Goal: Task Accomplishment & Management: Use online tool/utility

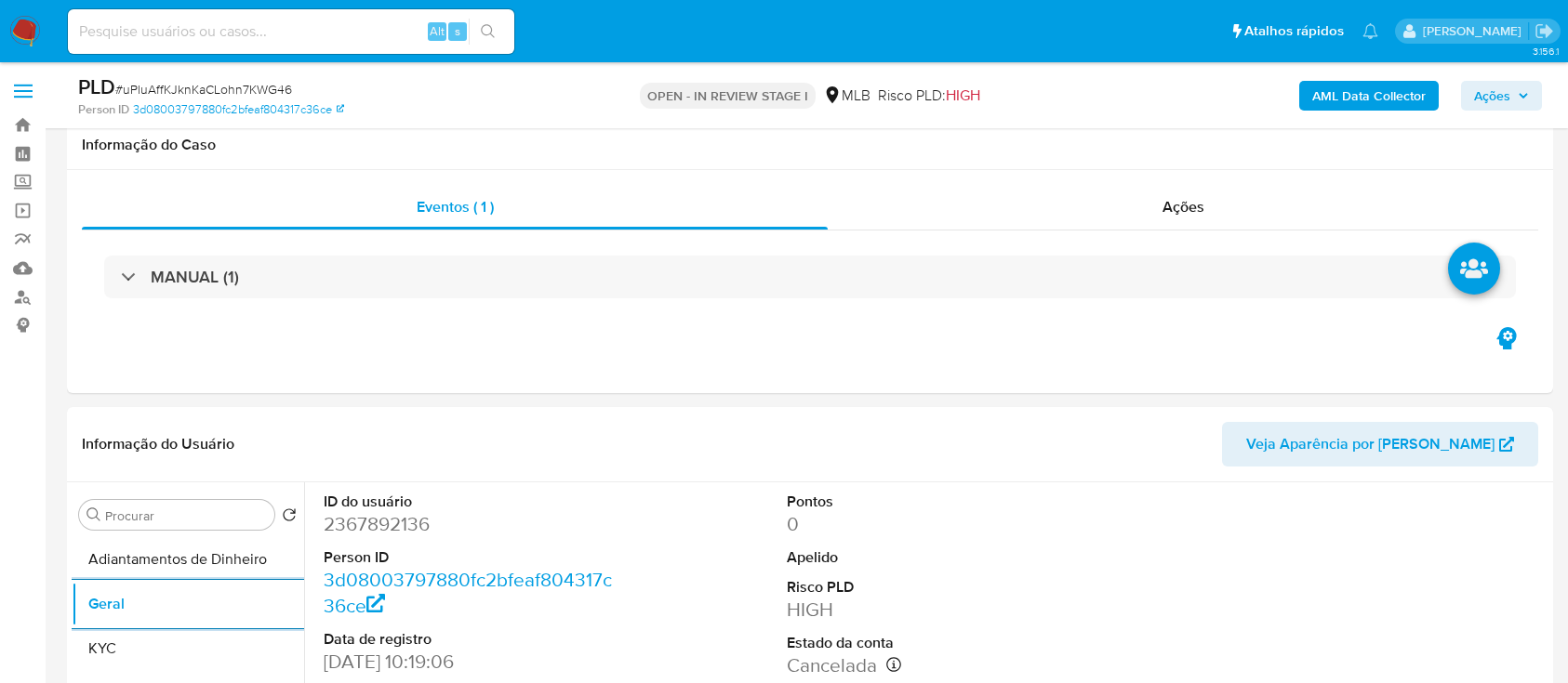
select select "10"
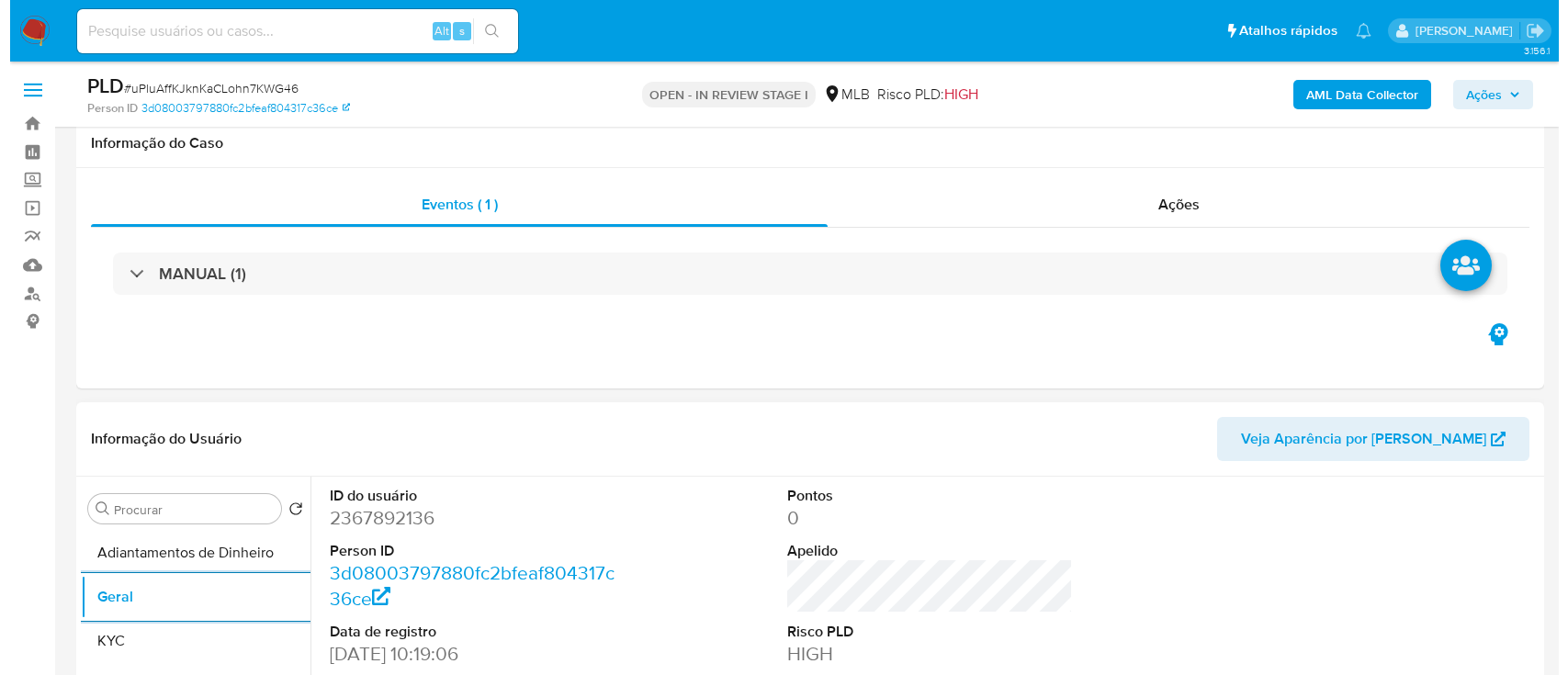
scroll to position [244, 0]
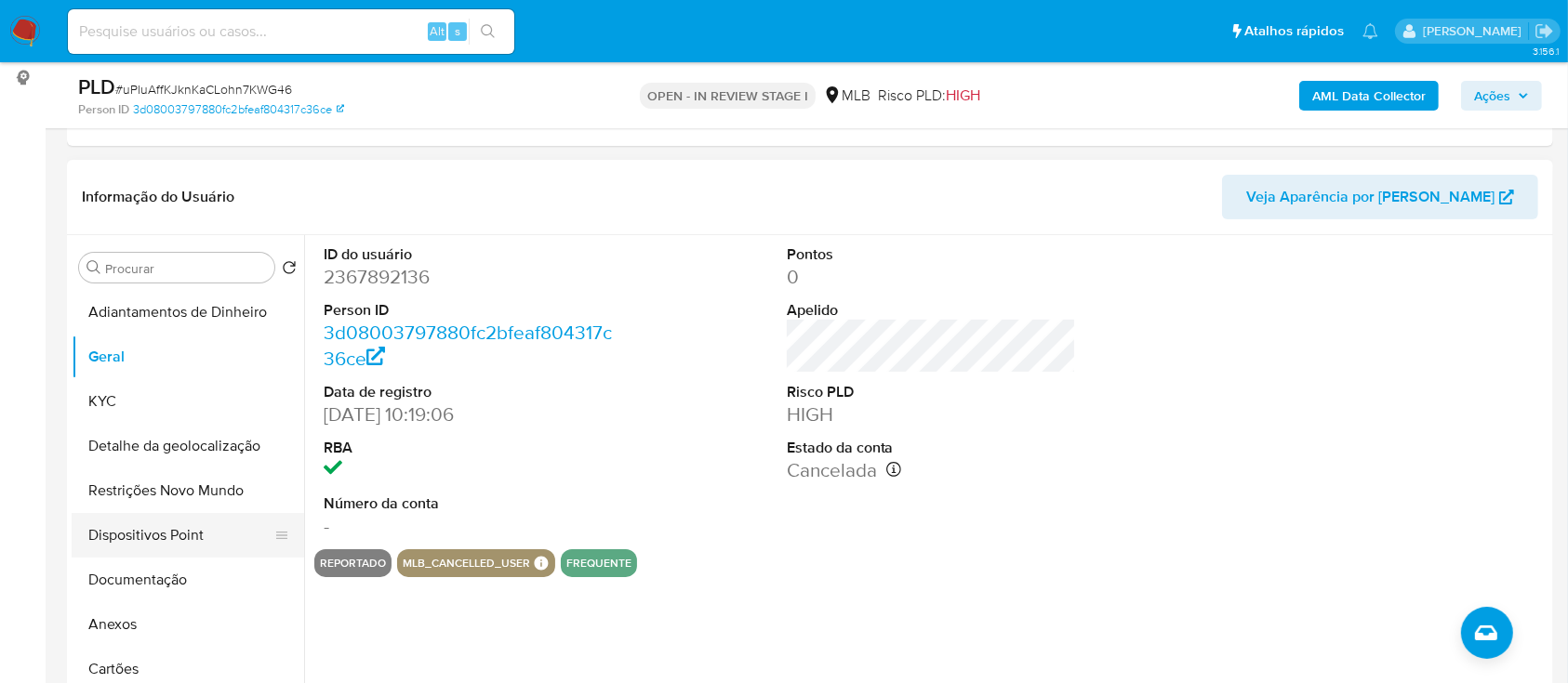
drag, startPoint x: 129, startPoint y: 615, endPoint x: 258, endPoint y: 527, distance: 156.2
click at [129, 616] on button "Anexos" at bounding box center [188, 625] width 233 height 45
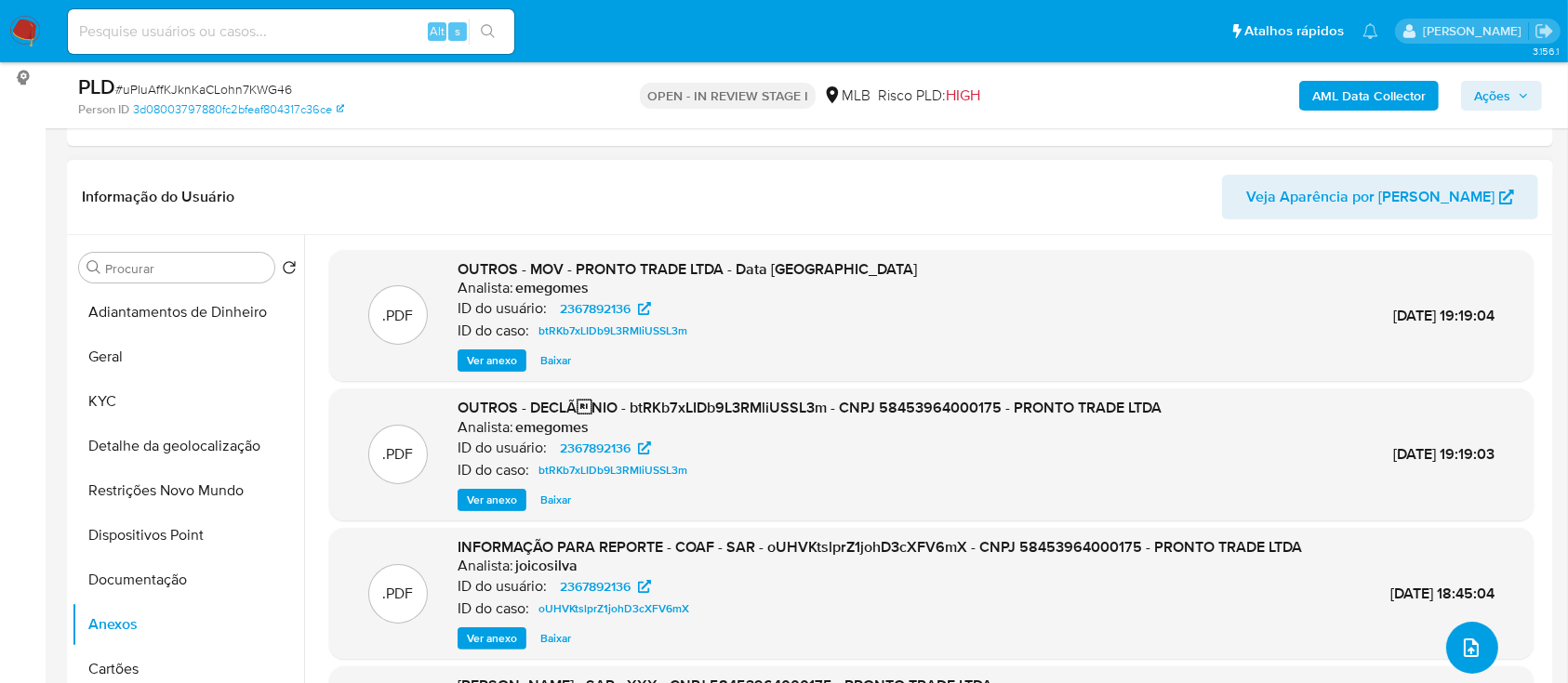
click at [1461, 640] on icon "upload-file" at bounding box center [1470, 647] width 22 height 22
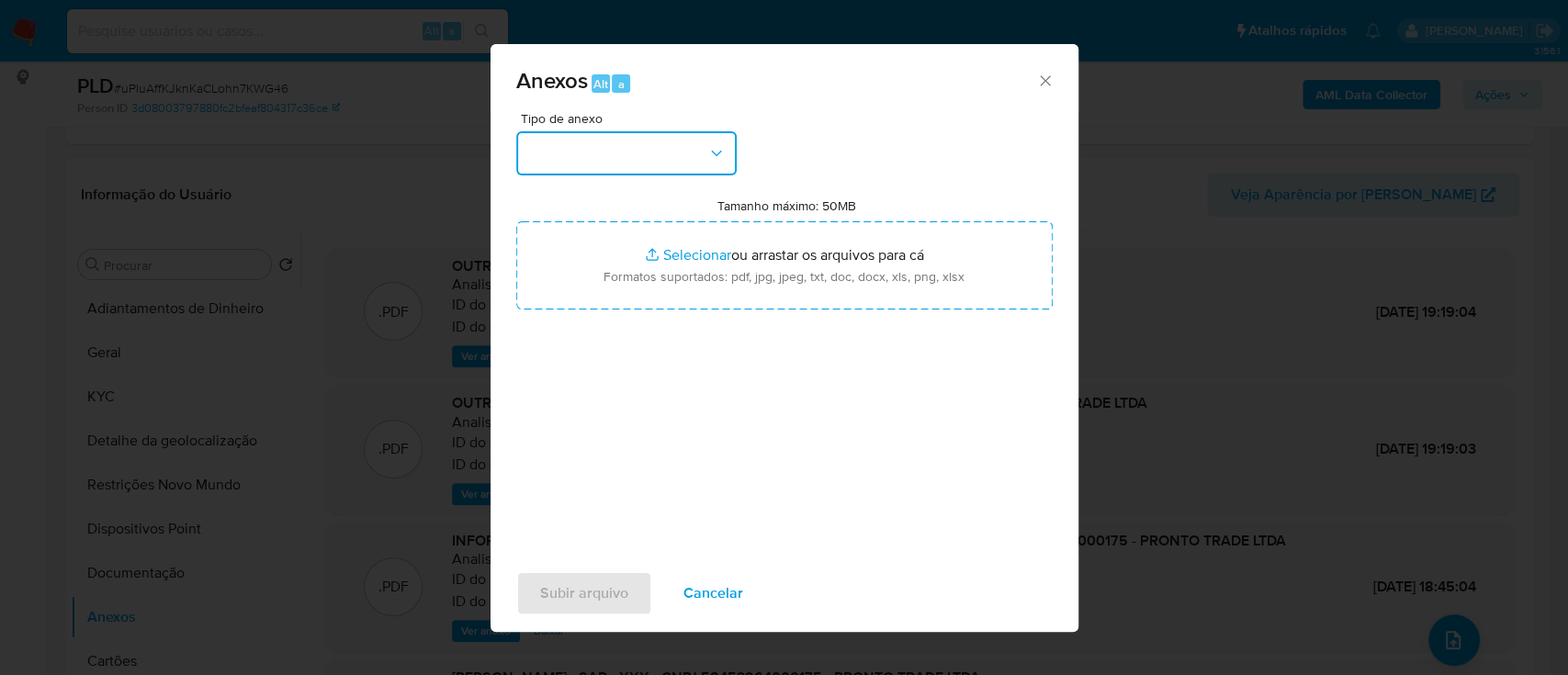
click at [582, 136] on button "button" at bounding box center [626, 153] width 220 height 44
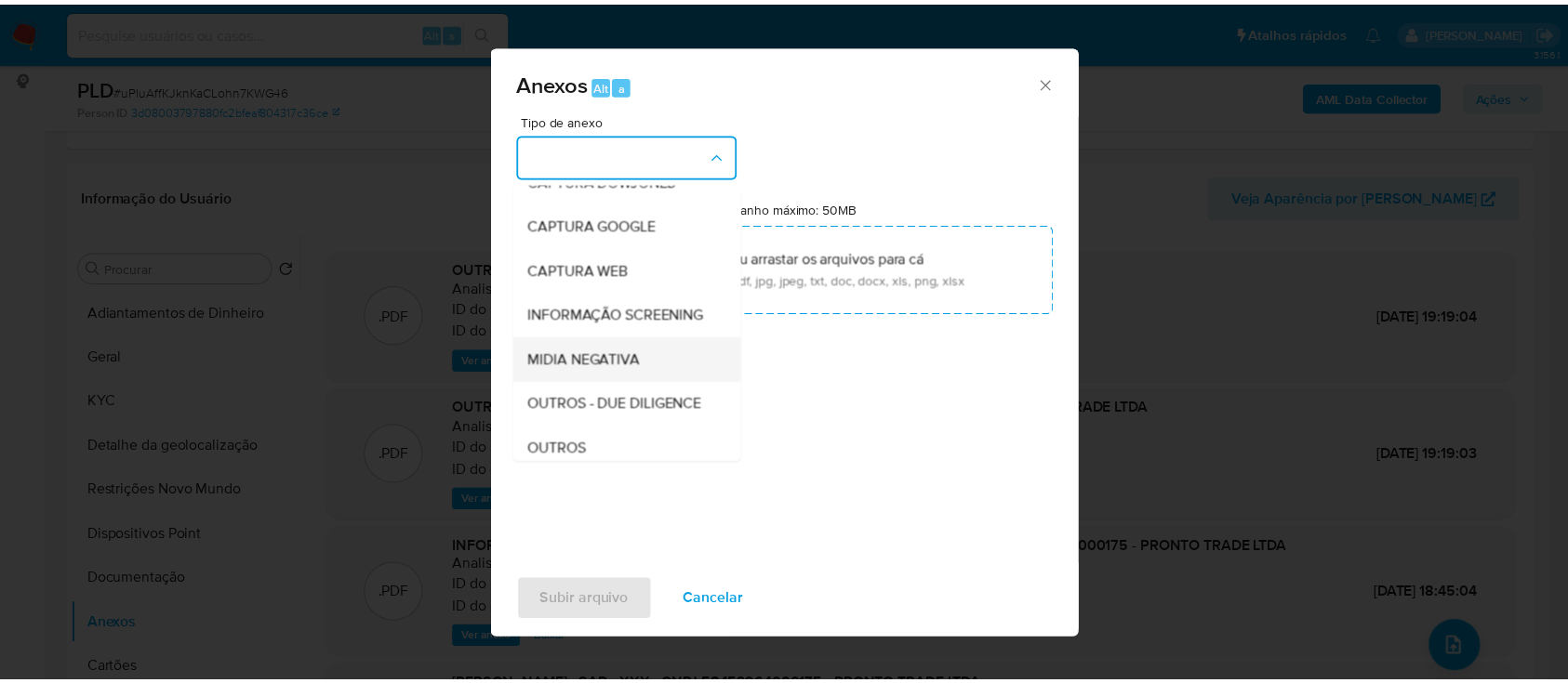
scroll to position [123, 0]
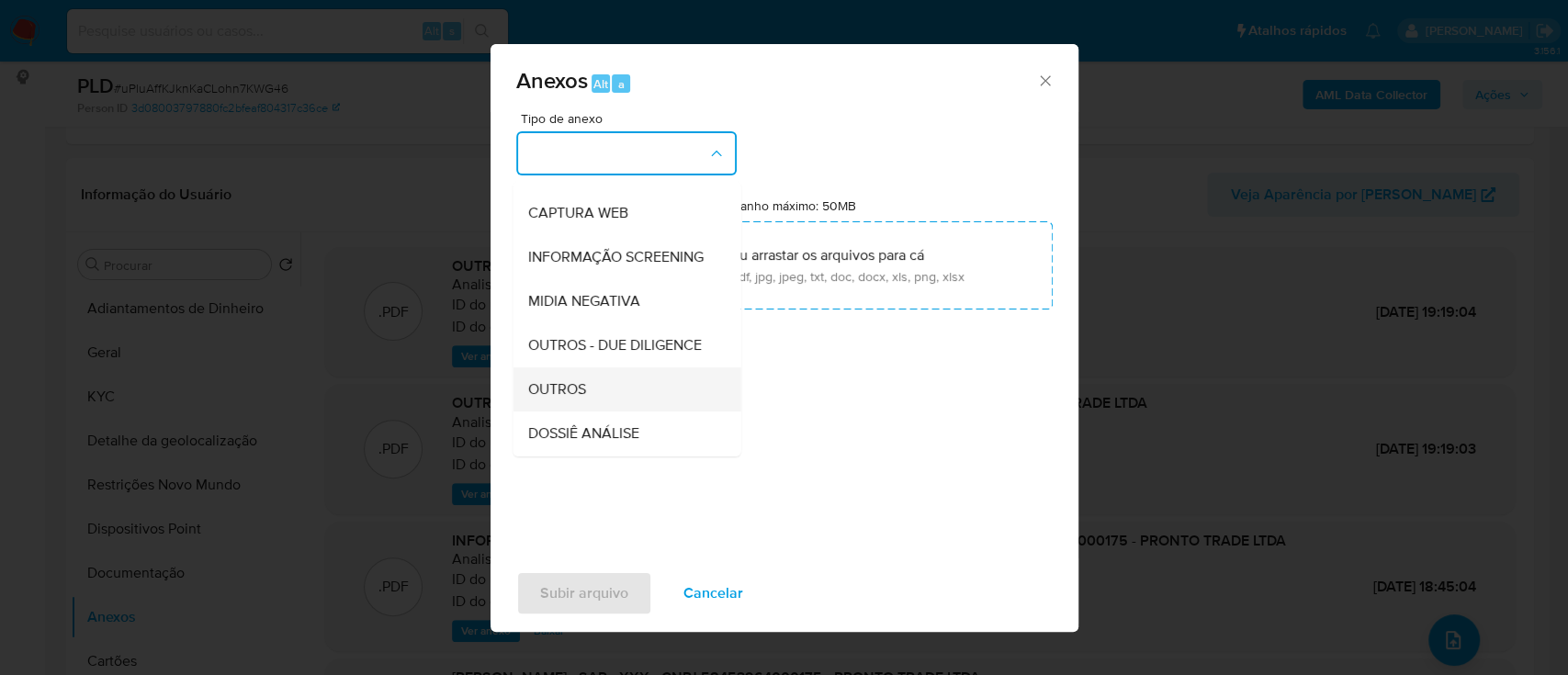
click at [554, 399] on span "OUTROS" at bounding box center [556, 389] width 58 height 18
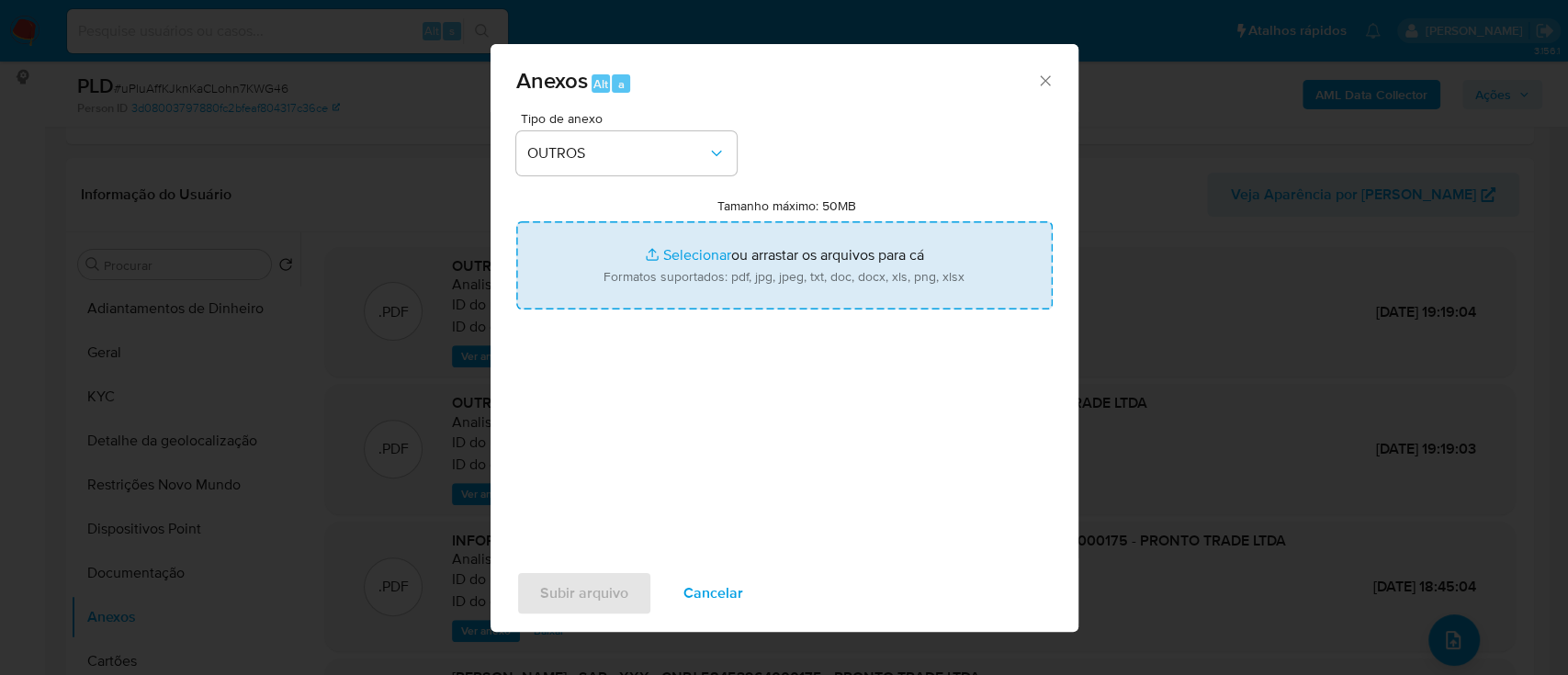
click at [691, 251] on input "Tamanho máximo: 50MB Selecionar arquivos" at bounding box center [784, 265] width 536 height 88
type input "C:\fakepath\SAR - xxx - CNPJ 58453964000175 - PRONTO TRADE LTDA.pdf"
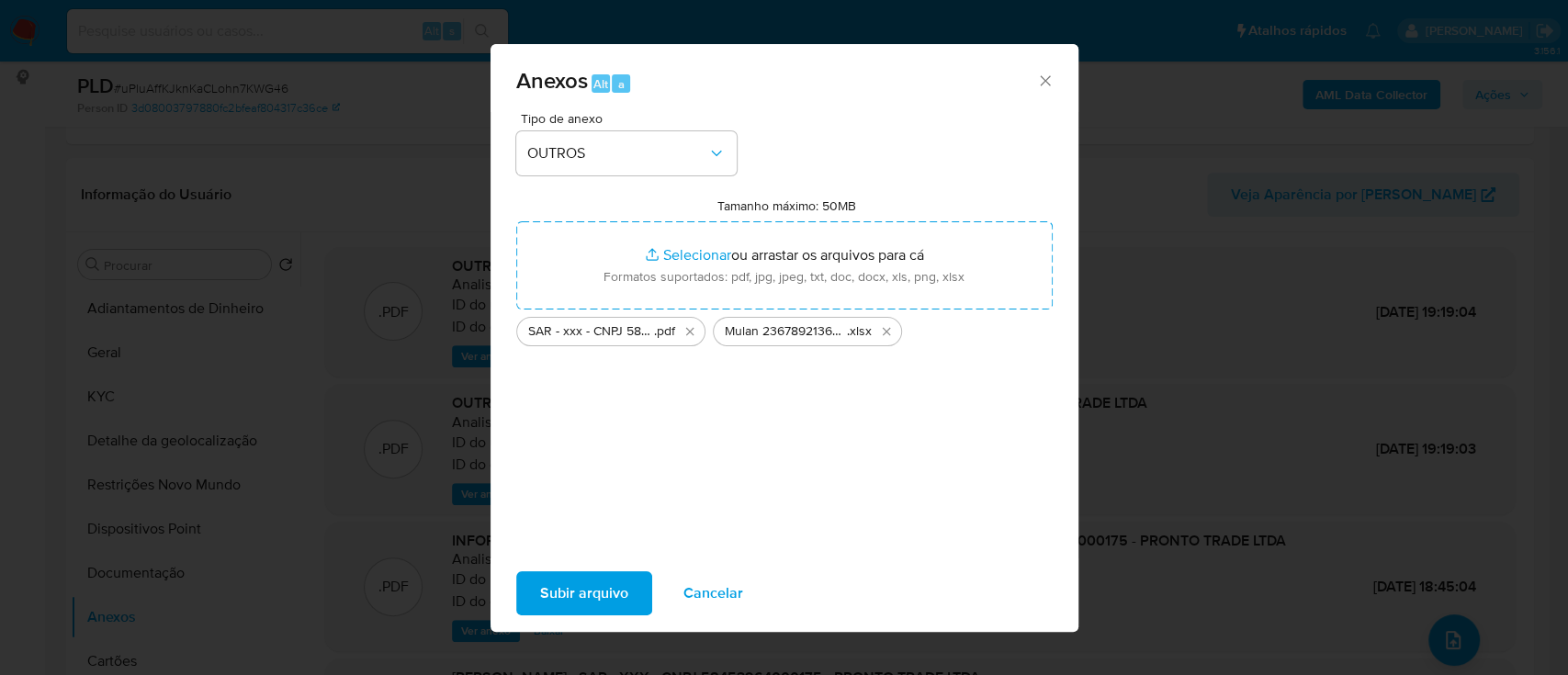
click at [583, 597] on span "Subir arquivo" at bounding box center [584, 593] width 88 height 41
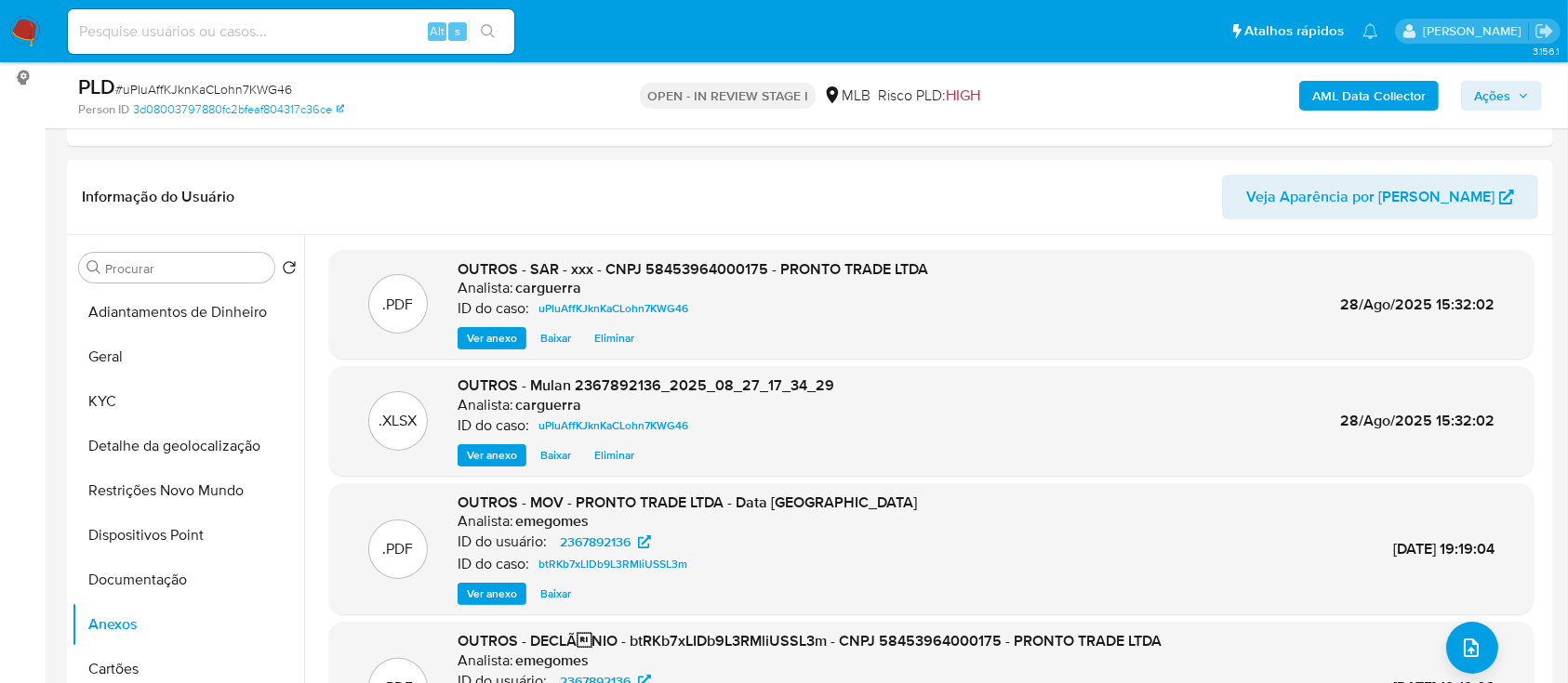
click at [1483, 87] on span "Ações" at bounding box center [1492, 96] width 36 height 30
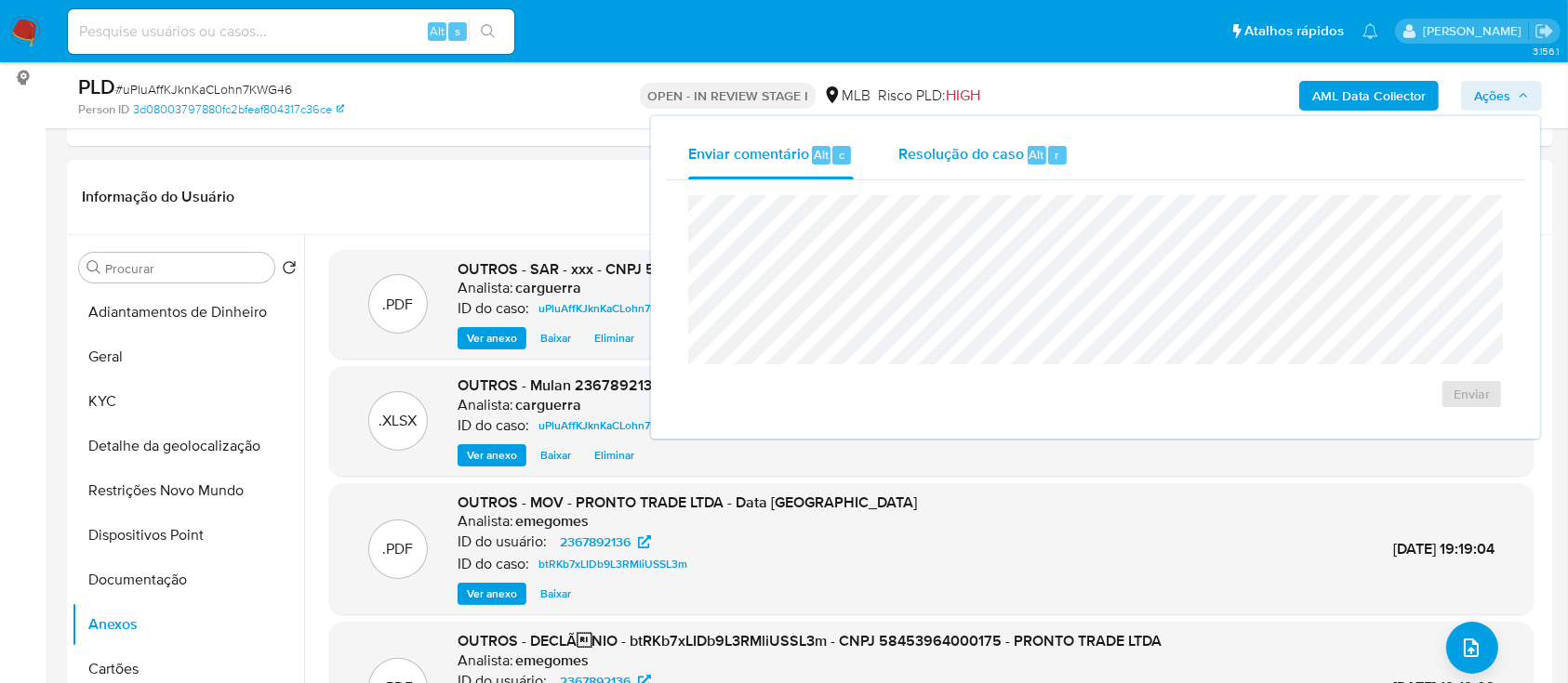
click at [955, 151] on span "Resolução do caso" at bounding box center [960, 154] width 125 height 21
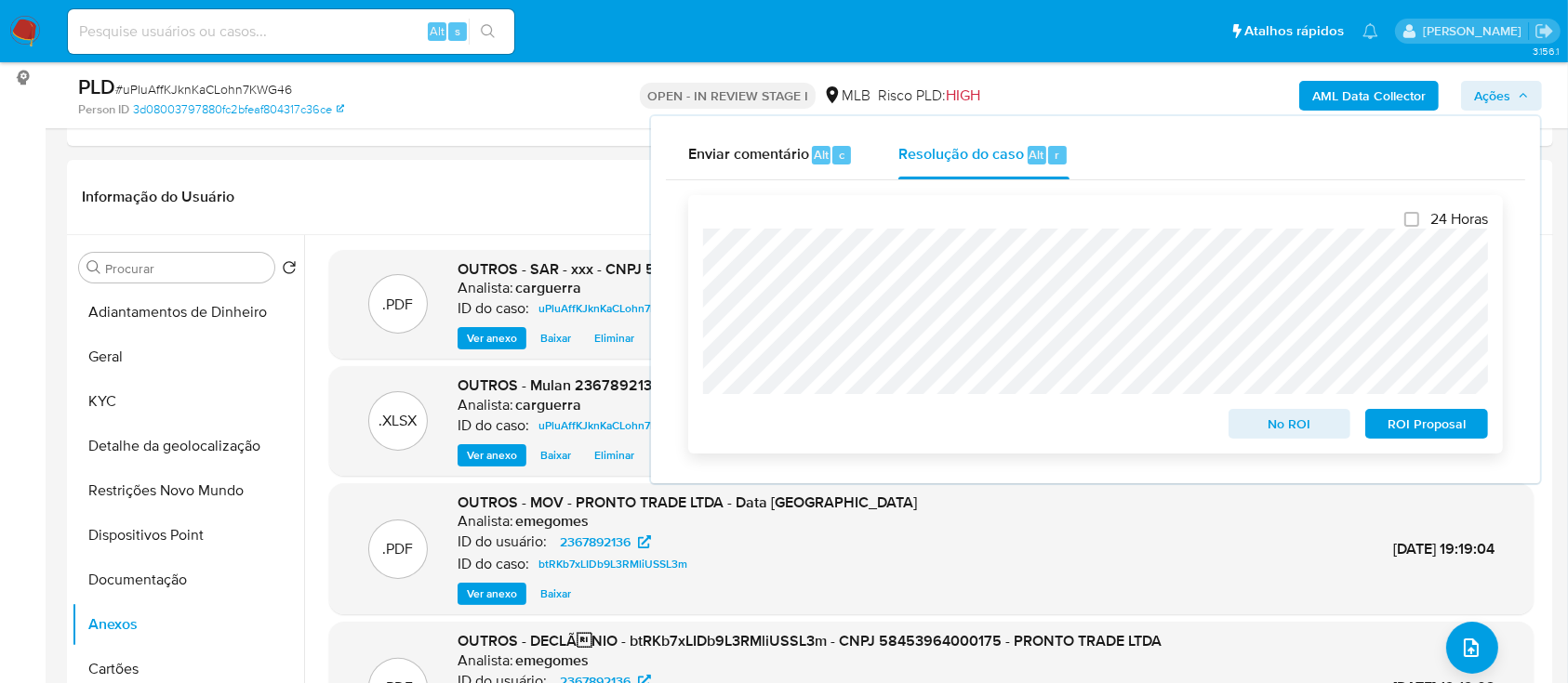
click at [1273, 421] on span "No ROI" at bounding box center [1289, 423] width 97 height 26
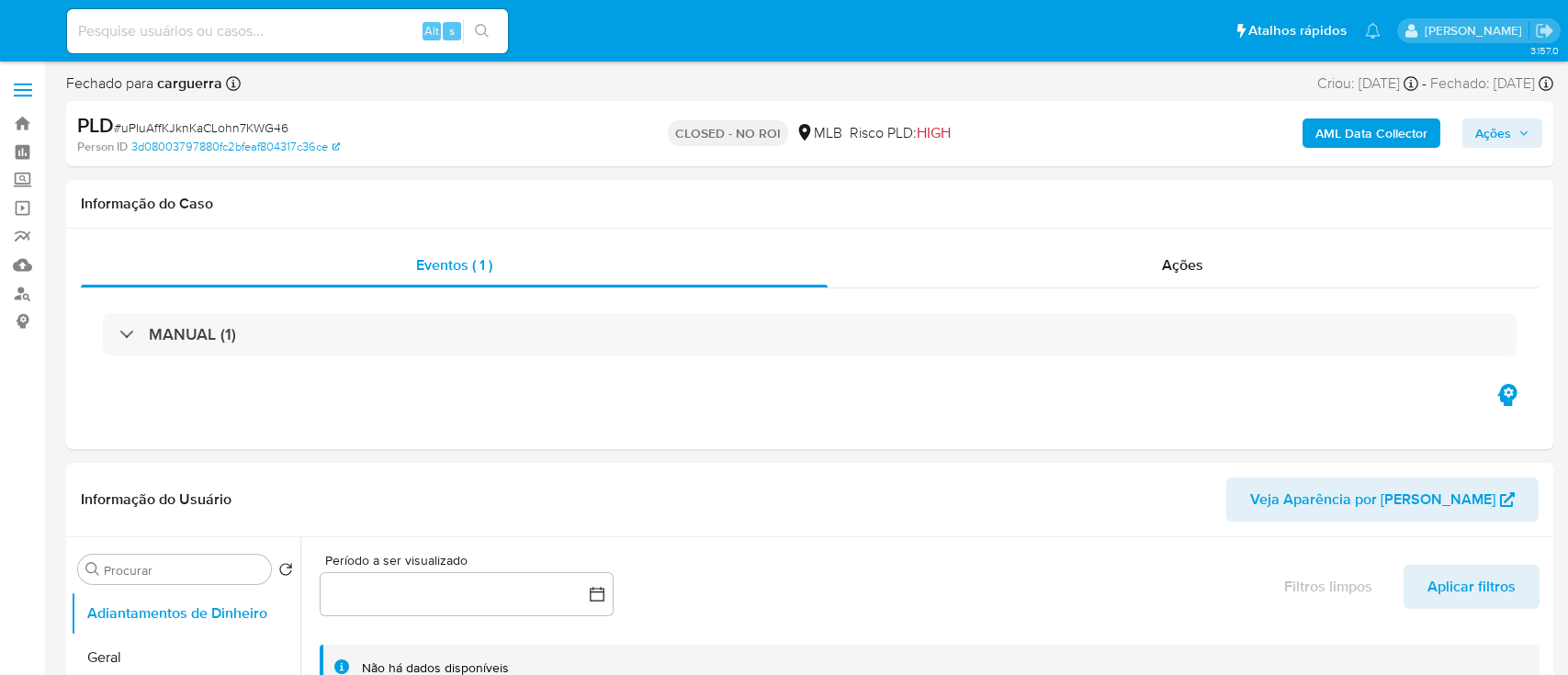
select select "10"
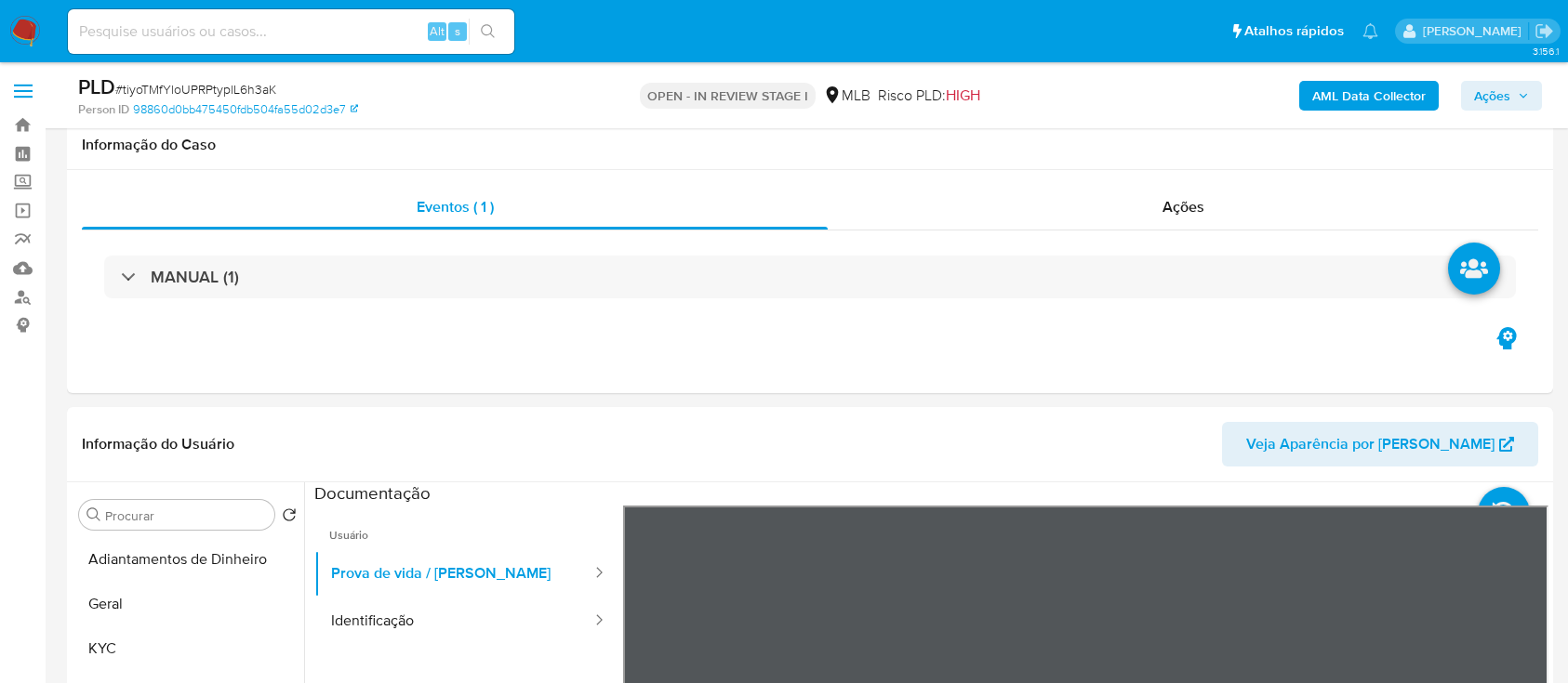
select select "10"
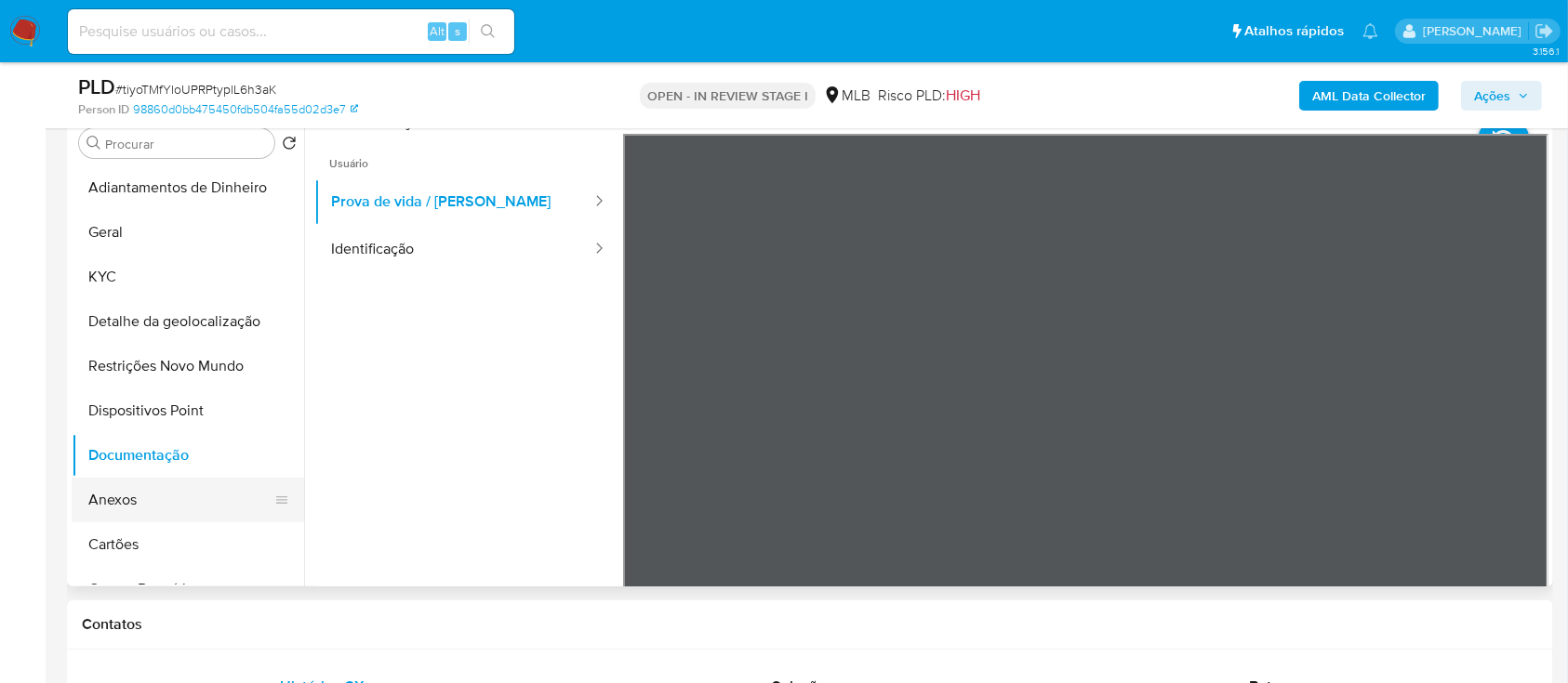
click at [124, 499] on button "Anexos" at bounding box center [180, 499] width 217 height 45
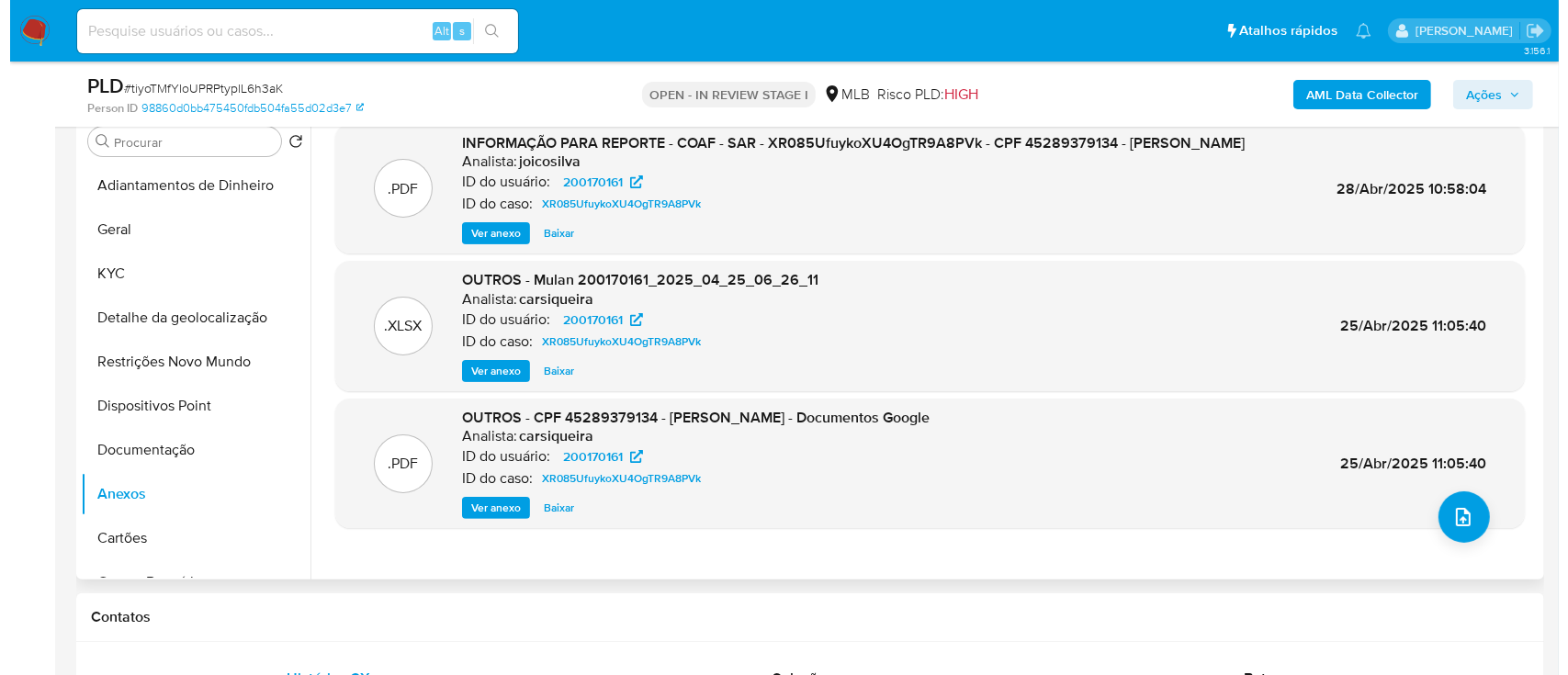
scroll to position [244, 0]
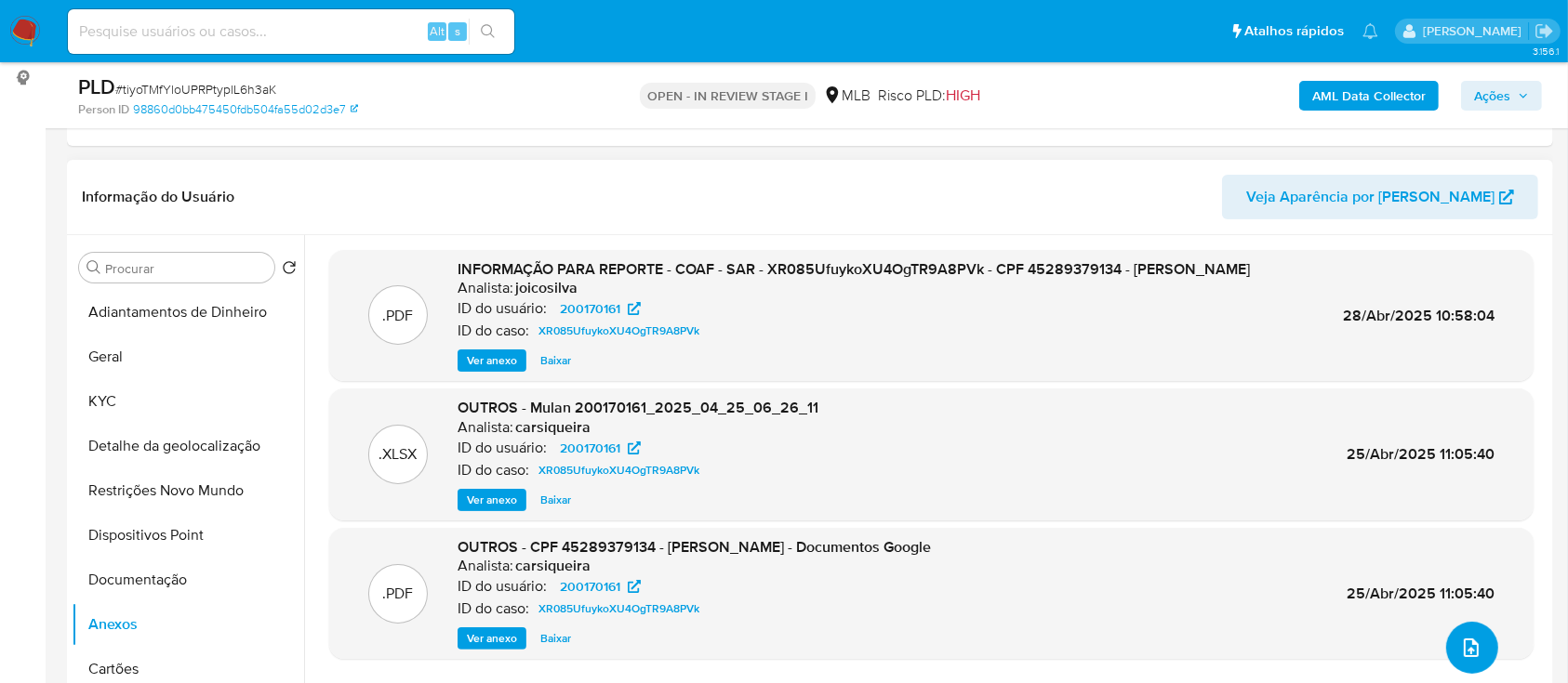
click at [1464, 645] on icon "upload-file" at bounding box center [1470, 647] width 22 height 22
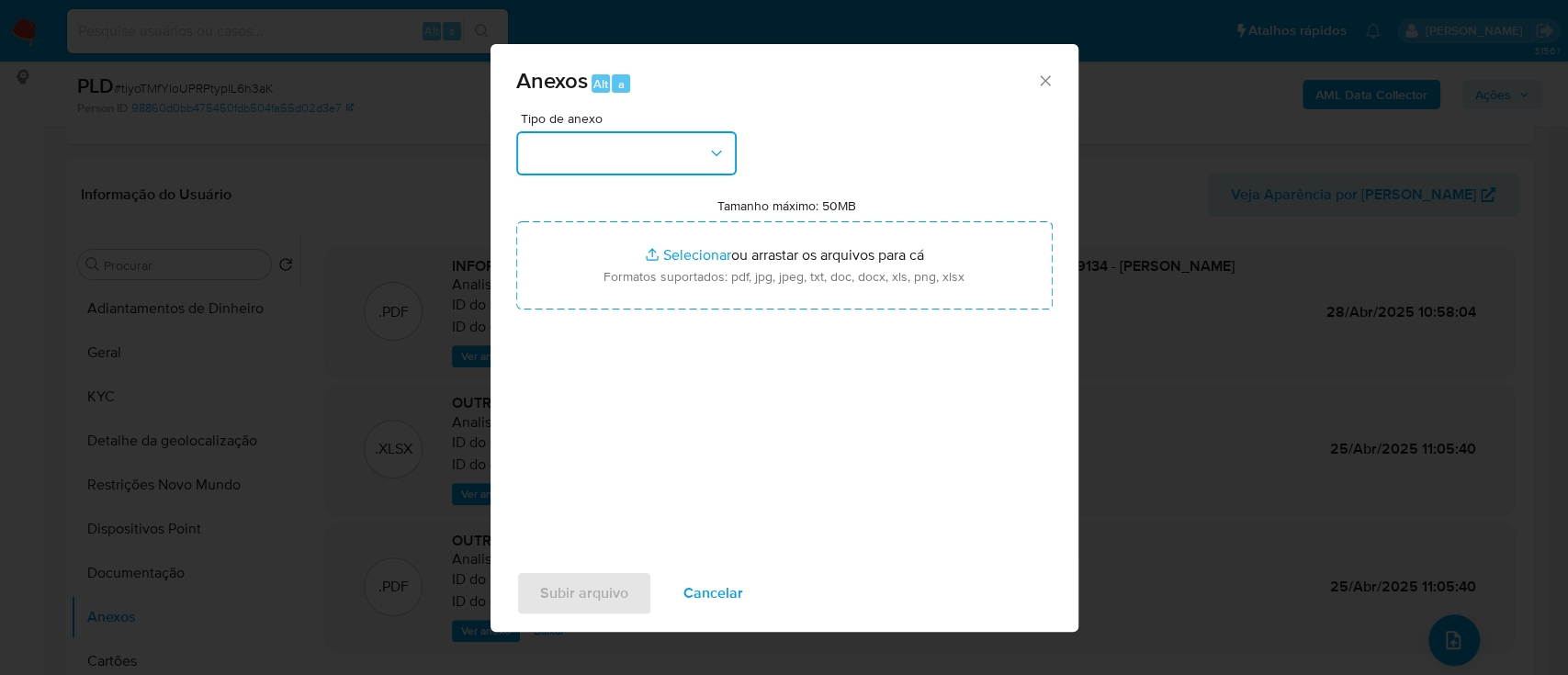
click at [625, 148] on button "button" at bounding box center [626, 153] width 220 height 44
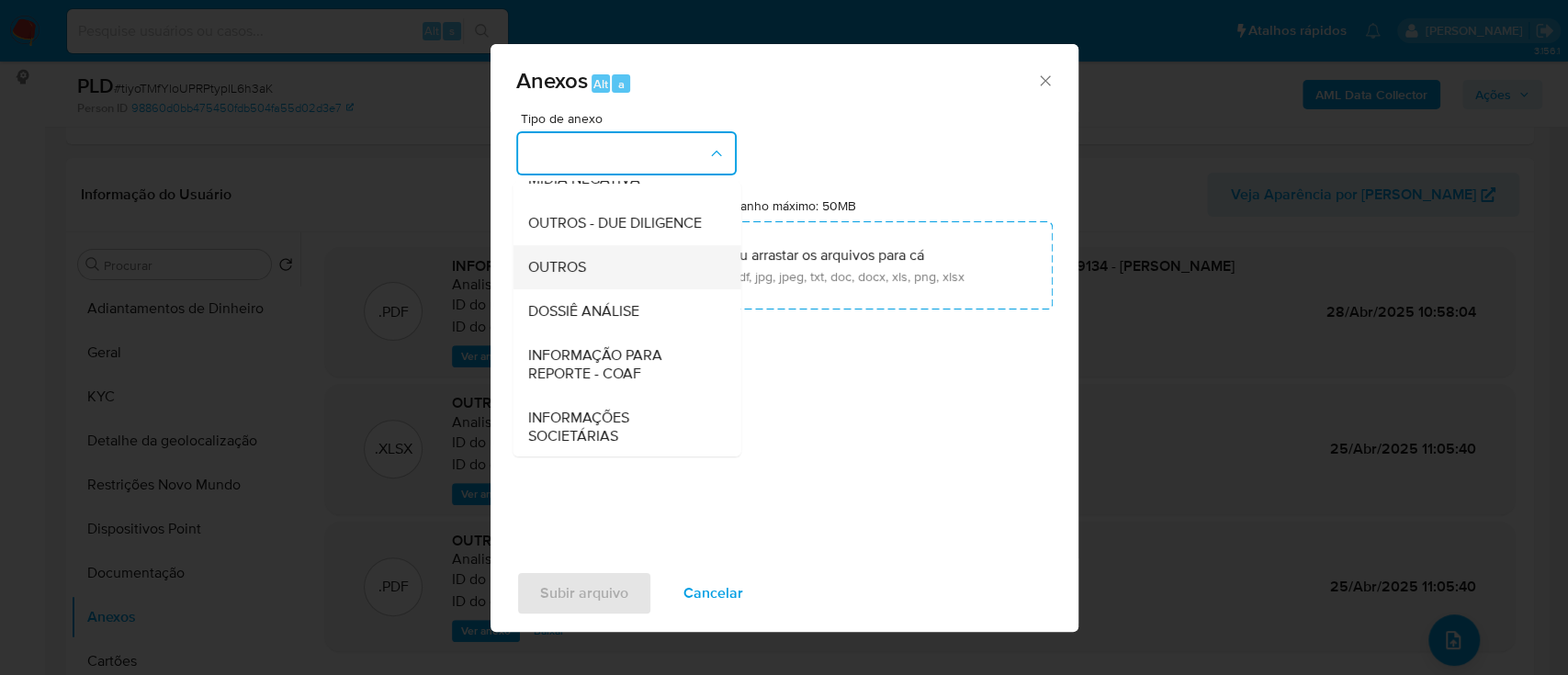
click at [559, 276] on span "OUTROS" at bounding box center [556, 267] width 58 height 18
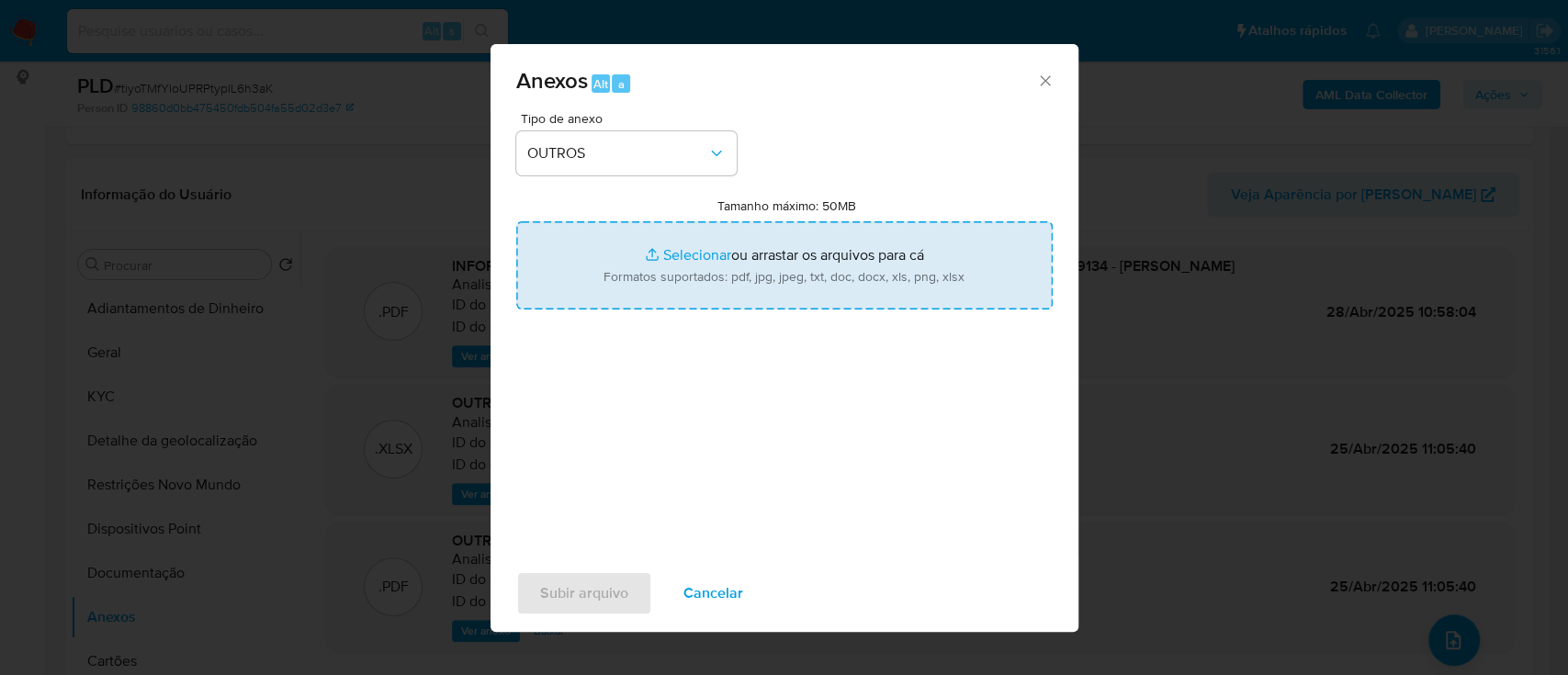
click at [671, 258] on input "Tamanho máximo: 50MB Selecionar arquivos" at bounding box center [784, 265] width 536 height 88
type input "C:\fakepath\SAR - xxx - CPF 45289379134 - MARCELO BORBA SALOMAO.pdf"
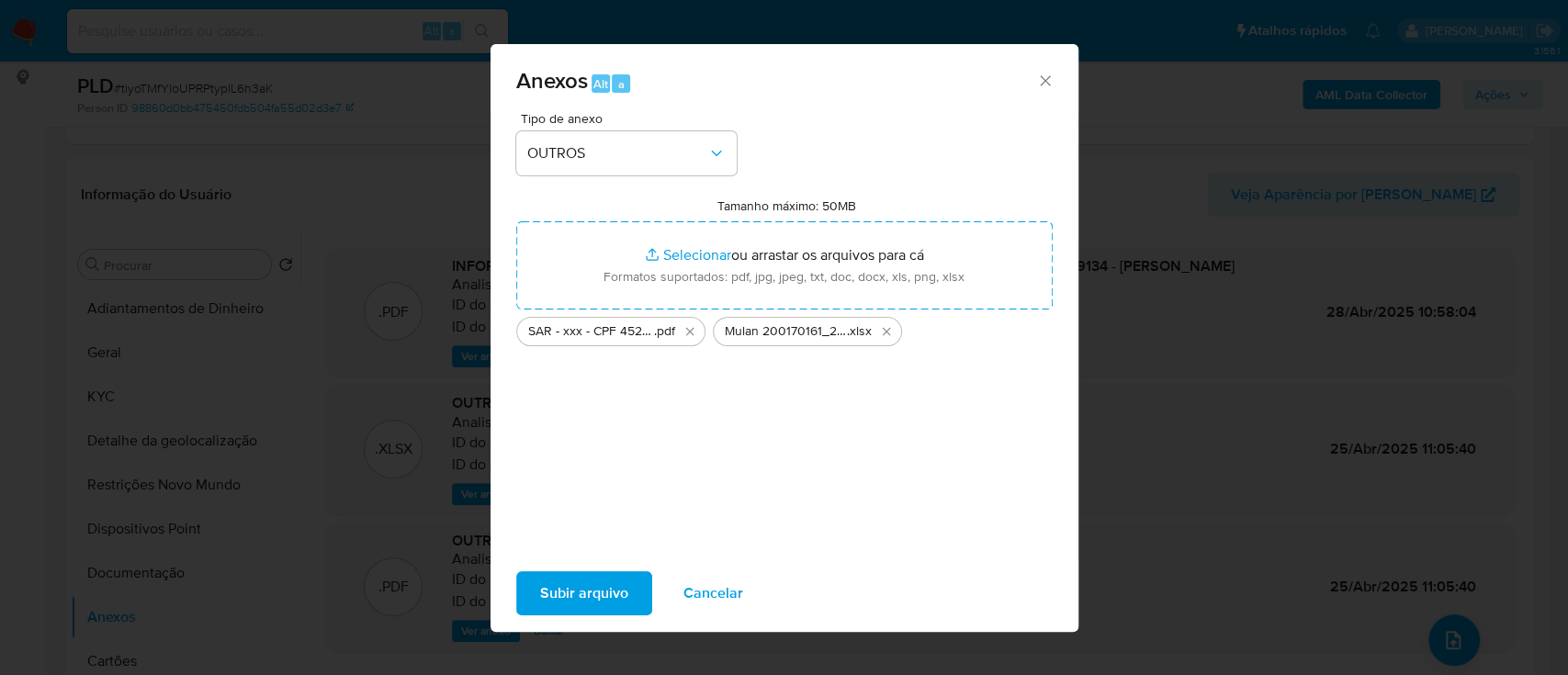
click at [588, 587] on span "Subir arquivo" at bounding box center [584, 593] width 88 height 41
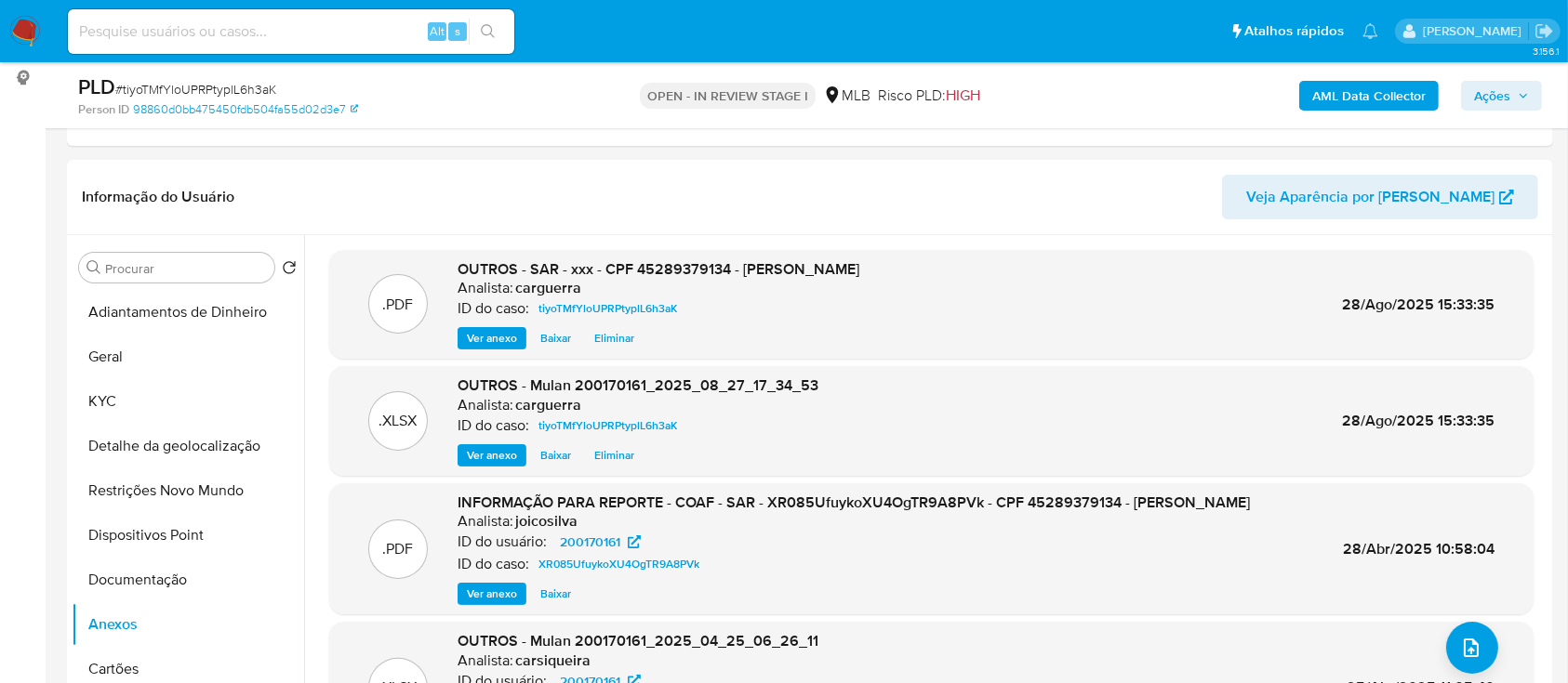
click at [1504, 91] on span "Ações" at bounding box center [1492, 96] width 36 height 30
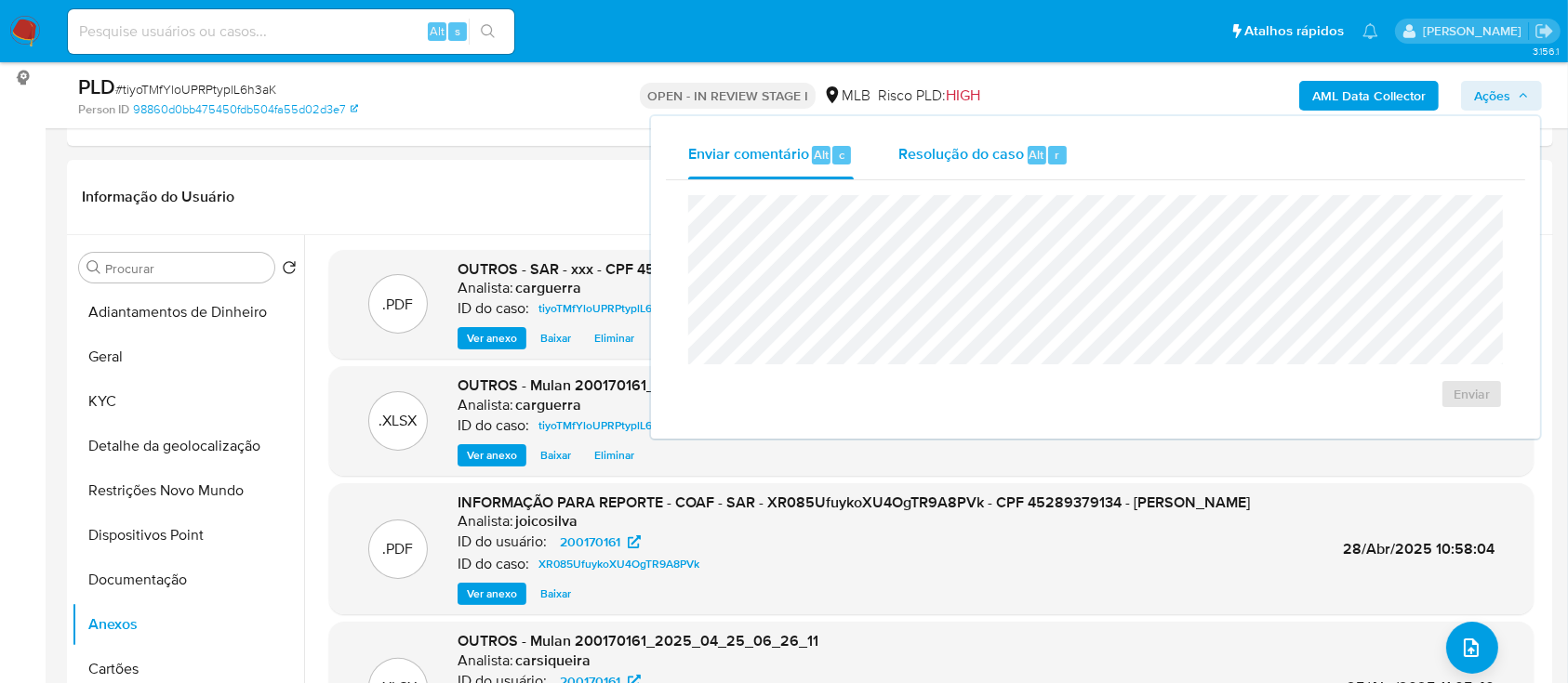
drag, startPoint x: 967, startPoint y: 145, endPoint x: 971, endPoint y: 158, distance: 13.6
click at [967, 144] on span "Resolução do caso" at bounding box center [960, 154] width 125 height 21
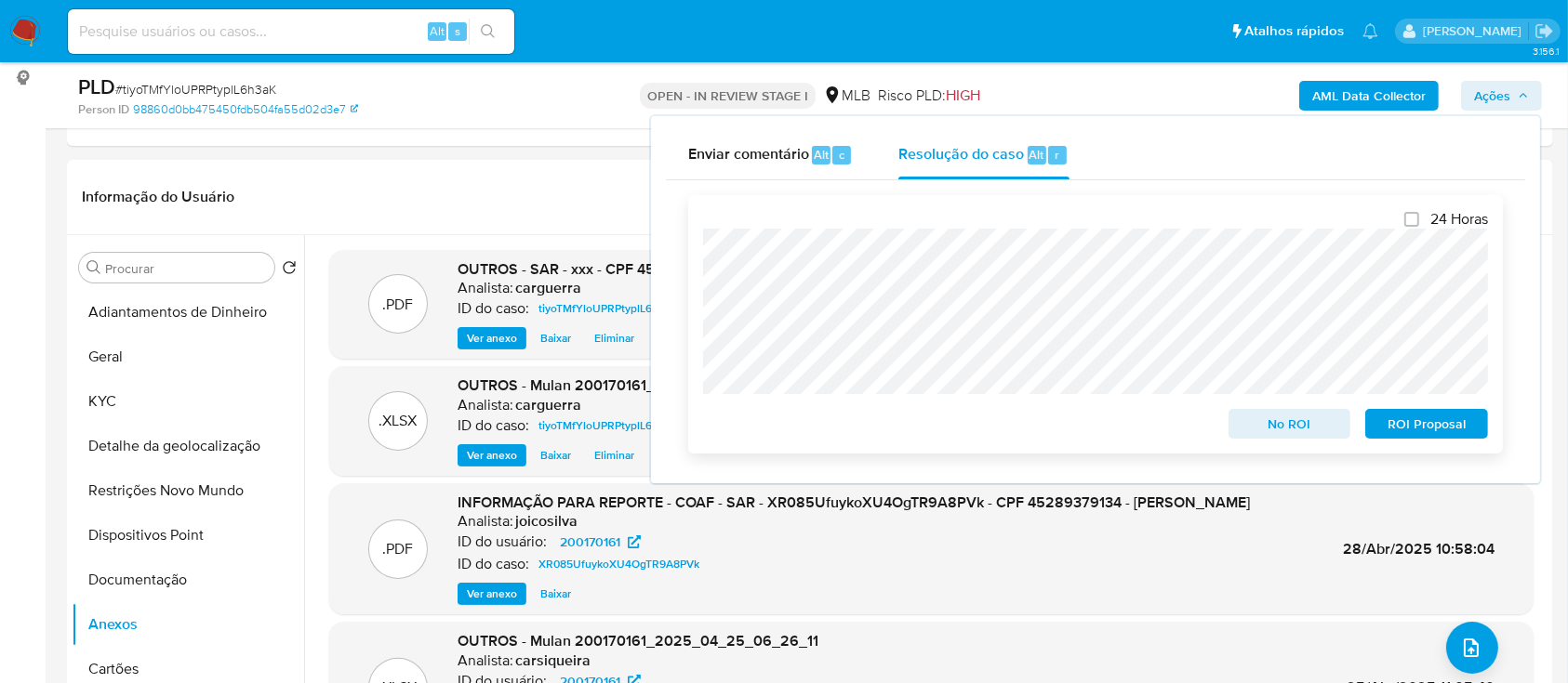
click at [1418, 424] on span "ROI Proposal" at bounding box center [1426, 423] width 97 height 26
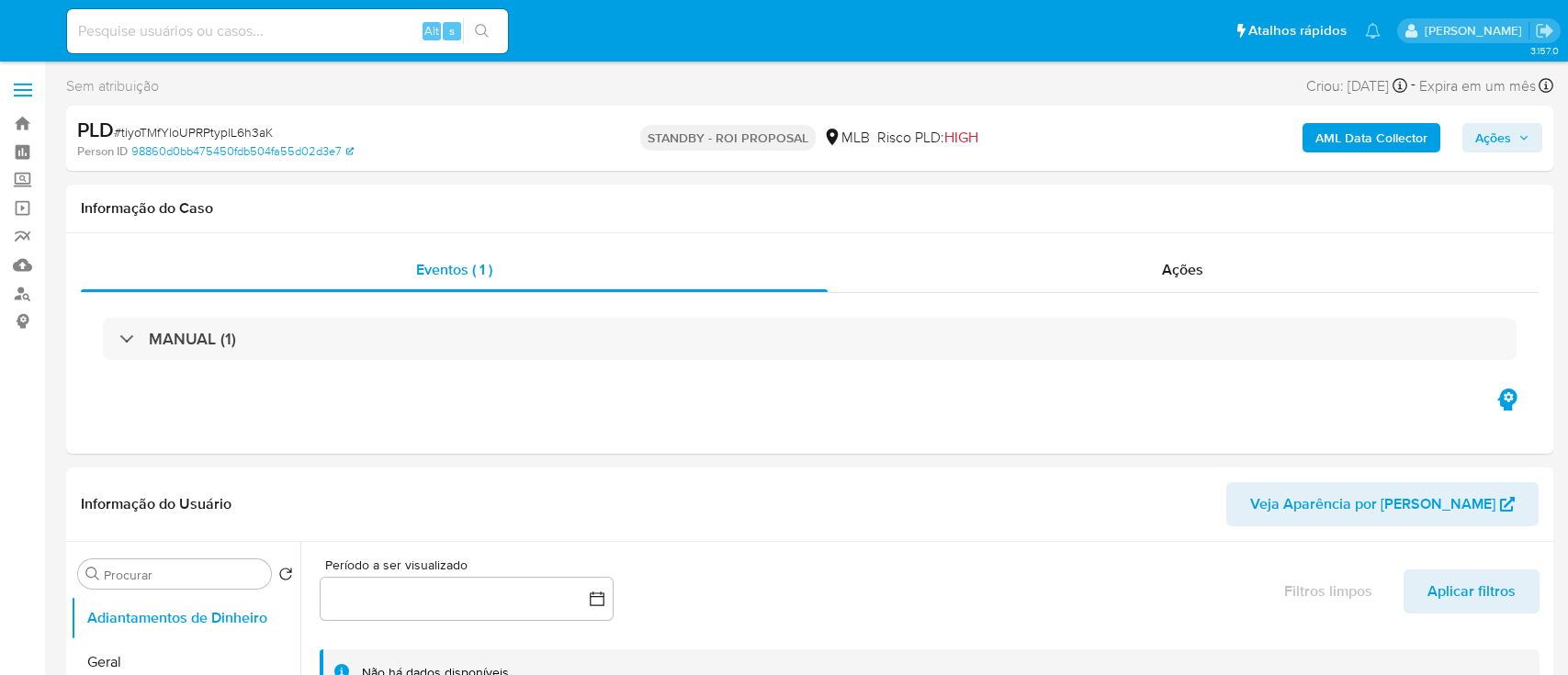
select select "10"
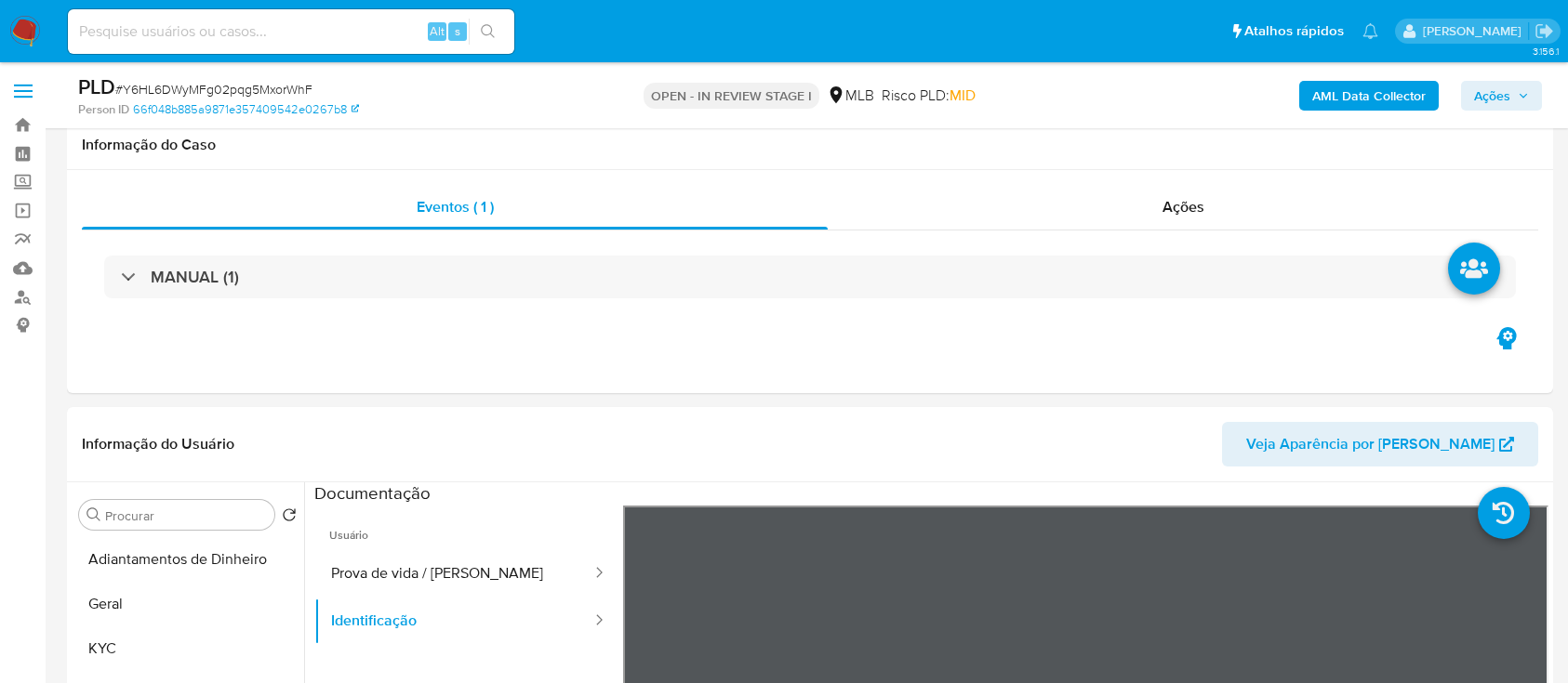
select select "10"
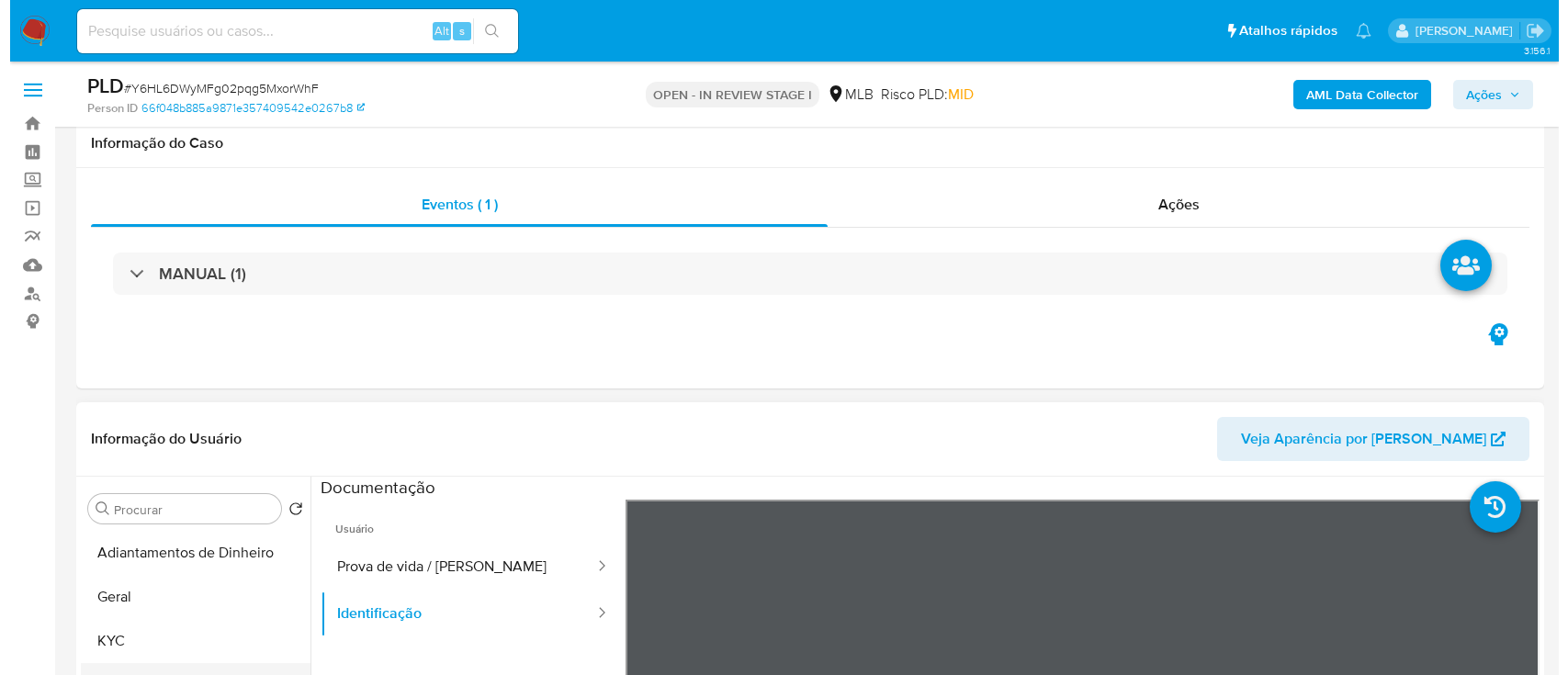
scroll to position [244, 0]
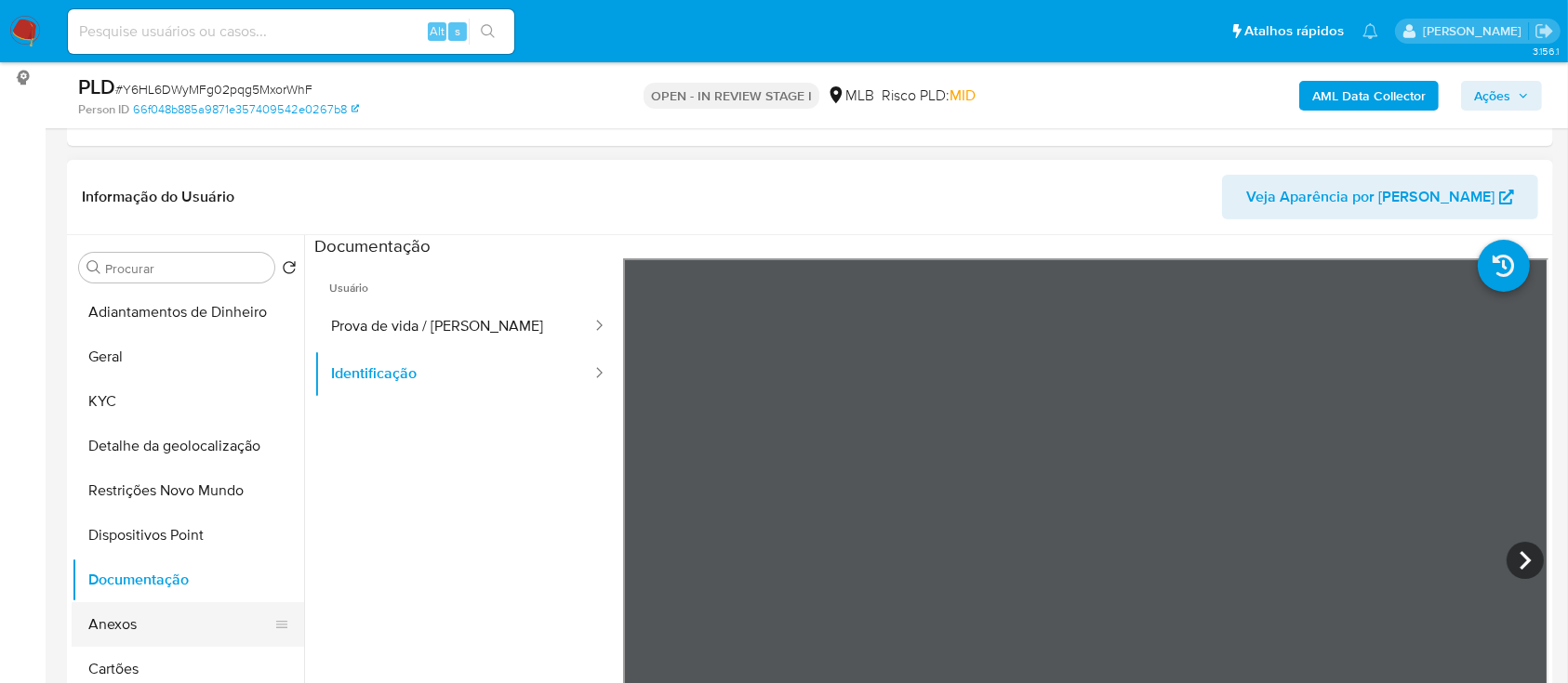
click at [99, 621] on button "Anexos" at bounding box center [180, 625] width 217 height 45
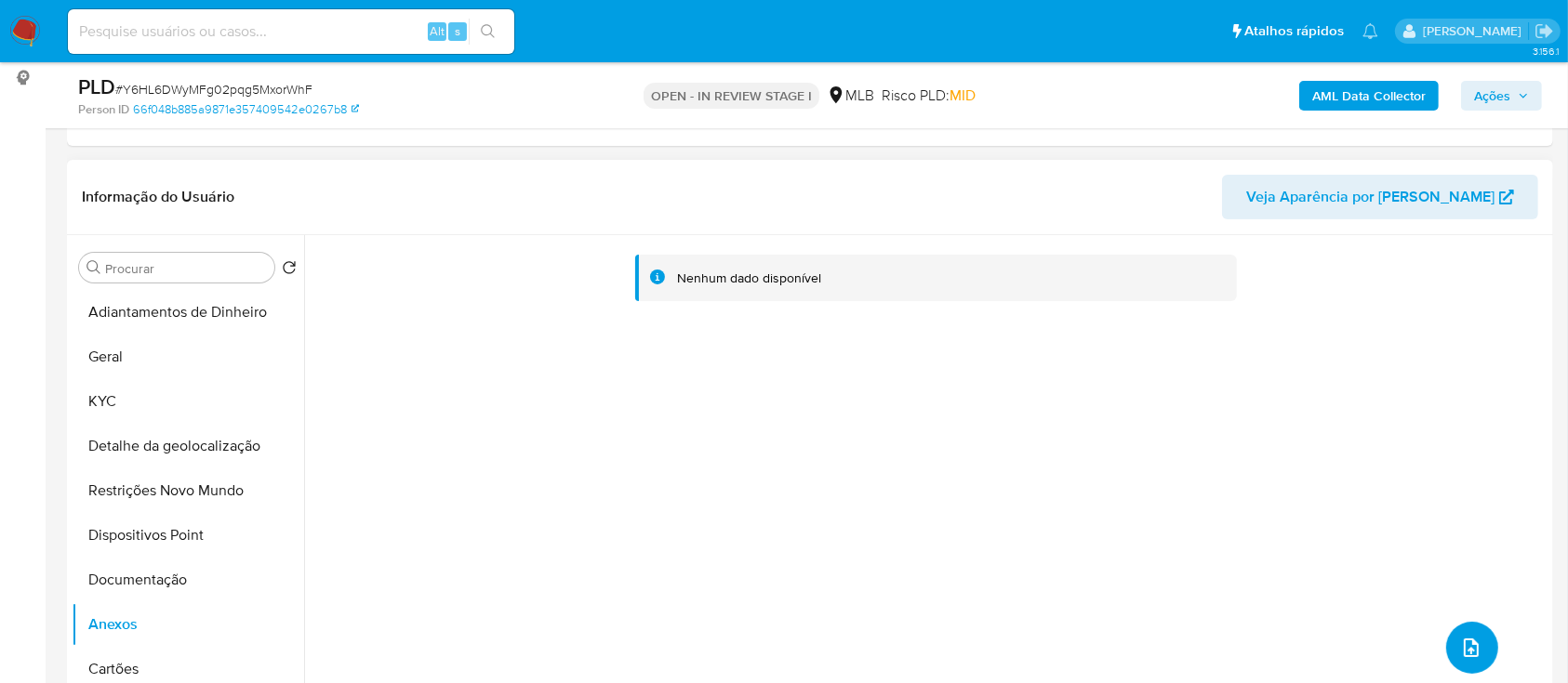
click at [1473, 639] on icon "upload-file" at bounding box center [1470, 647] width 22 height 22
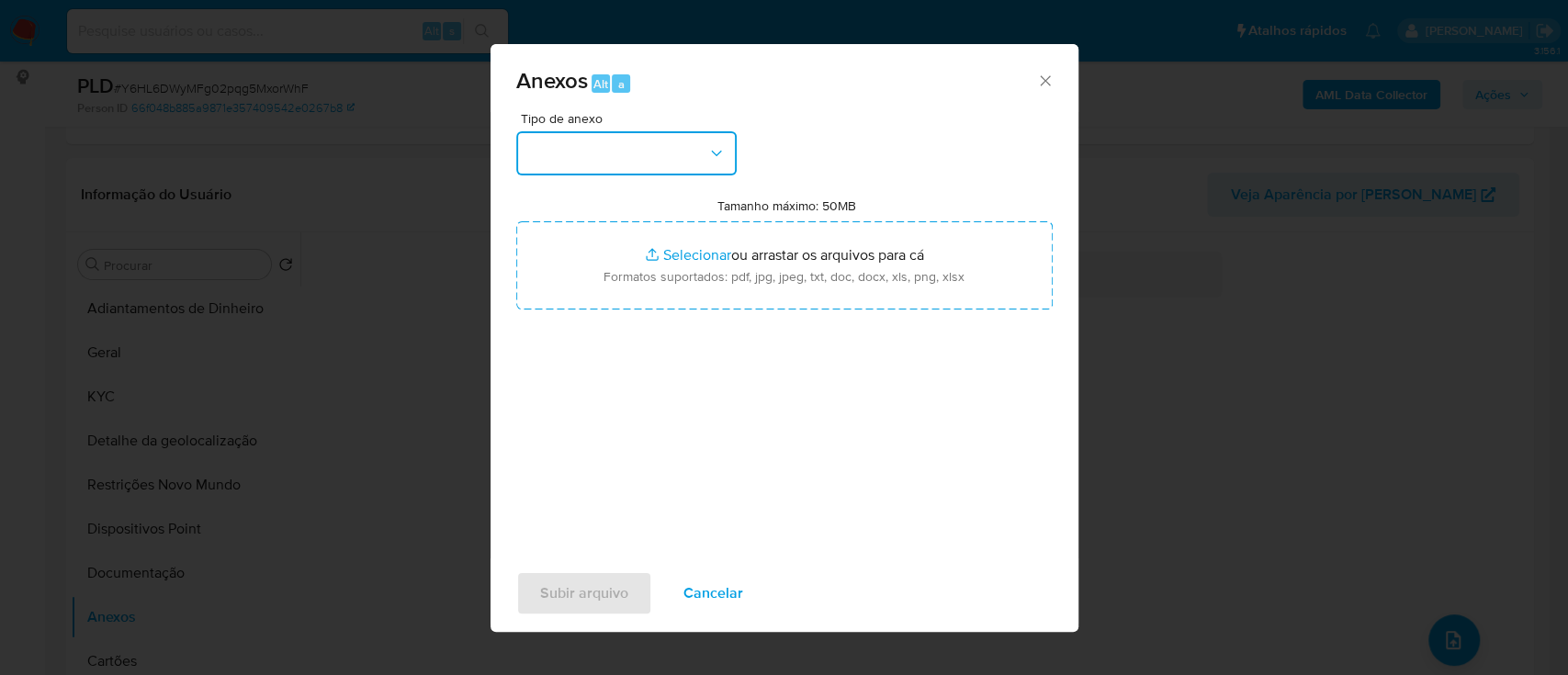
click at [669, 158] on button "button" at bounding box center [626, 153] width 220 height 44
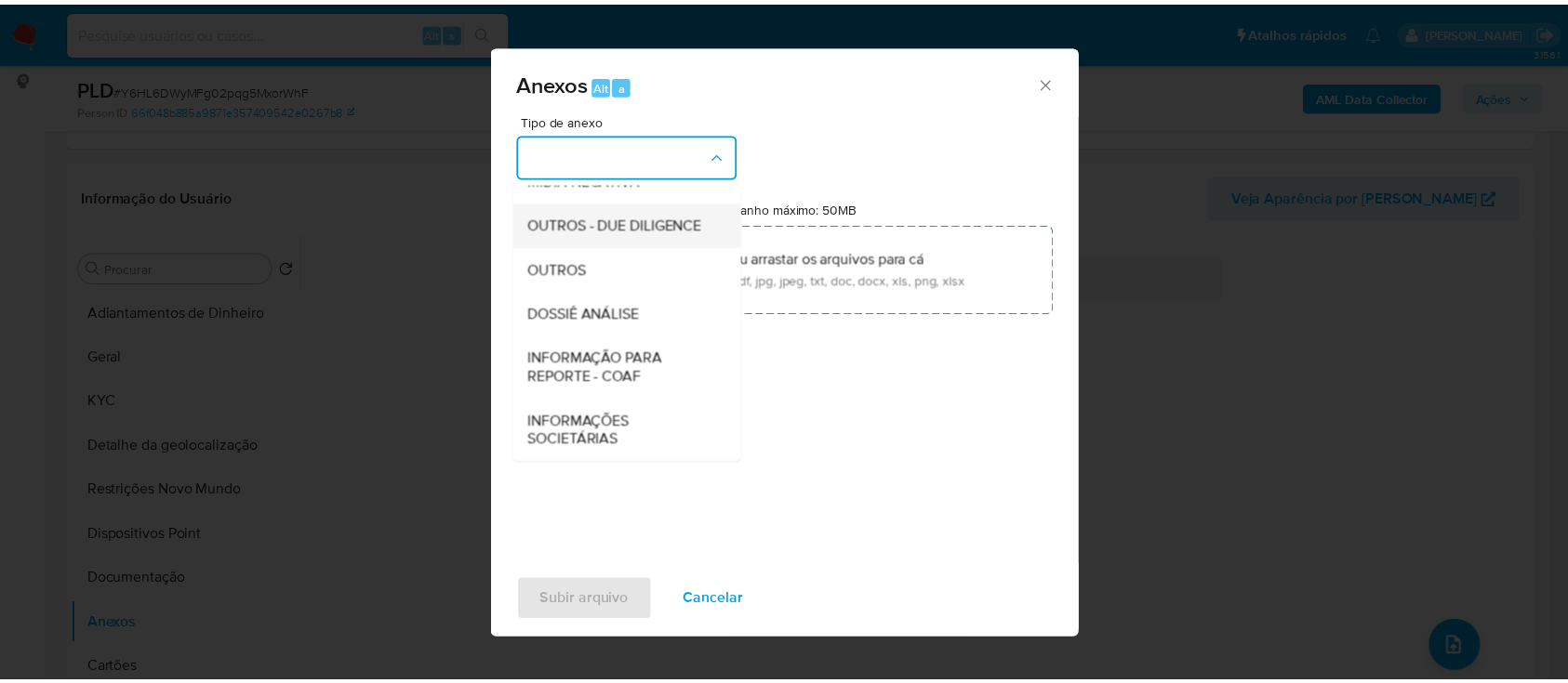
scroll to position [285, 0]
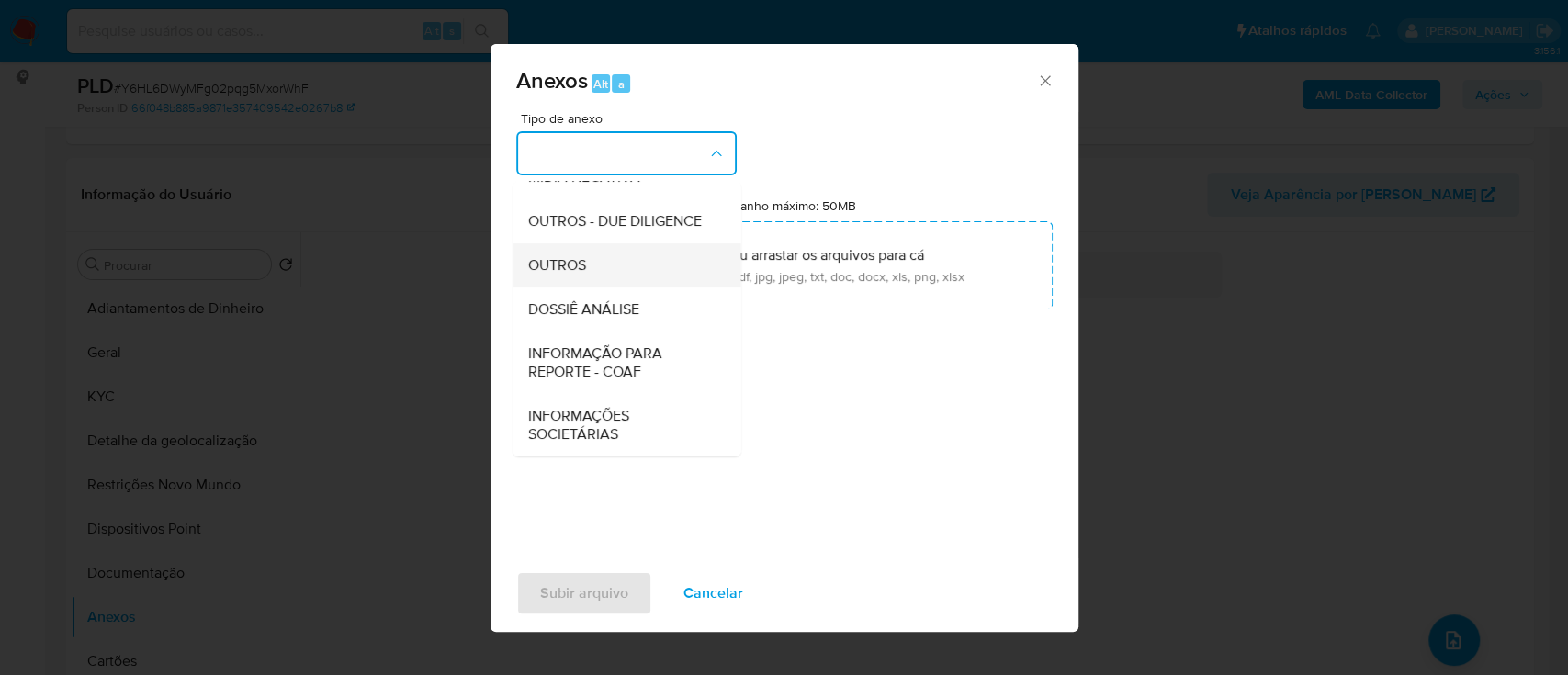
click at [592, 265] on div "OUTROS" at bounding box center [621, 265] width 187 height 44
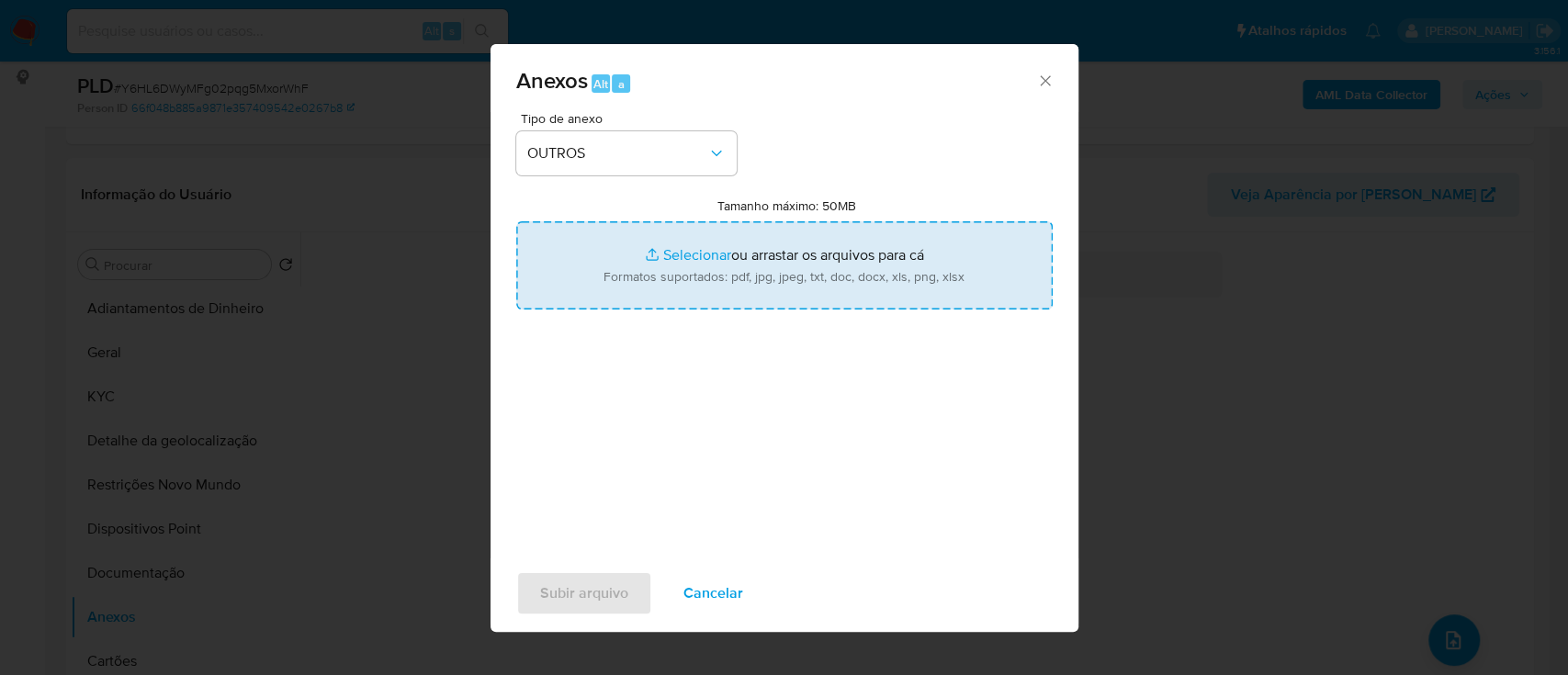
click at [703, 244] on input "Tamanho máximo: 50MB Selecionar arquivos" at bounding box center [784, 265] width 536 height 88
type input "C:\fakepath\SAR - xxx - CPF 58423346749 - JOAQUIM NUNES PEREIRA.pdf"
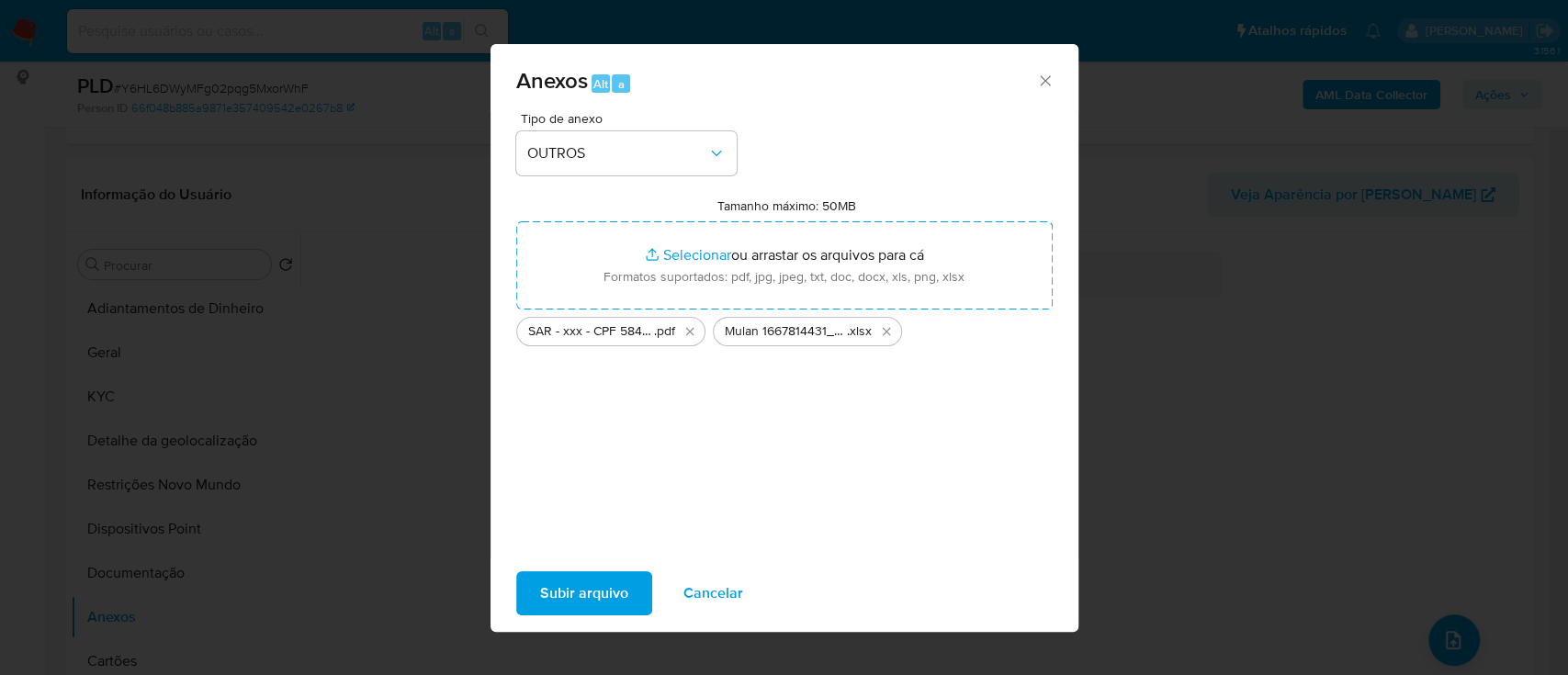
click at [576, 577] on span "Subir arquivo" at bounding box center [584, 593] width 88 height 41
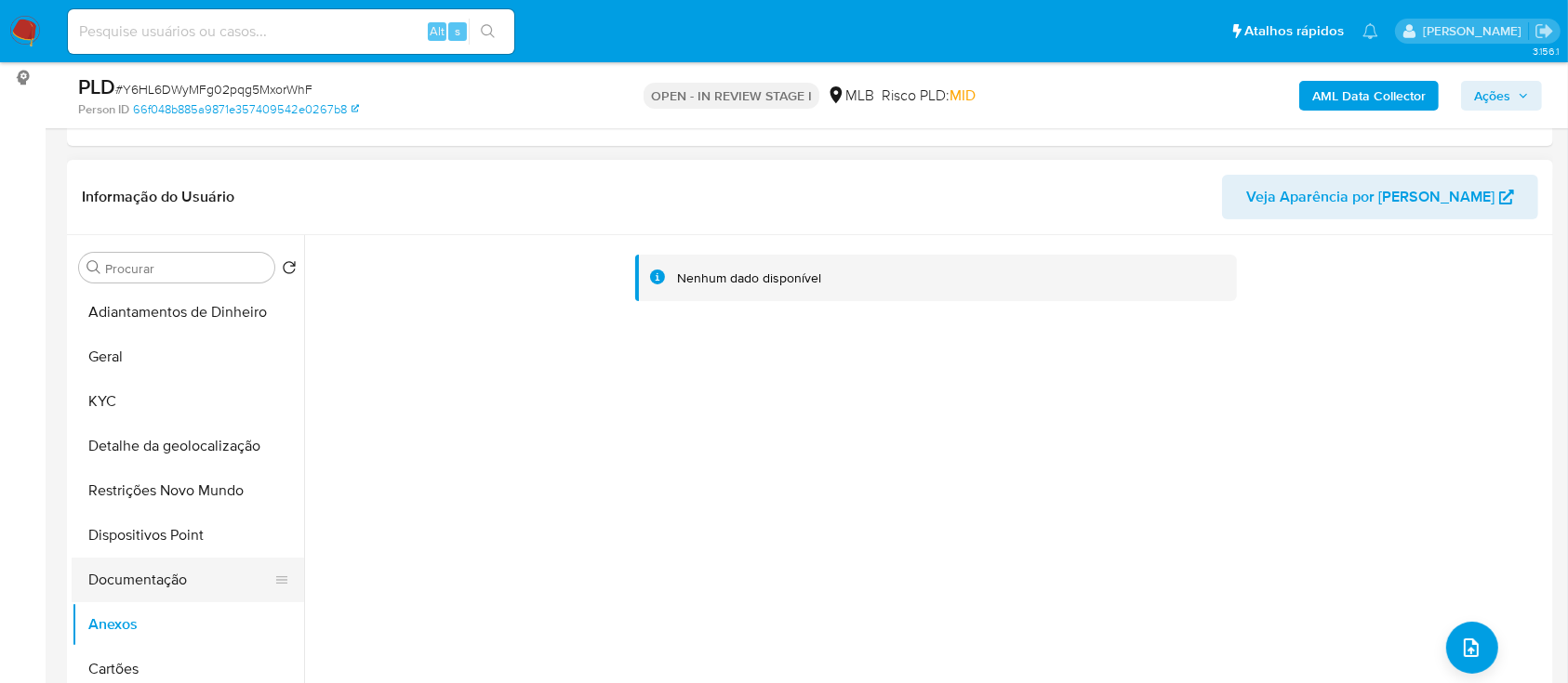
drag, startPoint x: 131, startPoint y: 571, endPoint x: 120, endPoint y: 578, distance: 13.0
click at [131, 569] on button "Documentação" at bounding box center [180, 580] width 217 height 45
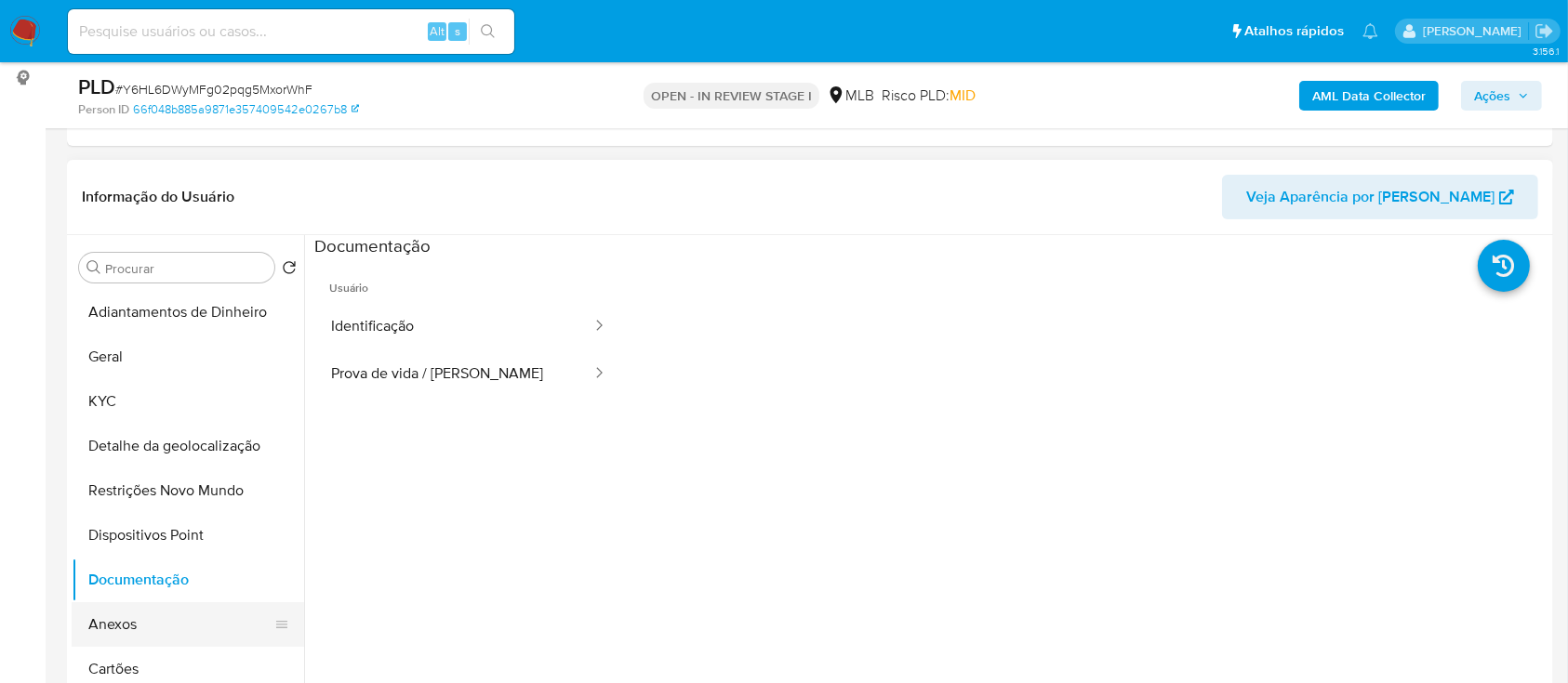
click at [110, 631] on button "Anexos" at bounding box center [180, 625] width 217 height 45
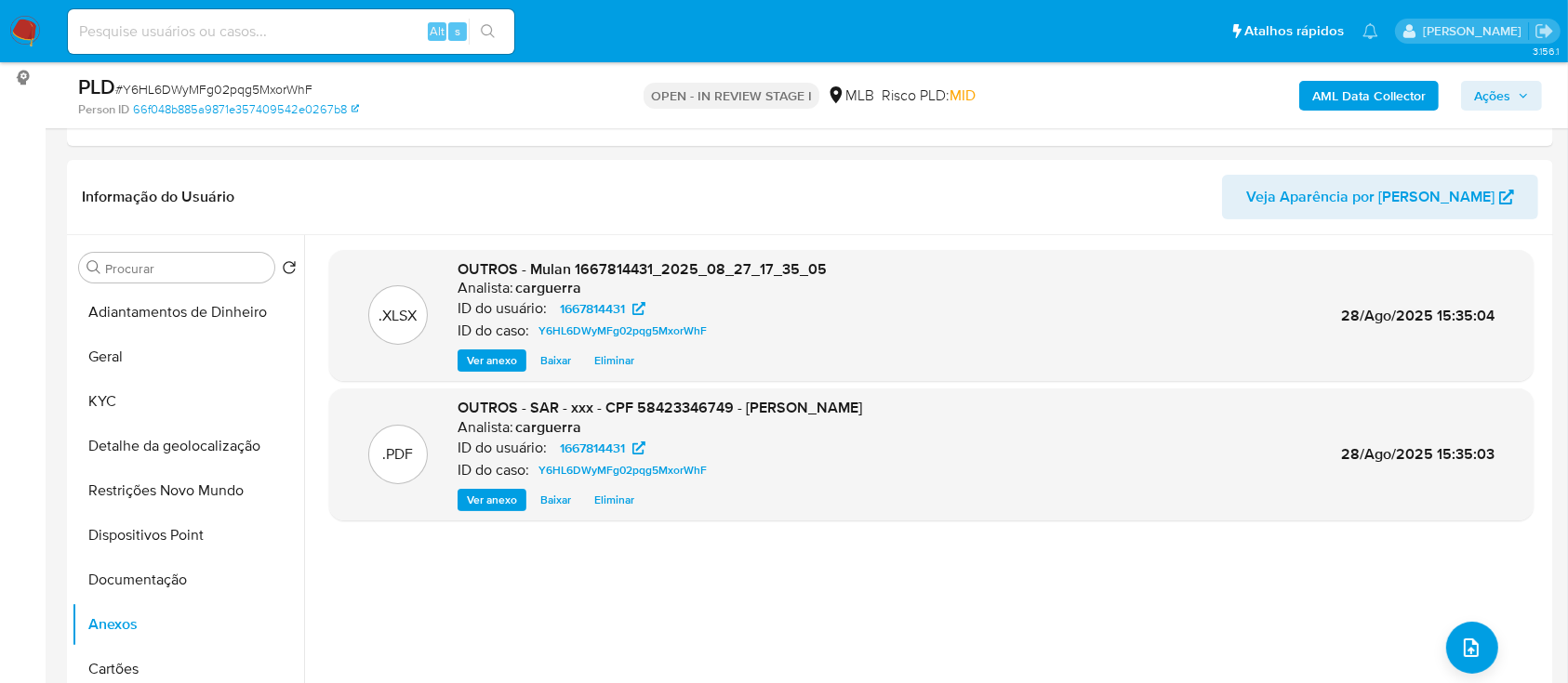
click at [1512, 98] on span "Ações" at bounding box center [1501, 95] width 55 height 26
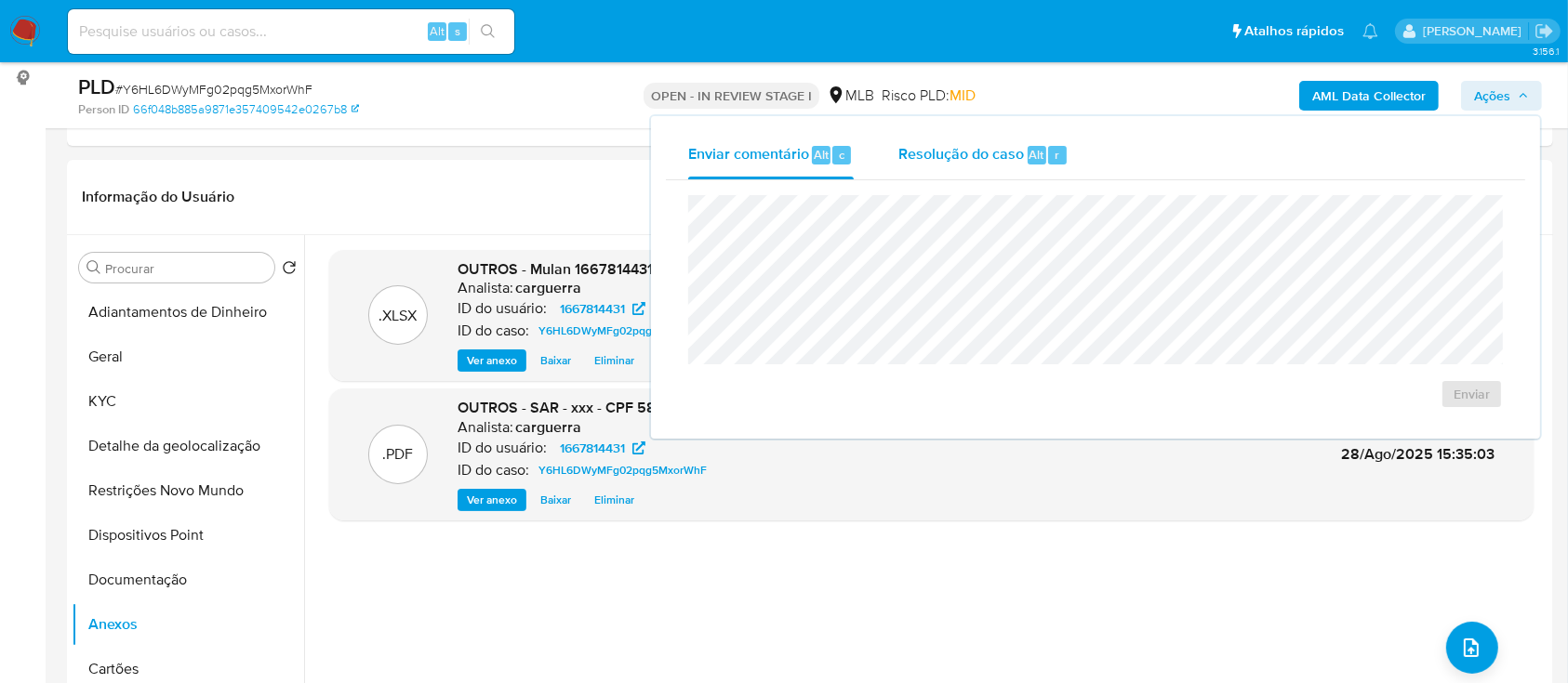
click at [929, 162] on span "Resolução do caso" at bounding box center [960, 154] width 125 height 21
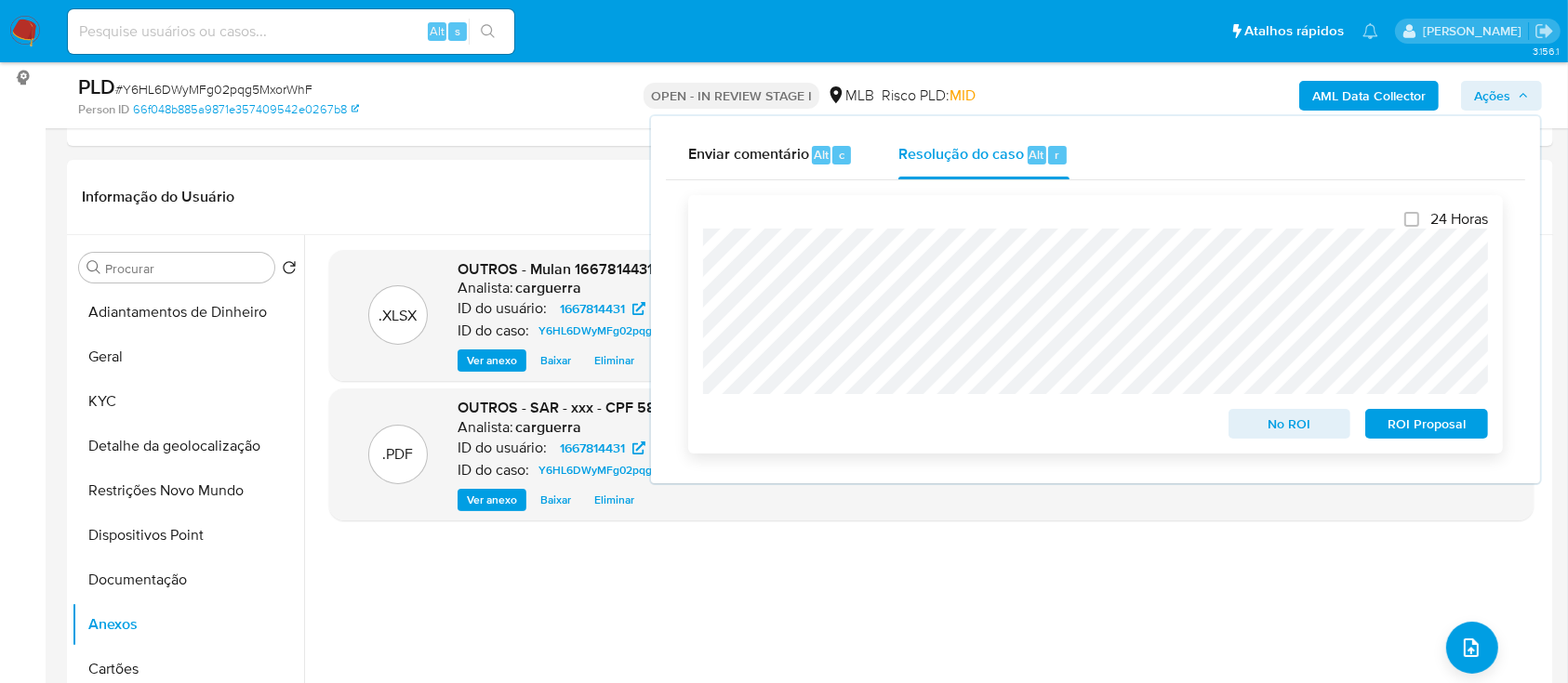
click at [1425, 432] on span "ROI Proposal" at bounding box center [1426, 423] width 97 height 26
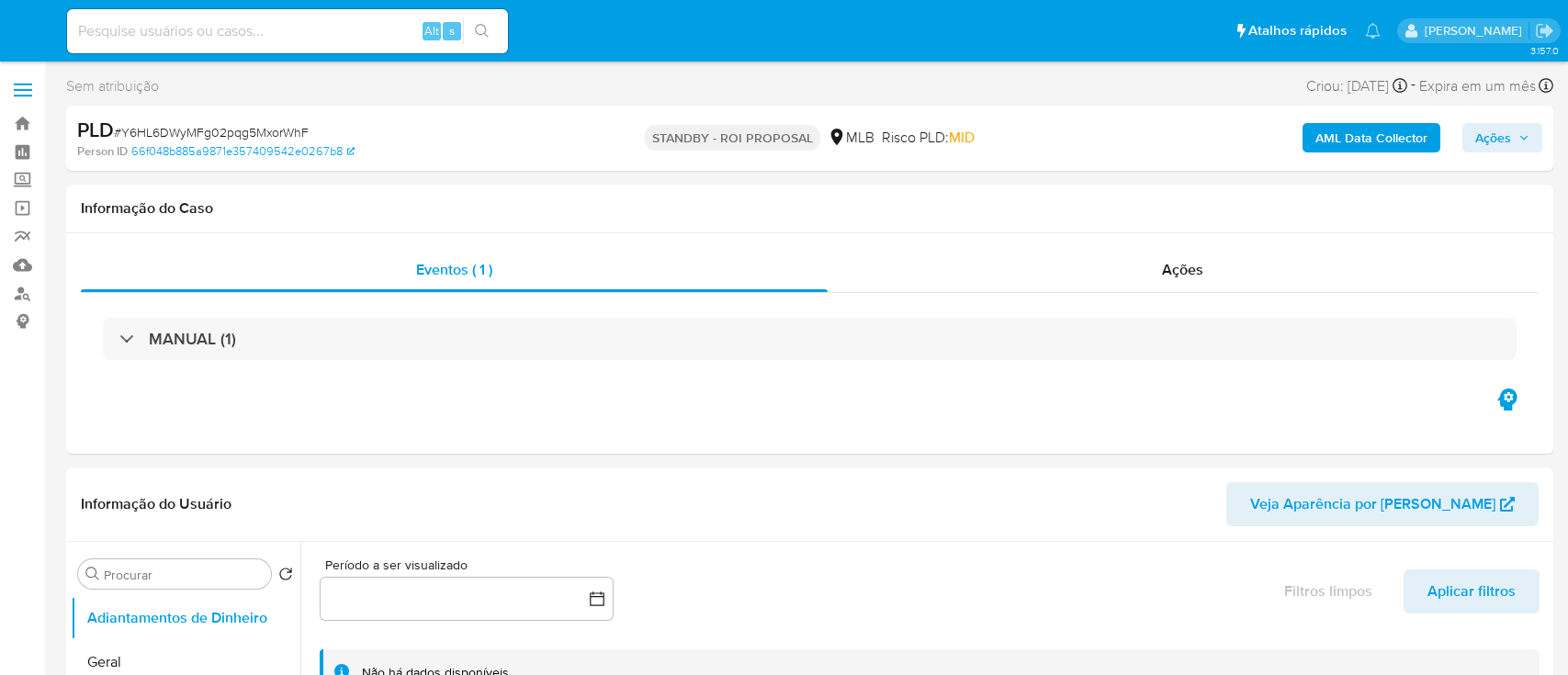
select select "10"
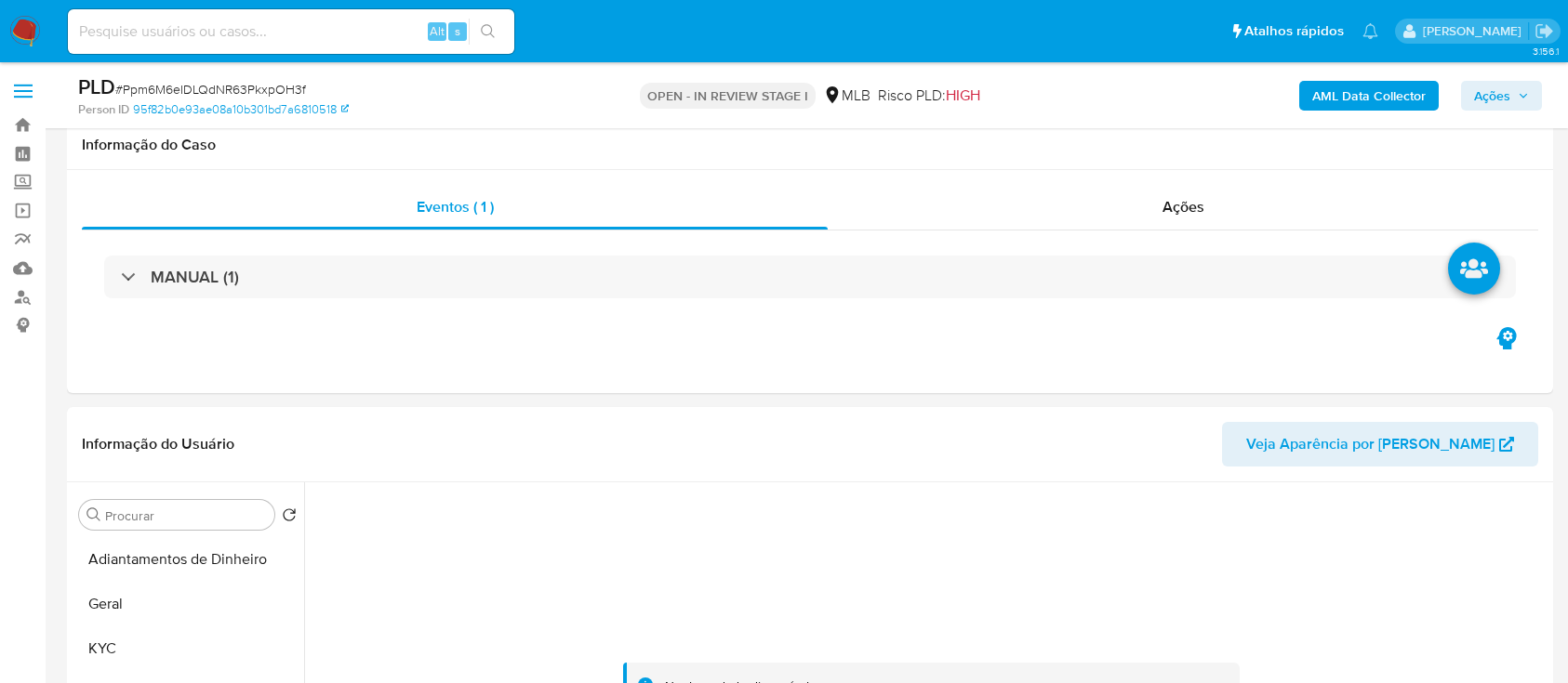
select select "10"
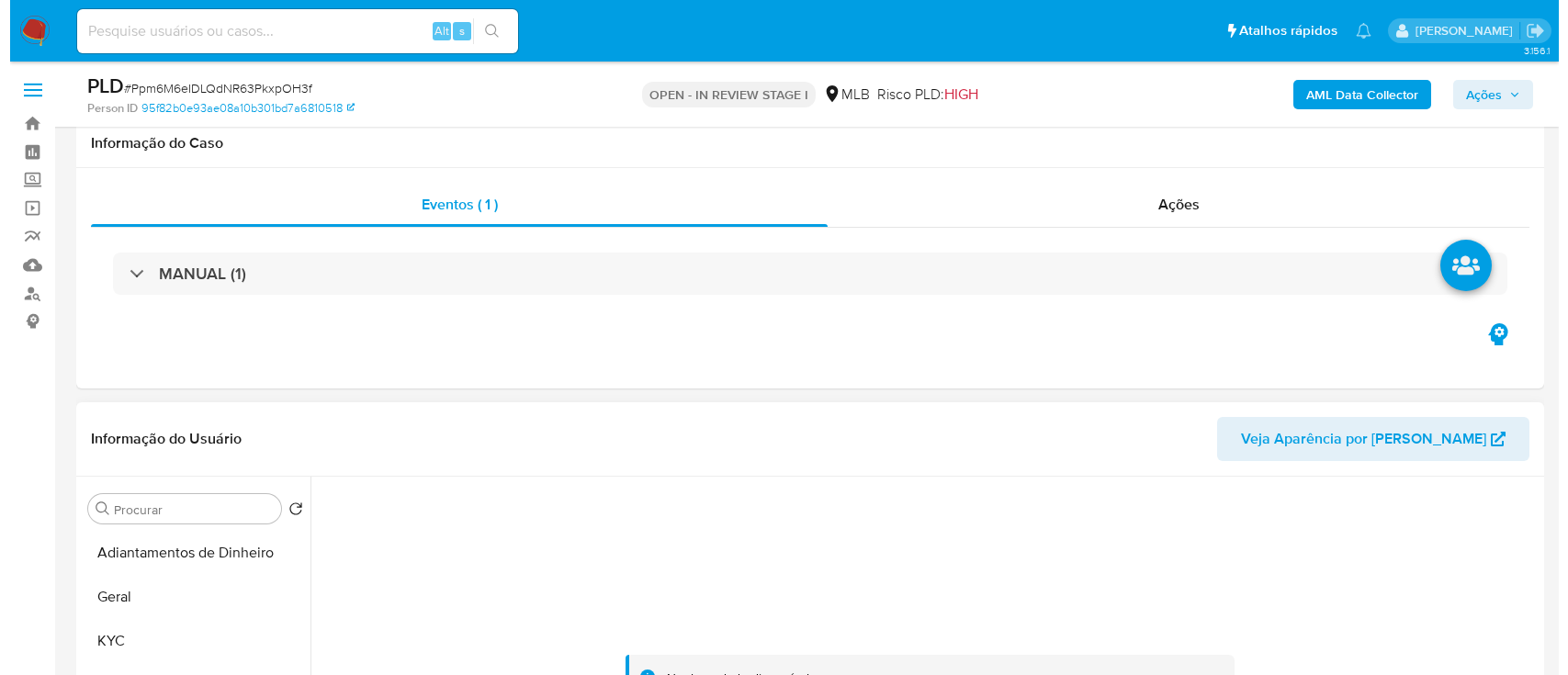
scroll to position [244, 0]
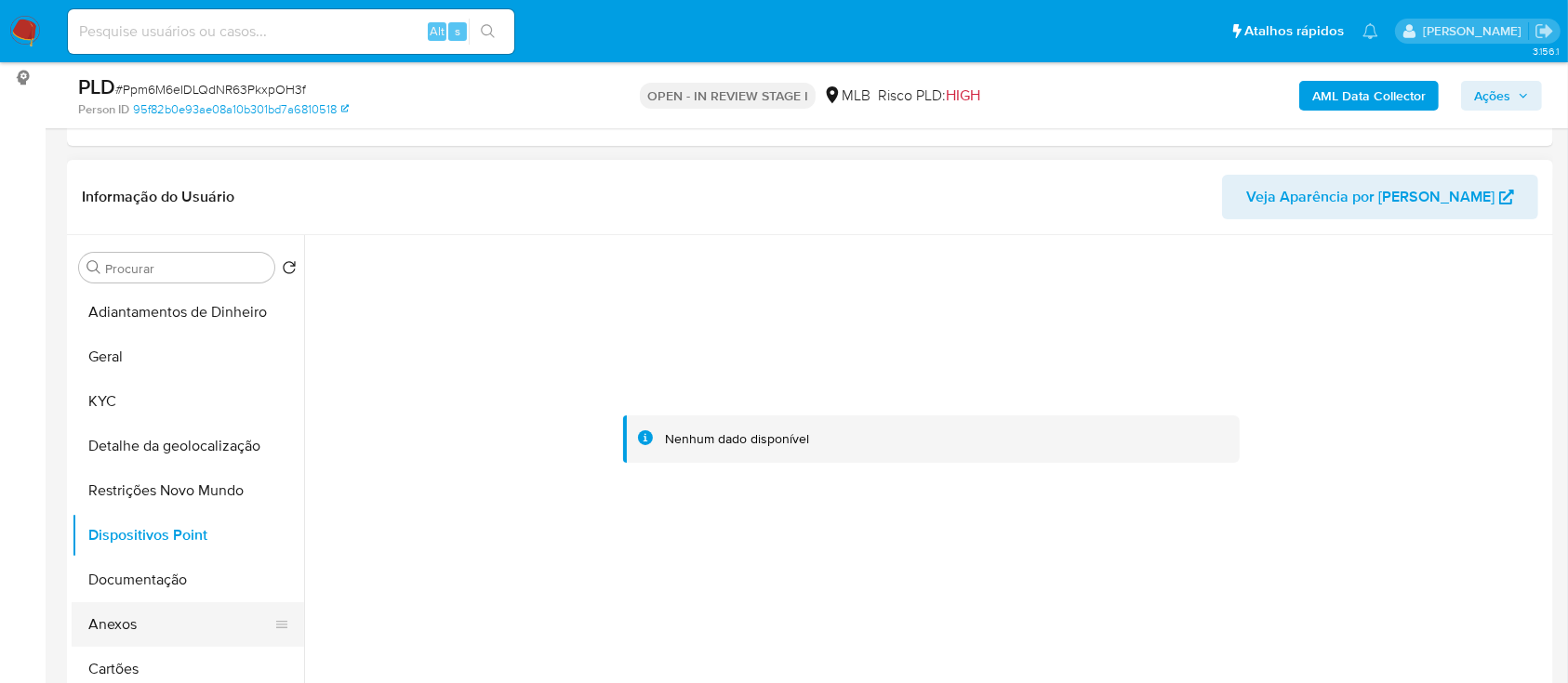
click at [110, 616] on button "Anexos" at bounding box center [180, 625] width 217 height 45
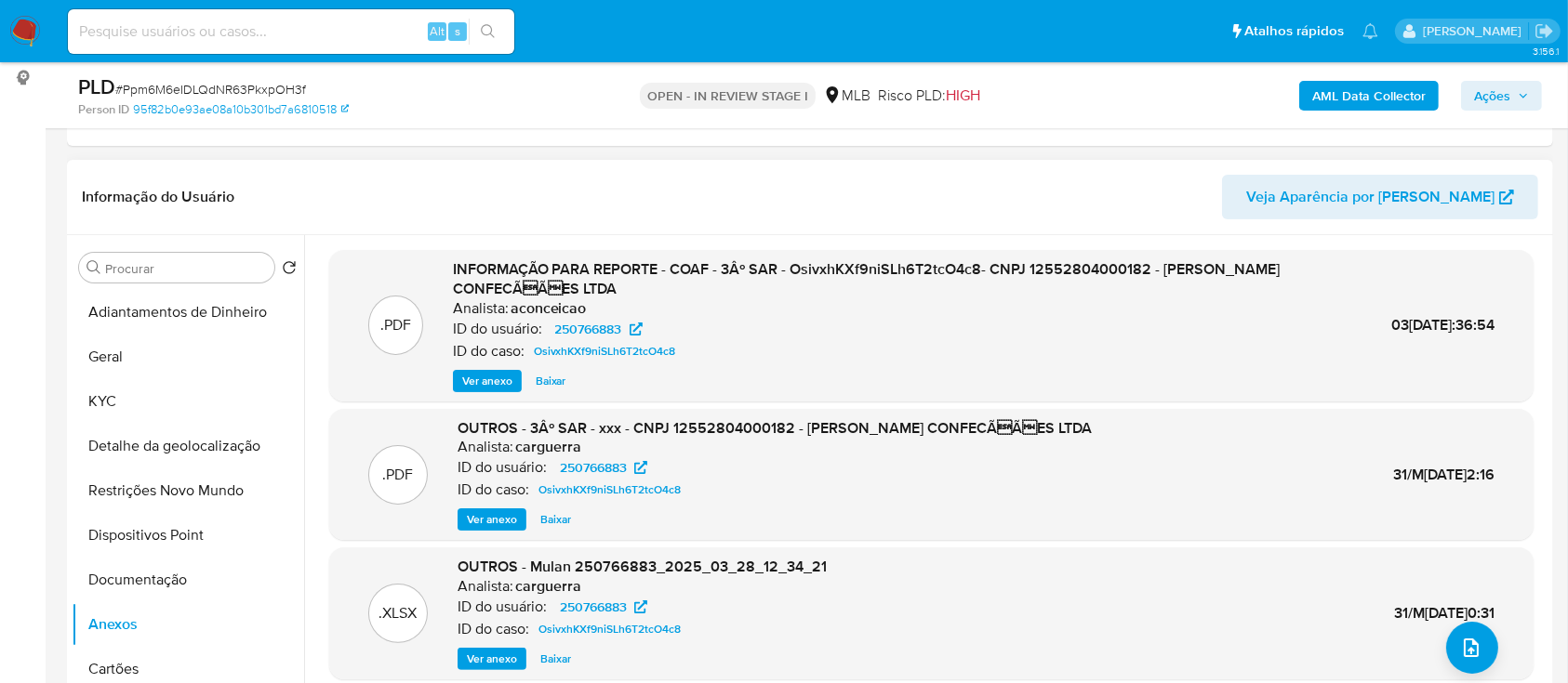
click at [657, 182] on header "Informação do Usuário Veja Aparência por Pessoa" at bounding box center [809, 197] width 1456 height 45
click at [1474, 652] on span "upload-file" at bounding box center [1470, 647] width 22 height 22
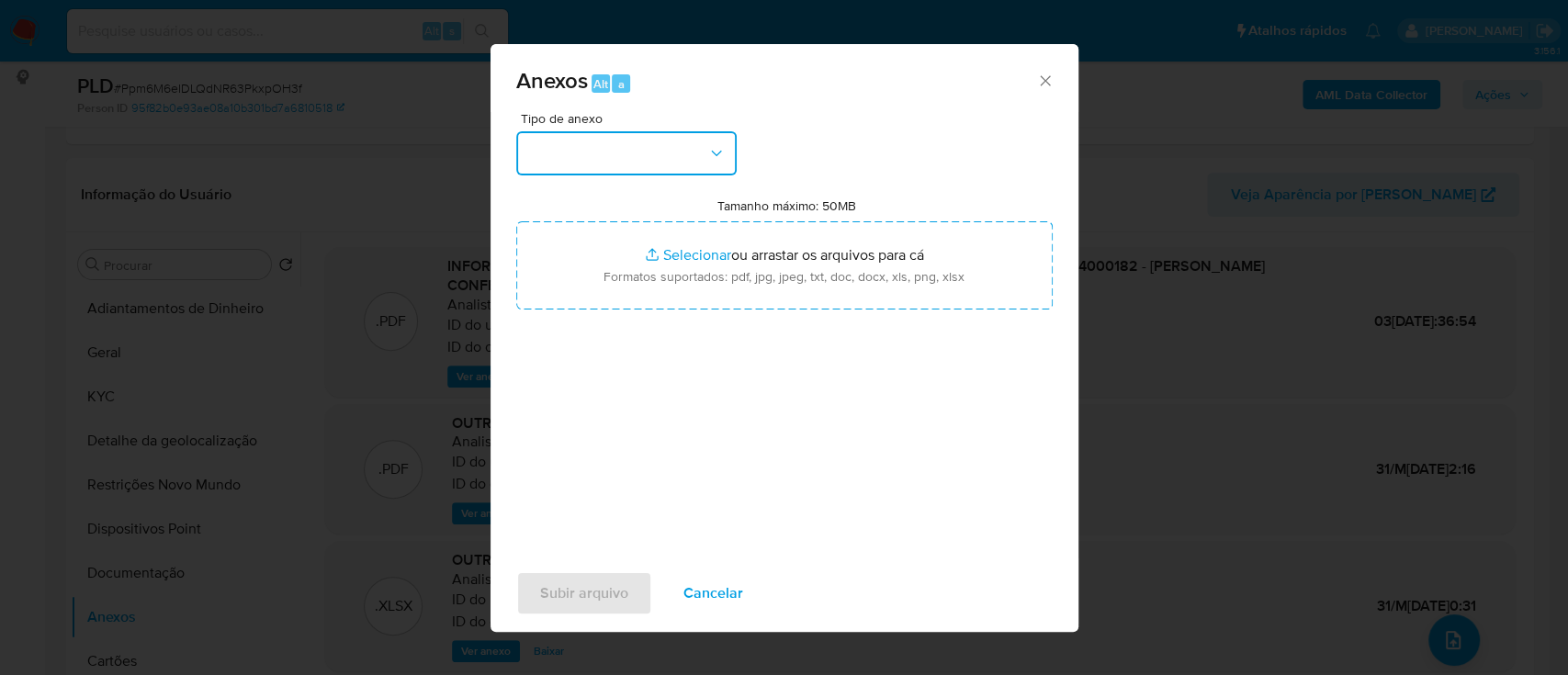
click at [671, 145] on button "button" at bounding box center [626, 153] width 220 height 44
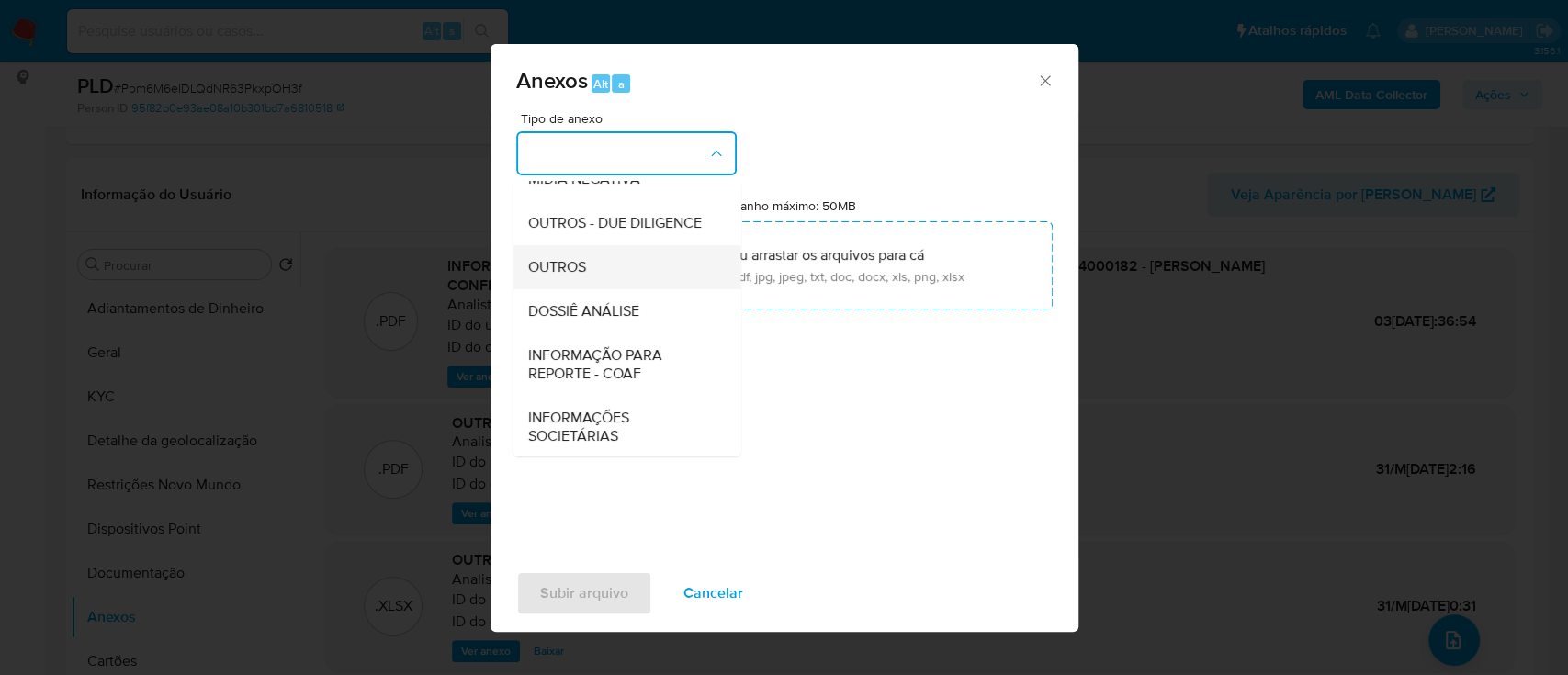
click at [559, 276] on span "OUTROS" at bounding box center [556, 267] width 58 height 18
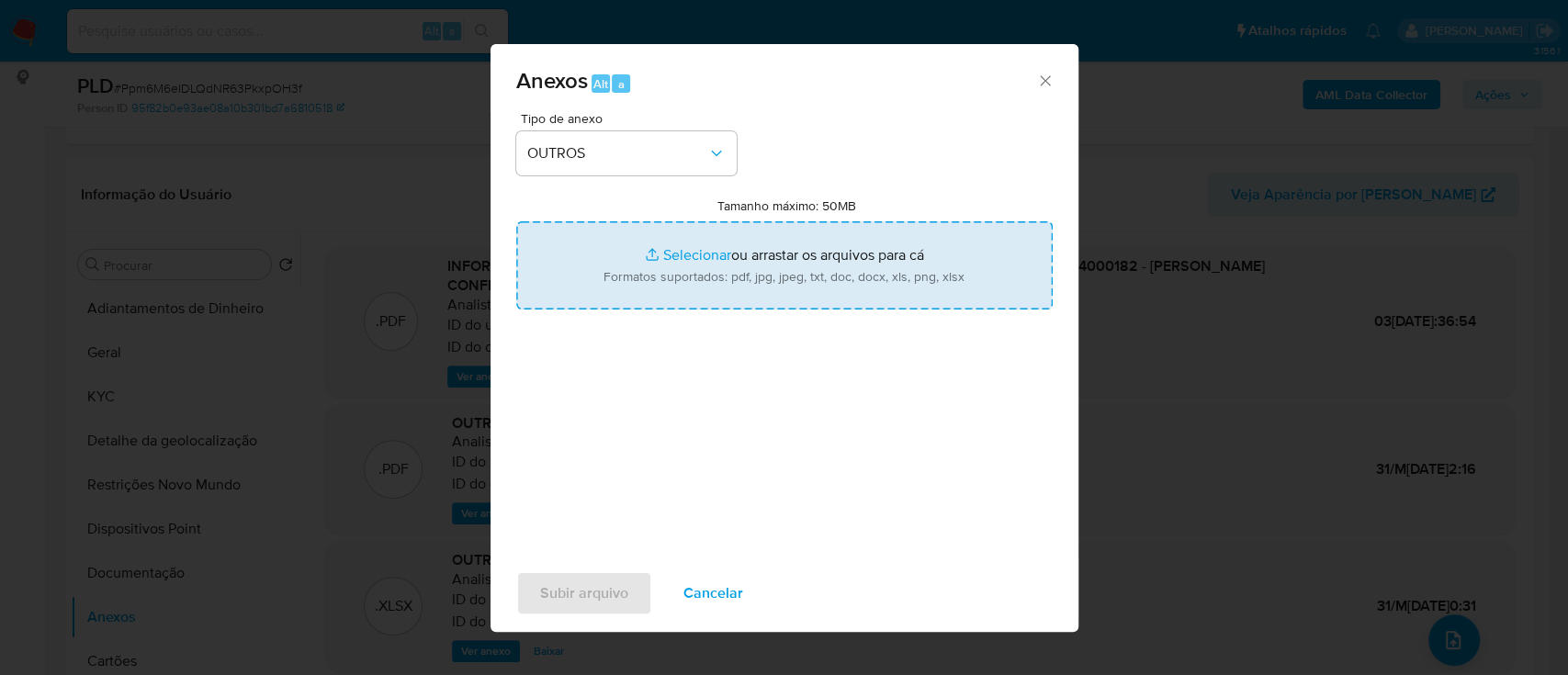
click at [691, 253] on input "Tamanho máximo: 50MB Selecionar arquivos" at bounding box center [784, 265] width 536 height 88
type input "C:\fakepath\Mulan 250766883_2025_08_27_17_35_43.xlsx"
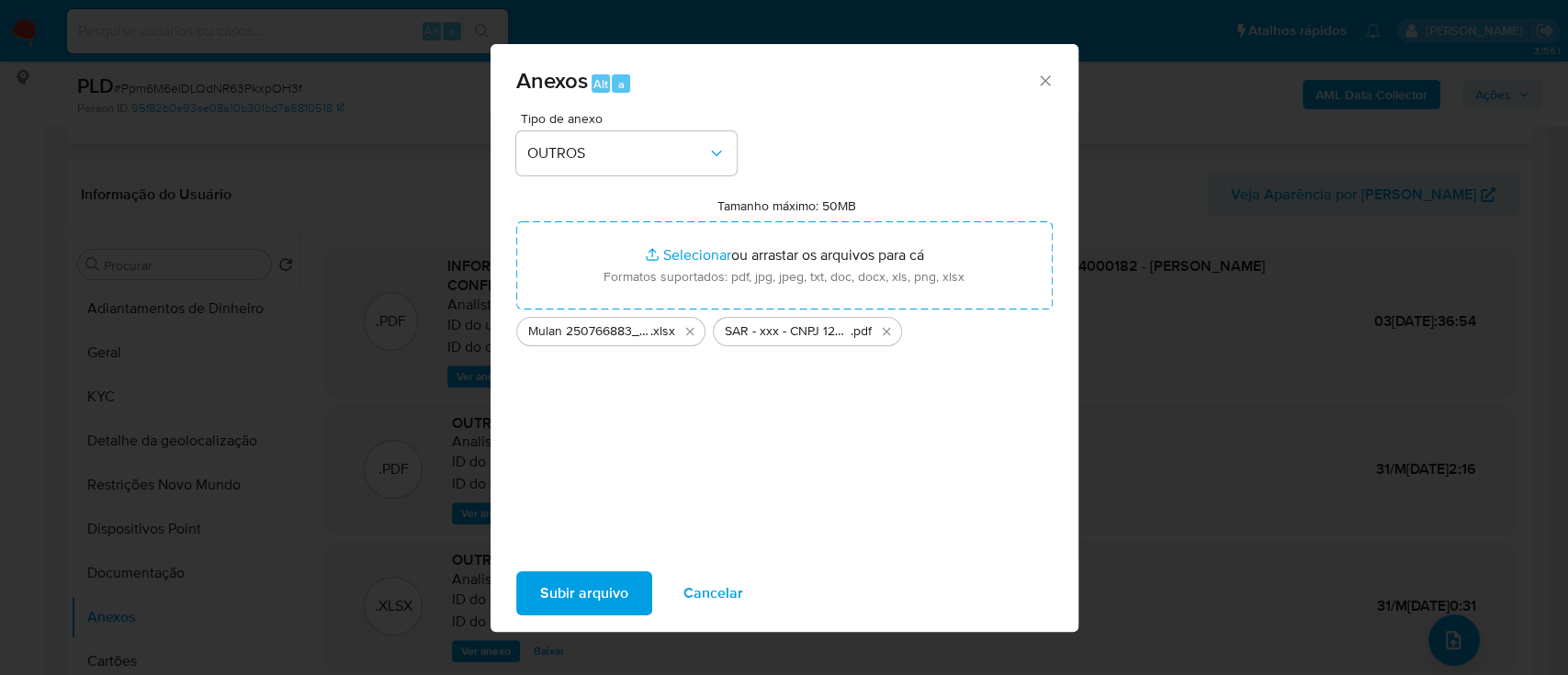
click at [572, 584] on span "Subir arquivo" at bounding box center [584, 593] width 88 height 41
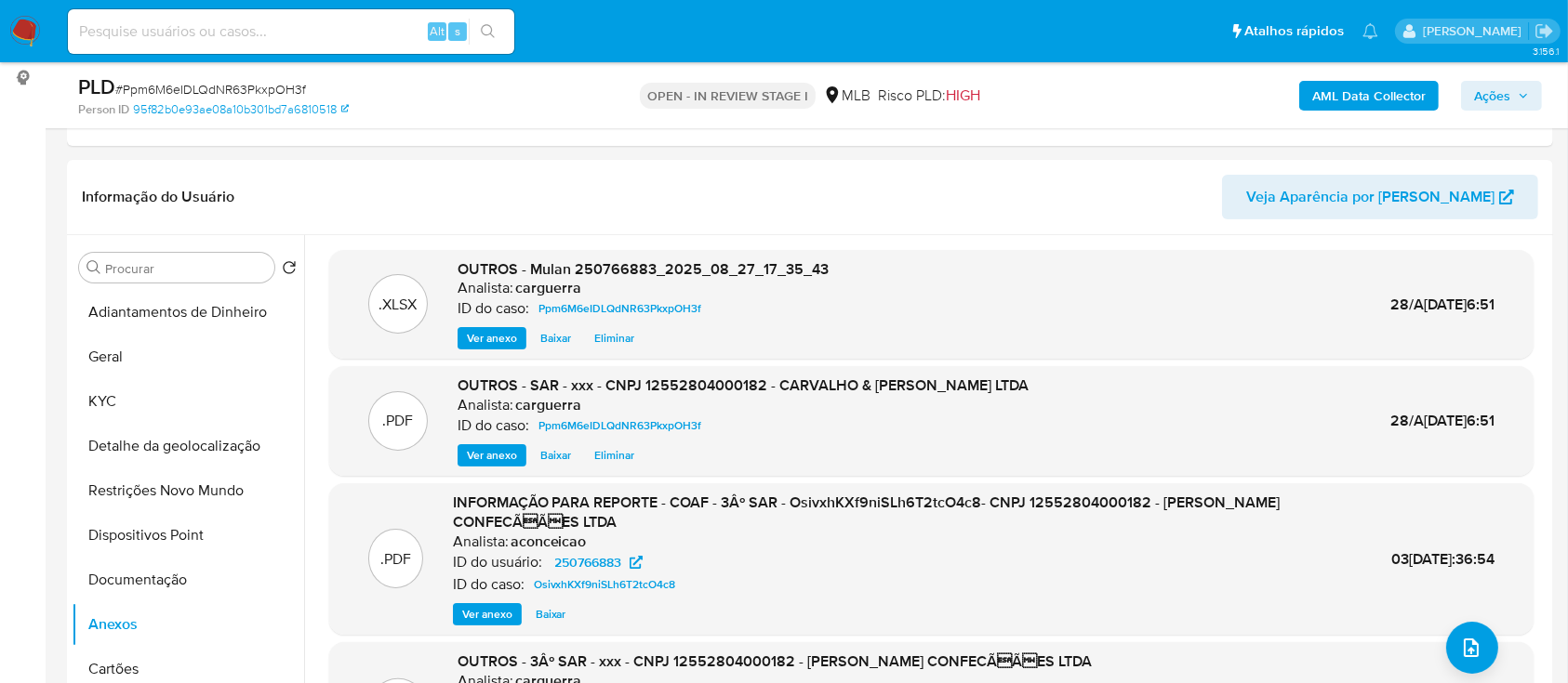
click at [1500, 96] on span "Ações" at bounding box center [1492, 96] width 36 height 30
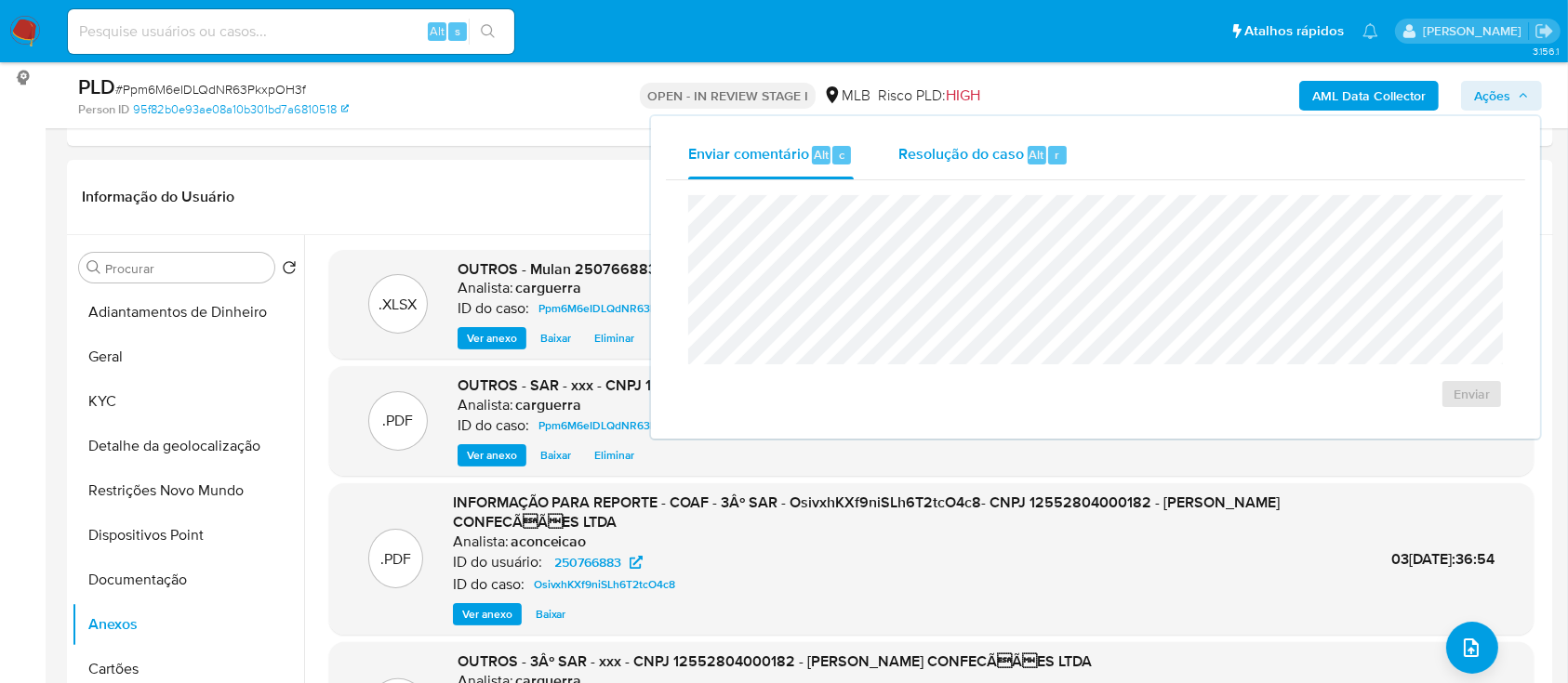
click at [950, 168] on div "Resolução do caso Alt r" at bounding box center [983, 155] width 170 height 49
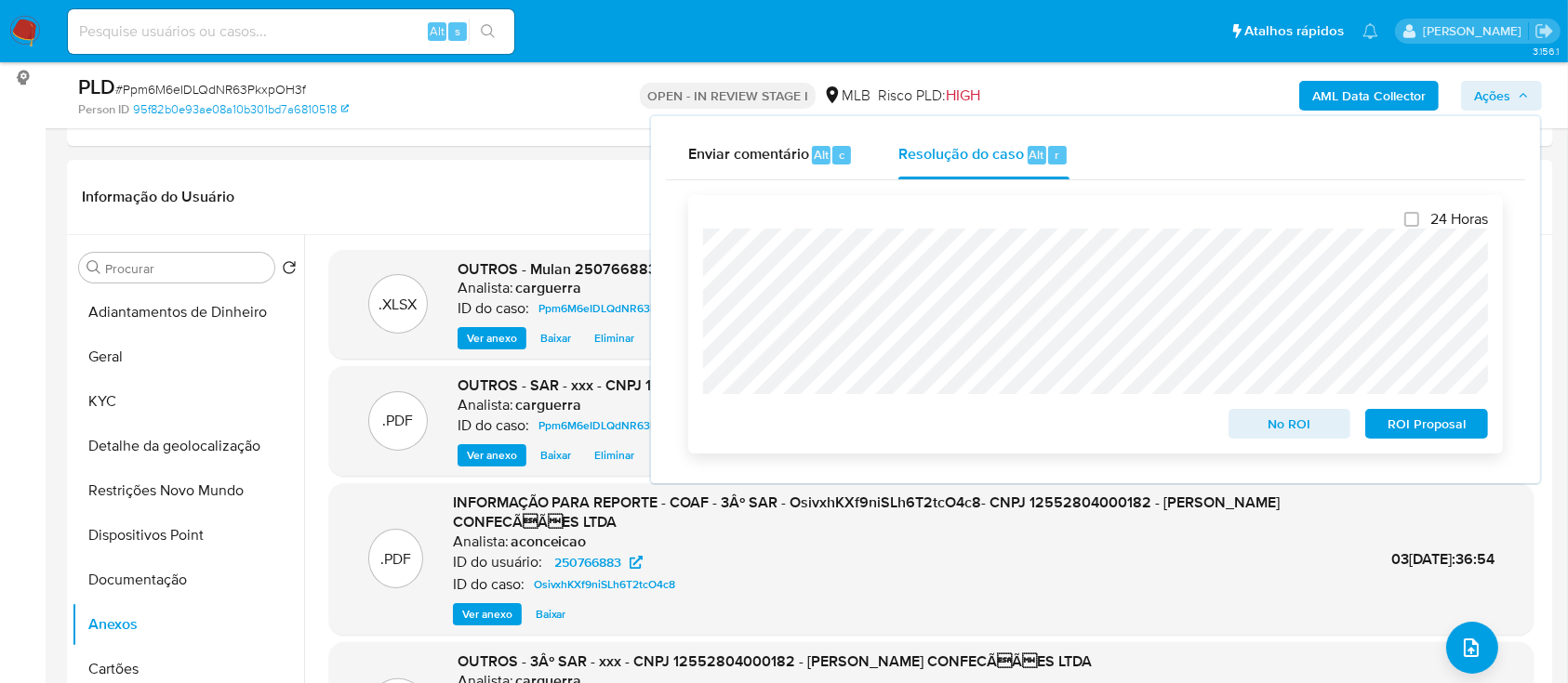
click at [1288, 420] on span "No ROI" at bounding box center [1289, 423] width 97 height 26
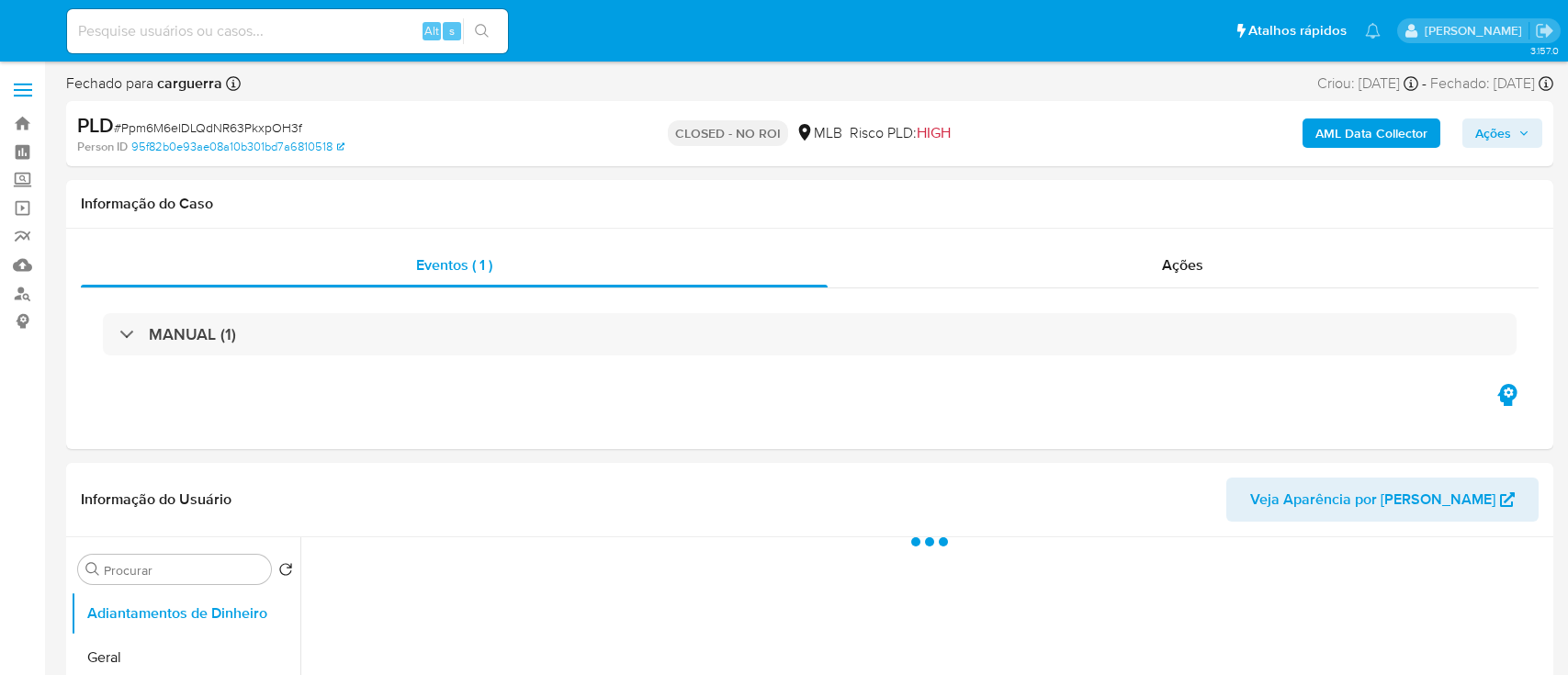
select select "10"
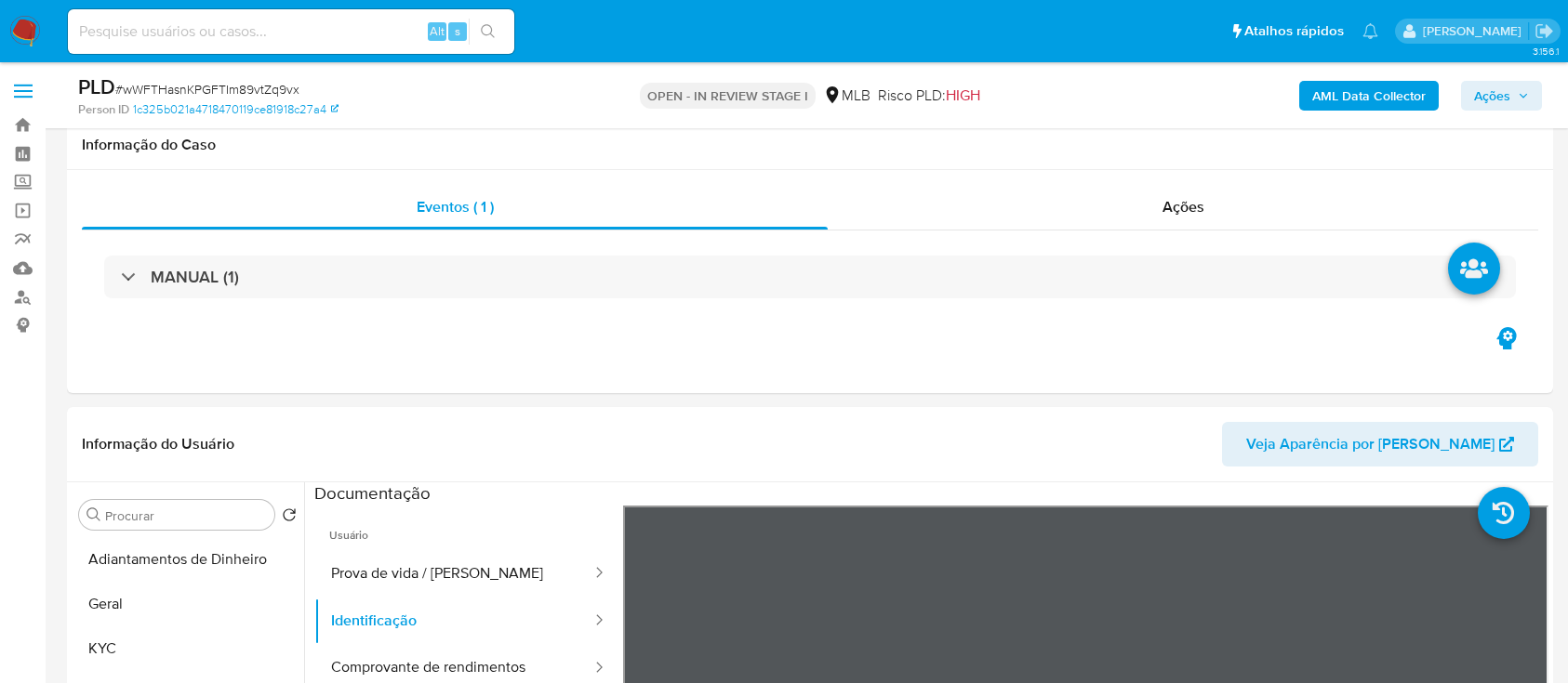
select select "10"
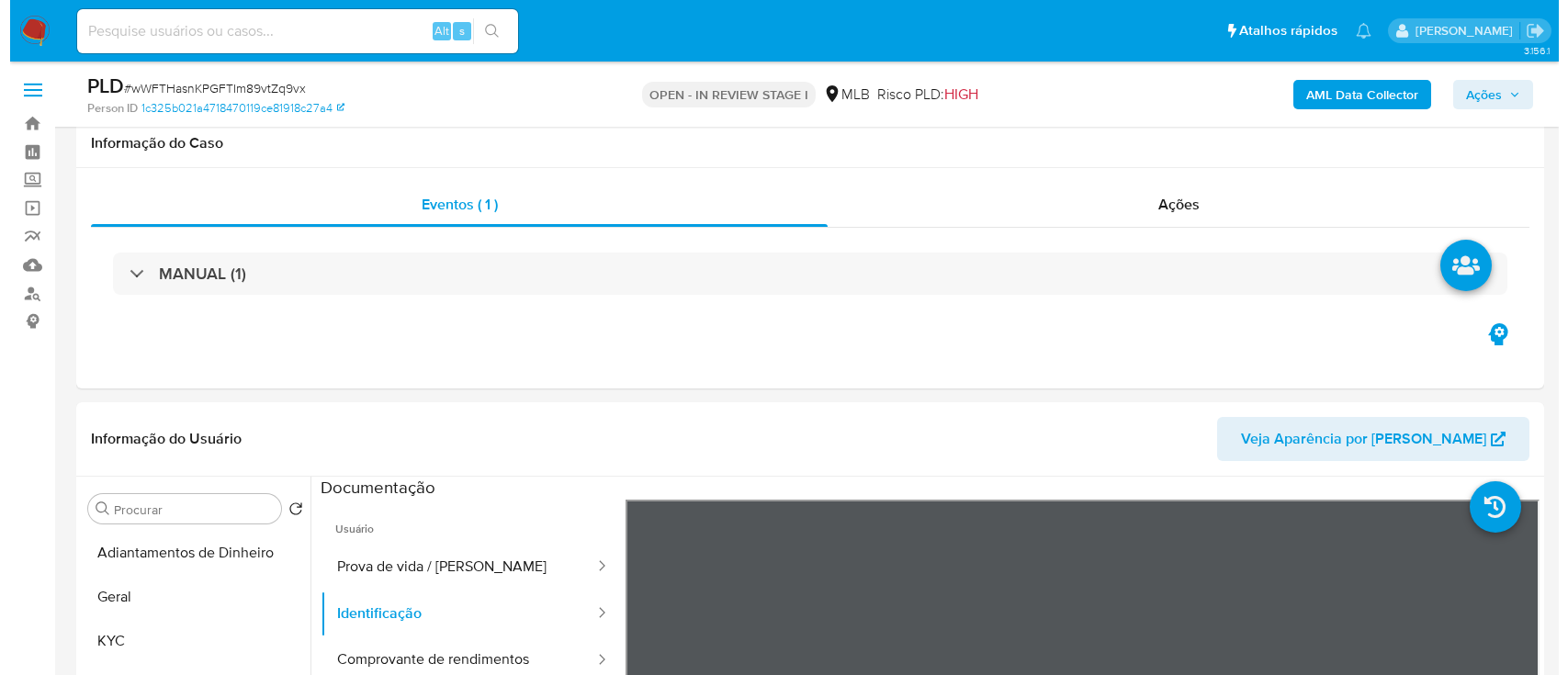
scroll to position [244, 0]
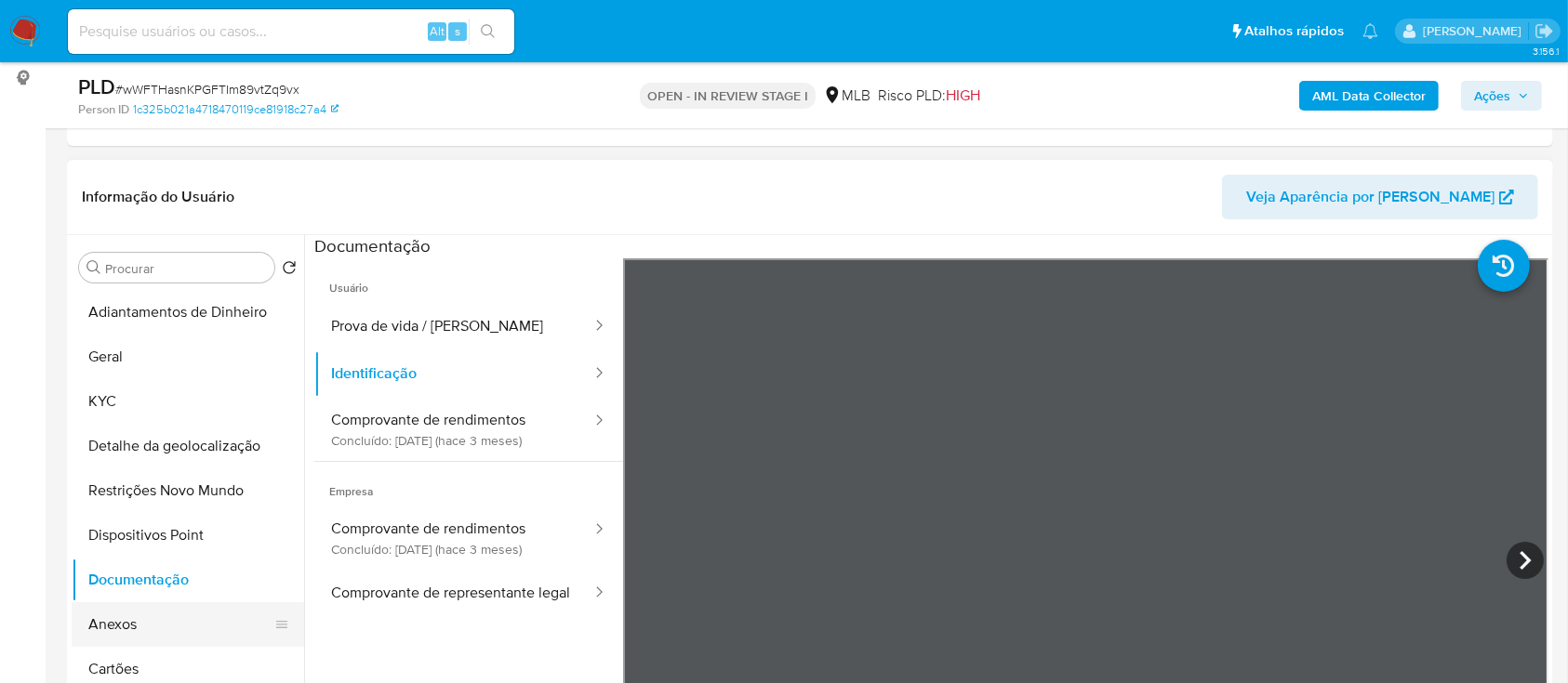
click at [136, 622] on button "Anexos" at bounding box center [180, 625] width 217 height 45
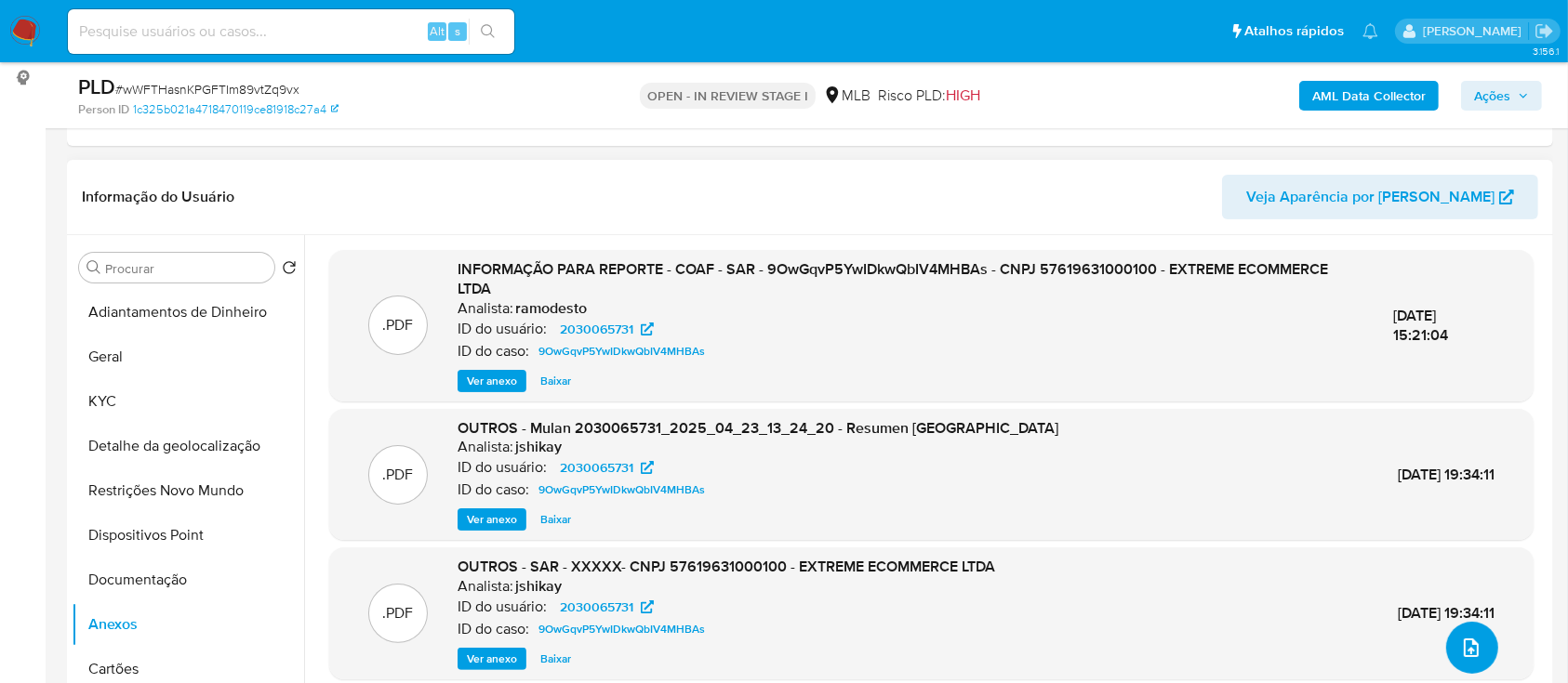
click at [1457, 669] on button "upload-file" at bounding box center [1472, 648] width 52 height 52
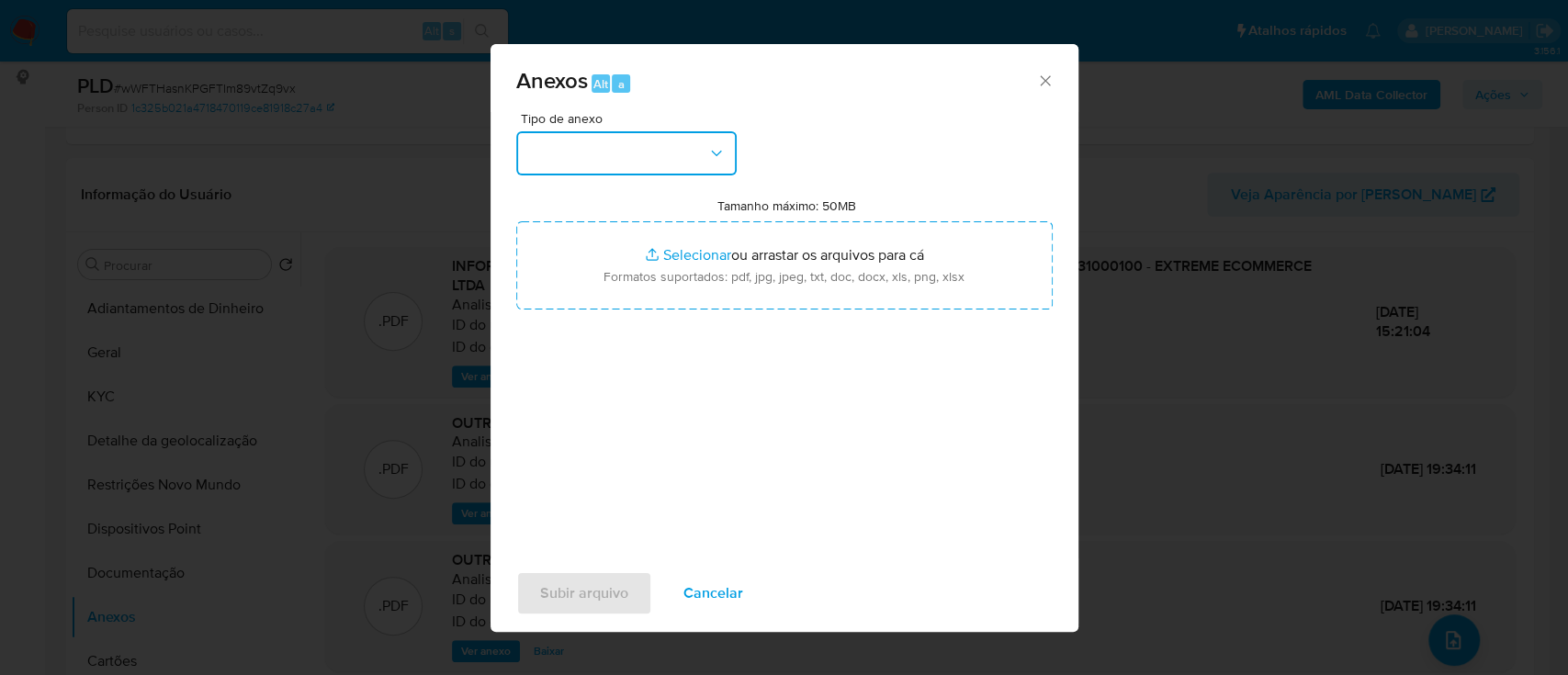
click at [566, 148] on button "button" at bounding box center [626, 153] width 220 height 44
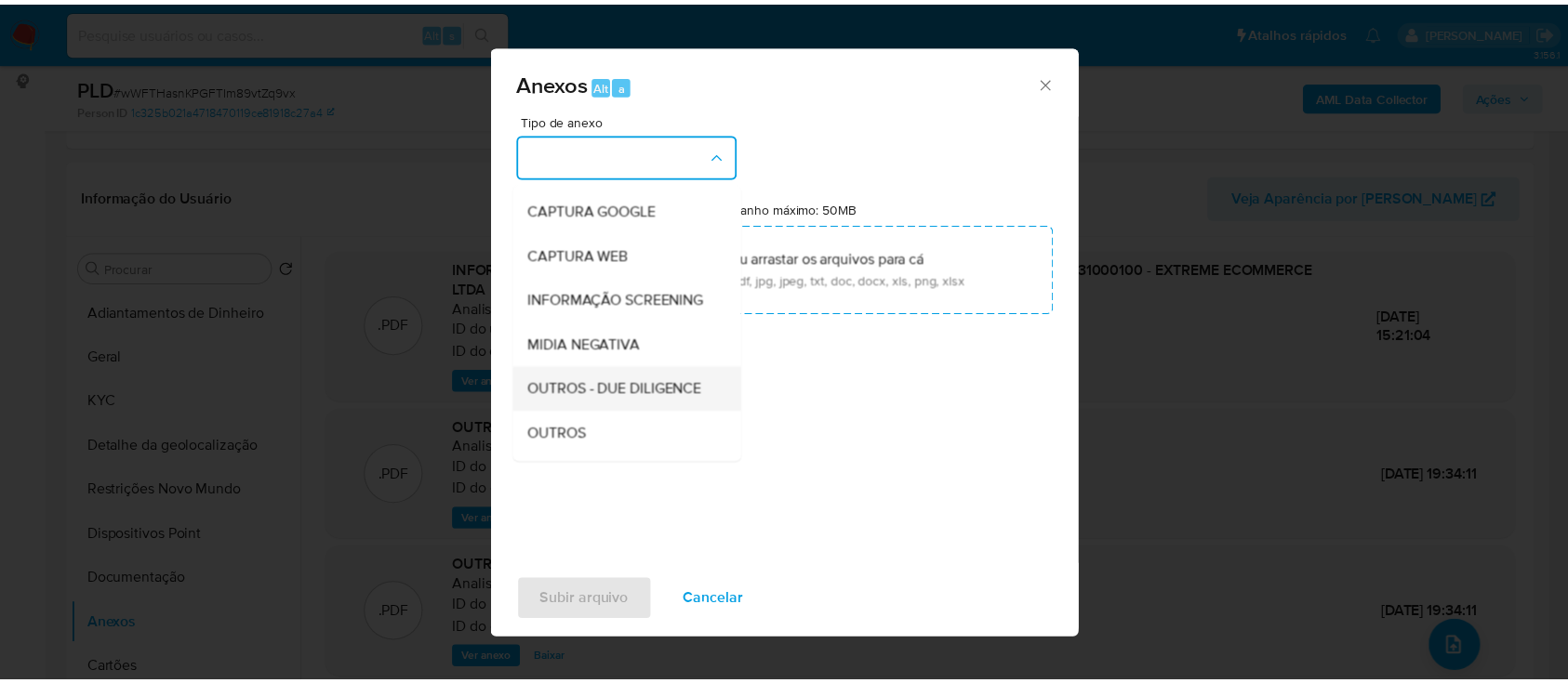
scroll to position [123, 0]
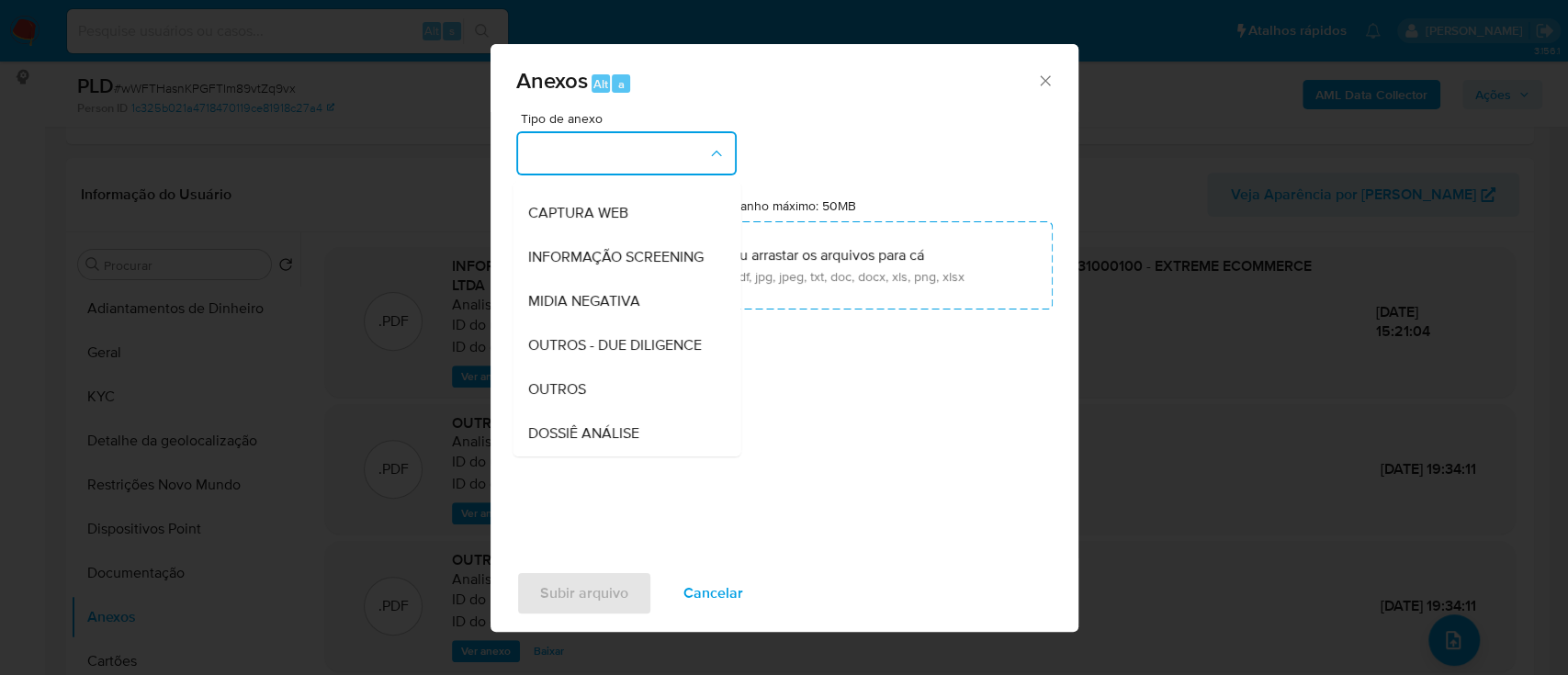
click at [563, 399] on span "OUTROS" at bounding box center [556, 389] width 58 height 18
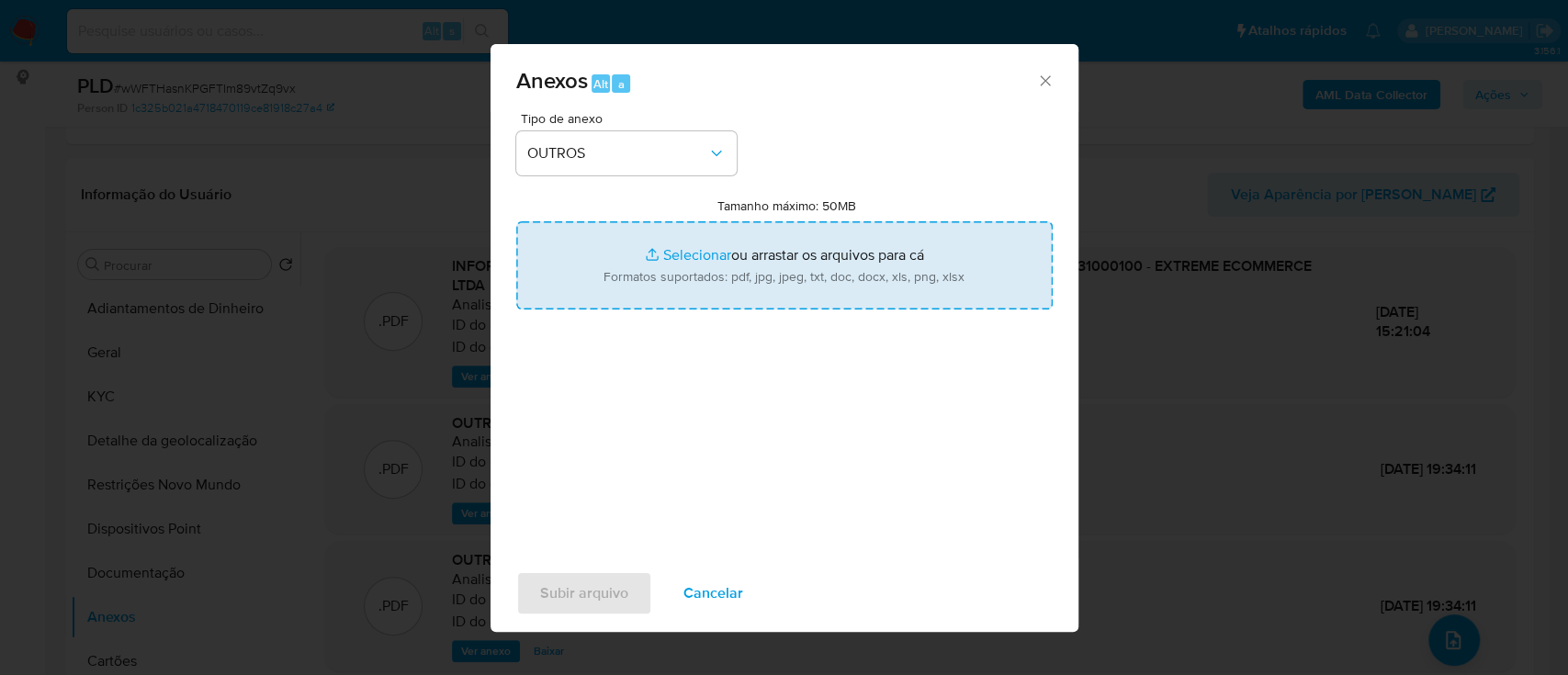
click at [699, 257] on input "Tamanho máximo: 50MB Selecionar arquivos" at bounding box center [784, 265] width 536 height 88
type input "C:\fakepath\SAR - xxx - CNPJ 57619631000100 - EXTREME ECOMMERCE LTDA.pdf"
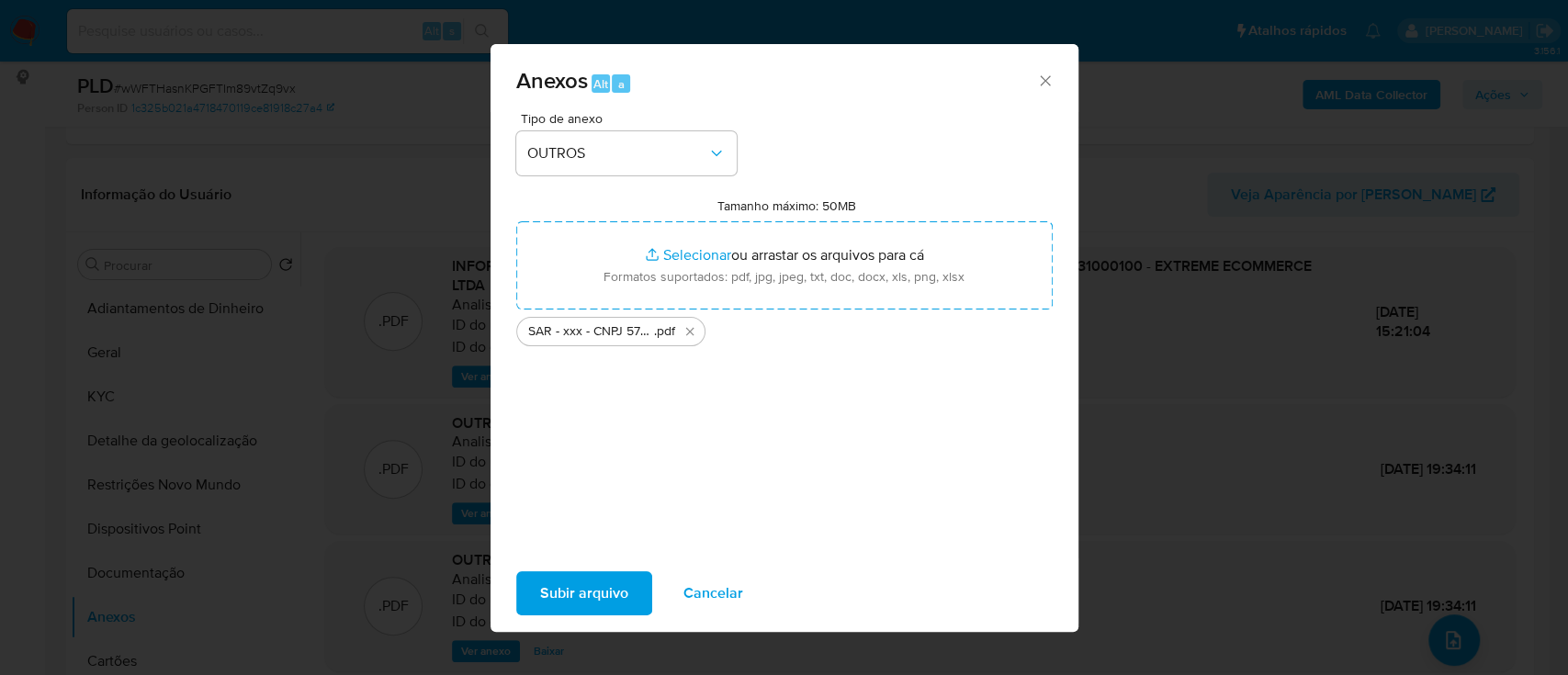
click at [752, 441] on div "Tipo de anexo OUTROS Tamanho máximo: 50MB Selecionar arquivos Selecionar ou arr…" at bounding box center [784, 329] width 536 height 434
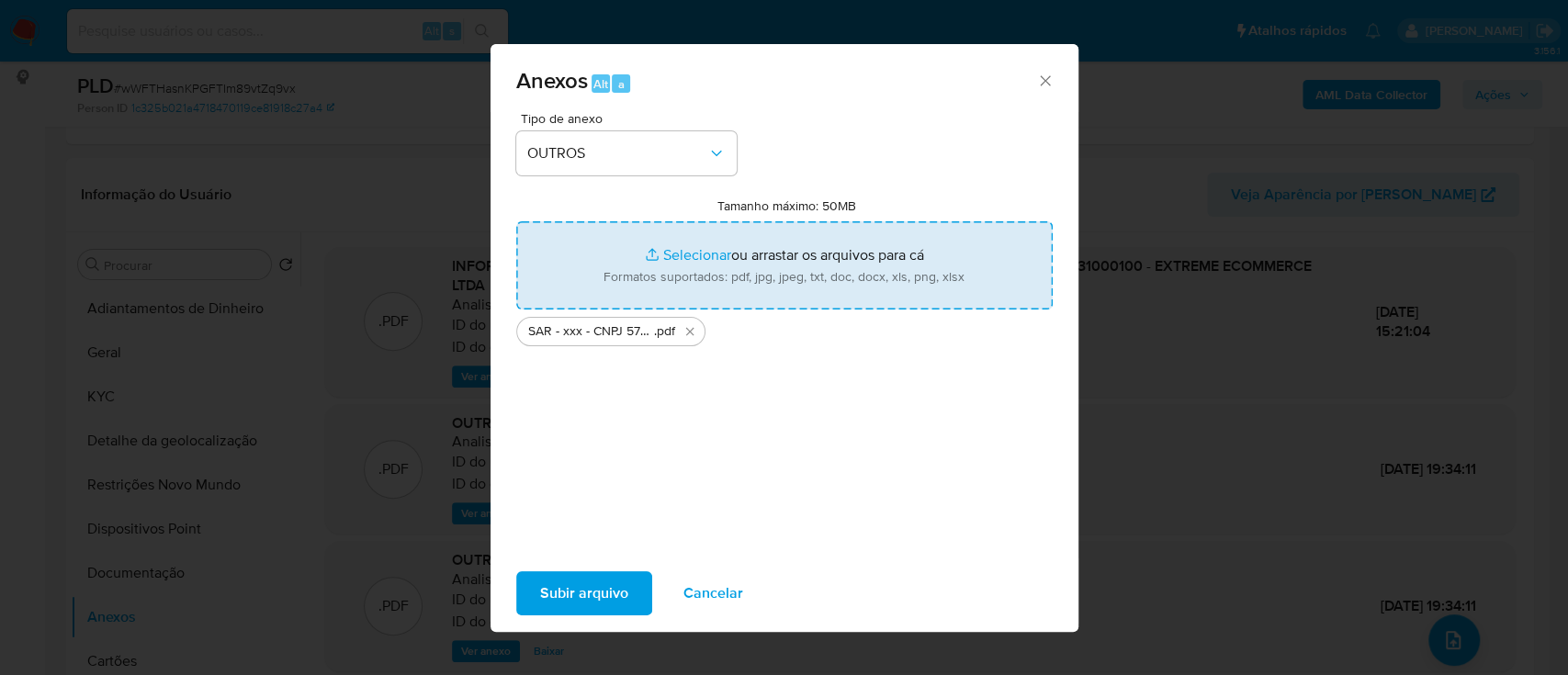
click at [695, 254] on input "Tamanho máximo: 50MB Selecionar arquivos" at bounding box center [784, 265] width 536 height 88
type input "C:\fakepath\Mulan 2030065731_2025_08_27_17_35_21.xlsx"
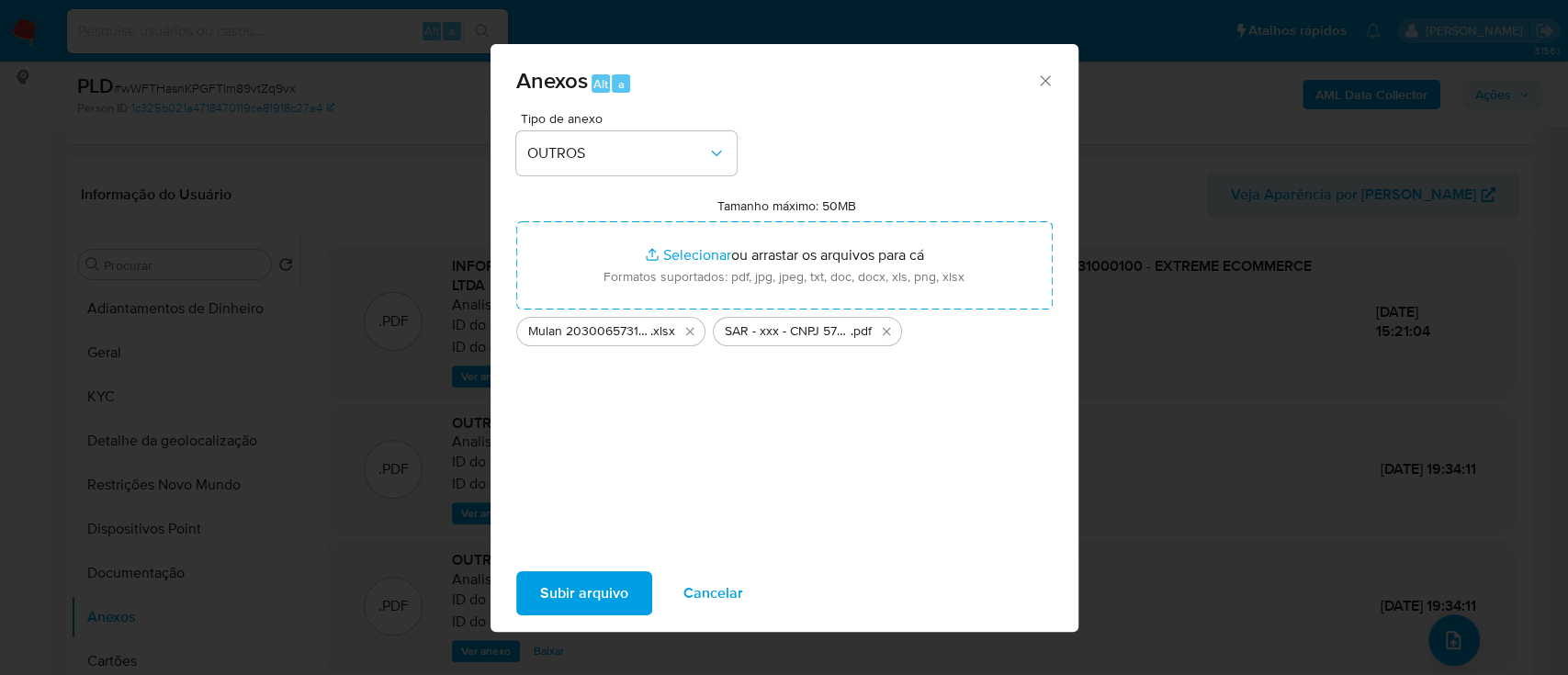
click at [565, 582] on span "Subir arquivo" at bounding box center [584, 593] width 88 height 41
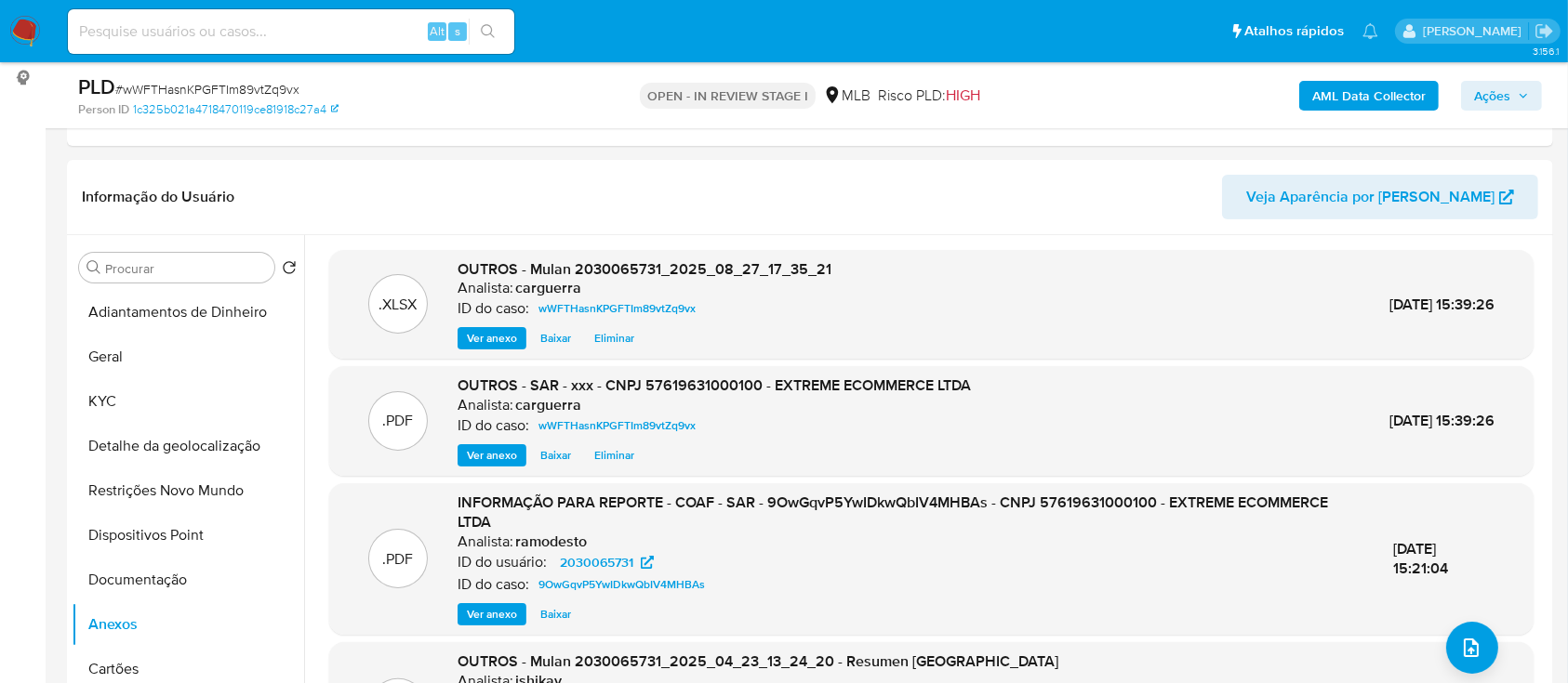
click at [1509, 102] on span "Ações" at bounding box center [1492, 96] width 36 height 30
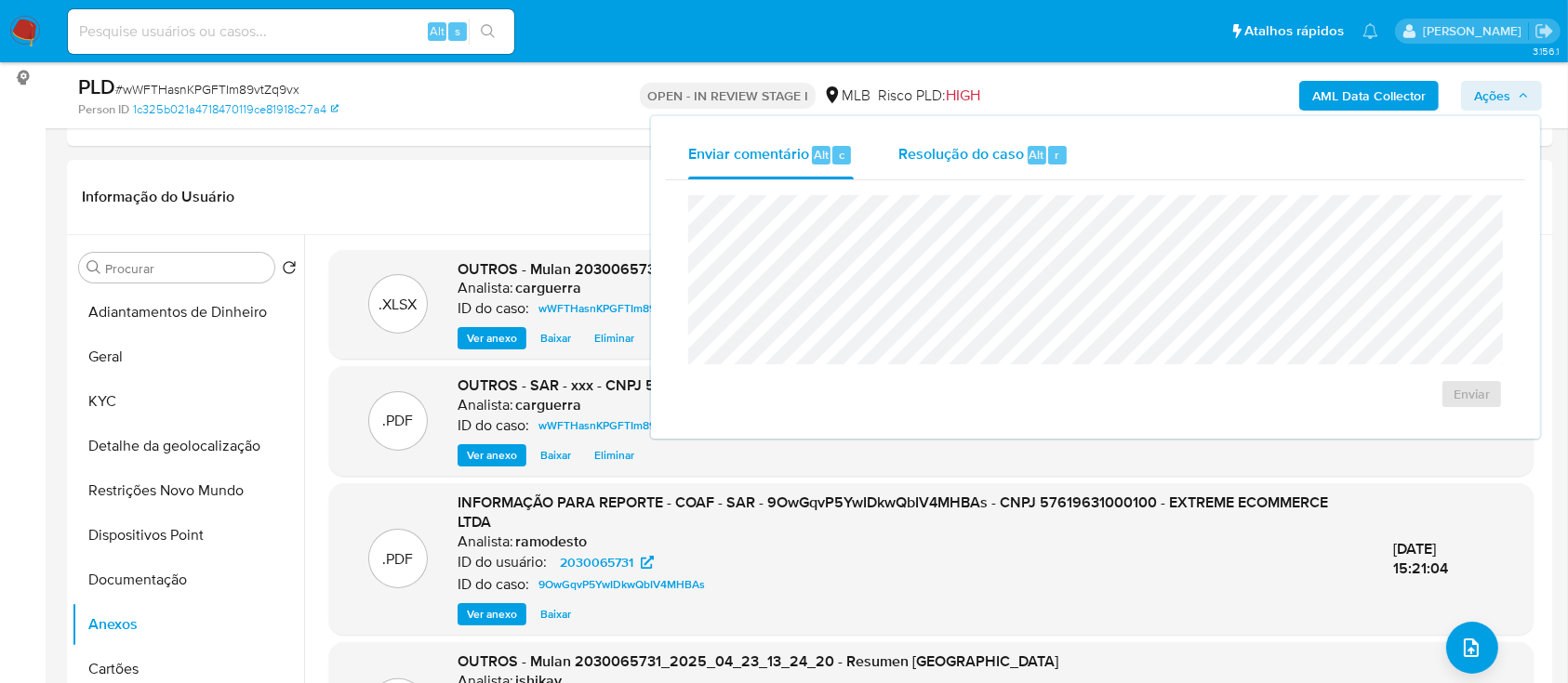
click at [952, 155] on span "Resolução do caso" at bounding box center [960, 154] width 125 height 21
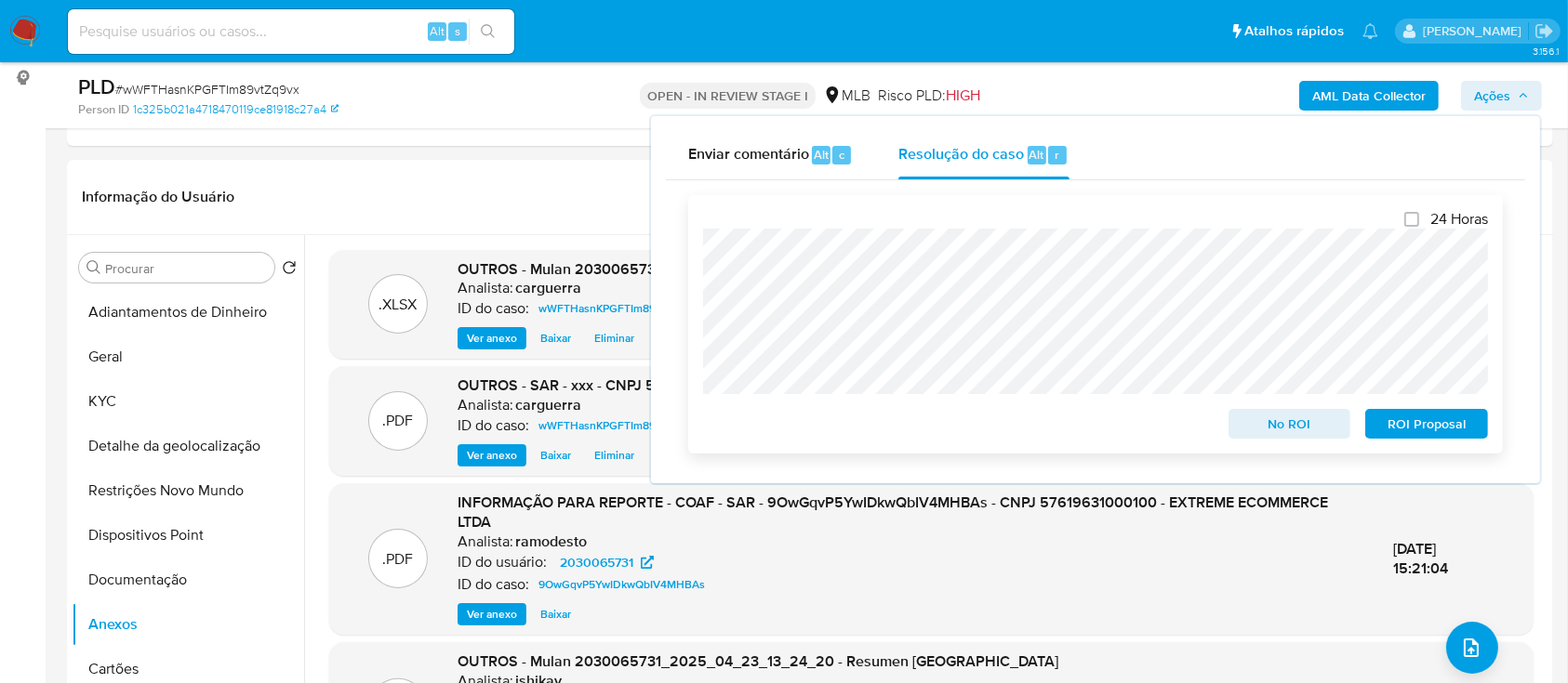
click at [1268, 417] on span "No ROI" at bounding box center [1289, 423] width 97 height 26
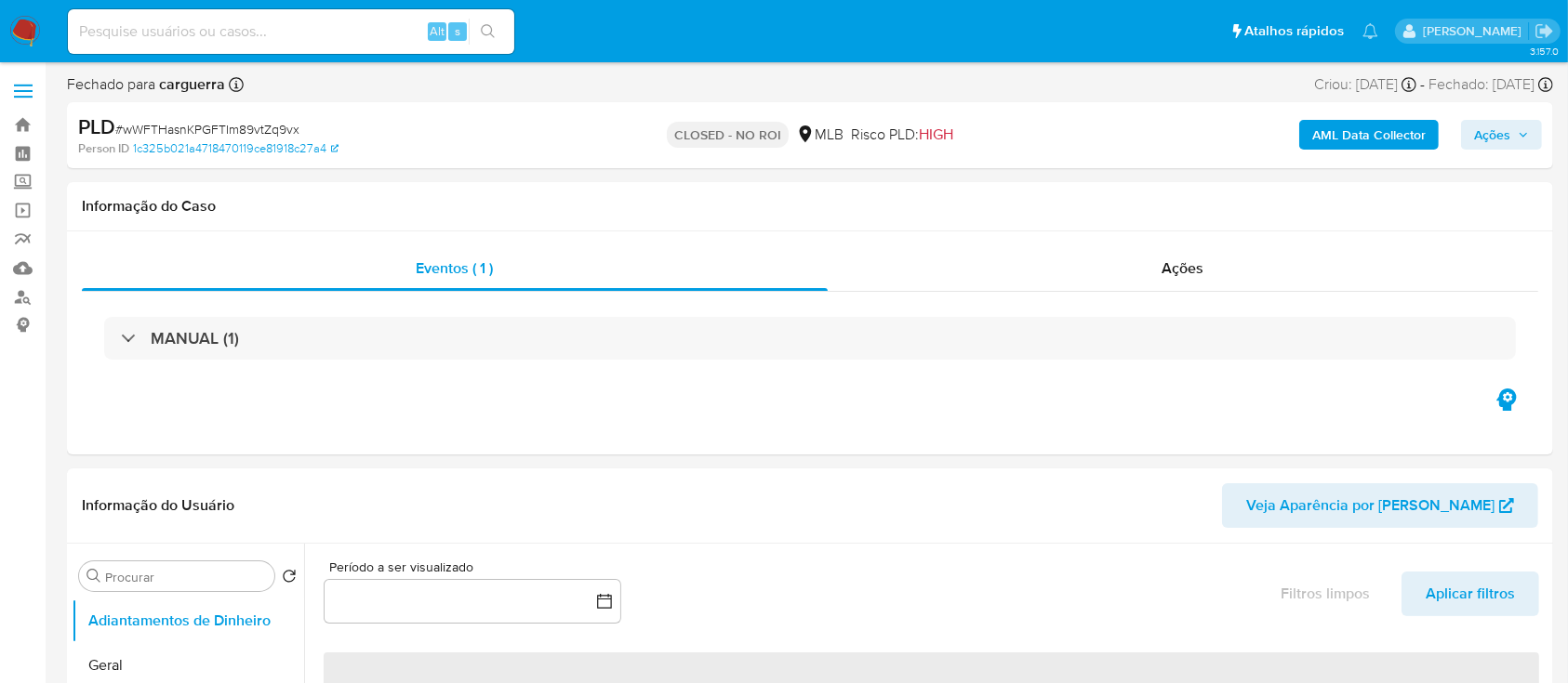
select select "10"
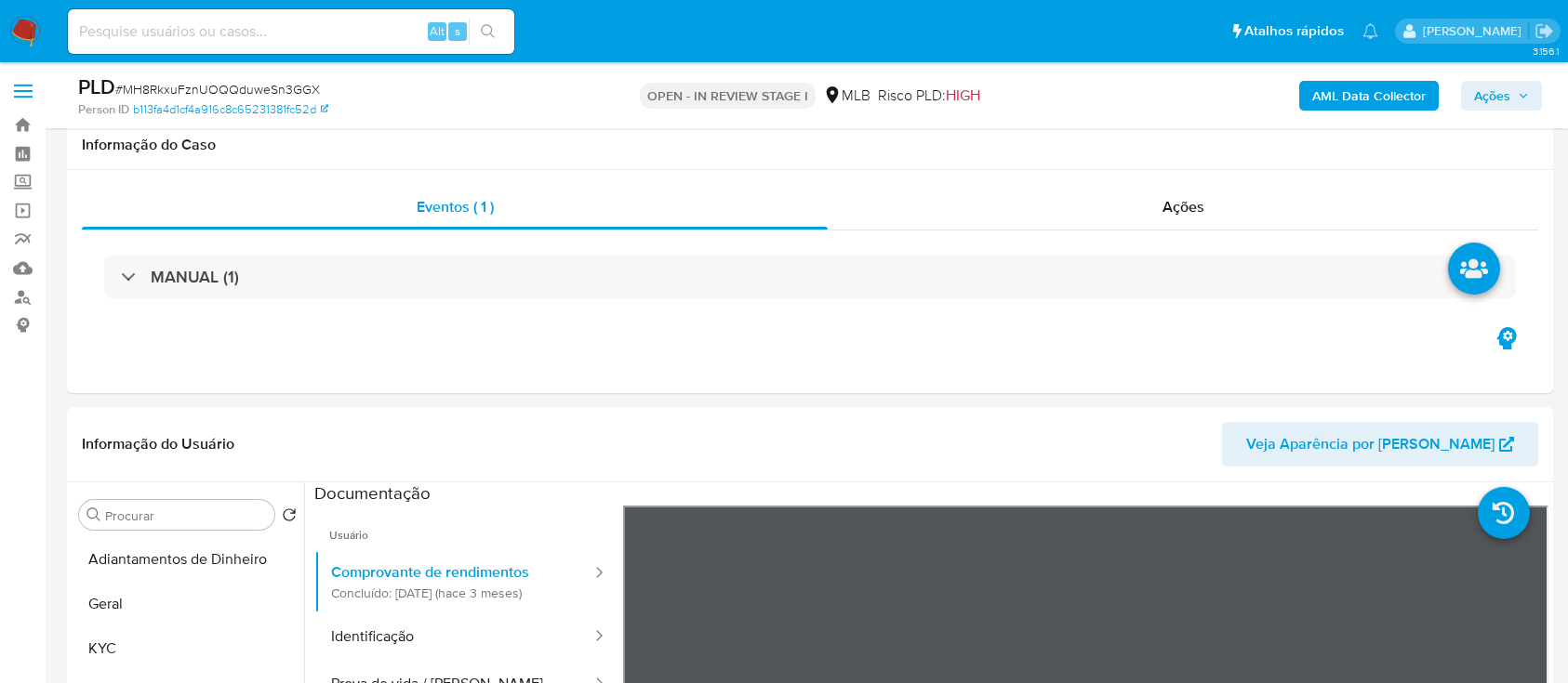
select select "10"
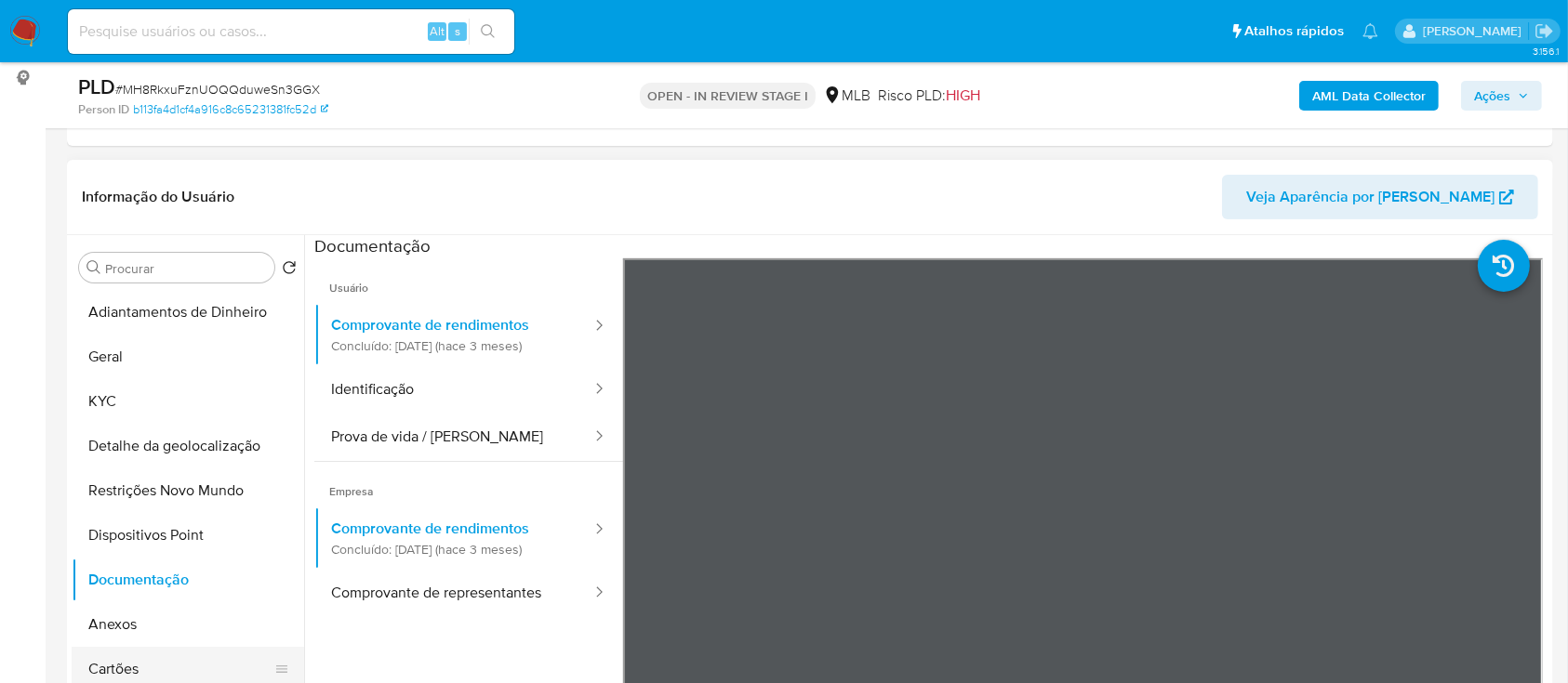
scroll to position [123, 0]
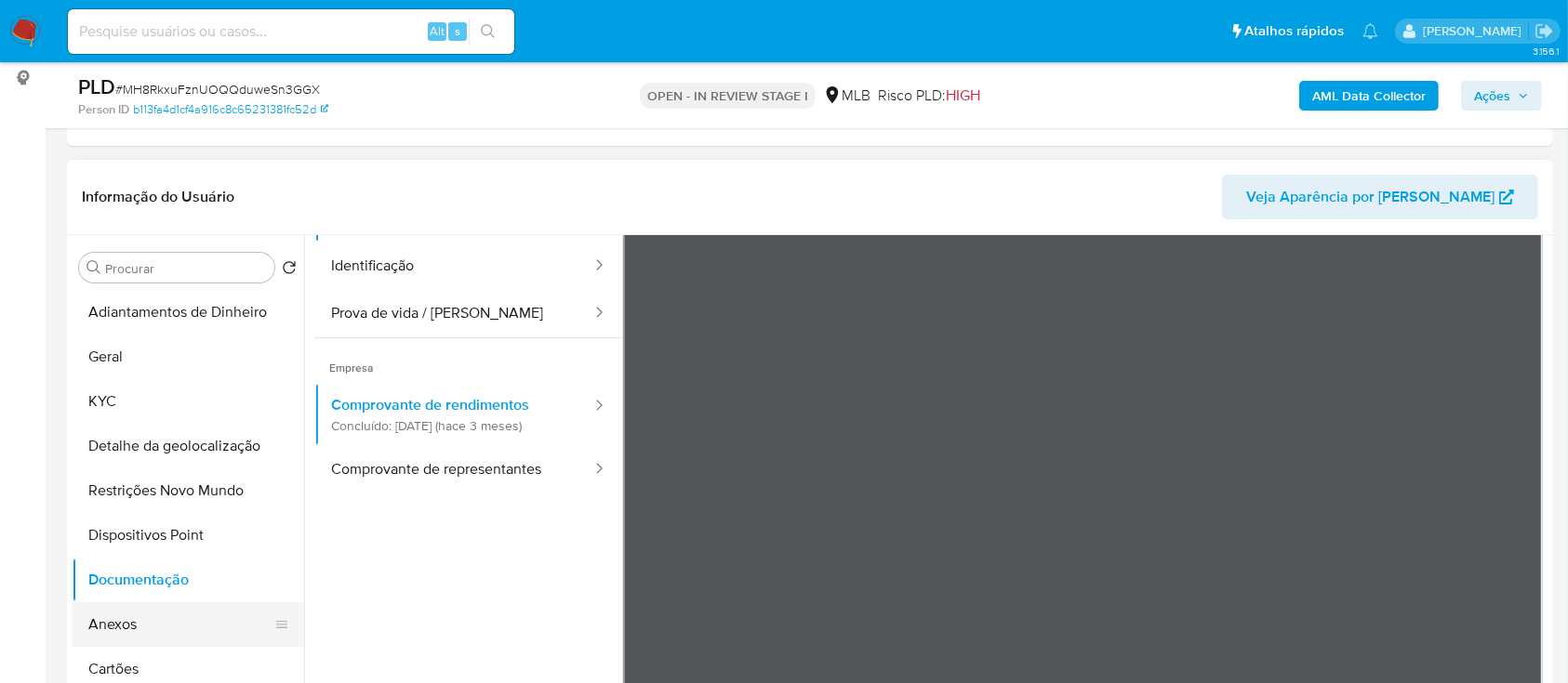
drag, startPoint x: 148, startPoint y: 624, endPoint x: 202, endPoint y: 606, distance: 56.9
click at [148, 624] on button "Anexos" at bounding box center [180, 625] width 217 height 45
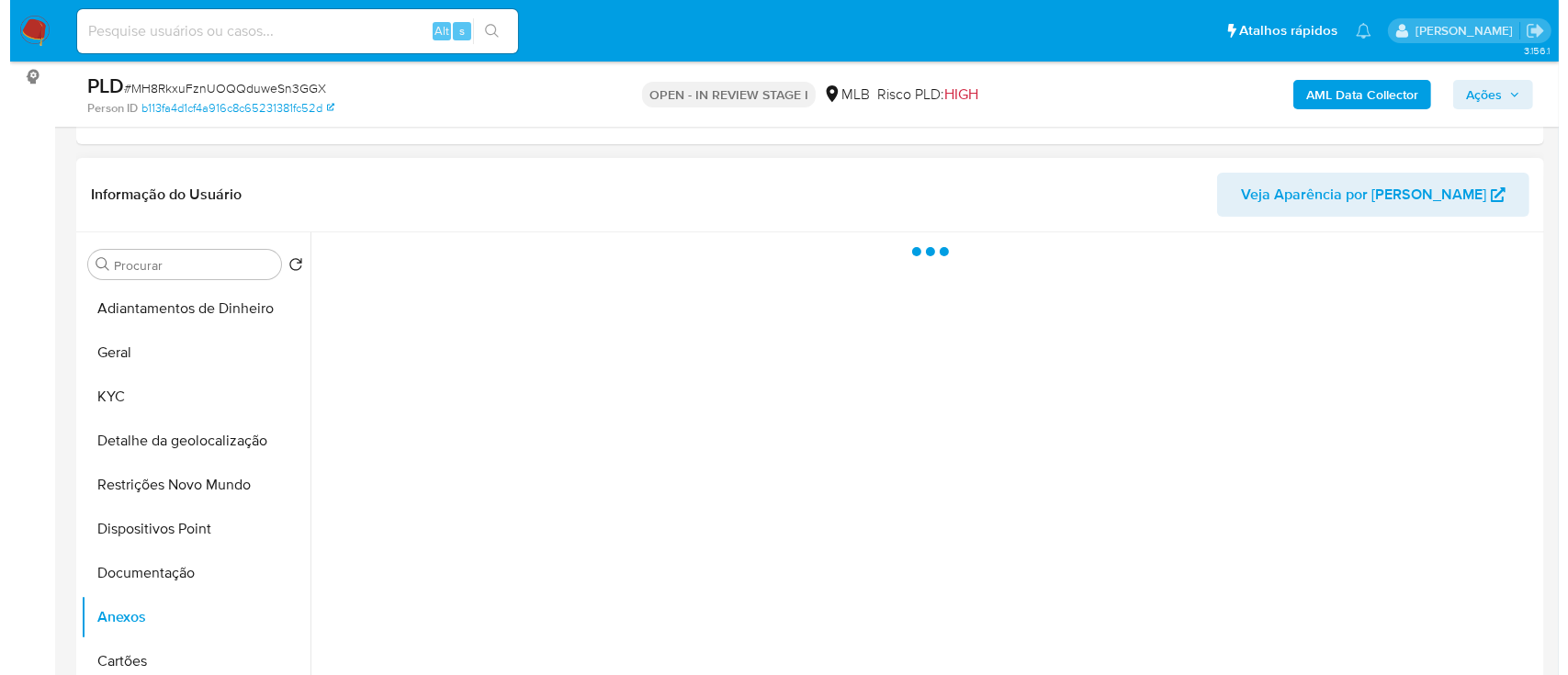
scroll to position [0, 0]
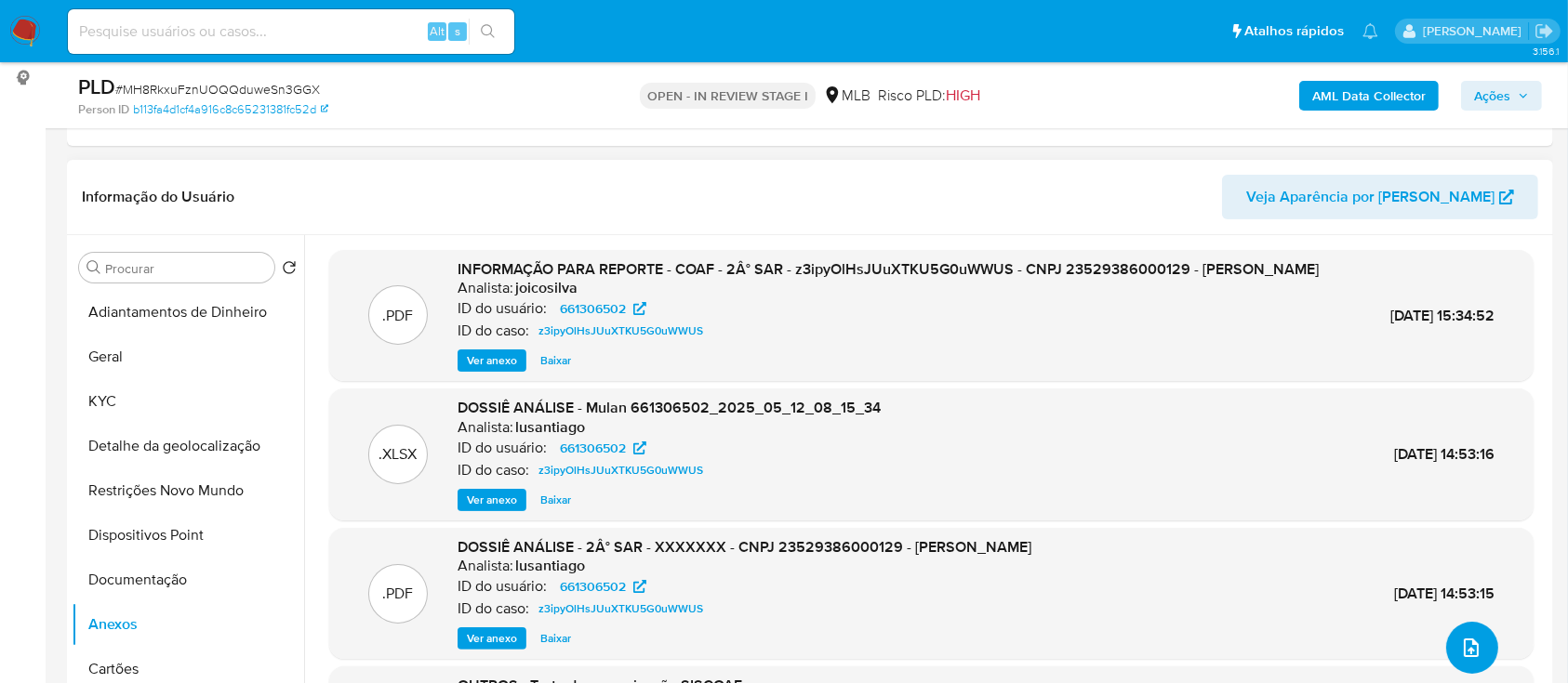
click at [1460, 653] on span "upload-file" at bounding box center [1470, 647] width 22 height 22
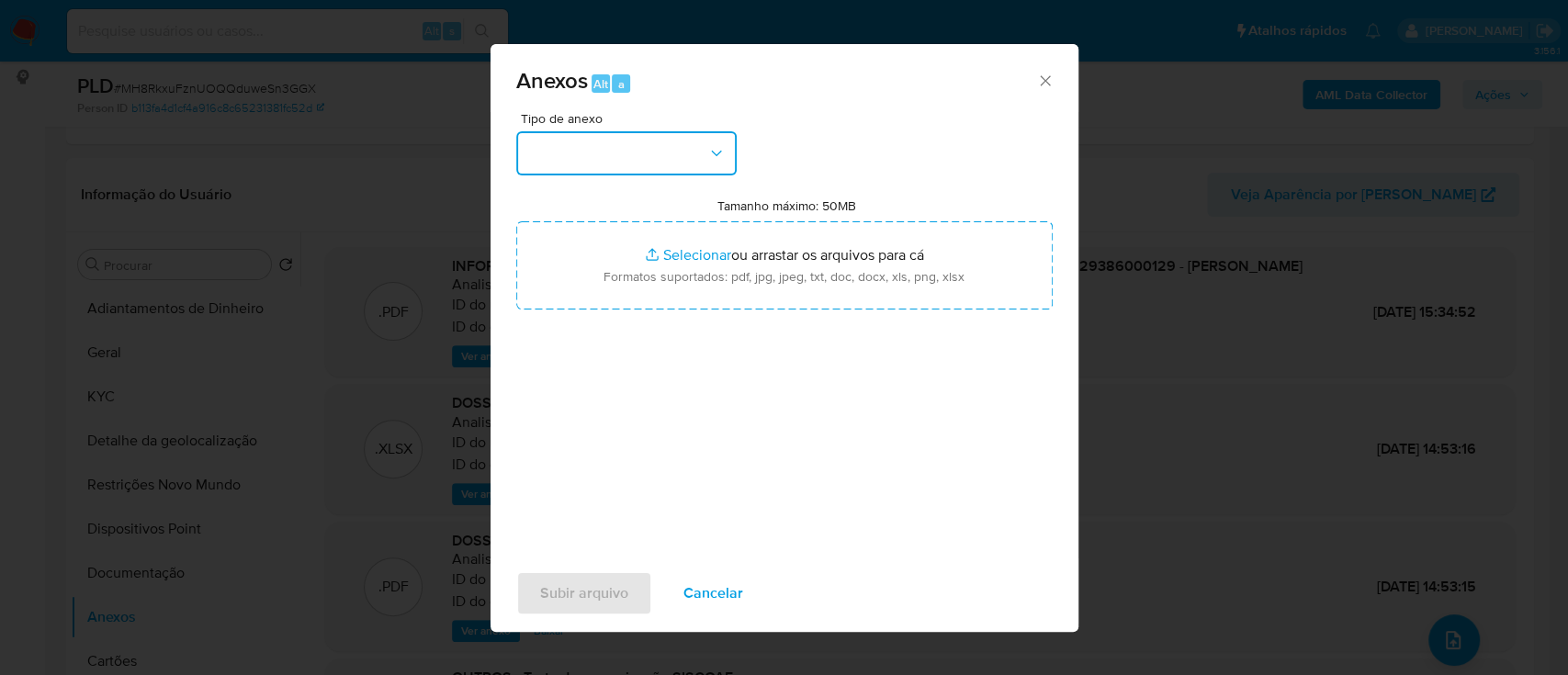
click at [576, 151] on button "button" at bounding box center [626, 153] width 220 height 44
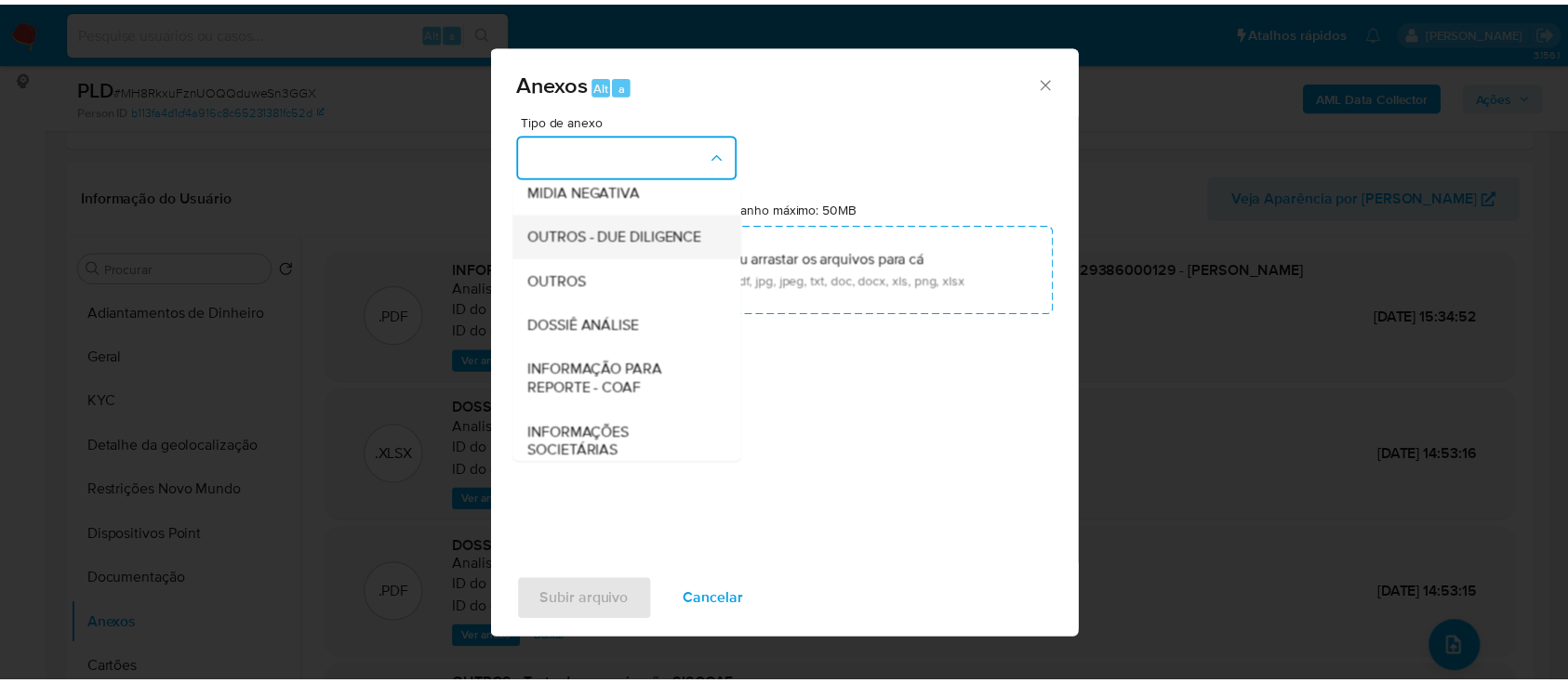
scroll to position [247, 0]
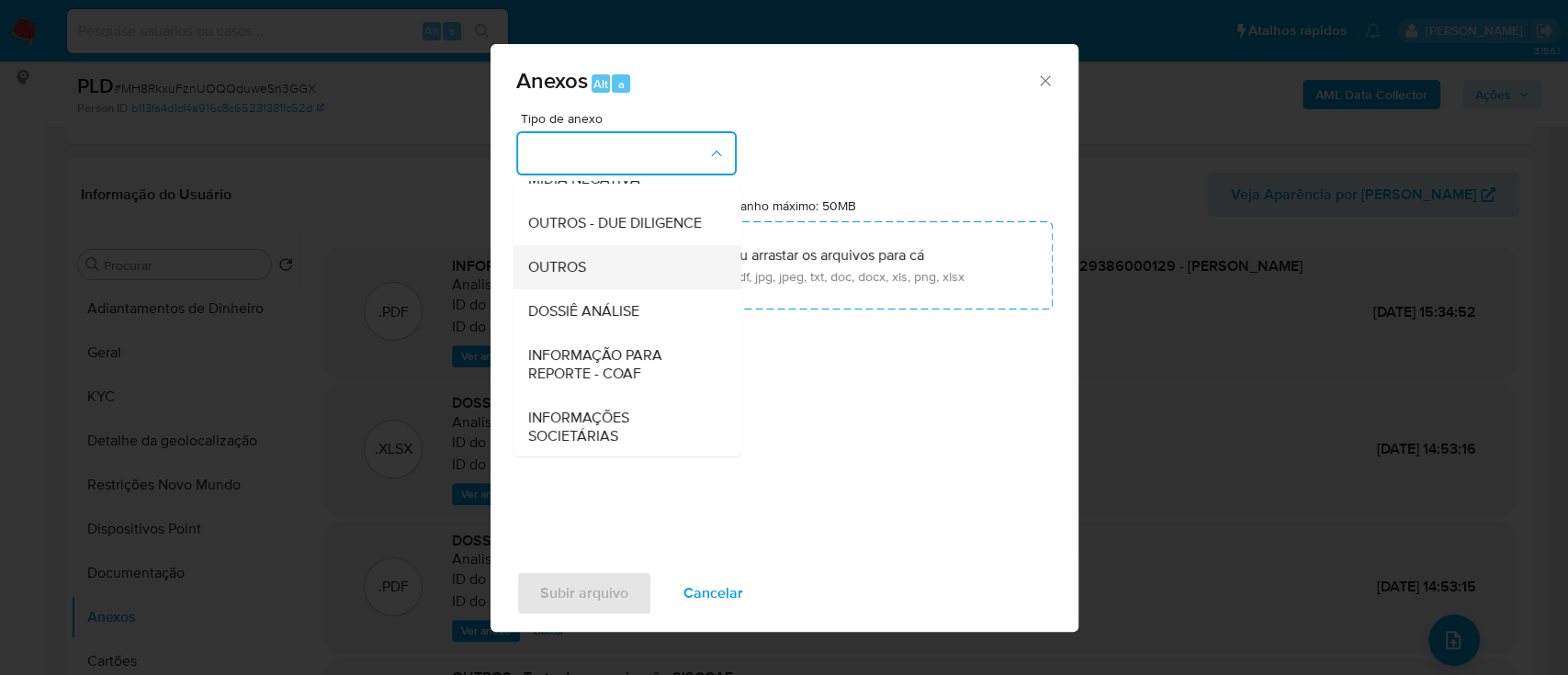
click at [585, 276] on span "OUTROS" at bounding box center [556, 267] width 58 height 18
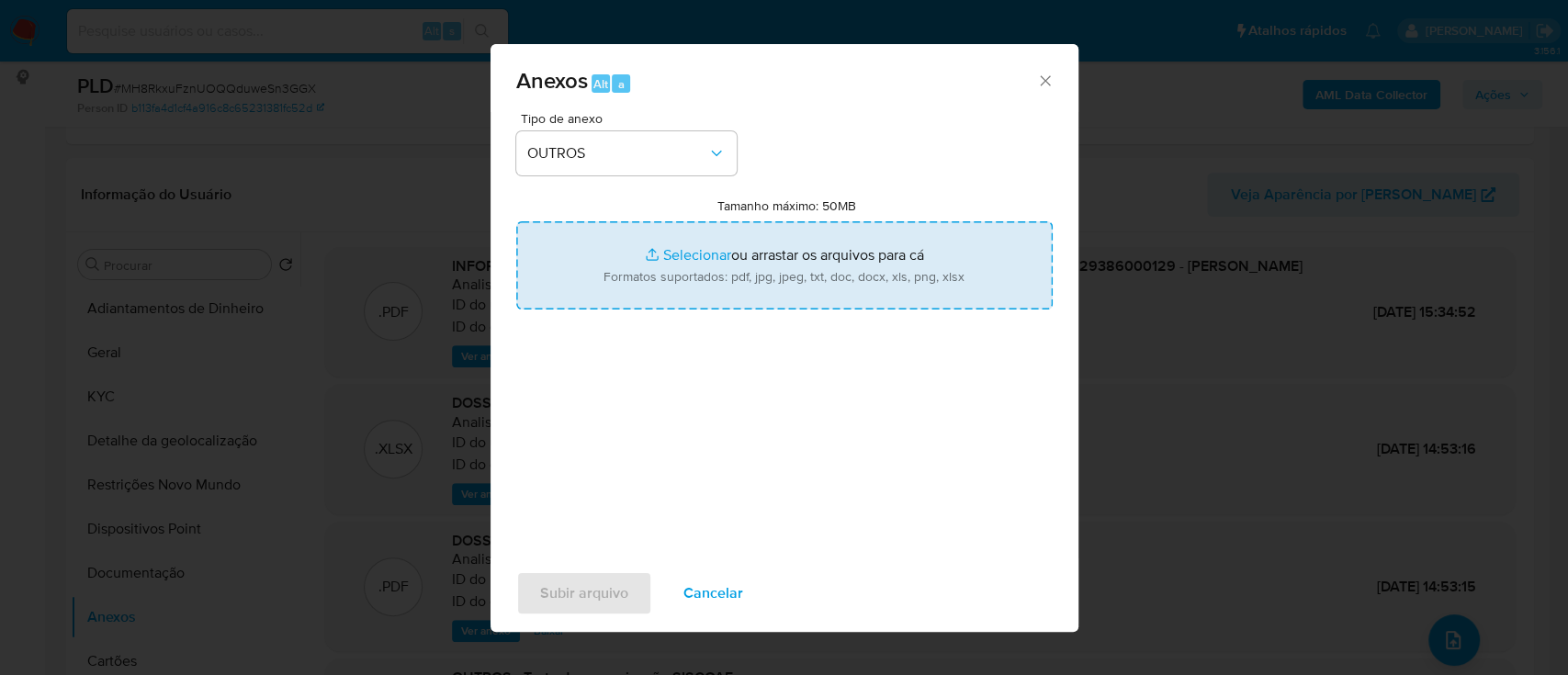
click at [688, 254] on input "Tamanho máximo: 50MB Selecionar arquivos" at bounding box center [784, 265] width 536 height 88
type input "C:\fakepath\SAR - xxx - CNPJ 23529386000129 - BRUNO ANEAS DE ALMEIDA.pdf"
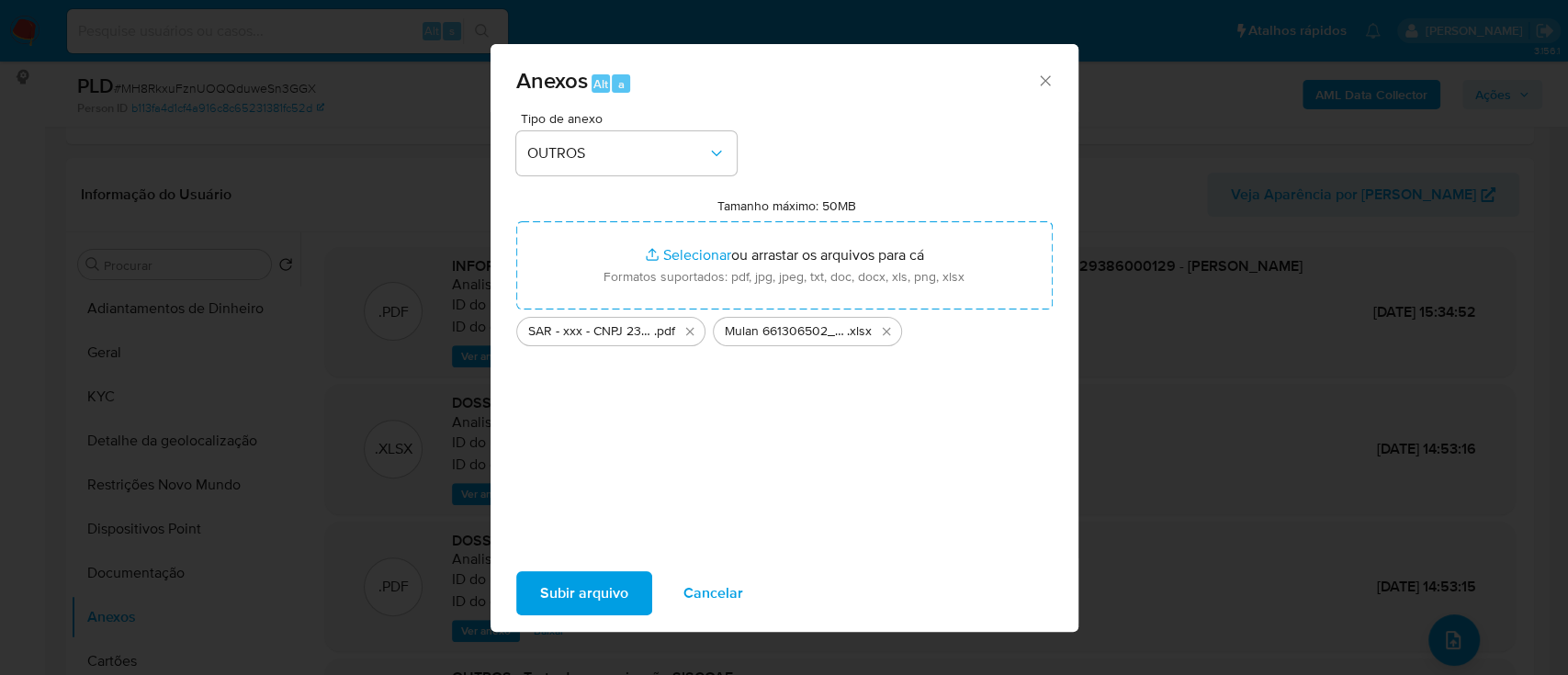
click at [600, 597] on span "Subir arquivo" at bounding box center [584, 593] width 88 height 41
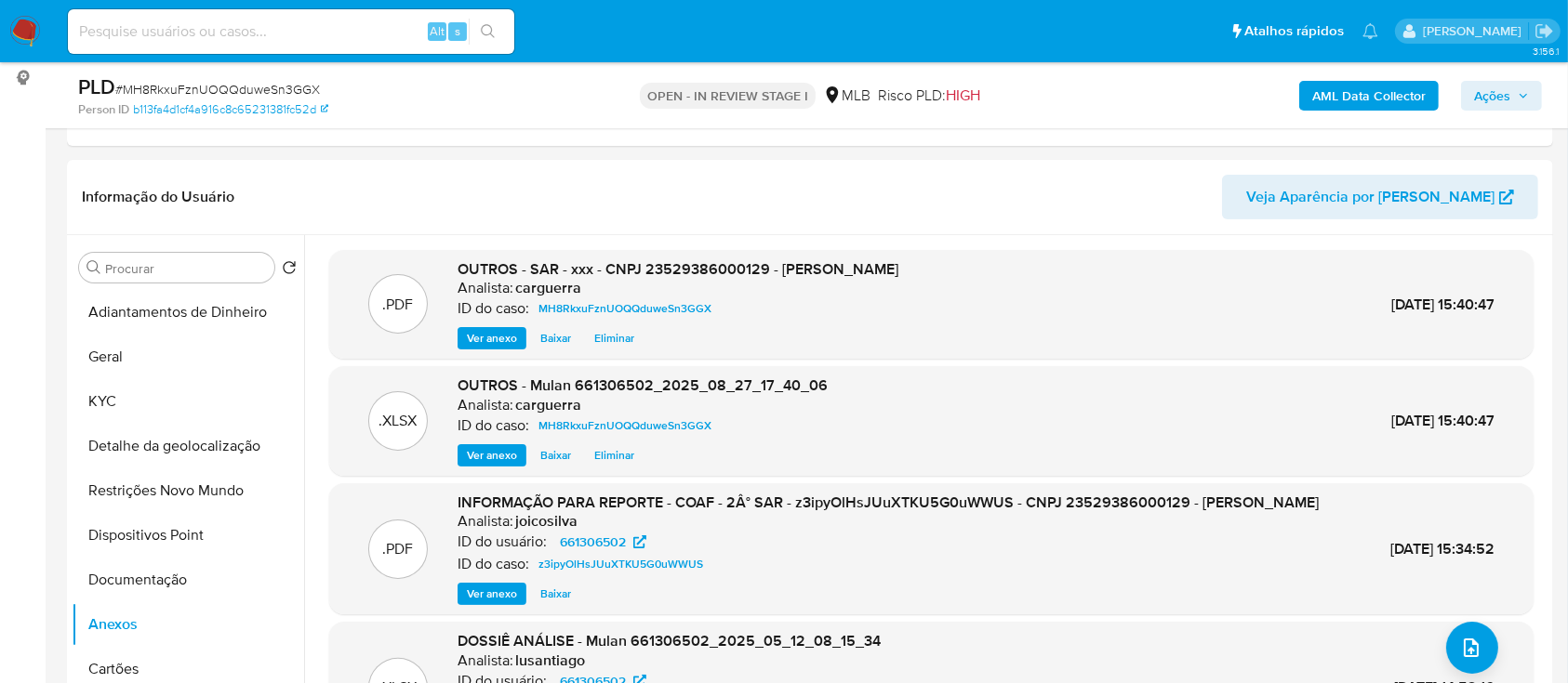
click at [1505, 92] on span "Ações" at bounding box center [1492, 96] width 36 height 30
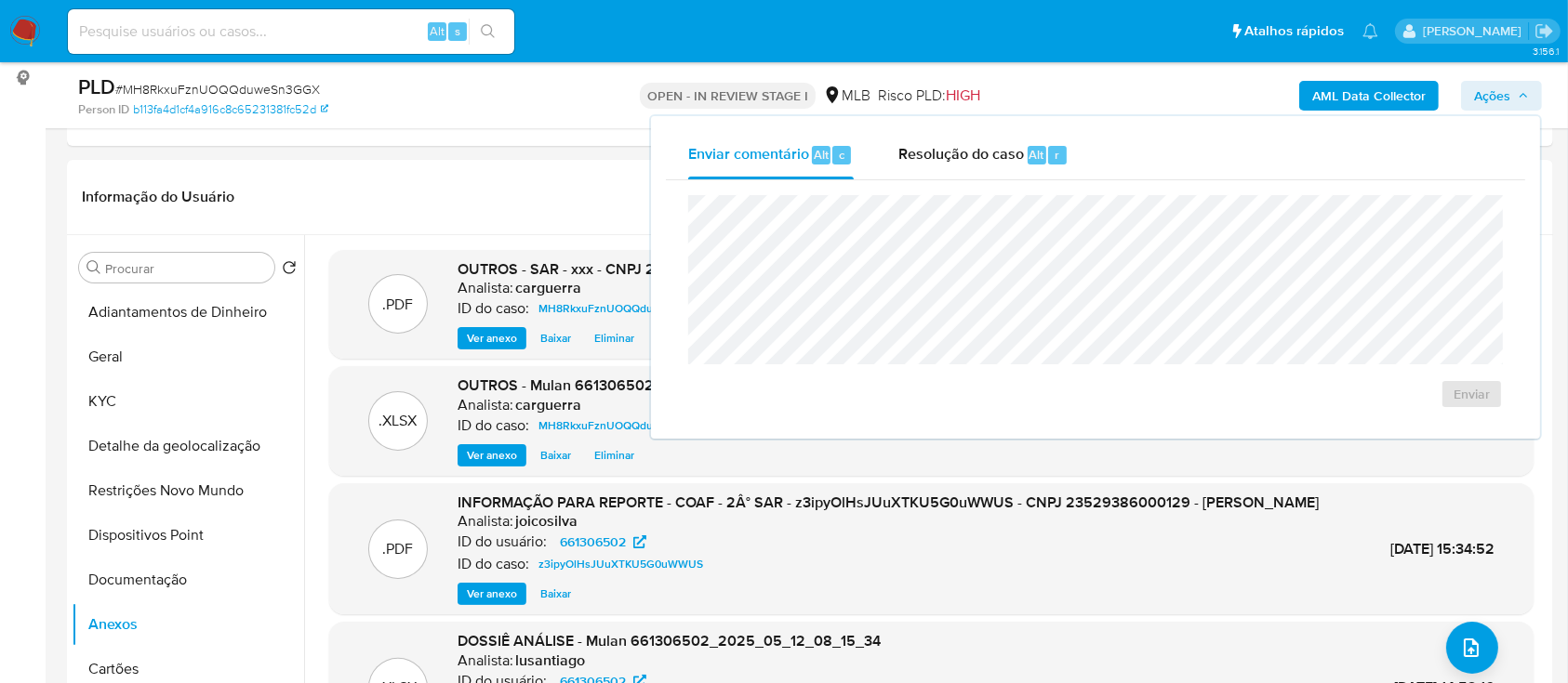
drag, startPoint x: 937, startPoint y: 157, endPoint x: 930, endPoint y: 190, distance: 33.7
click at [937, 159] on span "Resolução do caso" at bounding box center [960, 154] width 125 height 21
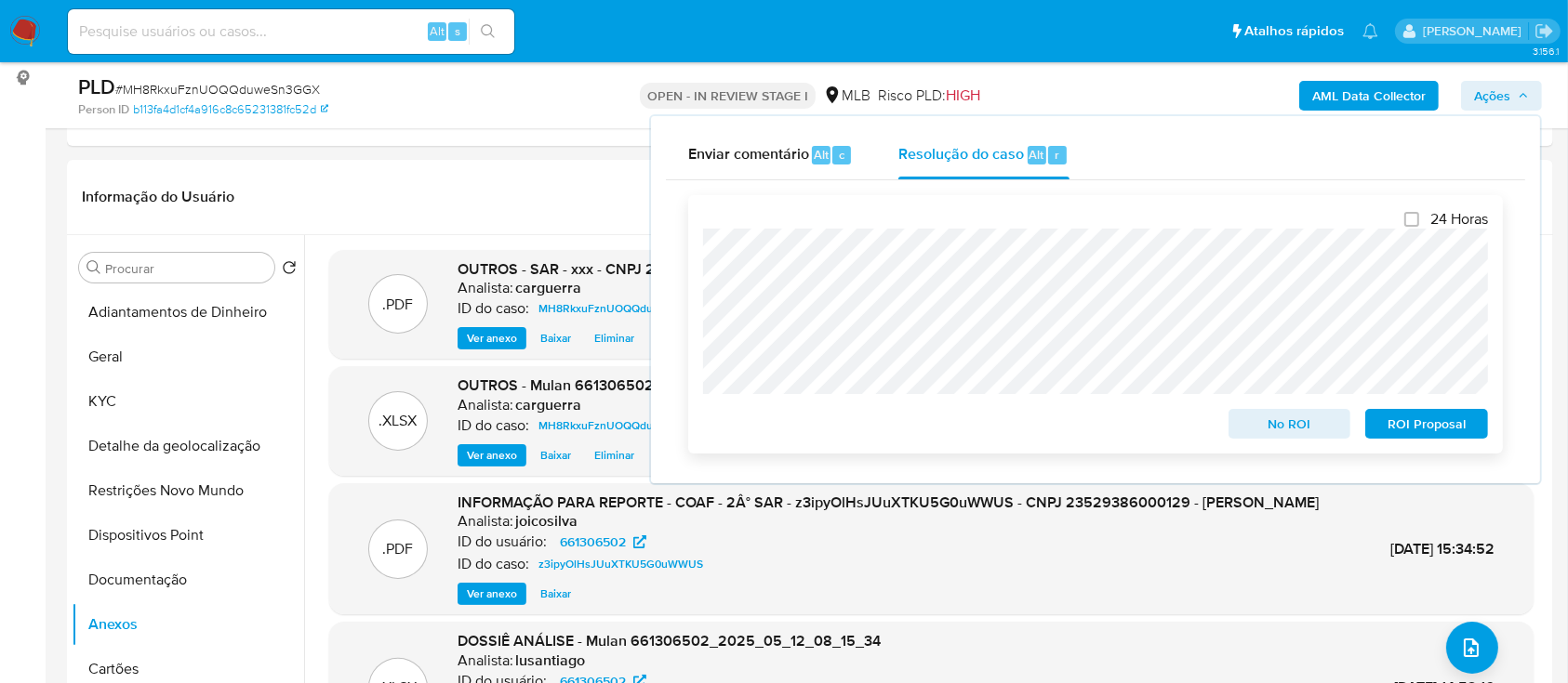
drag, startPoint x: 1284, startPoint y: 418, endPoint x: 1297, endPoint y: 419, distance: 13.0
click at [1283, 415] on span "No ROI" at bounding box center [1289, 423] width 97 height 26
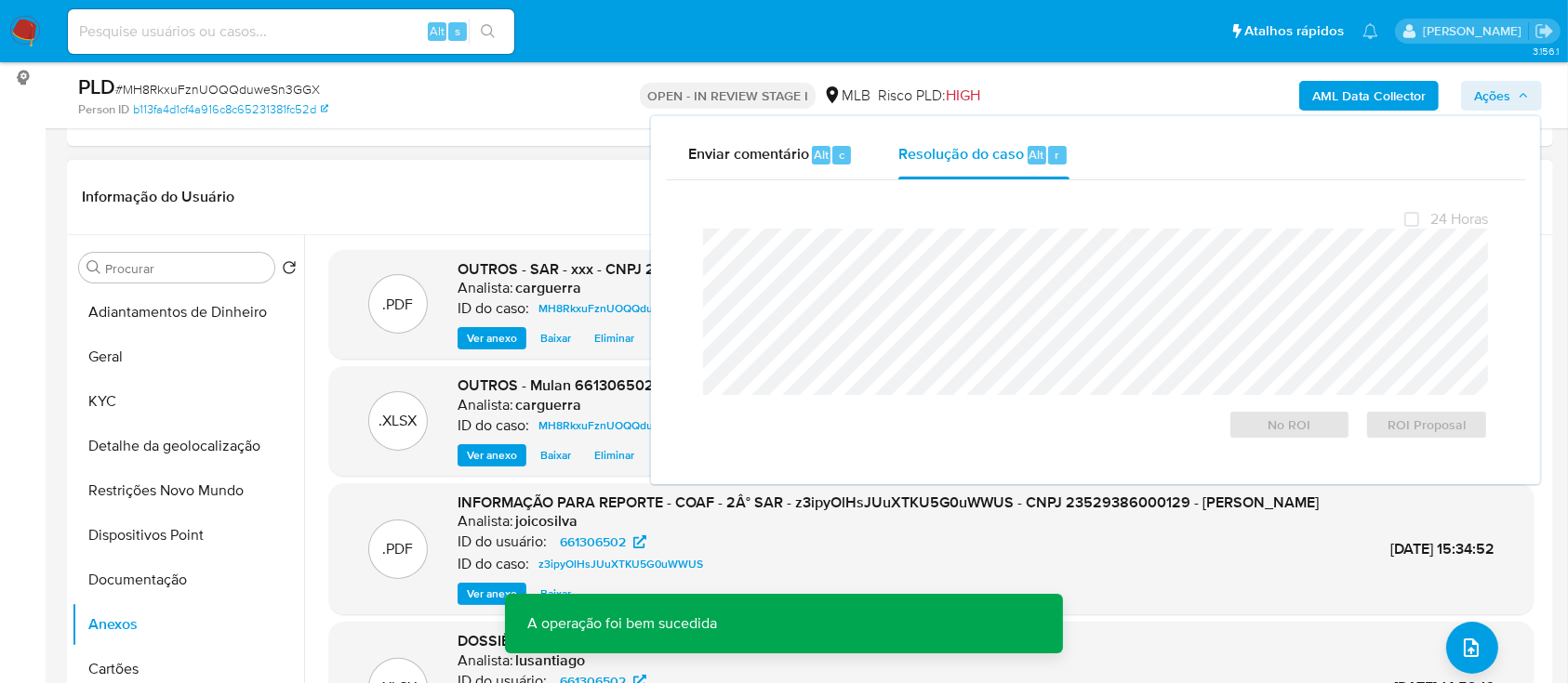
click at [525, 160] on div "Informação do Usuário Veja Aparência por [PERSON_NAME]" at bounding box center [810, 197] width 1486 height 76
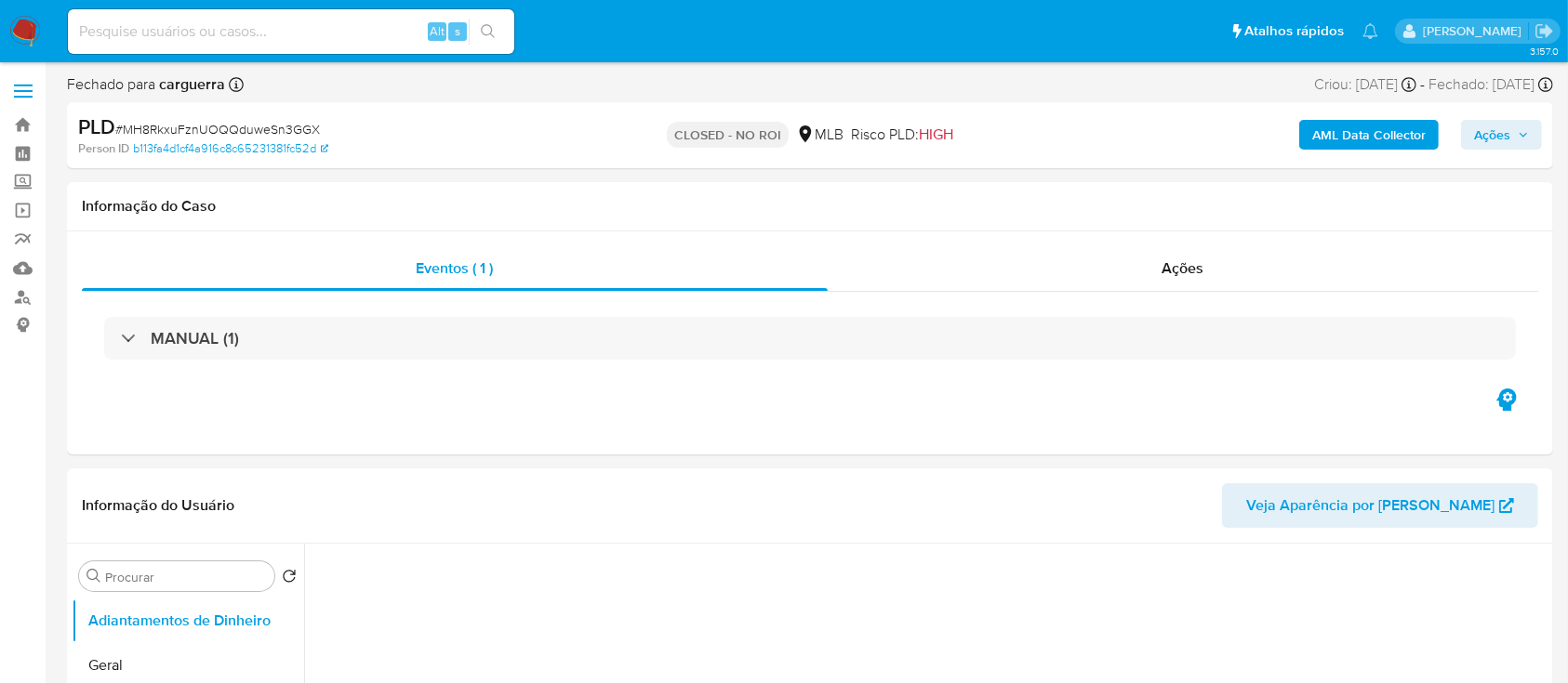
select select "10"
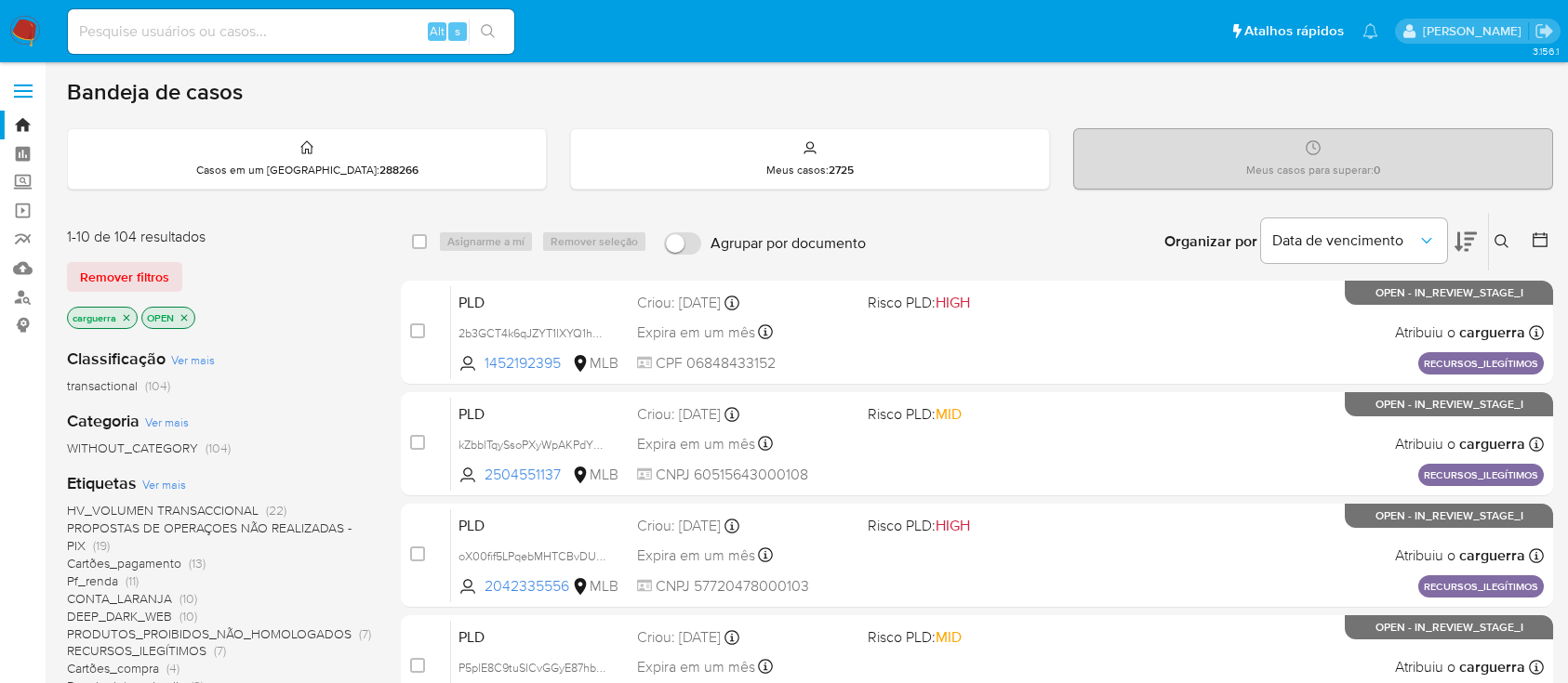
scroll to position [164, 0]
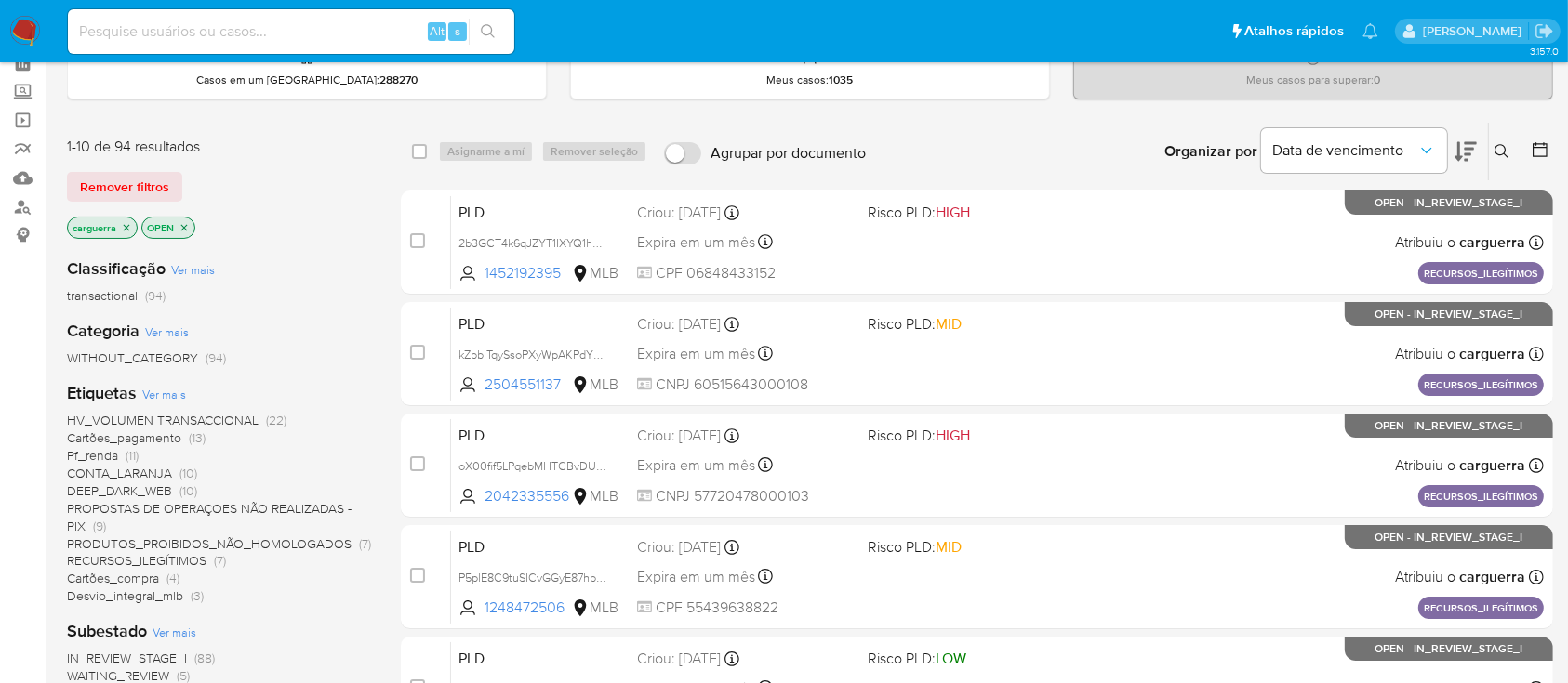
scroll to position [123, 0]
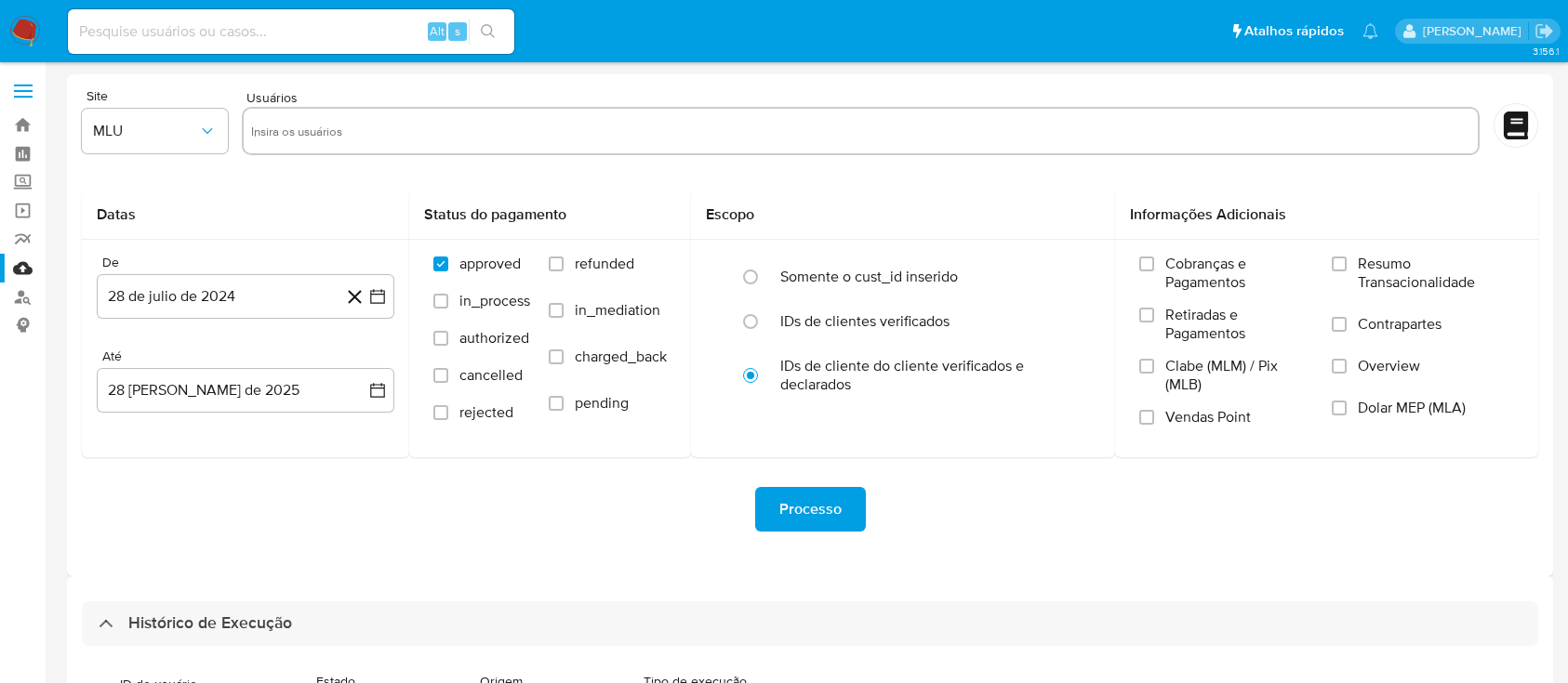
select select "20"
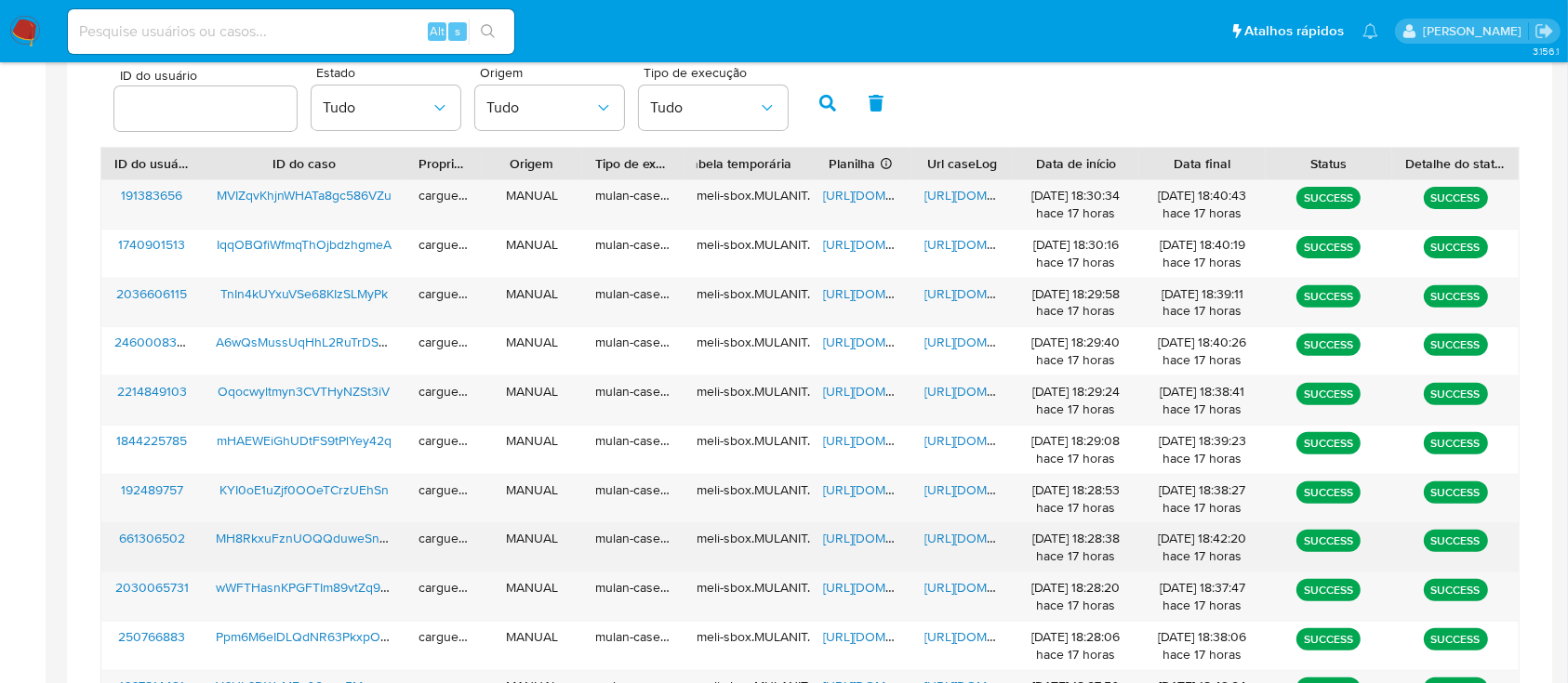
scroll to position [577, 0]
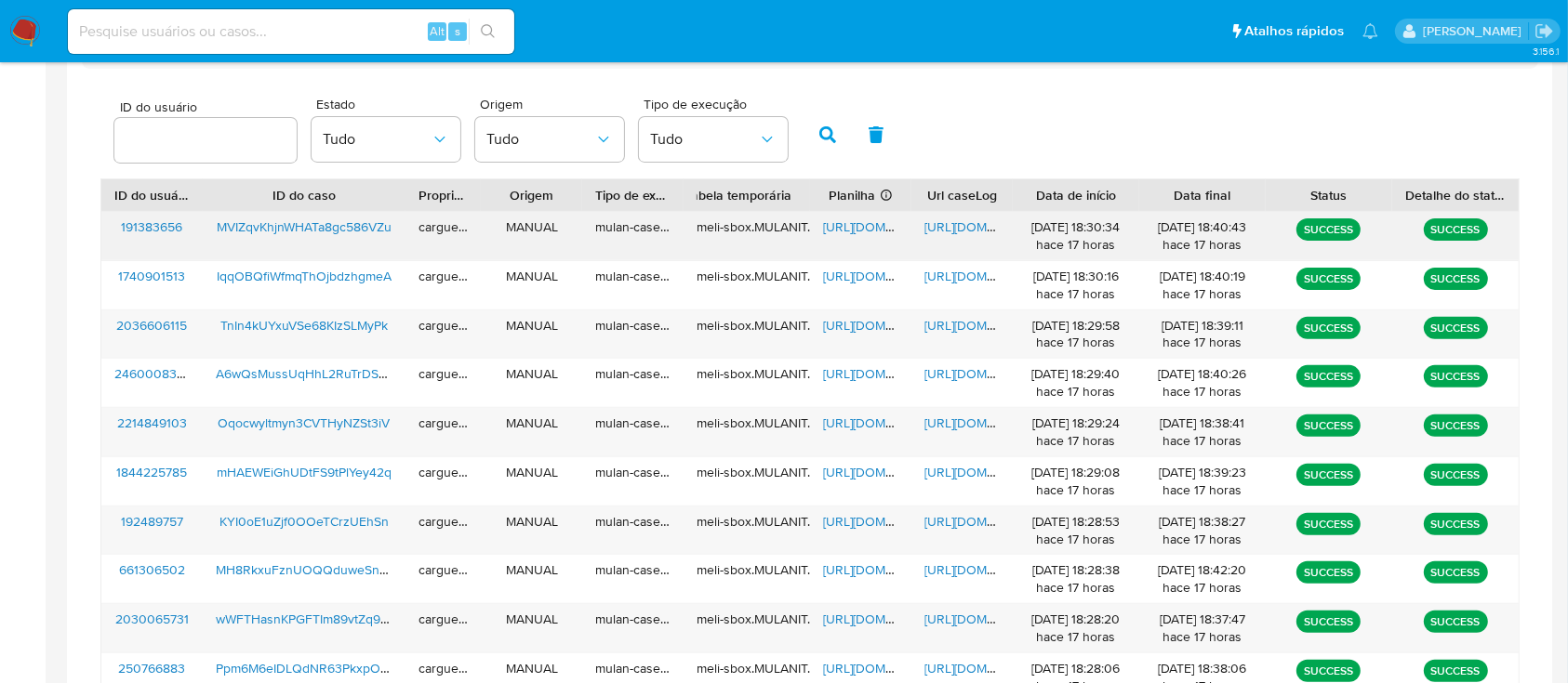
click at [871, 227] on span "[URL][DOMAIN_NAME]" at bounding box center [887, 226] width 128 height 18
click at [963, 228] on span "https://docs.google.com/document/d/1GTLr5k4nHfMN9004Mxi5z9e6lfHnPR9xnZjBWOQriU4…" at bounding box center [989, 226] width 128 height 18
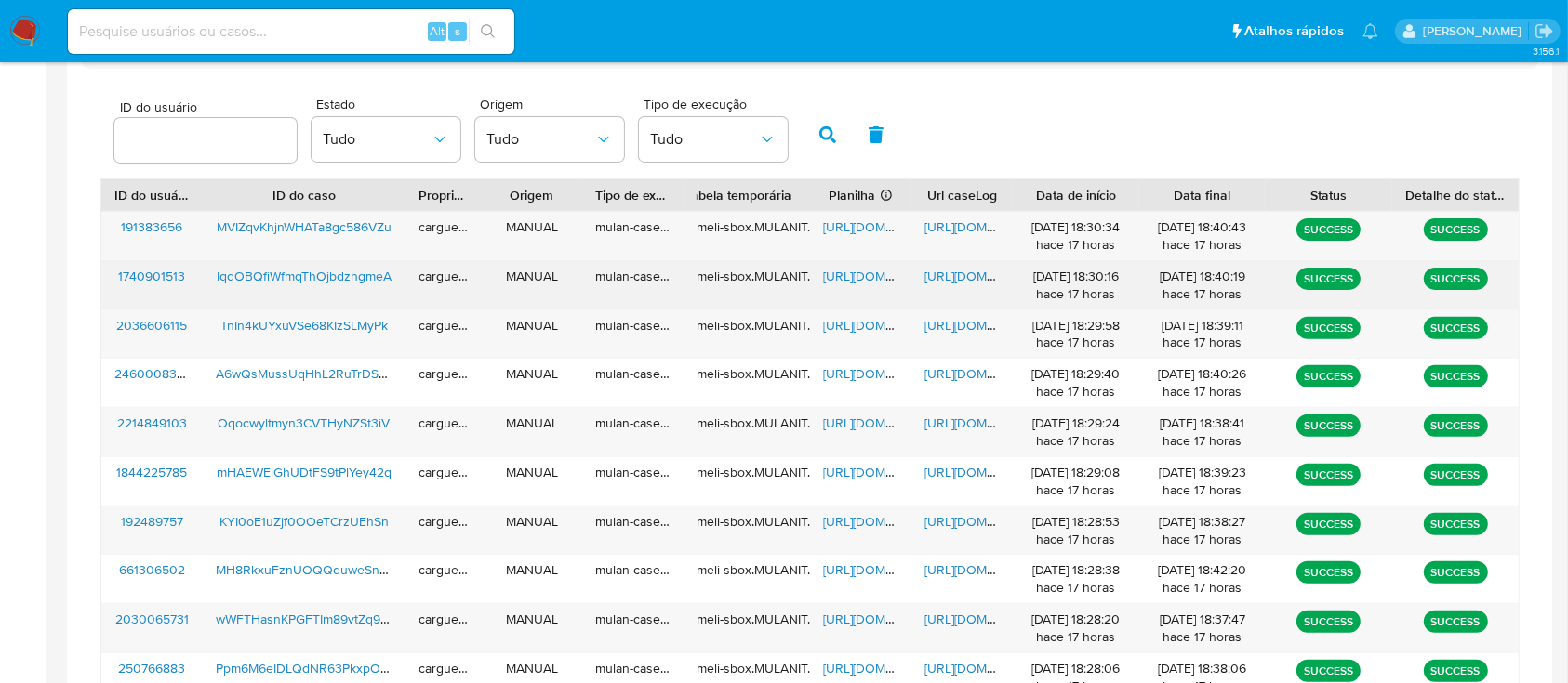
click at [859, 272] on span "https://docs.google.com/spreadsheets/d/1guL6BHshh84FO7KfSJLNrFnbtCMR5ztt7MAjzIl…" at bounding box center [887, 275] width 128 height 18
click at [951, 279] on span "https://docs.google.com/document/d/1KH0SfWrPvaPeUkX24cXTjCnxeh5EO31ILuqR2x1WUJs…" at bounding box center [989, 275] width 128 height 18
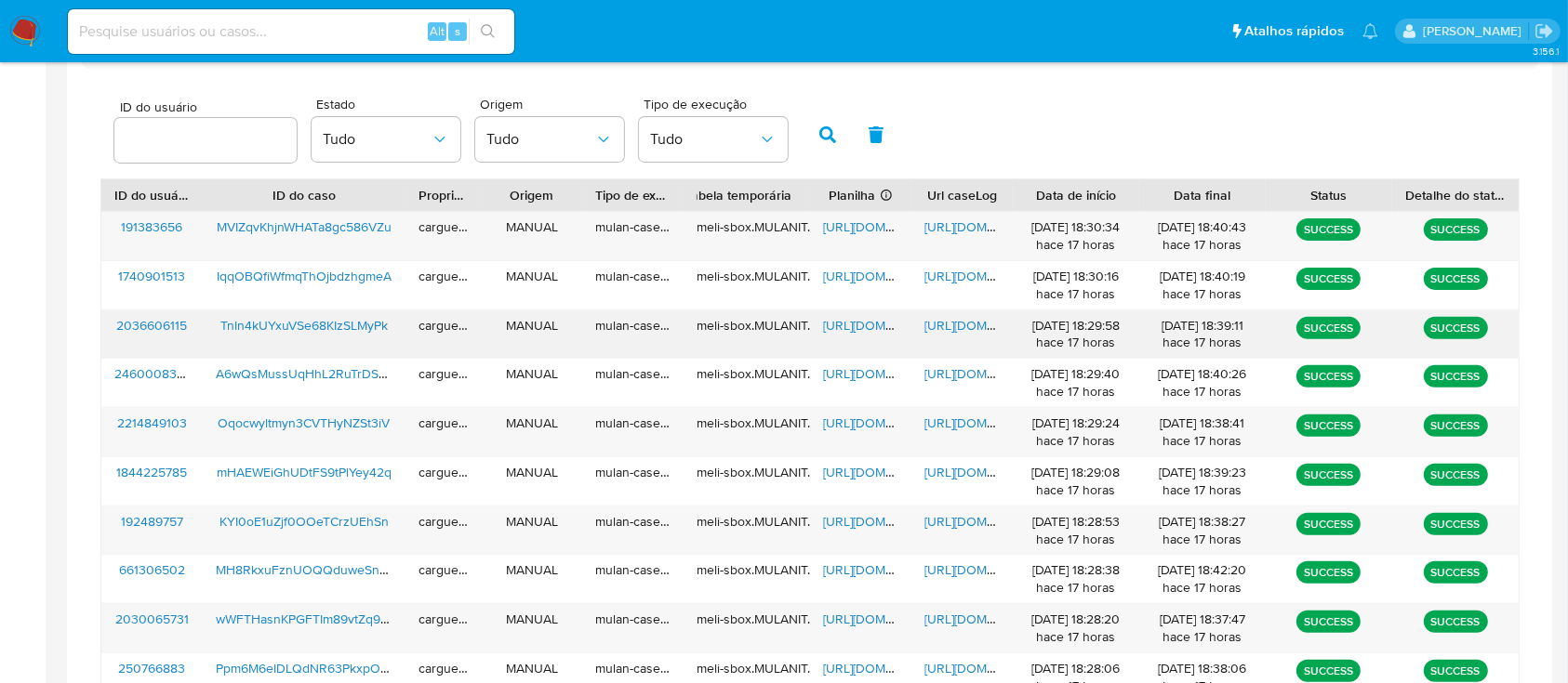
click at [852, 321] on span "https://docs.google.com/spreadsheets/d/14HtLoIZVGaU3qTni3vBCZ77WZ38uqPirKE8bH5n…" at bounding box center [887, 324] width 128 height 18
click at [952, 326] on span "https://docs.google.com/document/d/1FzQQl-c65rZqCyb2u-Gst6-GuwhySp7x3VYTXm5g7Uc…" at bounding box center [989, 324] width 128 height 18
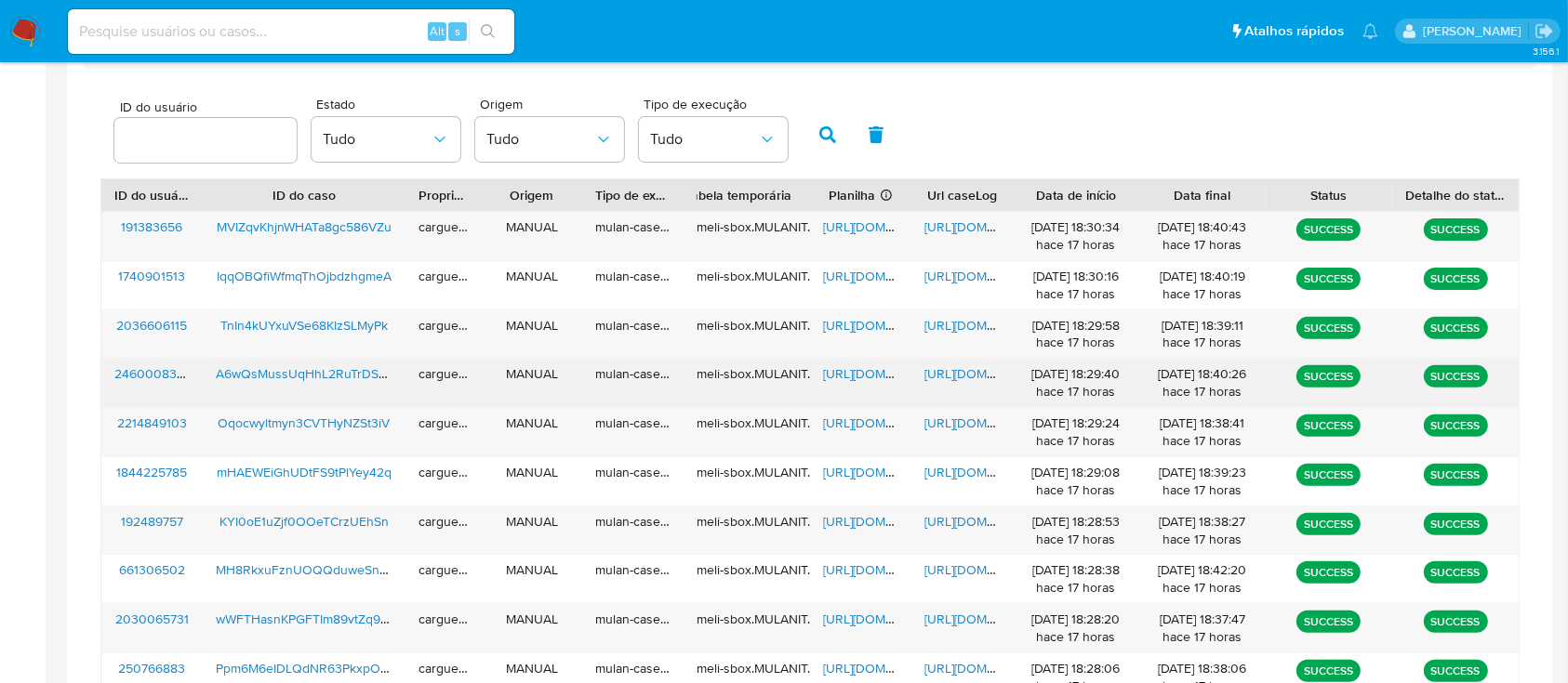
click at [859, 375] on span "https://docs.google.com/spreadsheets/d/1yF93mNu5MsQmr-MamYB4PK0tw5ChoAznJrvS29g…" at bounding box center [887, 373] width 128 height 18
click at [956, 375] on span "https://docs.google.com/document/d/1lRsx6u_a89s3MSAR6LUj2qpNQh0tjagKBquqQfp3tWg…" at bounding box center [989, 373] width 128 height 18
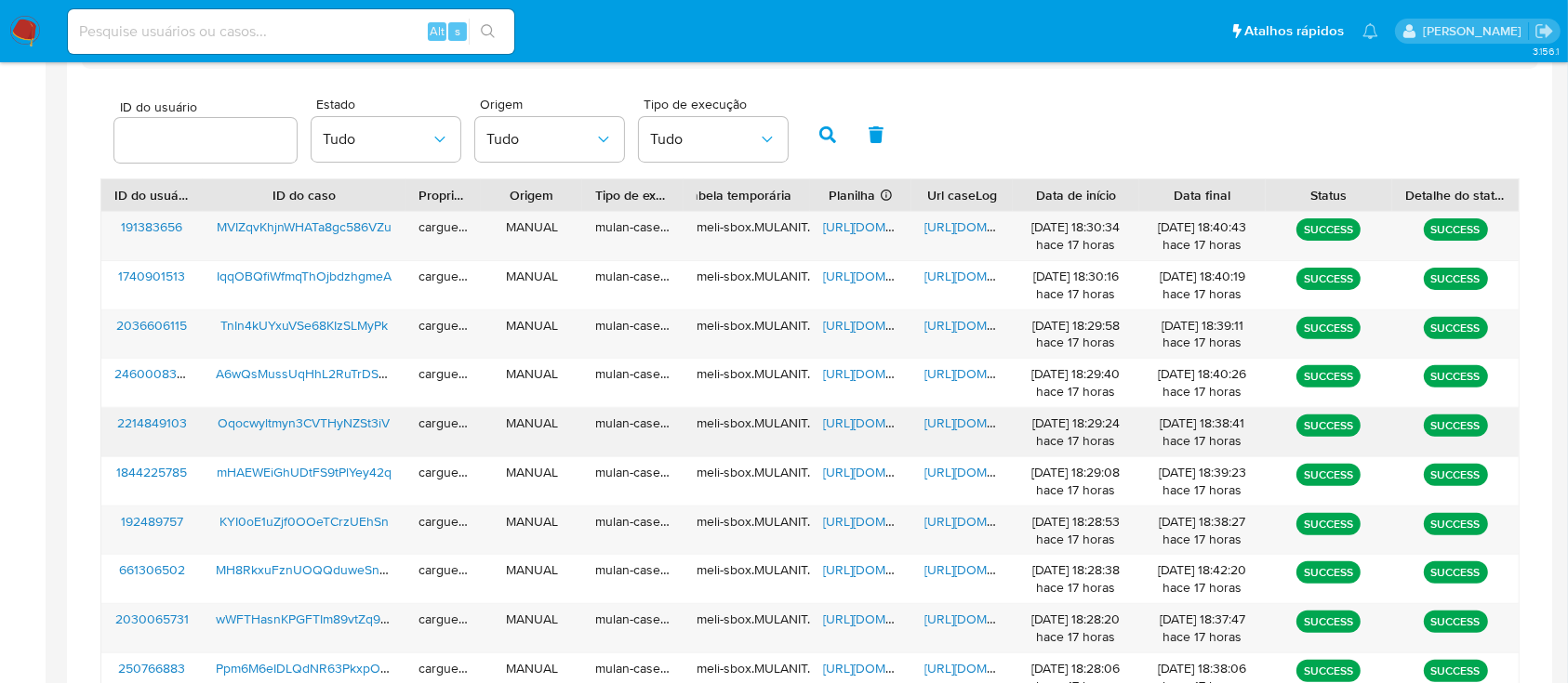
click at [872, 427] on span "https://docs.google.com/spreadsheets/d/1OATdJv9BqEz17ud9-RsG-B3d4jlsACM2EVa2nmu…" at bounding box center [887, 422] width 128 height 18
click at [967, 420] on span "https://docs.google.com/document/d/1txnUpqK5L9vek5fOnCmp9bqGcCWgoqLPer2ir9iy-gA…" at bounding box center [989, 422] width 128 height 18
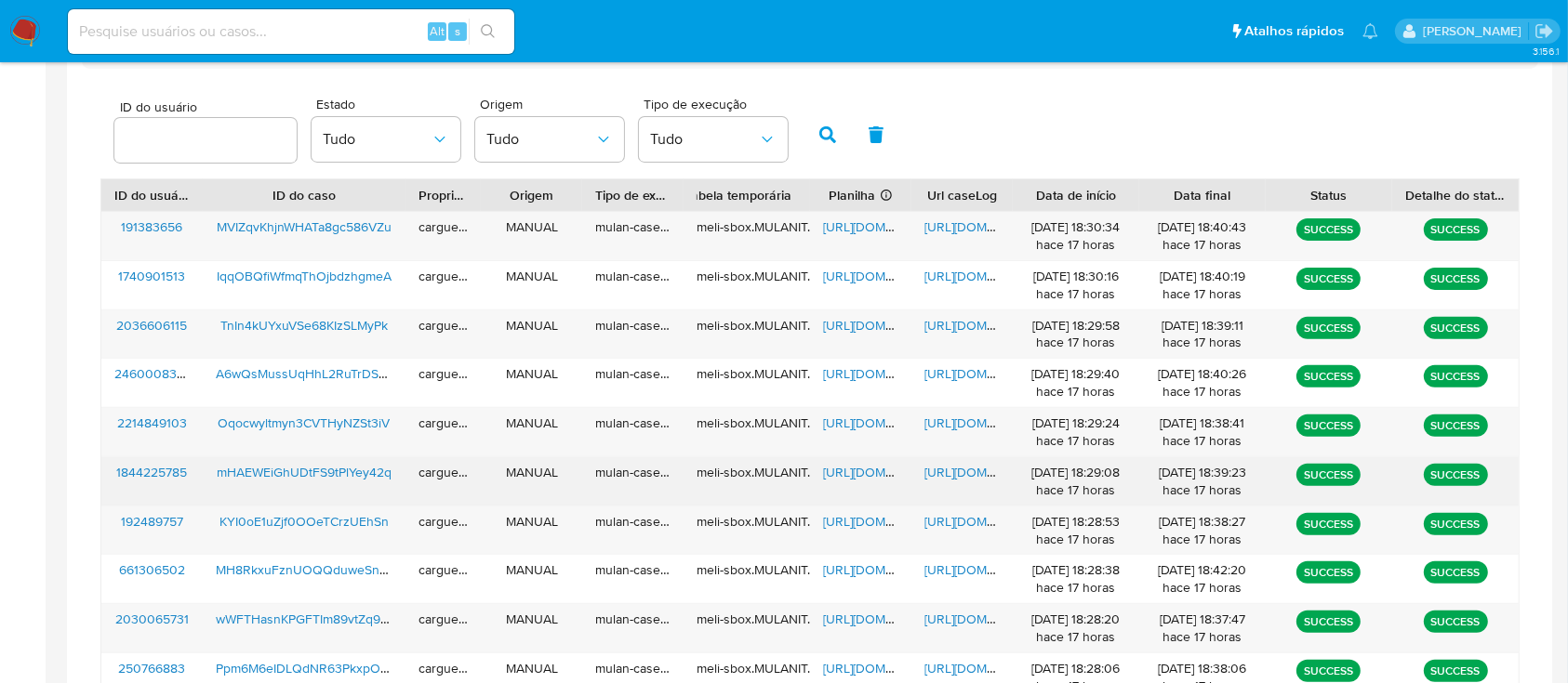
click at [851, 472] on span "https://docs.google.com/spreadsheets/d/16ocgNzOuGhdGPFwO_NvWUJ1G1yzeGWOwmNwMyN0…" at bounding box center [887, 472] width 128 height 18
click at [948, 473] on span "https://docs.google.com/document/d/1GrKS3OZ8uMiBBWkgOA0RgFy3XDx0JzgRc5zBlv_dFK8…" at bounding box center [989, 472] width 128 height 18
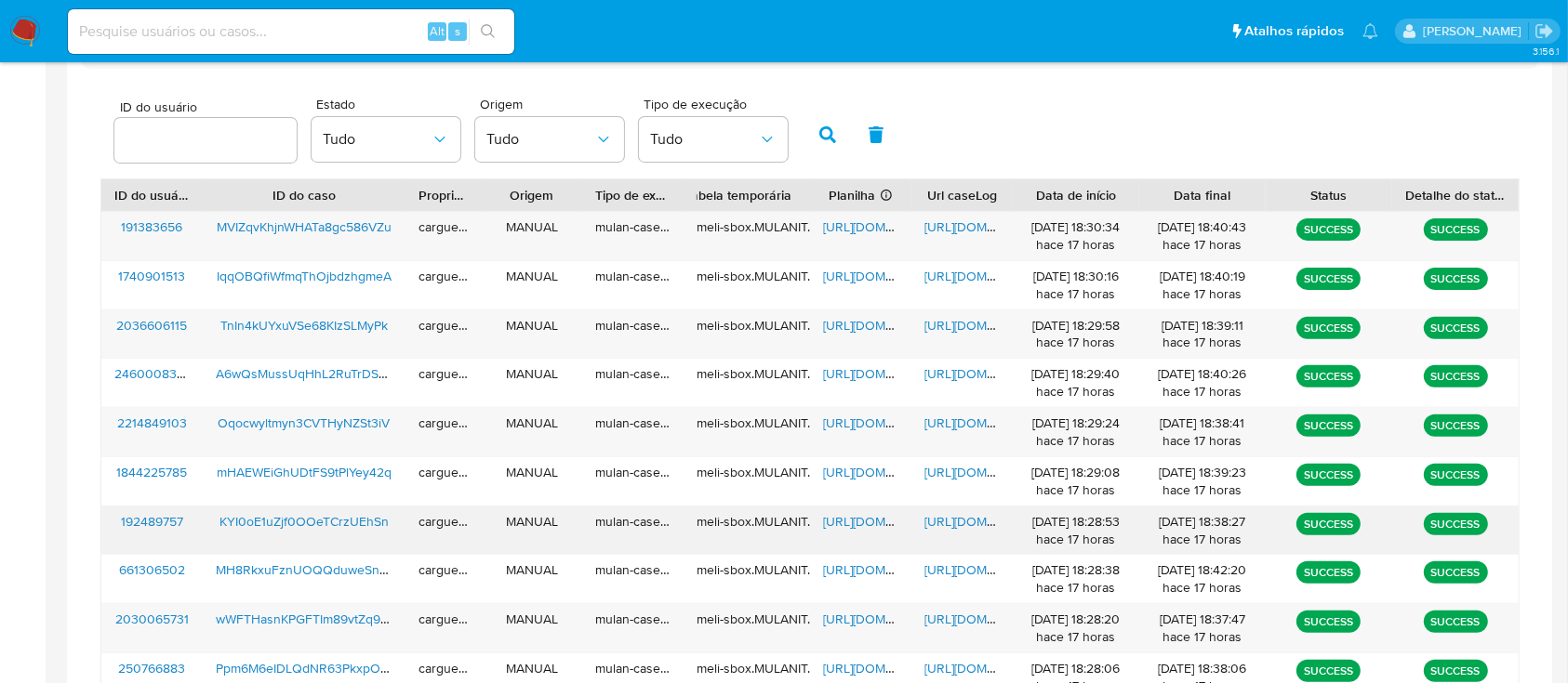
click at [846, 522] on span "https://docs.google.com/spreadsheets/d/1o1f1DwpchJ_3zRuBZPgnaw8iWtsfIj8jVpY6z2z…" at bounding box center [887, 520] width 128 height 18
click at [962, 514] on span "https://docs.google.com/document/d/1eABWrO3nkKCZvfVnn-GYLQmLNBtZvzudv7pBomdMNNg…" at bounding box center [989, 520] width 128 height 18
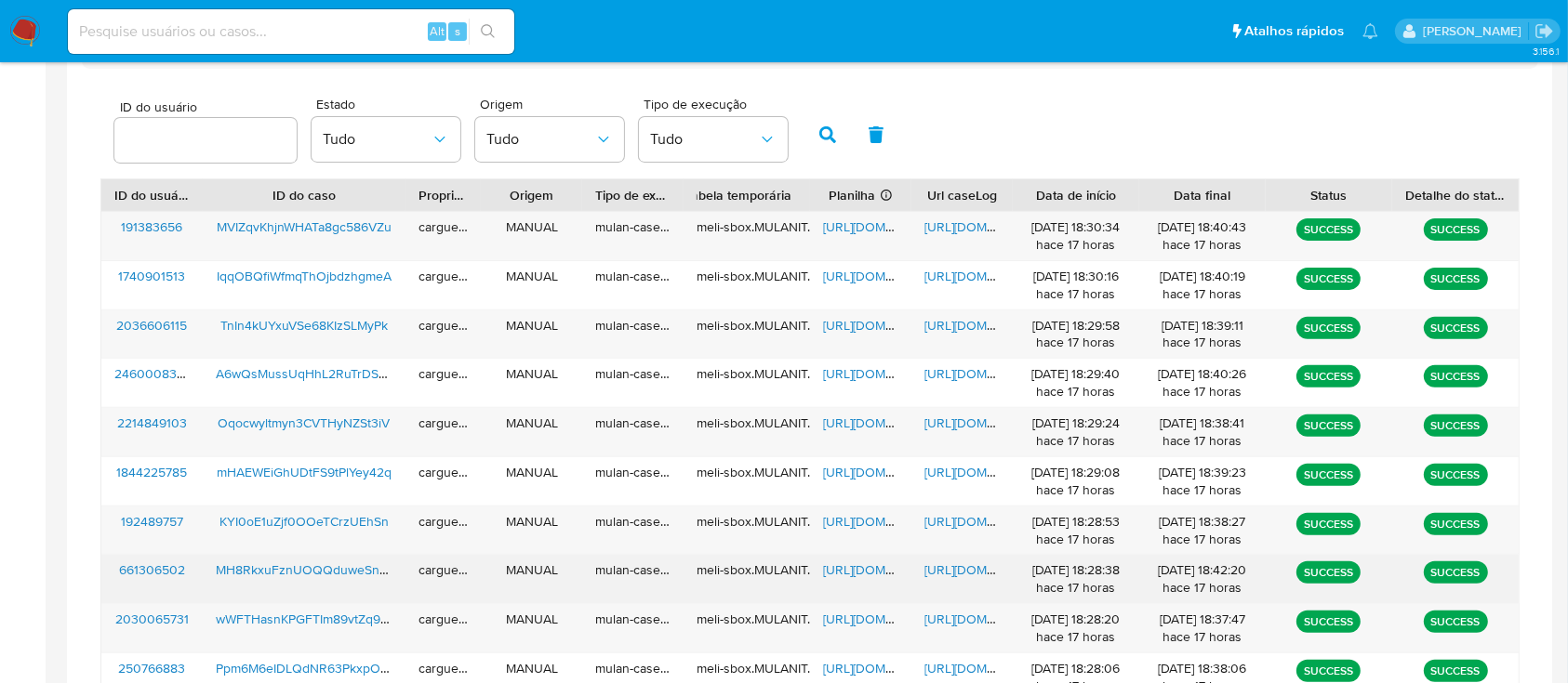
click at [857, 571] on span "https://docs.google.com/spreadsheets/d/1XaMESVockMqCwUKz4bJKc6UMb3CSIv0J1pduIFR…" at bounding box center [887, 569] width 128 height 18
click at [956, 566] on span "https://docs.google.com/document/d/1YQWKxxln0NBZU7Oq_IkLLqsfLmUzGXaOpqi3MHOcRYc…" at bounding box center [989, 569] width 128 height 18
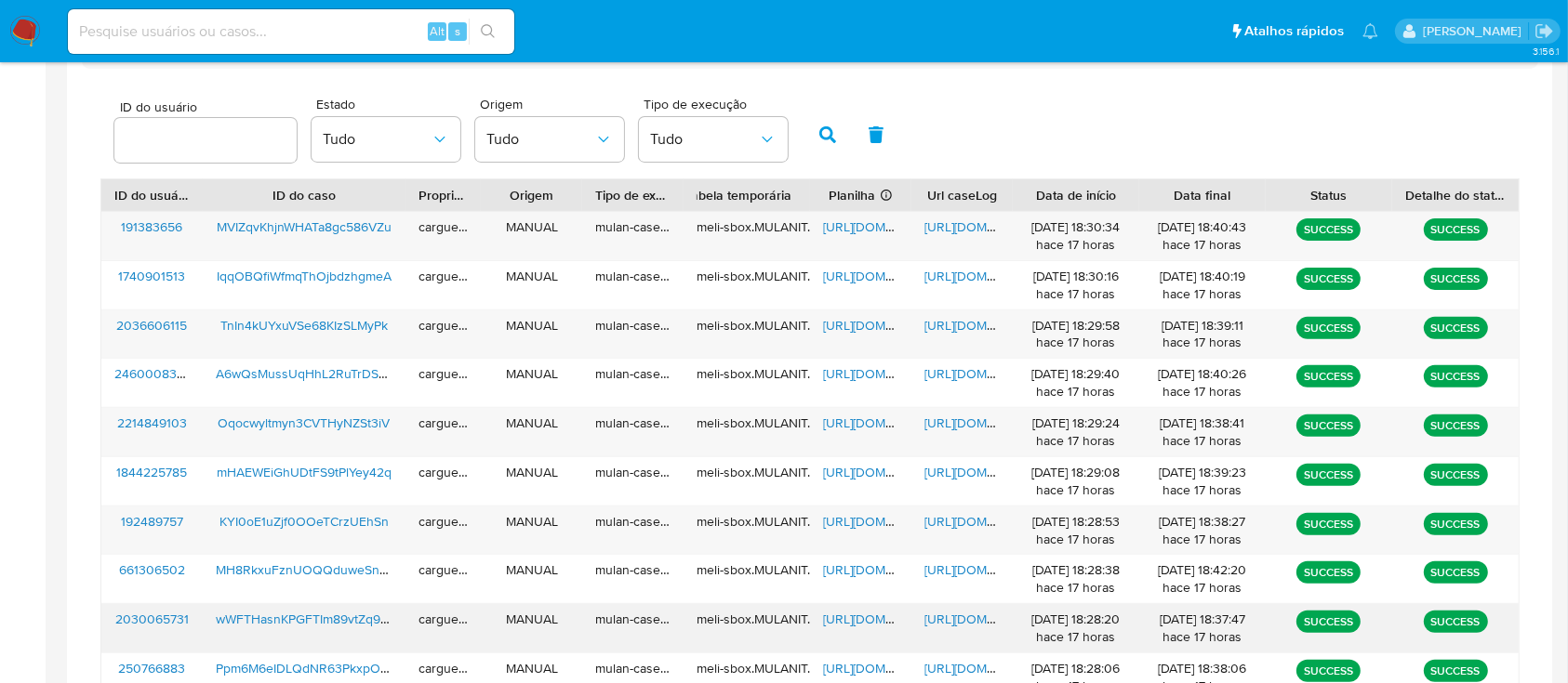
click at [846, 616] on span "https://docs.google.com/spreadsheets/d/1sA8bbDnqgKLSEYC6Sgi7LU-xeVBNre5dhcmp-fM…" at bounding box center [887, 618] width 128 height 18
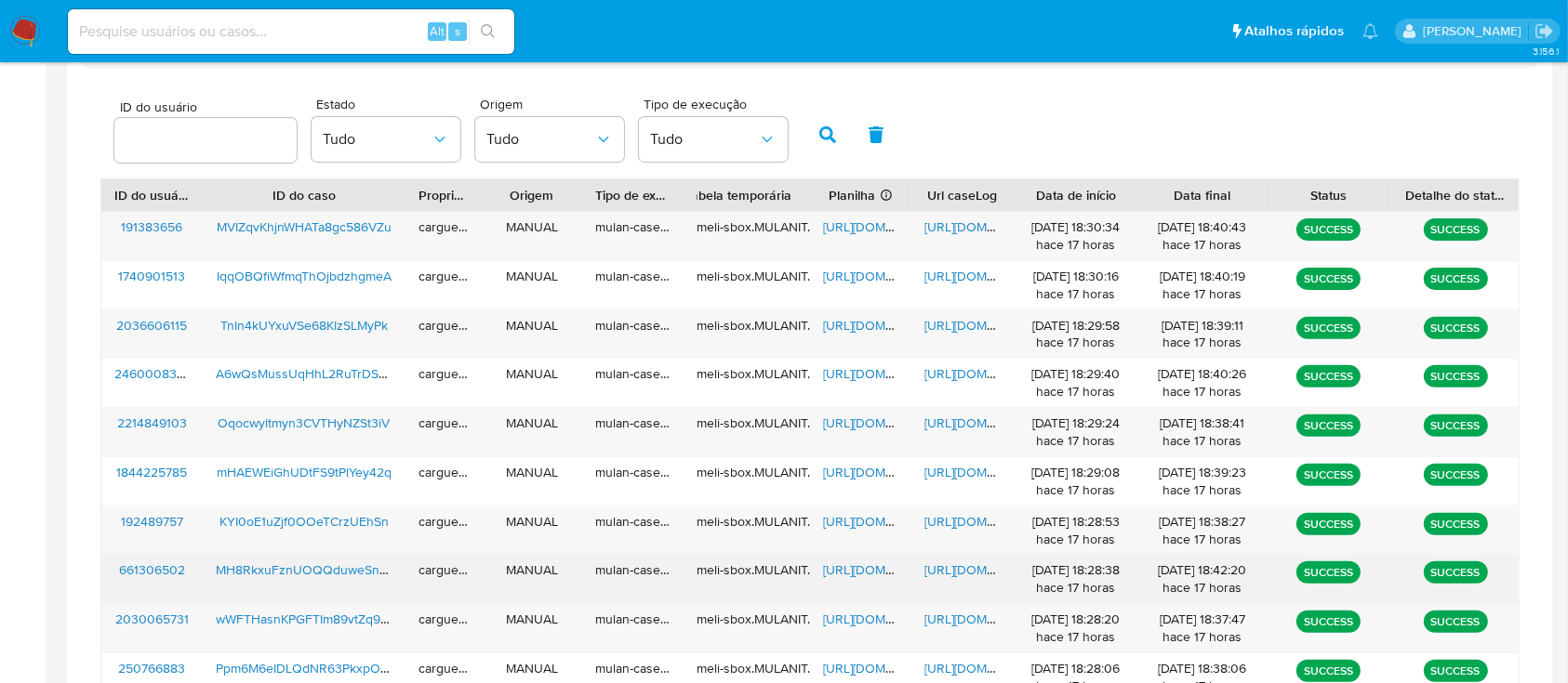
click at [957, 567] on span "https://docs.google.com/document/d/1YQWKxxln0NBZU7Oq_IkLLqsfLmUzGXaOpqi3MHOcRYc…" at bounding box center [989, 569] width 128 height 18
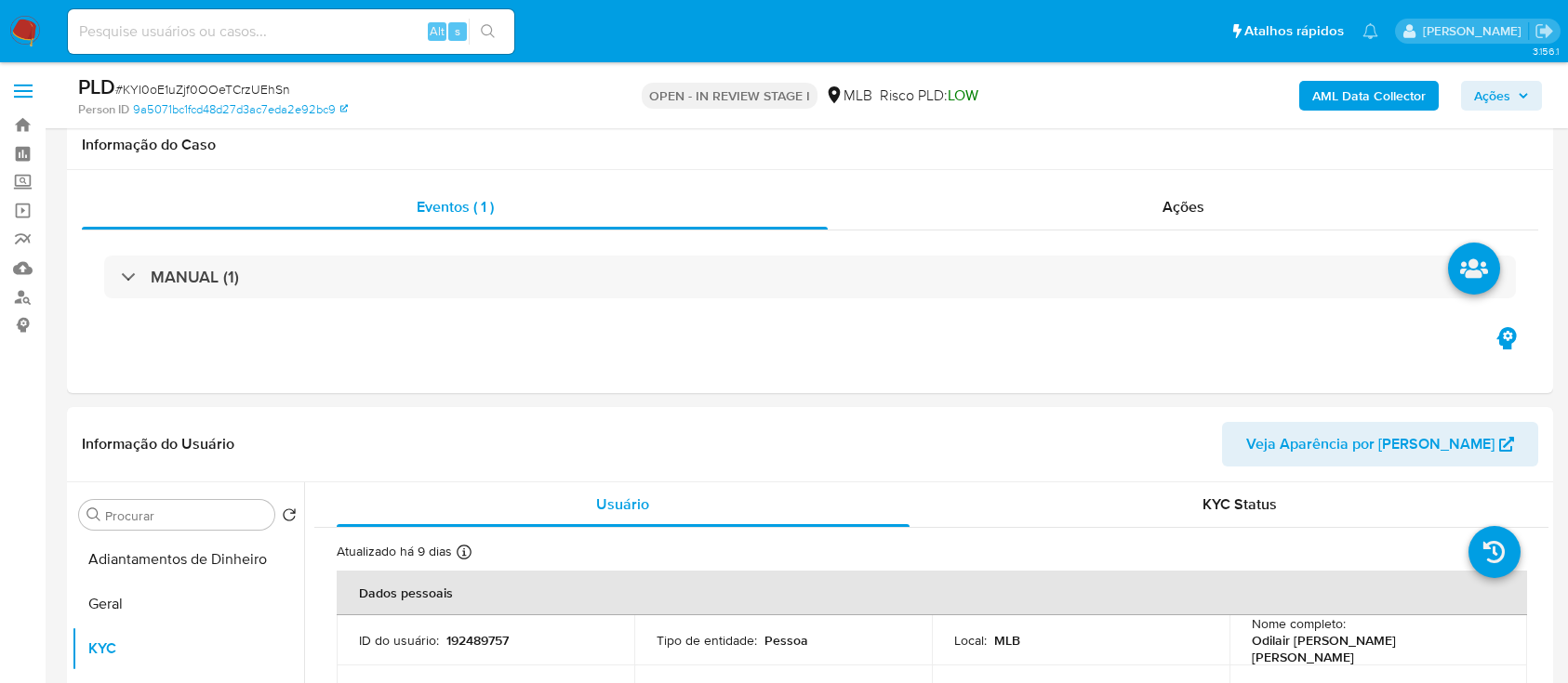
select select "10"
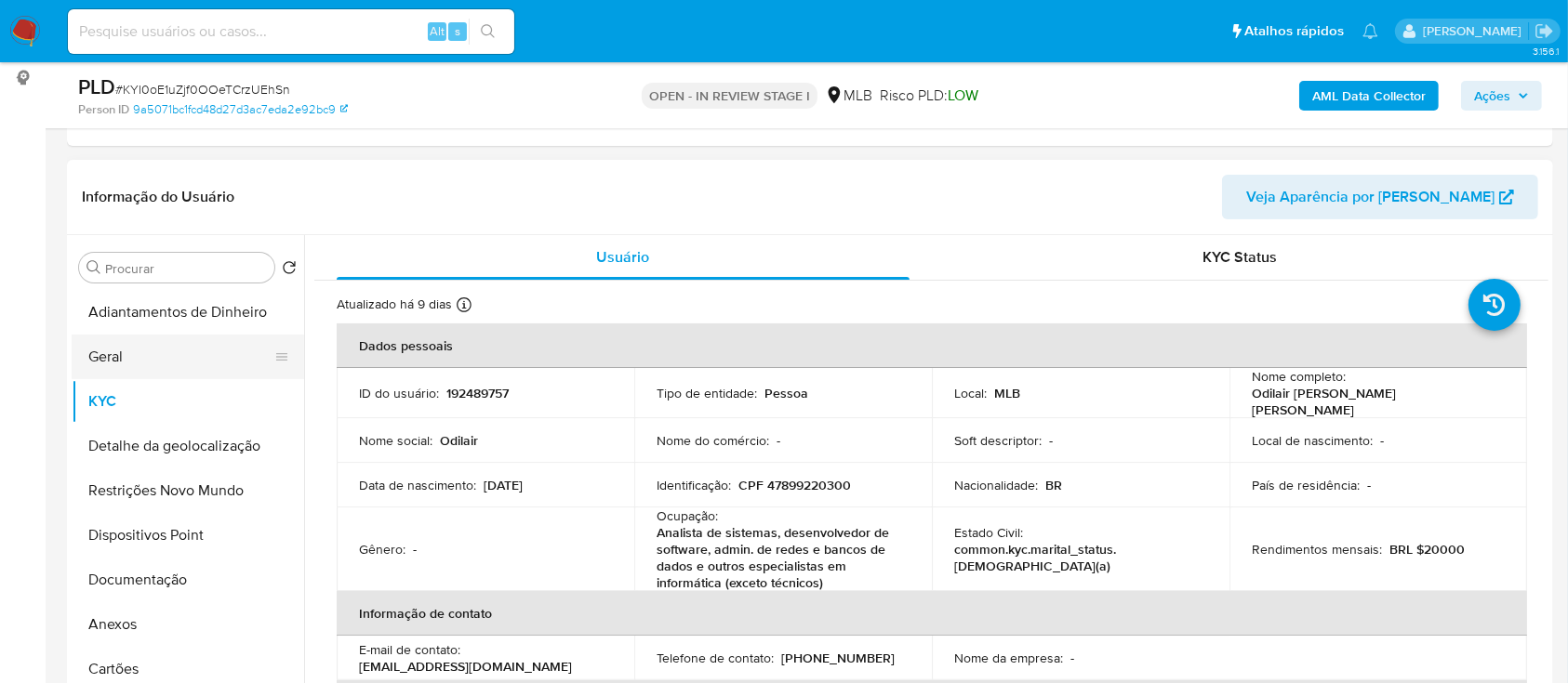
drag, startPoint x: 114, startPoint y: 343, endPoint x: 127, endPoint y: 339, distance: 13.6
click at [114, 342] on button "Geral" at bounding box center [180, 357] width 217 height 45
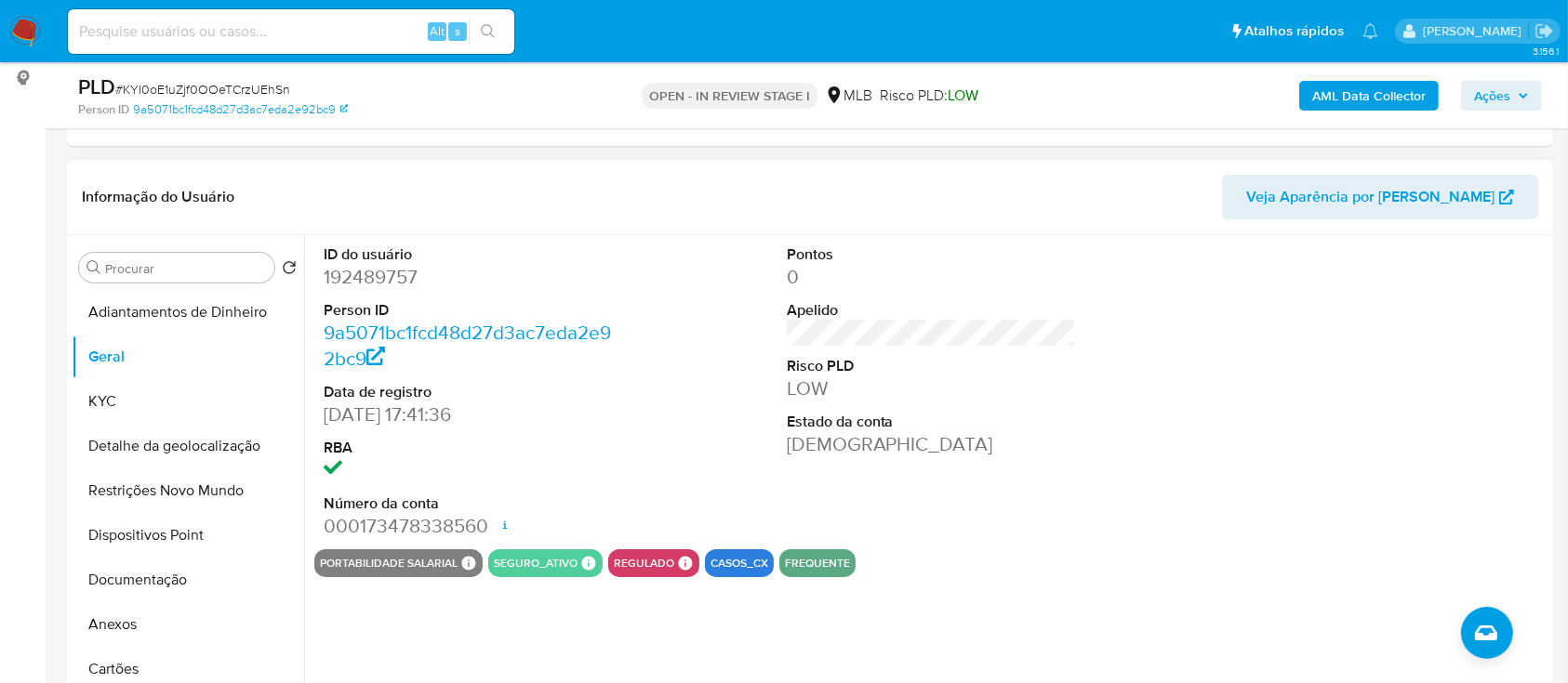
drag, startPoint x: 1334, startPoint y: 414, endPoint x: 1317, endPoint y: 402, distance: 20.8
click at [1330, 409] on div at bounding box center [1394, 392] width 309 height 314
click at [106, 404] on button "KYC" at bounding box center [180, 401] width 217 height 45
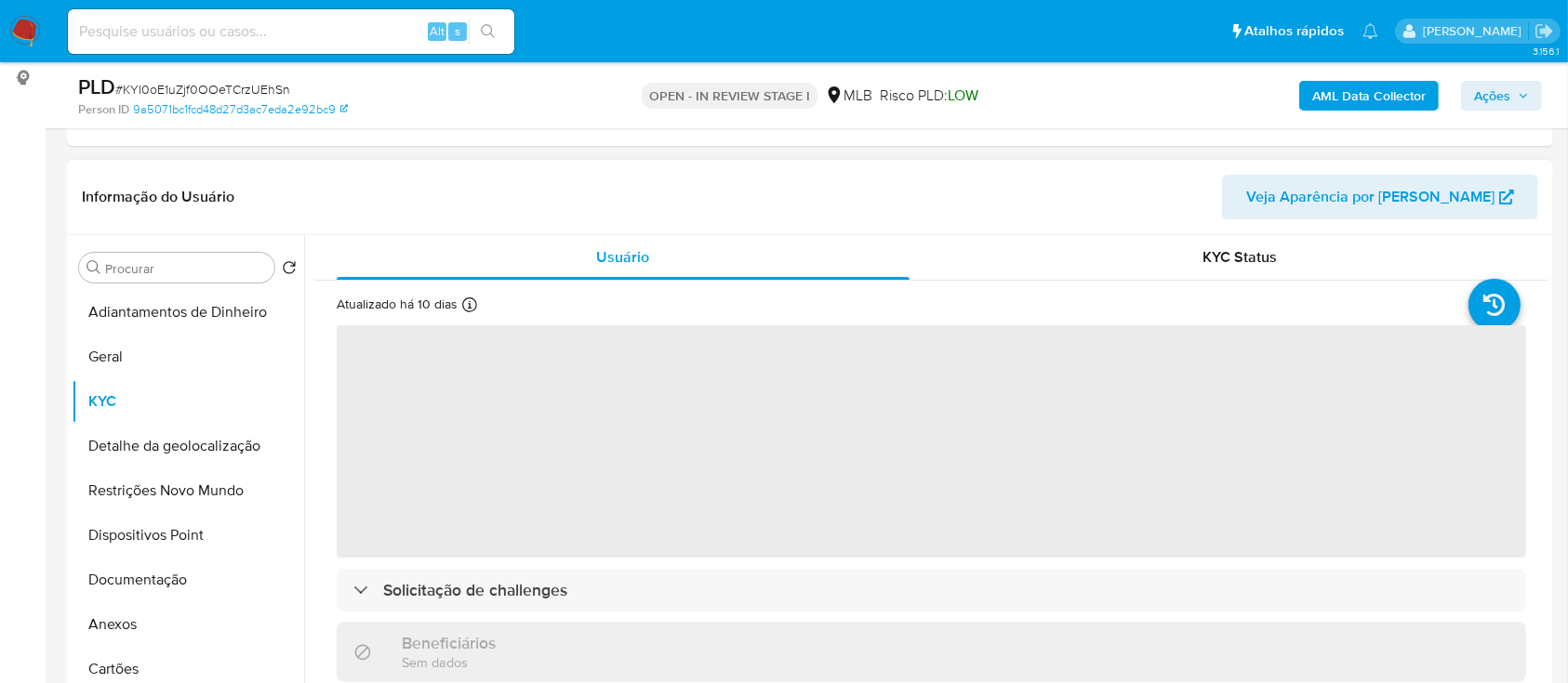
scroll to position [123, 0]
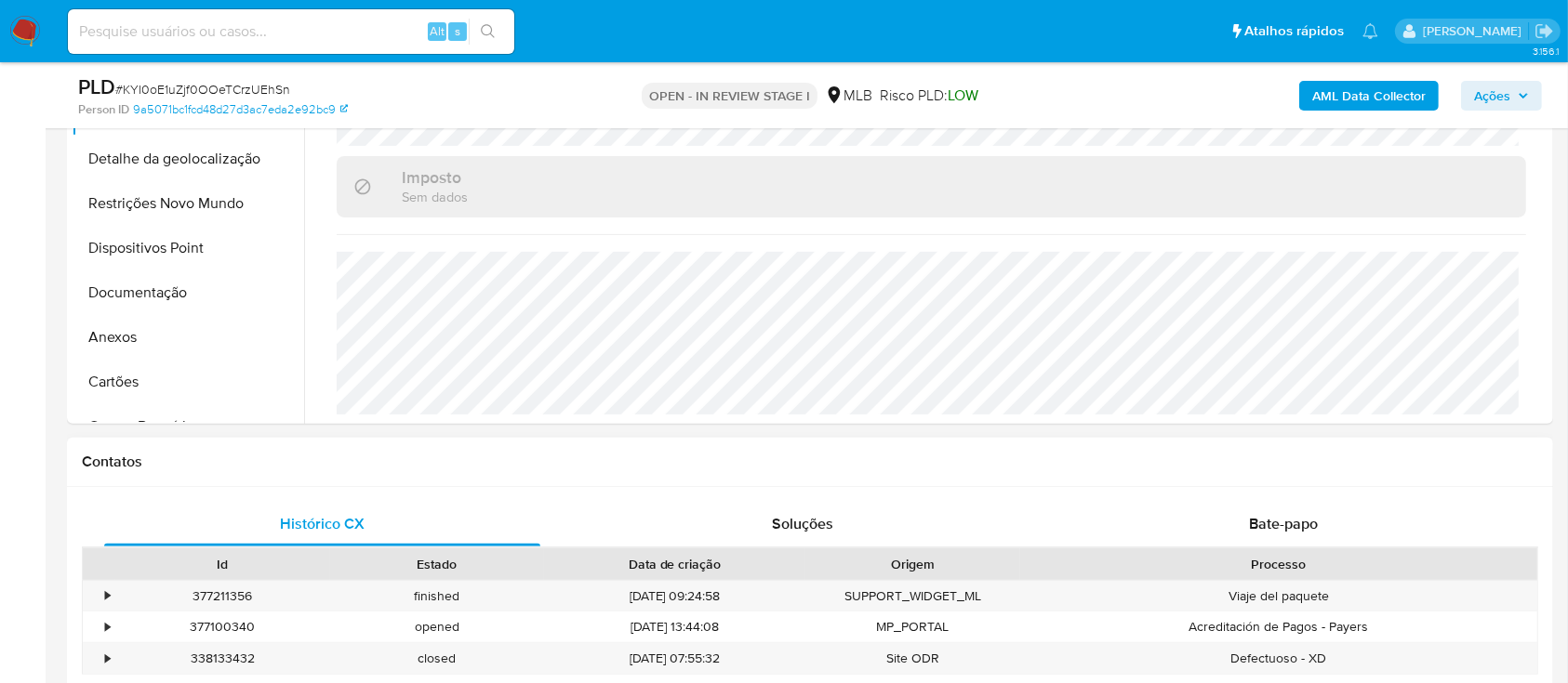
scroll to position [496, 0]
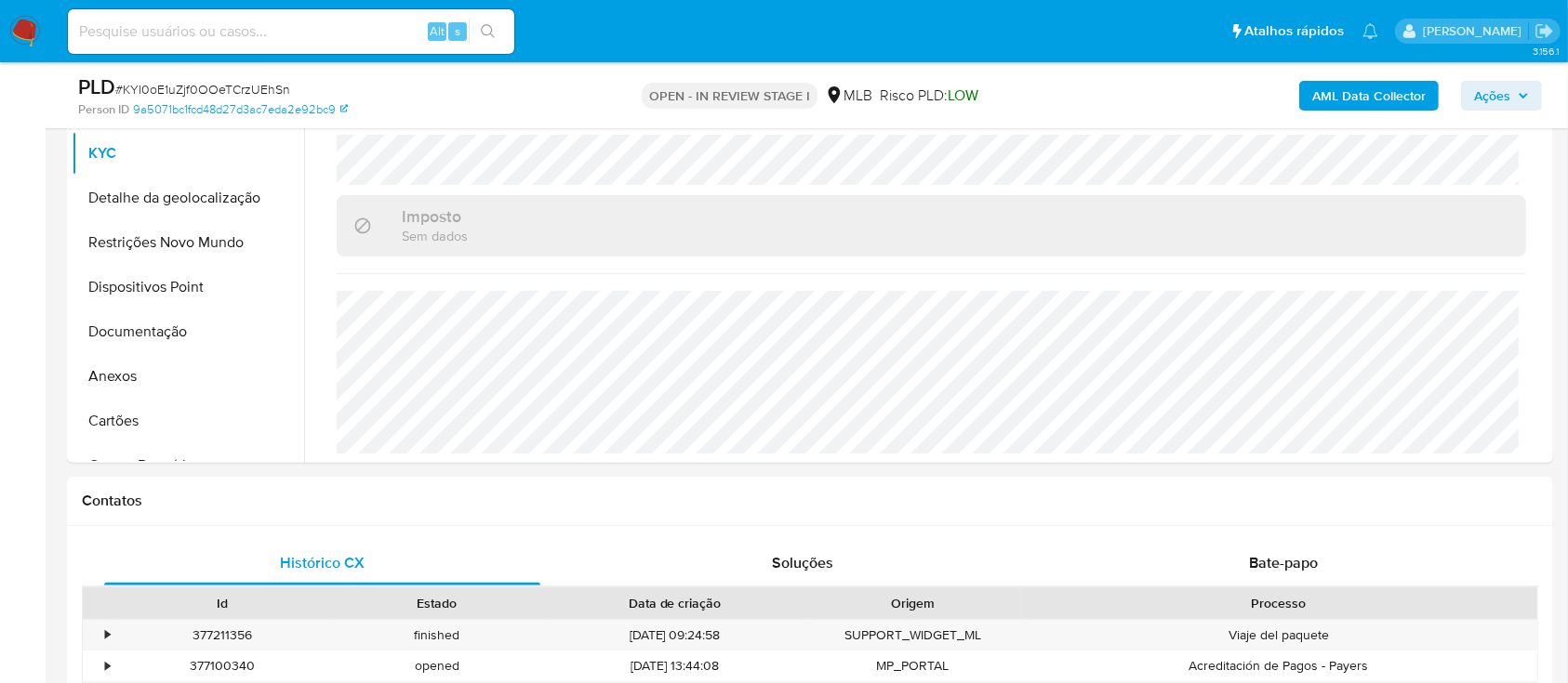
drag, startPoint x: 1223, startPoint y: 81, endPoint x: 1063, endPoint y: 55, distance: 162.1
click at [1222, 81] on div "AML Data Collector Ações" at bounding box center [1301, 96] width 482 height 44
drag, startPoint x: 190, startPoint y: 207, endPoint x: 233, endPoint y: 210, distance: 43.1
click at [190, 208] on button "Detalhe da geolocalização" at bounding box center [180, 198] width 217 height 45
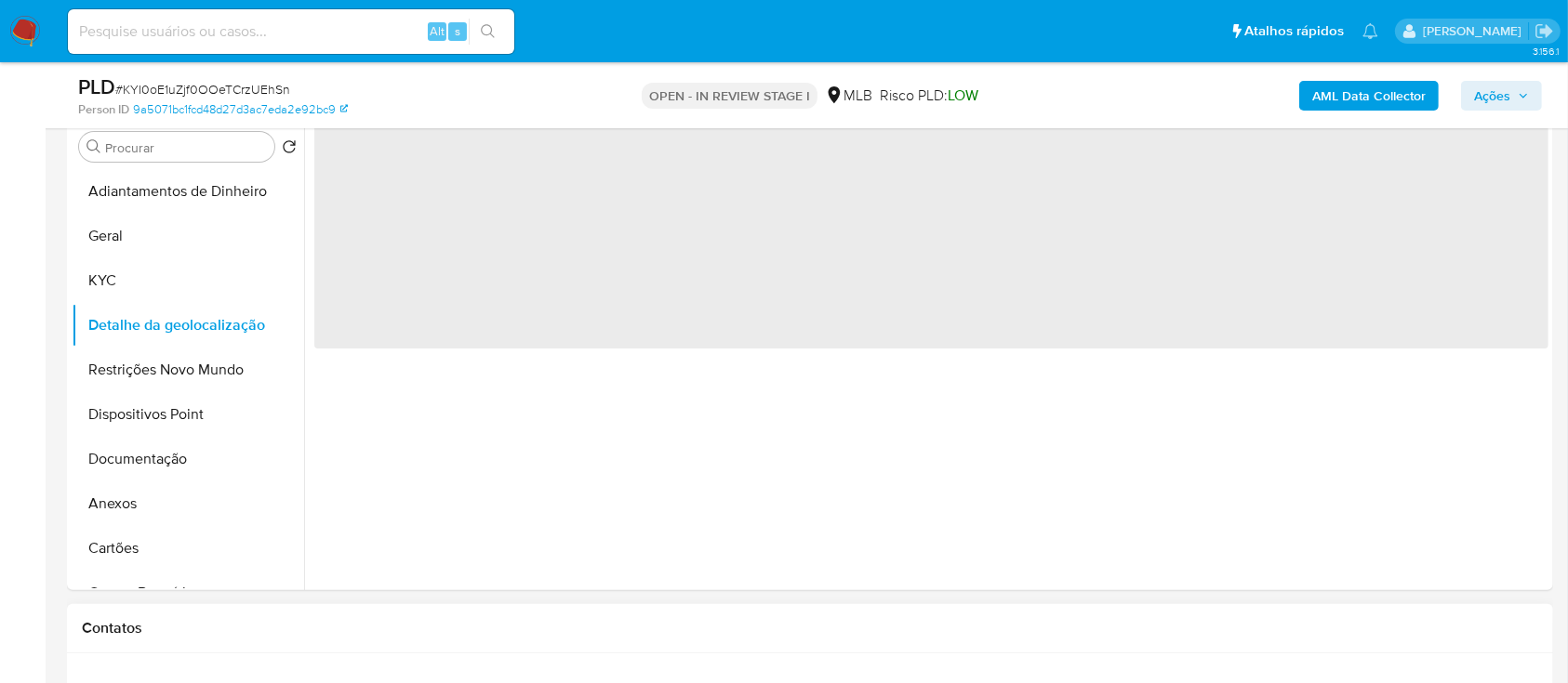
scroll to position [247, 0]
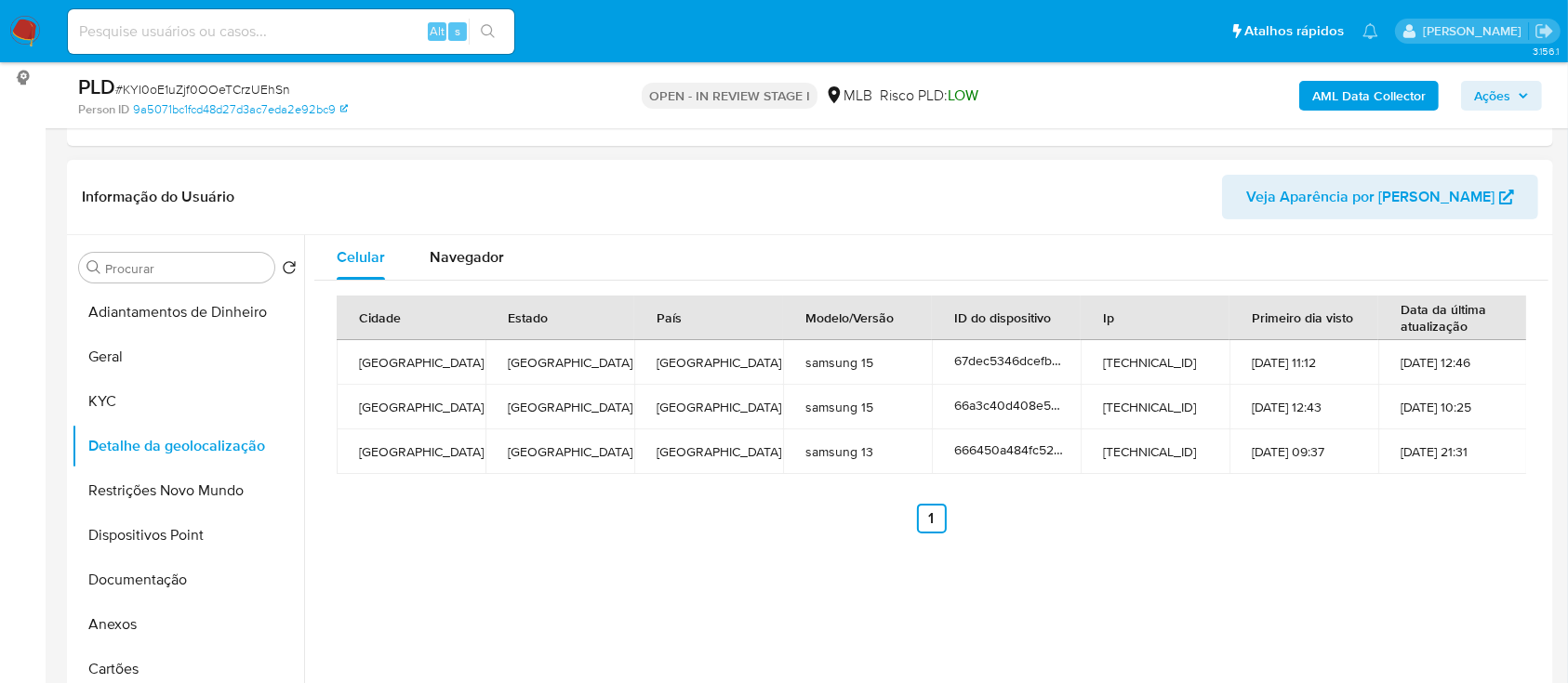
click at [1353, 544] on div "Cidade Estado País Modelo/Versão ID do dispositivo Ip Primeiro dia visto Data d…" at bounding box center [930, 414] width 1234 height 268
drag, startPoint x: 156, startPoint y: 485, endPoint x: 173, endPoint y: 480, distance: 17.7
click at [156, 484] on button "Restrições Novo Mundo" at bounding box center [180, 491] width 217 height 45
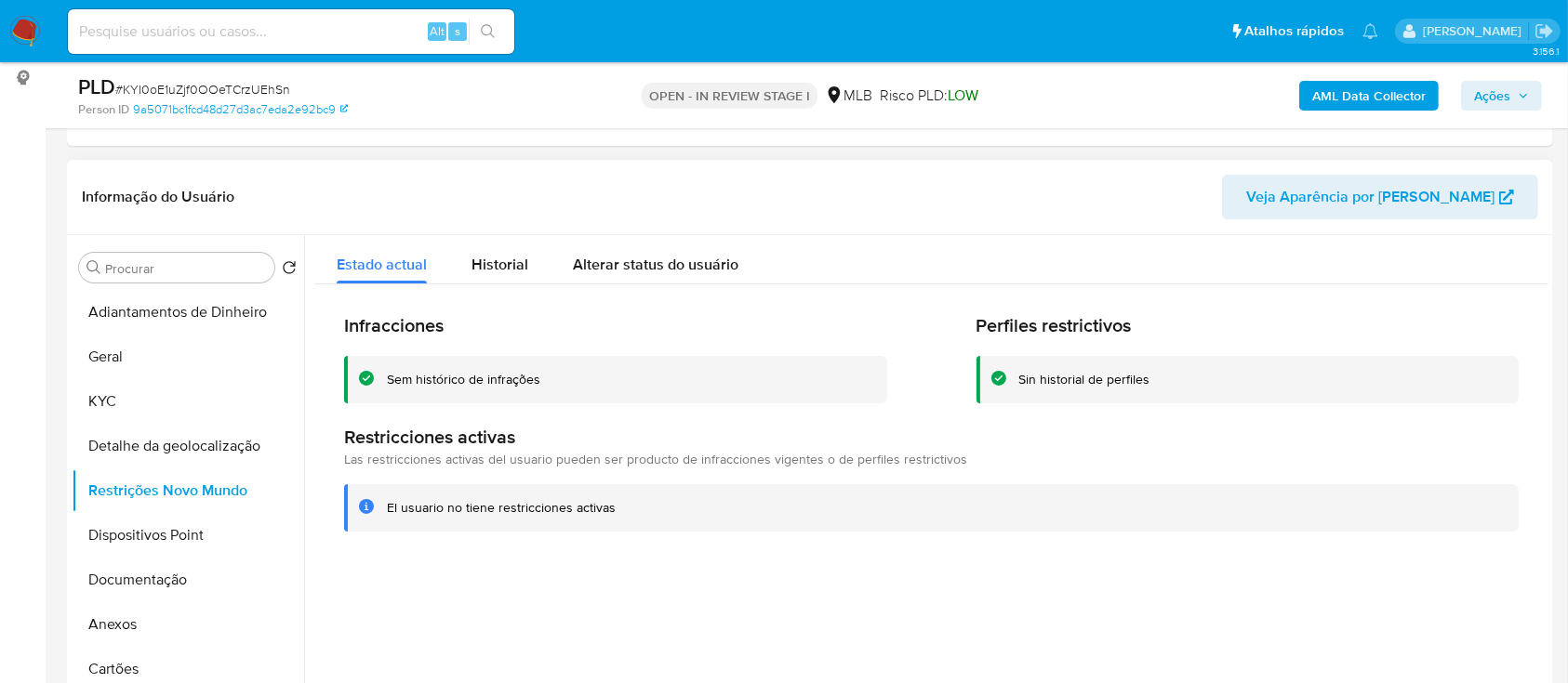
drag, startPoint x: 1153, startPoint y: 205, endPoint x: 1137, endPoint y: 197, distance: 17.9
click at [1150, 204] on header "Informação do Usuário Veja Aparência por Pessoa" at bounding box center [809, 197] width 1456 height 45
click at [166, 537] on button "Dispositivos Point" at bounding box center [180, 535] width 217 height 45
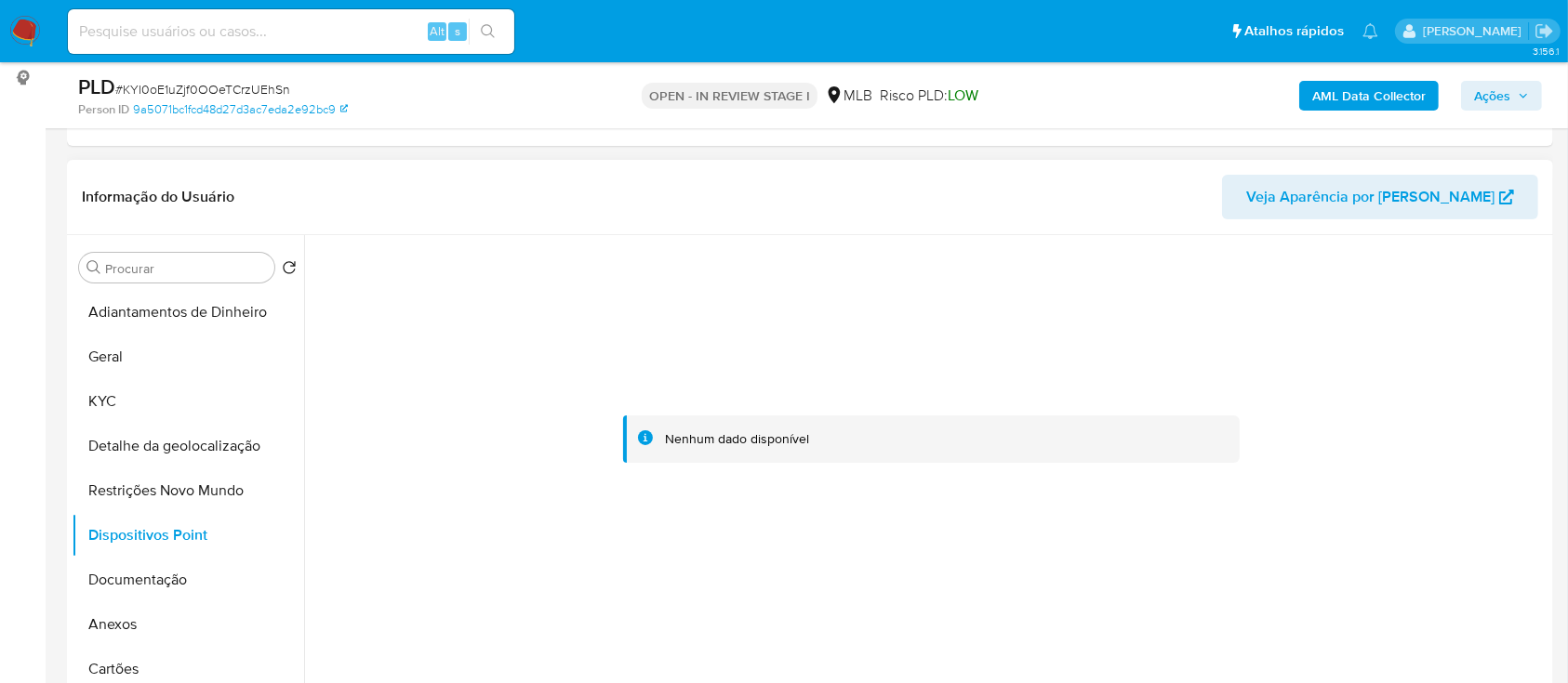
drag, startPoint x: 1178, startPoint y: 311, endPoint x: 1161, endPoint y: 305, distance: 18.0
click at [1170, 309] on div at bounding box center [930, 439] width 1234 height 408
click at [140, 584] on button "Documentação" at bounding box center [180, 580] width 217 height 45
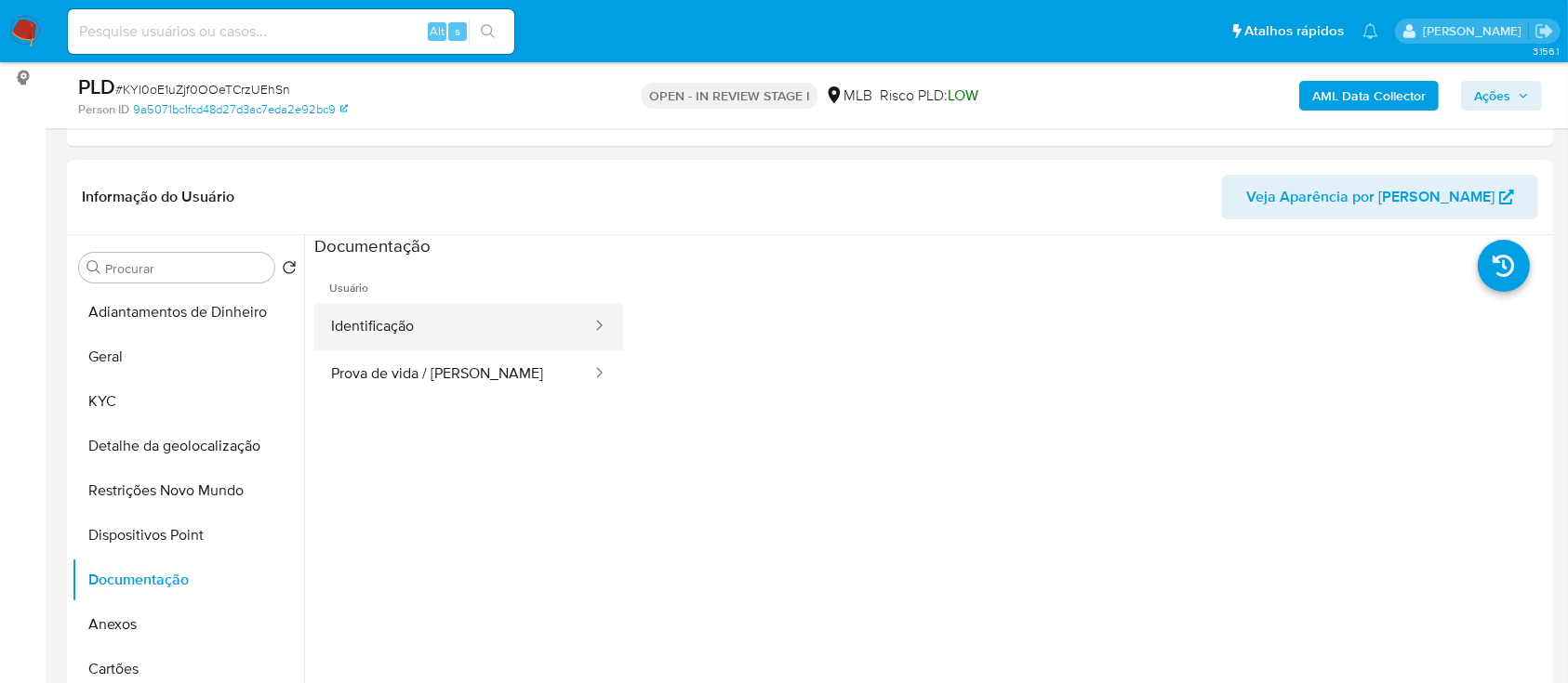
click at [423, 345] on button "Identificação" at bounding box center [453, 327] width 279 height 48
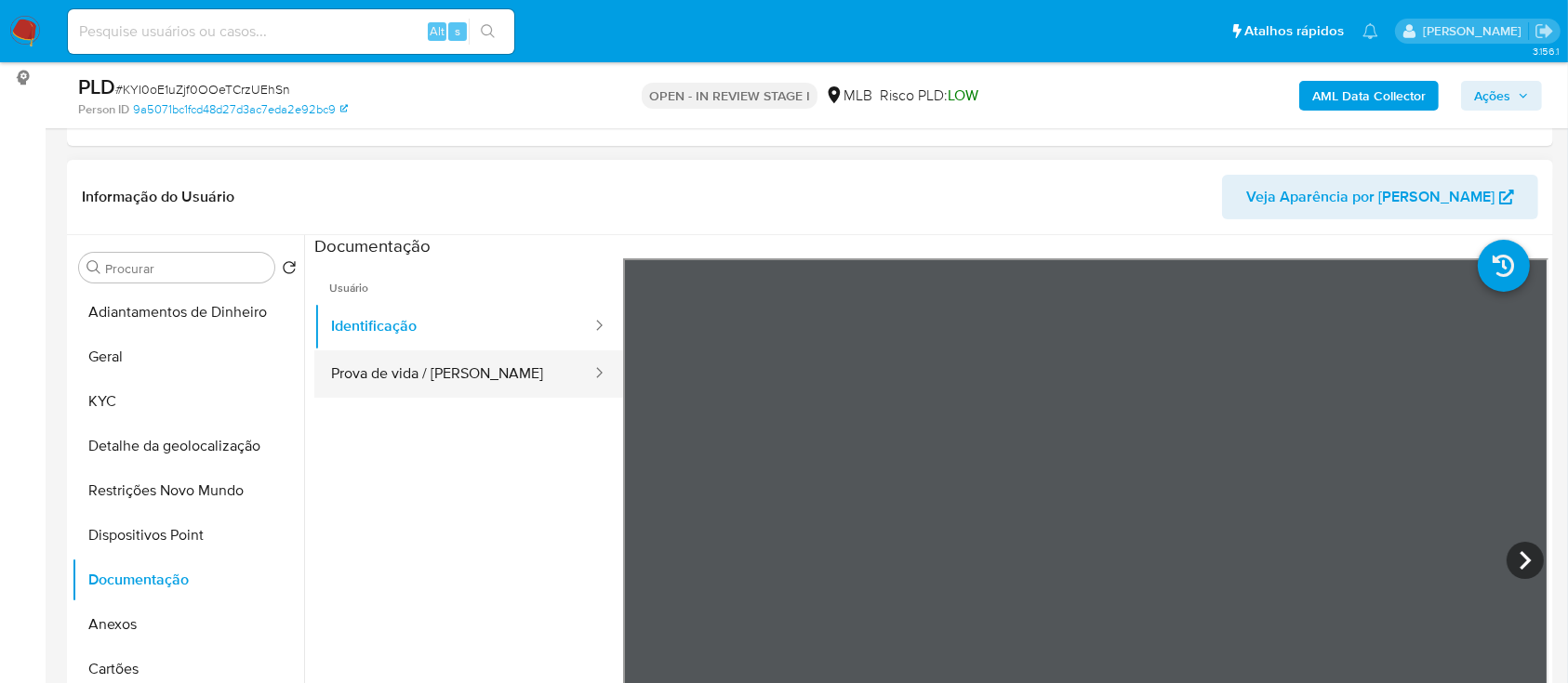
click at [462, 374] on button "Prova de vida / [PERSON_NAME]" at bounding box center [453, 374] width 279 height 48
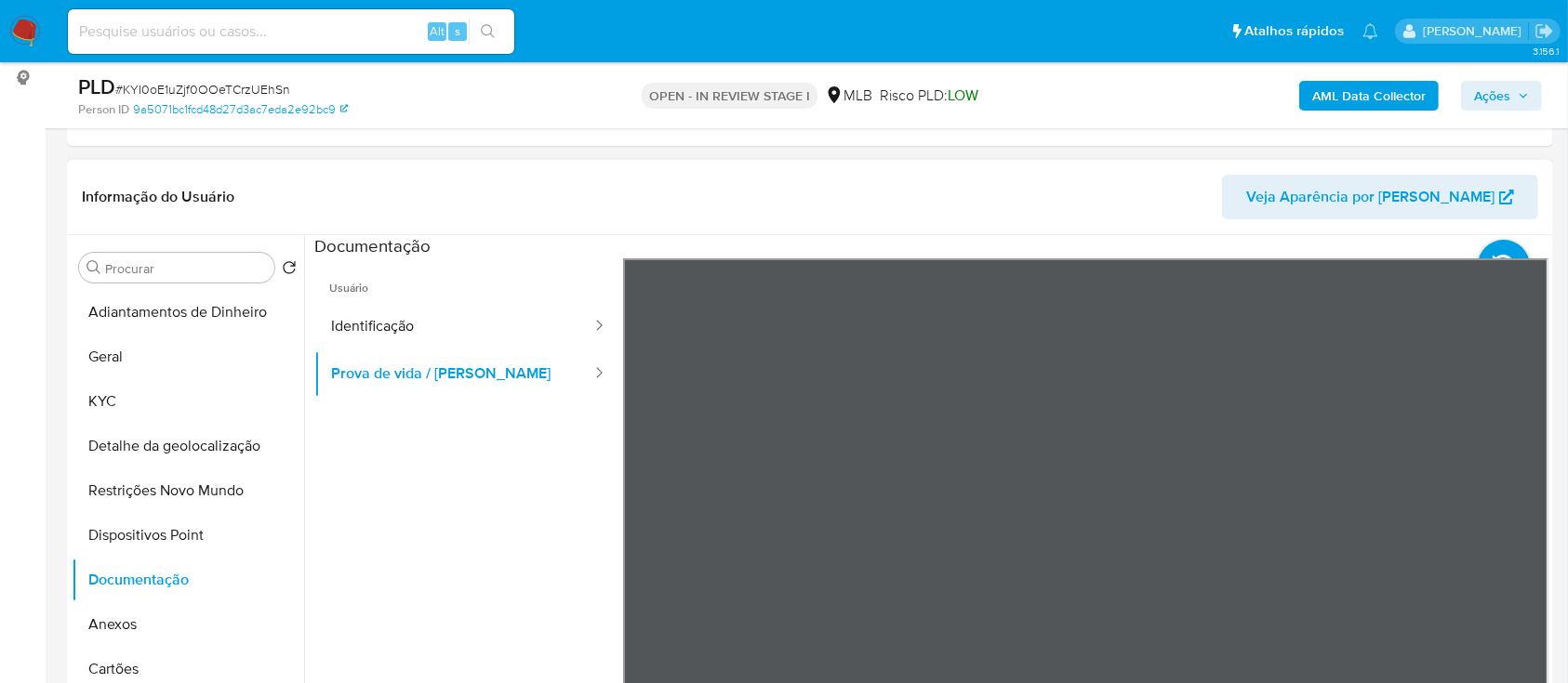
scroll to position [0, 0]
click at [402, 305] on button "Identificação" at bounding box center [453, 327] width 279 height 48
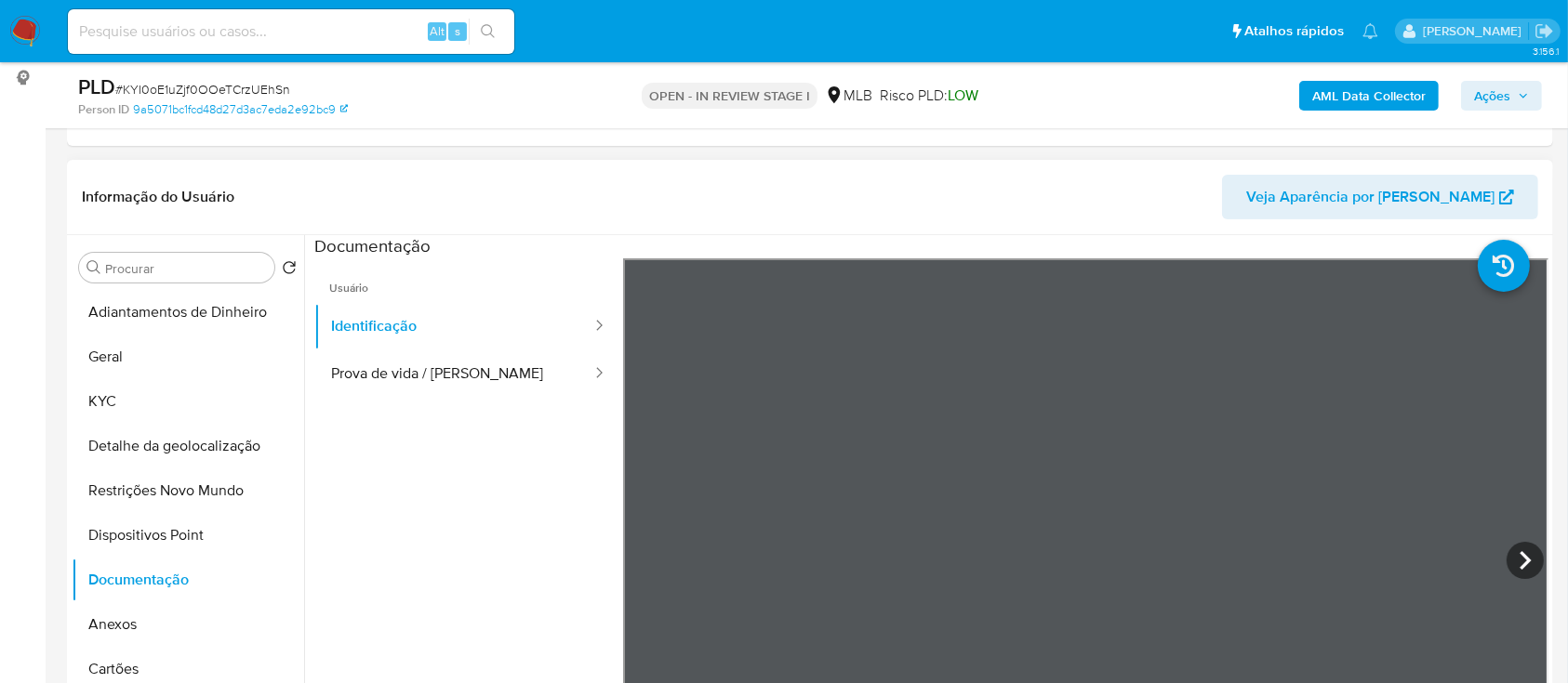
click at [534, 519] on ul "Usuário Identificação Prova de vida / Selfie" at bounding box center [468, 526] width 309 height 536
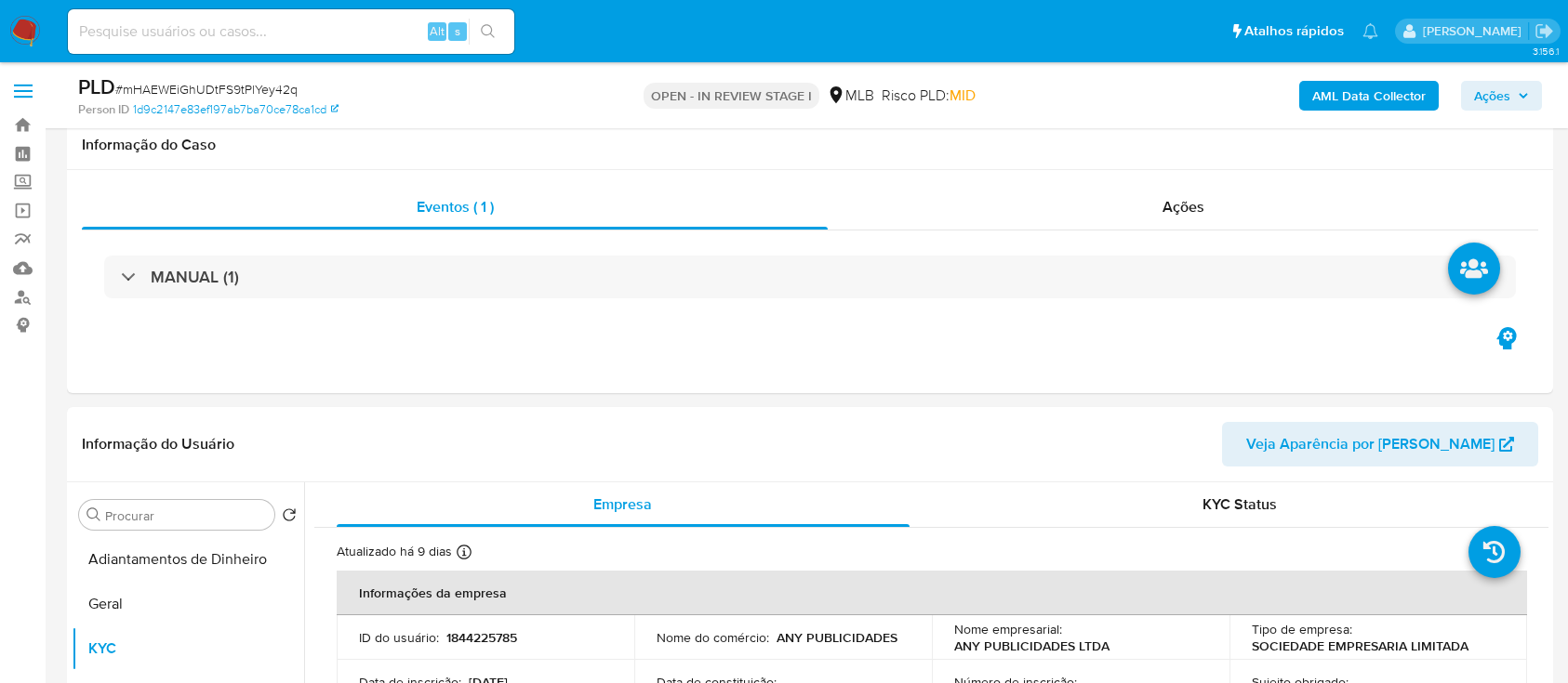
select select "10"
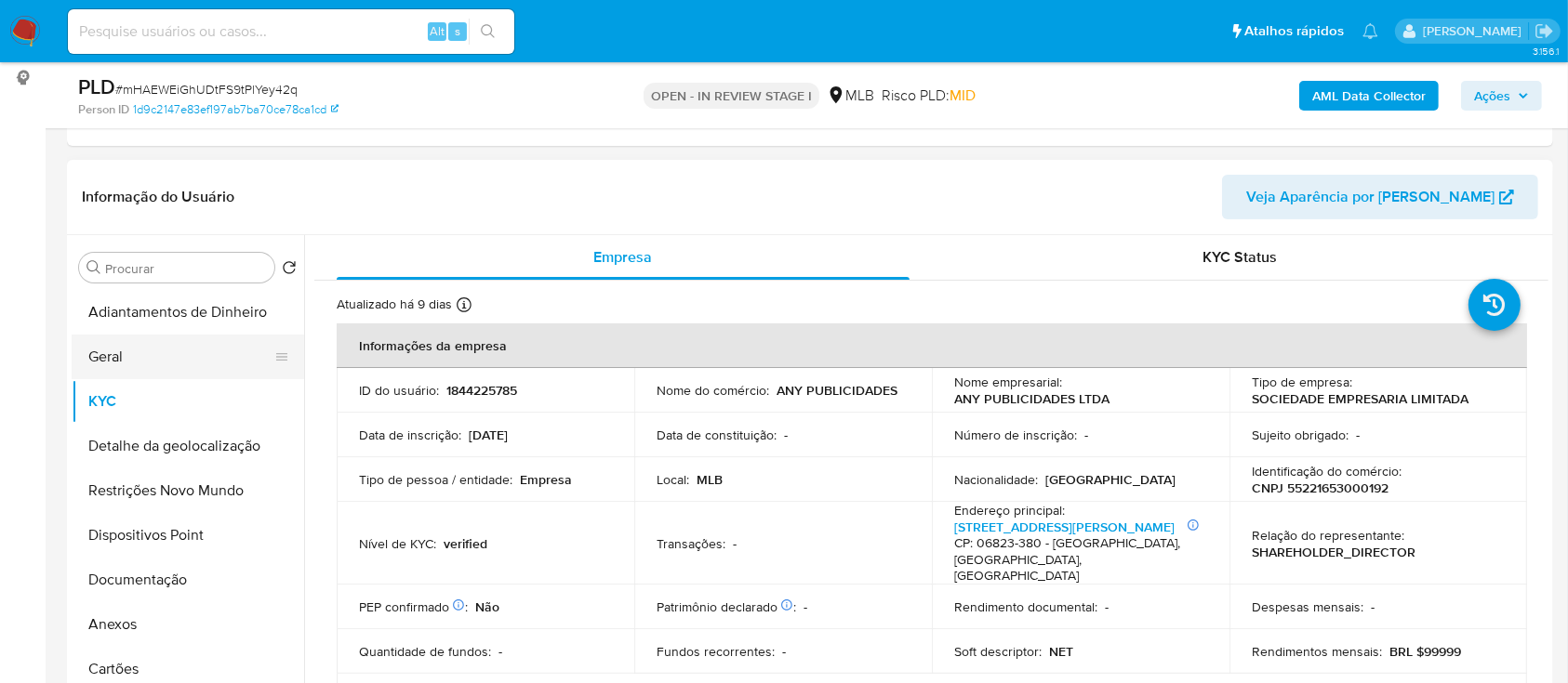
click at [137, 365] on button "Geral" at bounding box center [180, 357] width 217 height 45
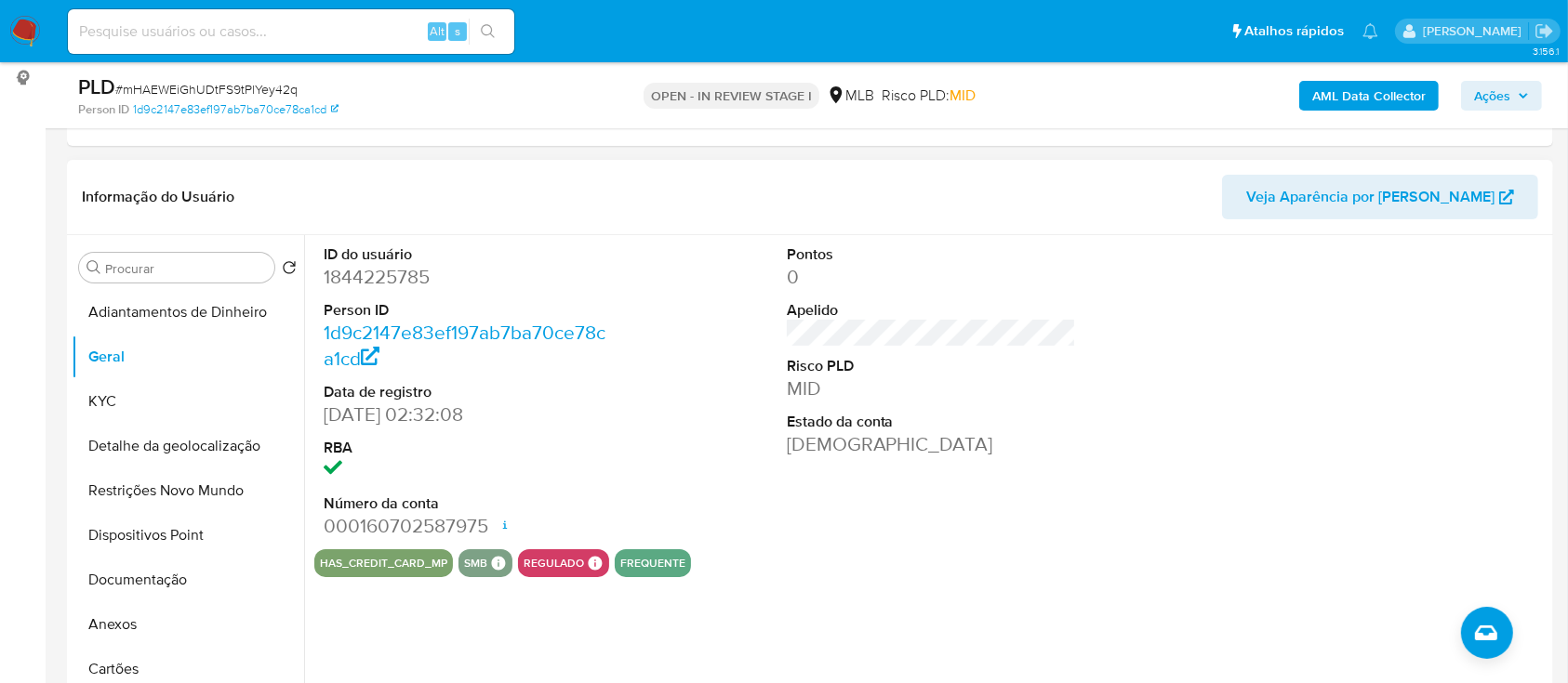
click at [1231, 319] on div "ID do usuário 1844225785 Person ID 1d9c2147e83ef197ab7ba70ce78ca1cd Data de reg…" at bounding box center [930, 392] width 1234 height 314
click at [140, 406] on button "KYC" at bounding box center [180, 401] width 217 height 45
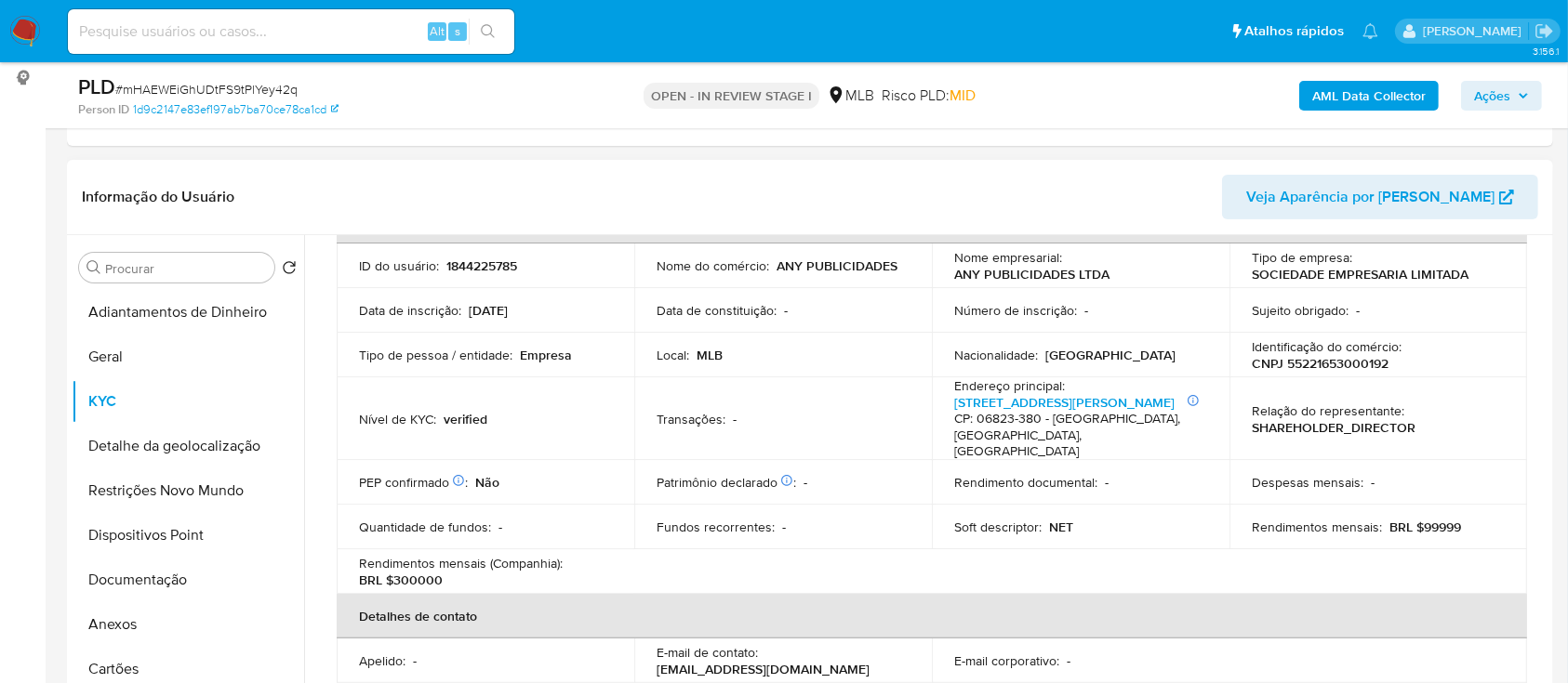
scroll to position [127, 0]
click at [1093, 183] on header "Informação do Usuário Veja Aparência por Pessoa" at bounding box center [809, 197] width 1456 height 45
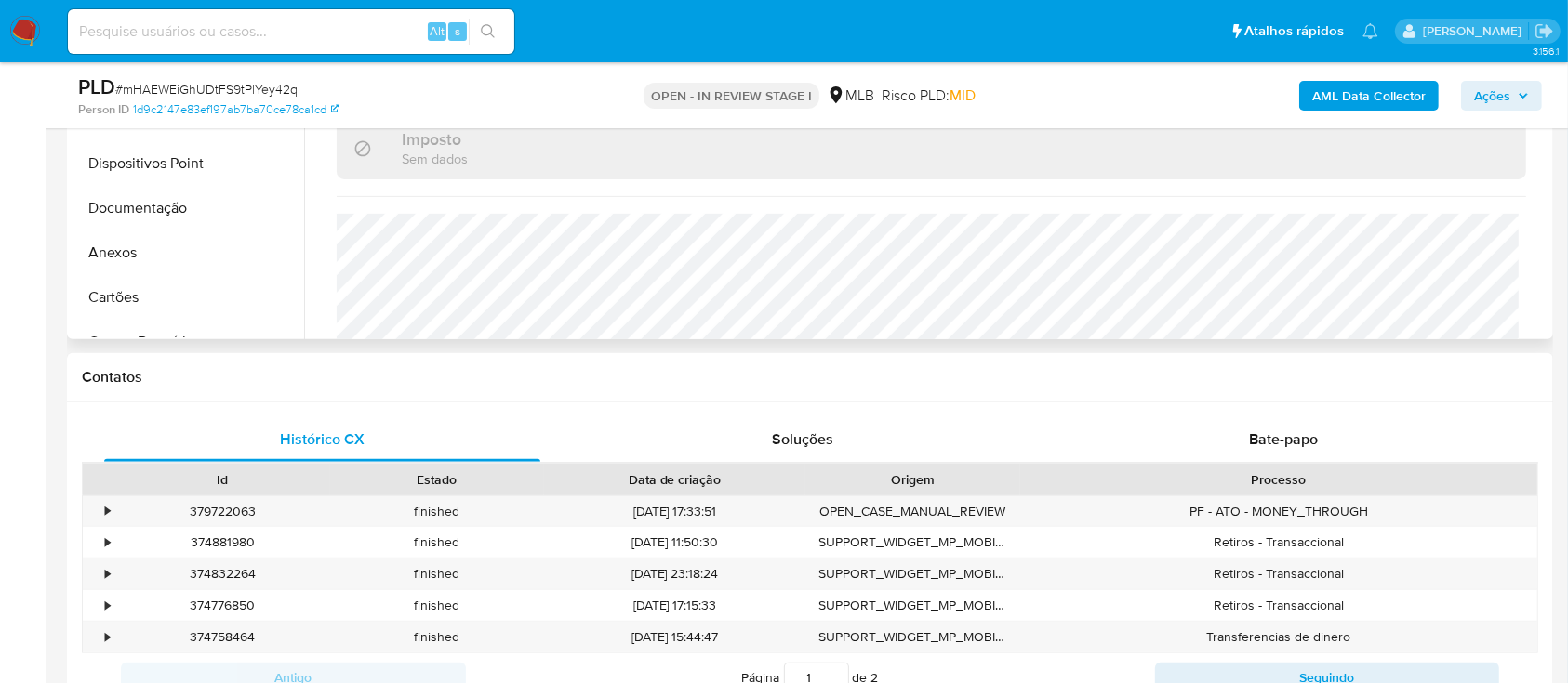
scroll to position [496, 0]
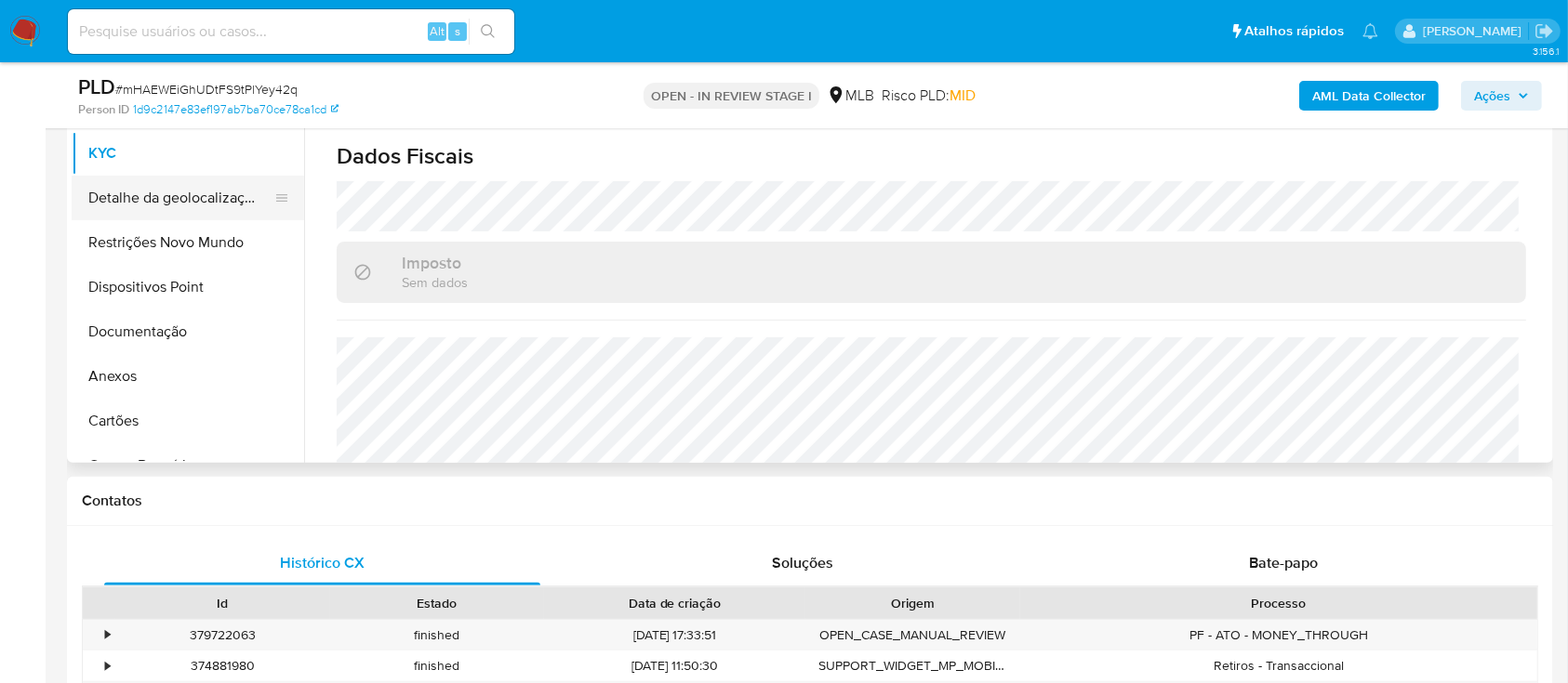
click at [170, 187] on button "Detalhe da geolocalização" at bounding box center [180, 198] width 217 height 45
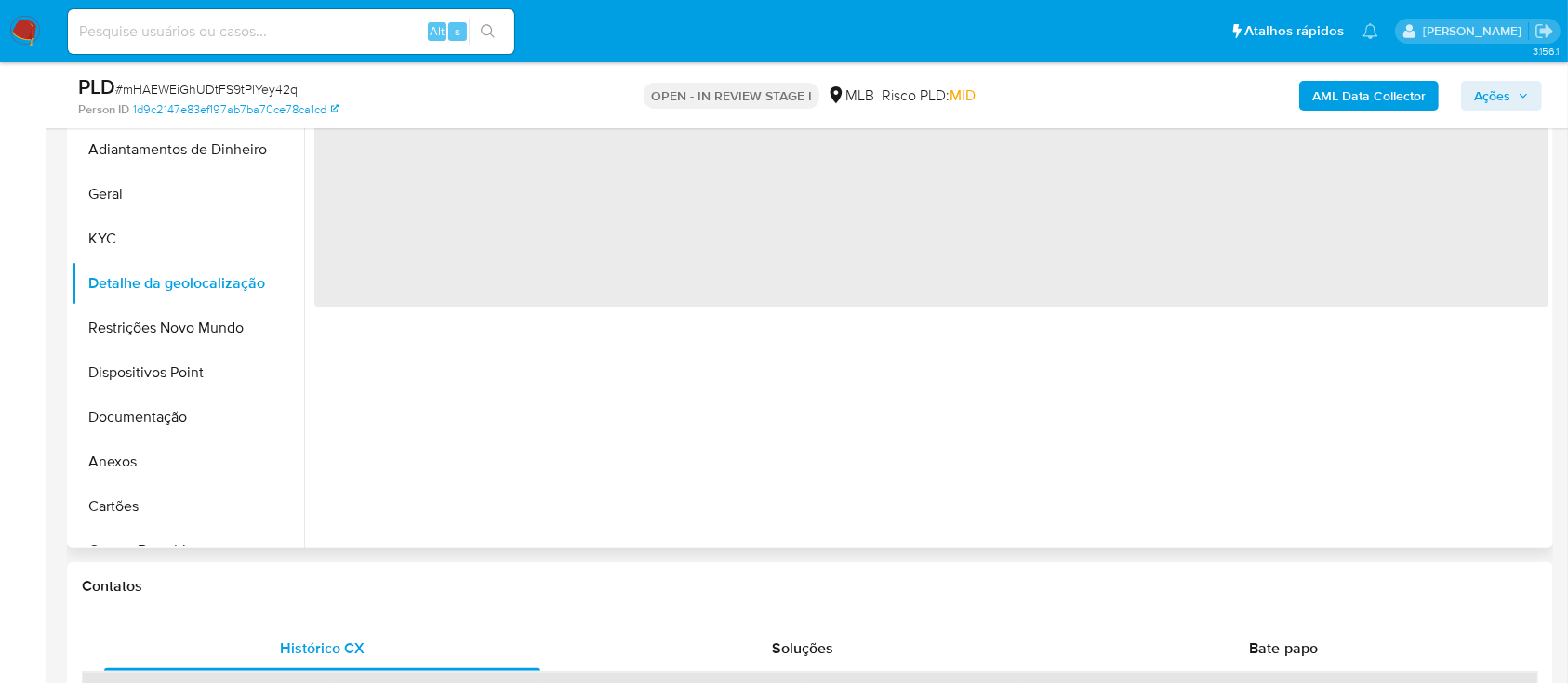
scroll to position [247, 0]
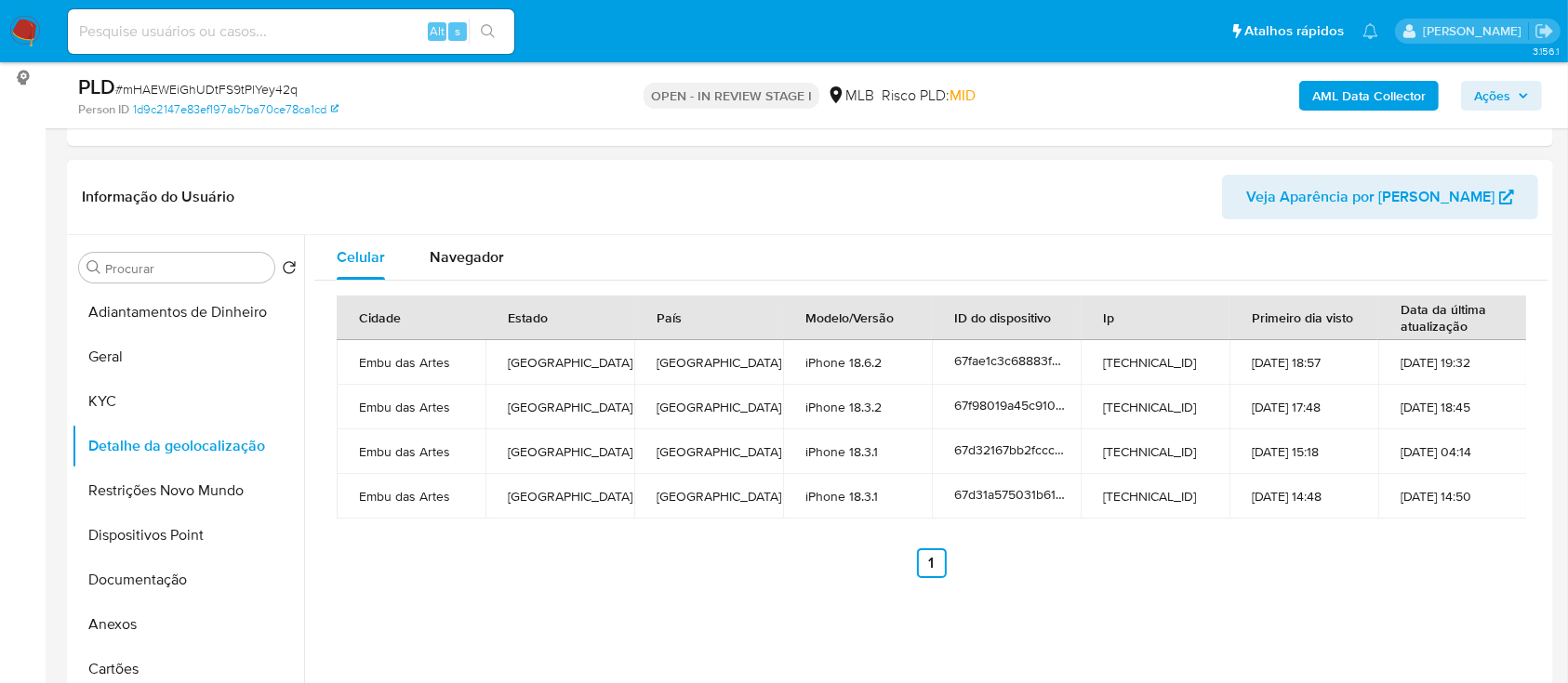
click at [1477, 576] on div "Cidade Estado País Modelo/Versão ID do dispositivo Ip Primeiro dia visto Data d…" at bounding box center [930, 436] width 1234 height 312
click at [177, 499] on button "Restrições Novo Mundo" at bounding box center [180, 491] width 217 height 45
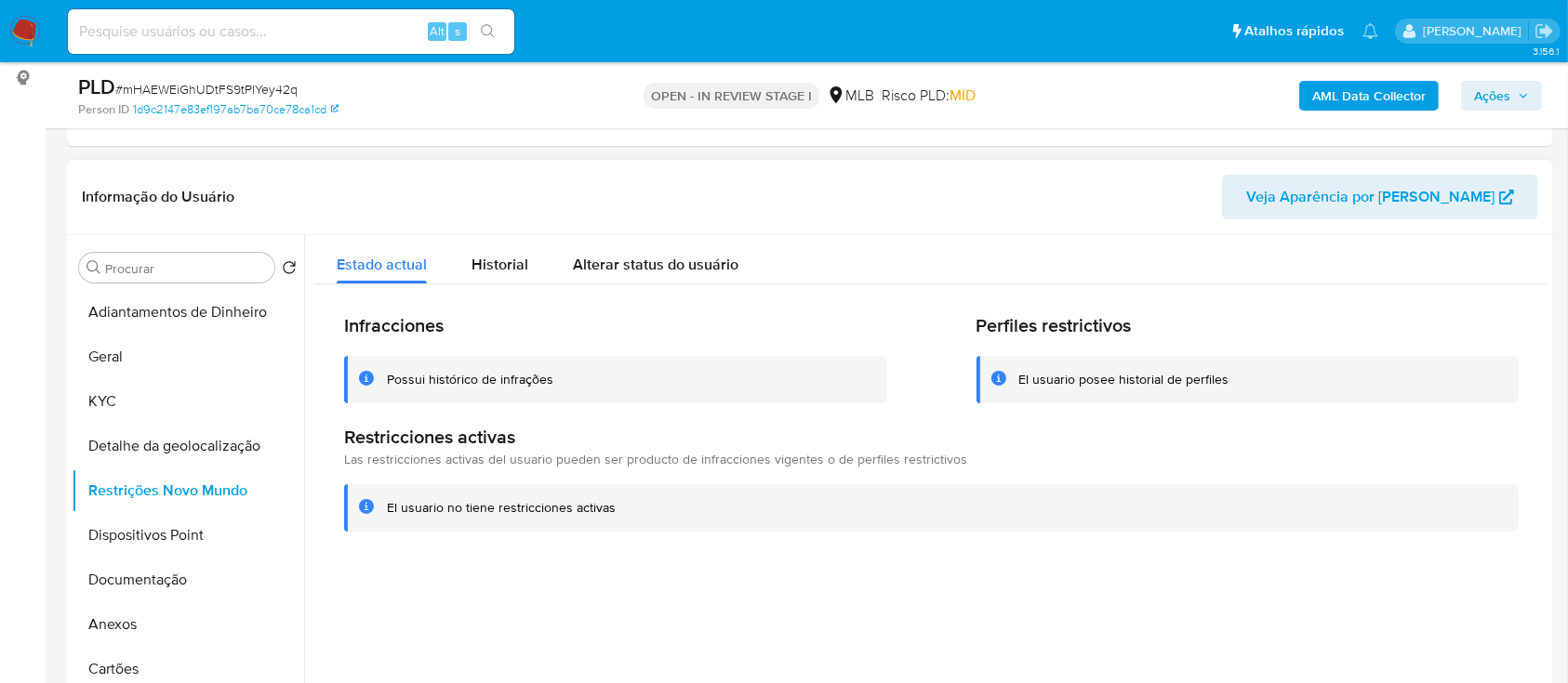
drag, startPoint x: 387, startPoint y: 576, endPoint x: 481, endPoint y: 501, distance: 120.3
click at [387, 577] on div at bounding box center [927, 473] width 1244 height 475
click at [149, 511] on ul "Adiantamentos de Dinheiro Geral KYC Detalhe da geolocalização Restrições Novo M…" at bounding box center [188, 499] width 233 height 419
click at [157, 523] on button "Dispositivos Point" at bounding box center [180, 535] width 217 height 45
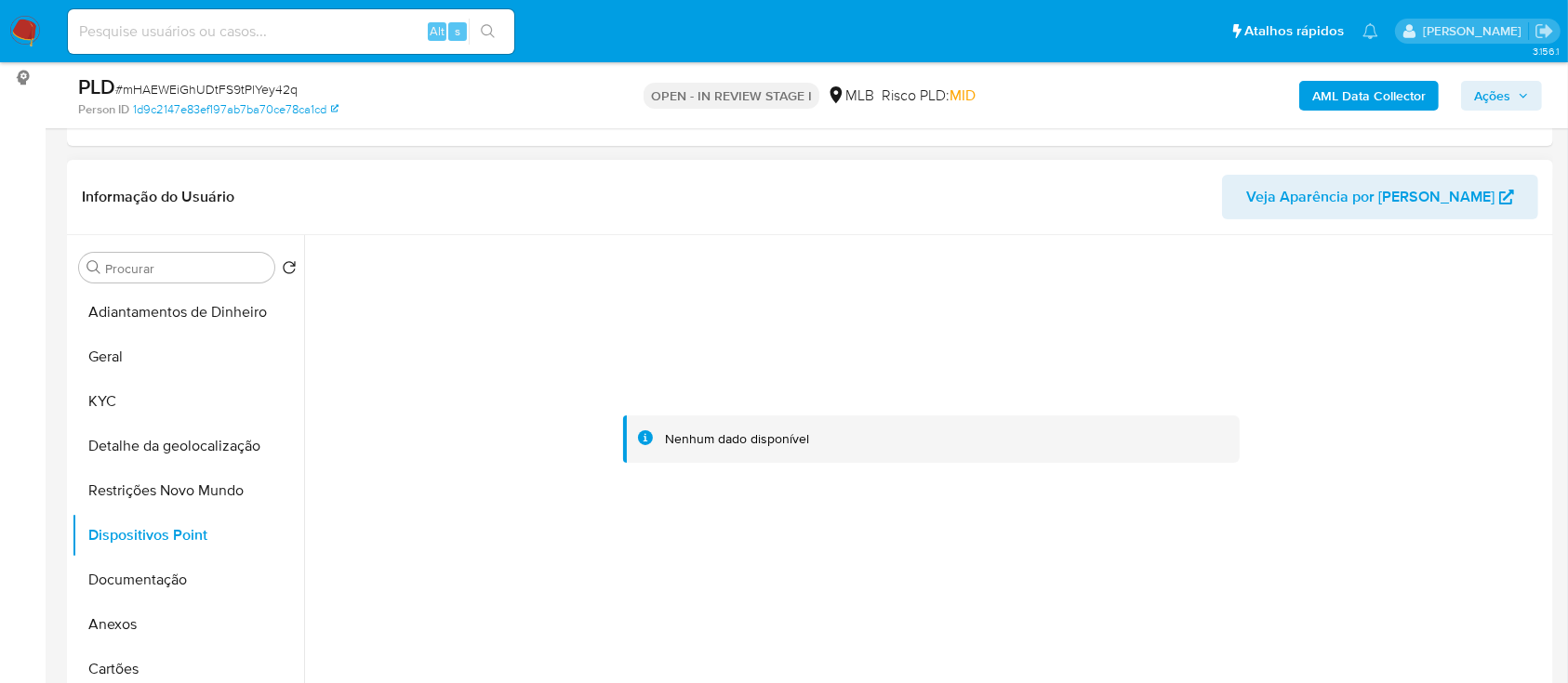
click at [1466, 339] on div at bounding box center [930, 439] width 1234 height 408
click at [138, 576] on button "Documentação" at bounding box center [180, 580] width 217 height 45
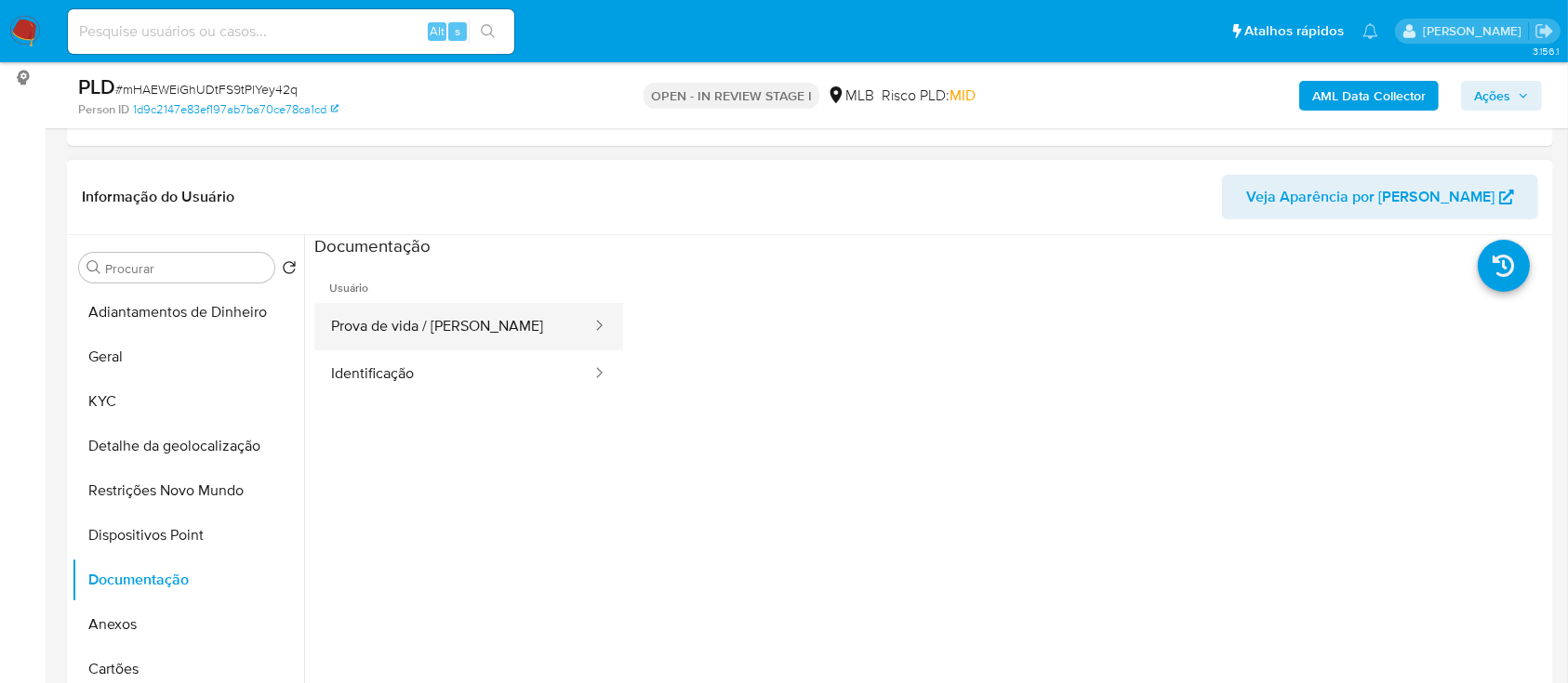
click at [416, 316] on button "Prova de vida / Selfie" at bounding box center [453, 327] width 279 height 48
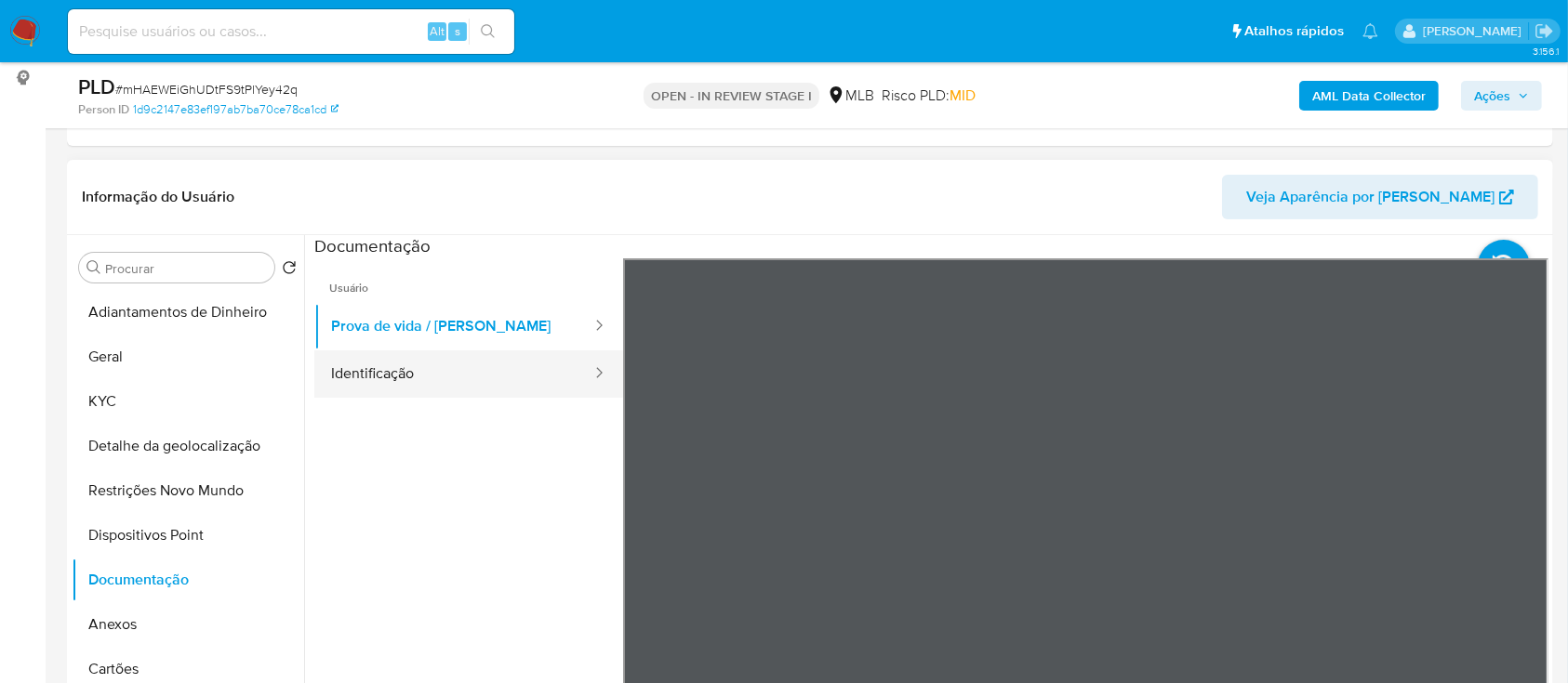
click at [424, 372] on button "Identificação" at bounding box center [453, 374] width 279 height 48
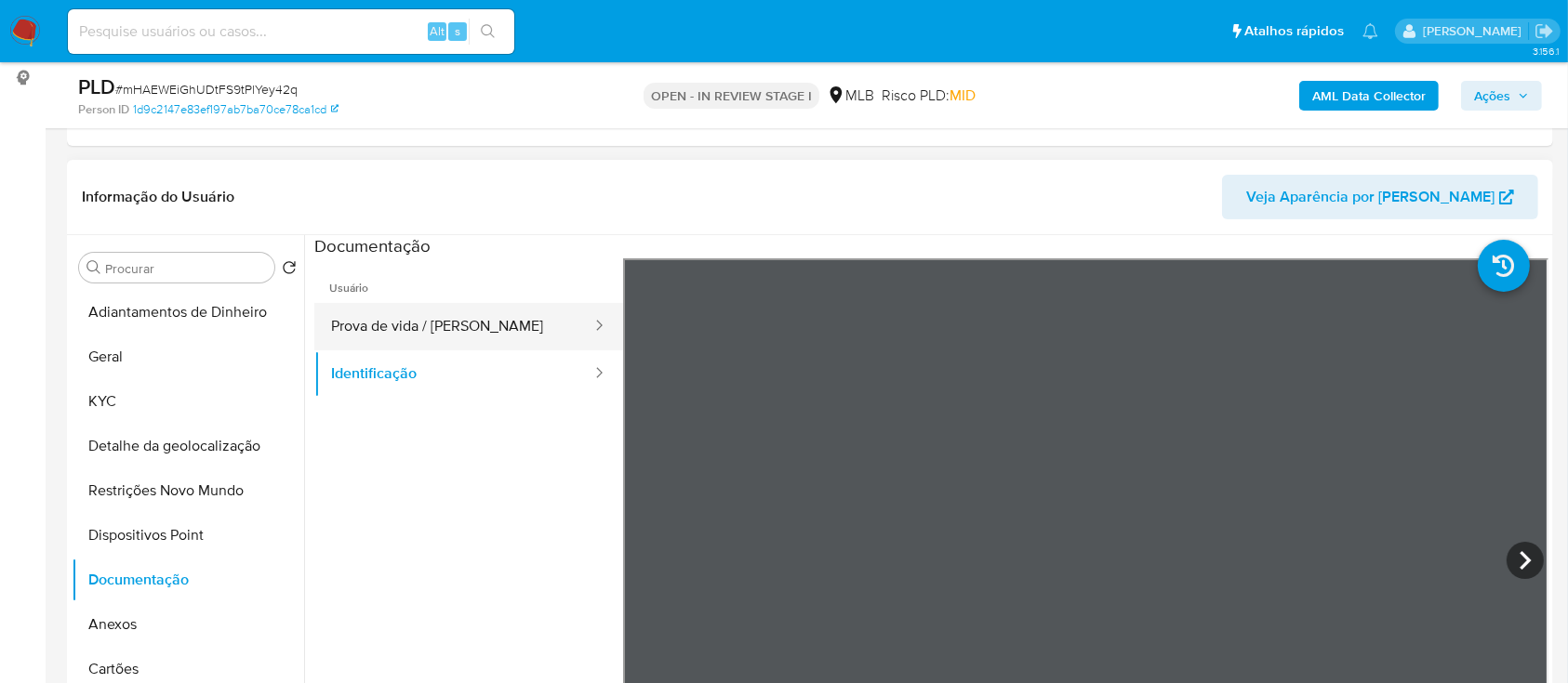
click at [376, 336] on button "Prova de vida / Selfie" at bounding box center [453, 327] width 279 height 48
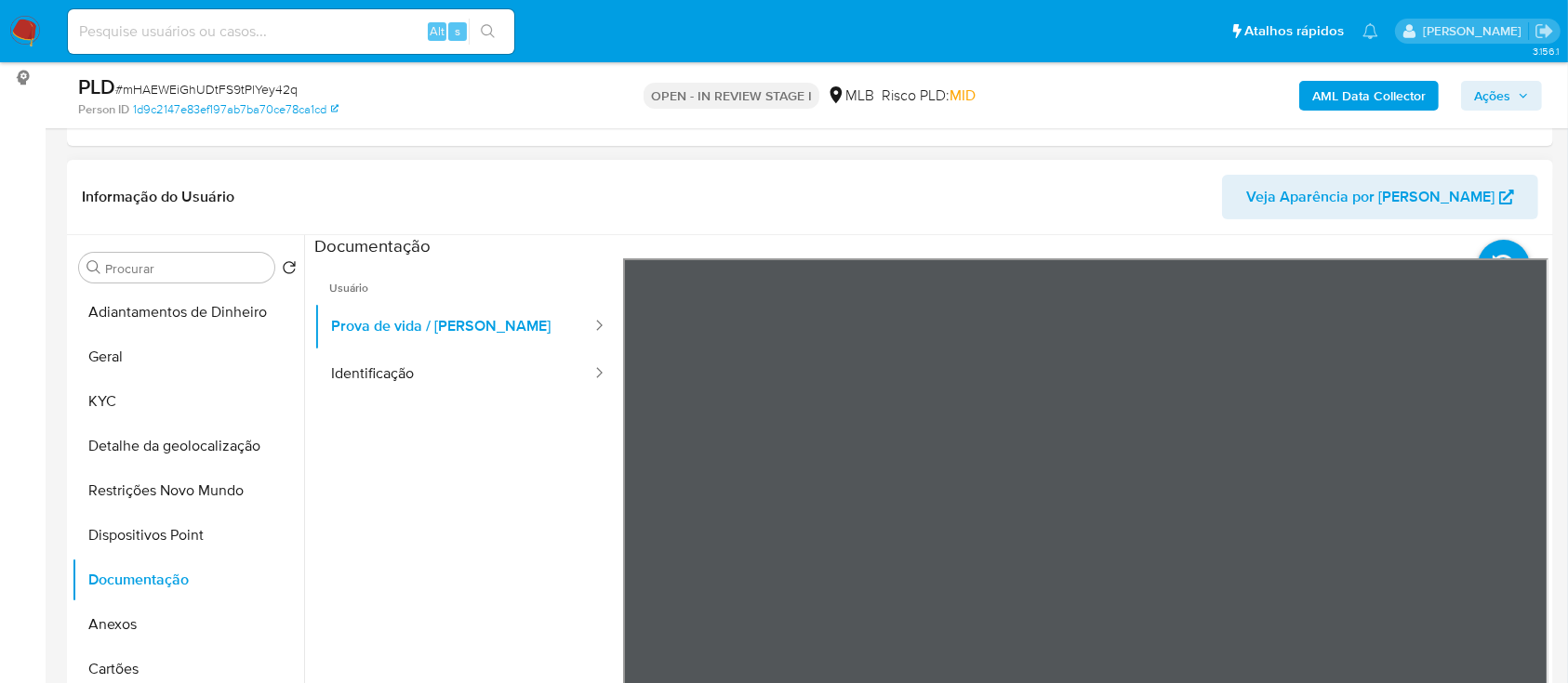
click at [412, 473] on ul "Usuário Prova de vida / Selfie Identificação" at bounding box center [468, 526] width 309 height 536
drag, startPoint x: 123, startPoint y: 390, endPoint x: 150, endPoint y: 396, distance: 27.7
click at [123, 391] on button "KYC" at bounding box center [180, 401] width 217 height 45
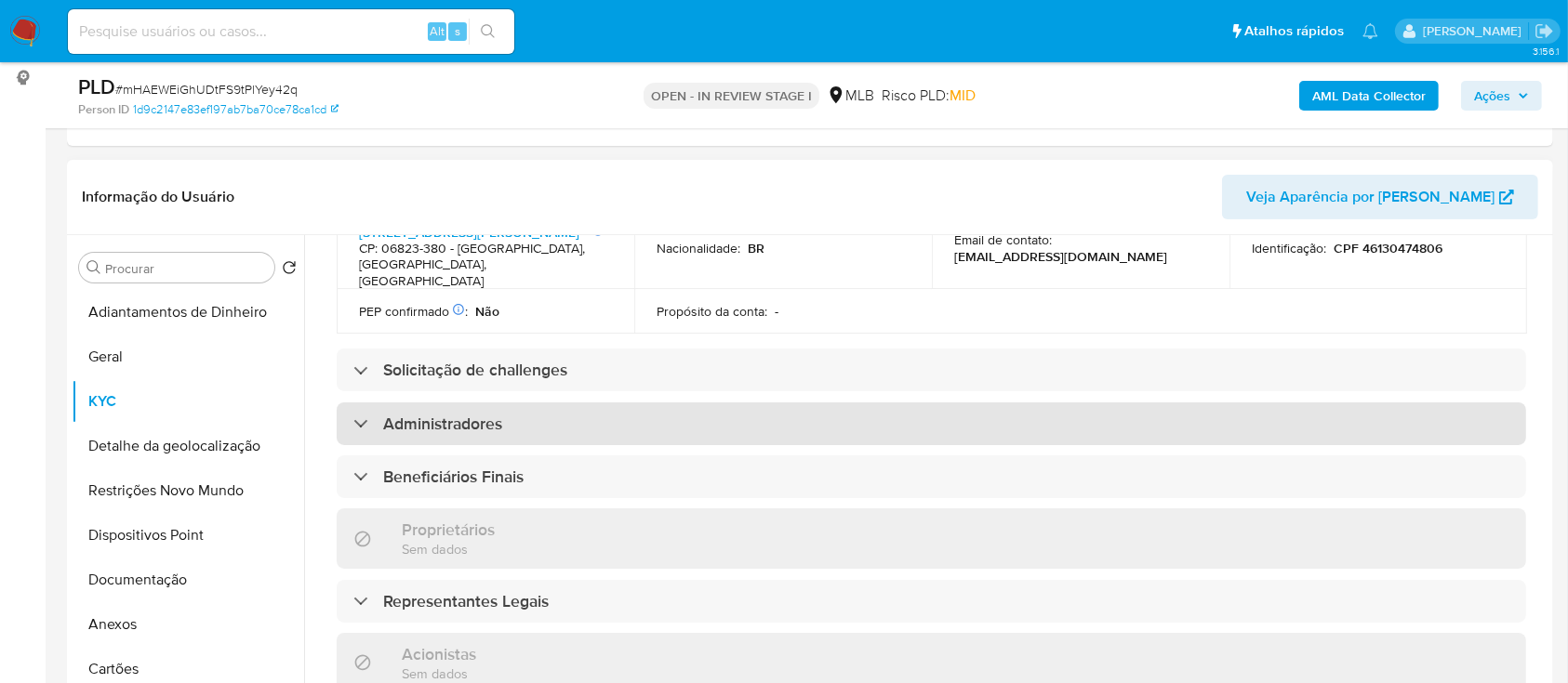
scroll to position [743, 0]
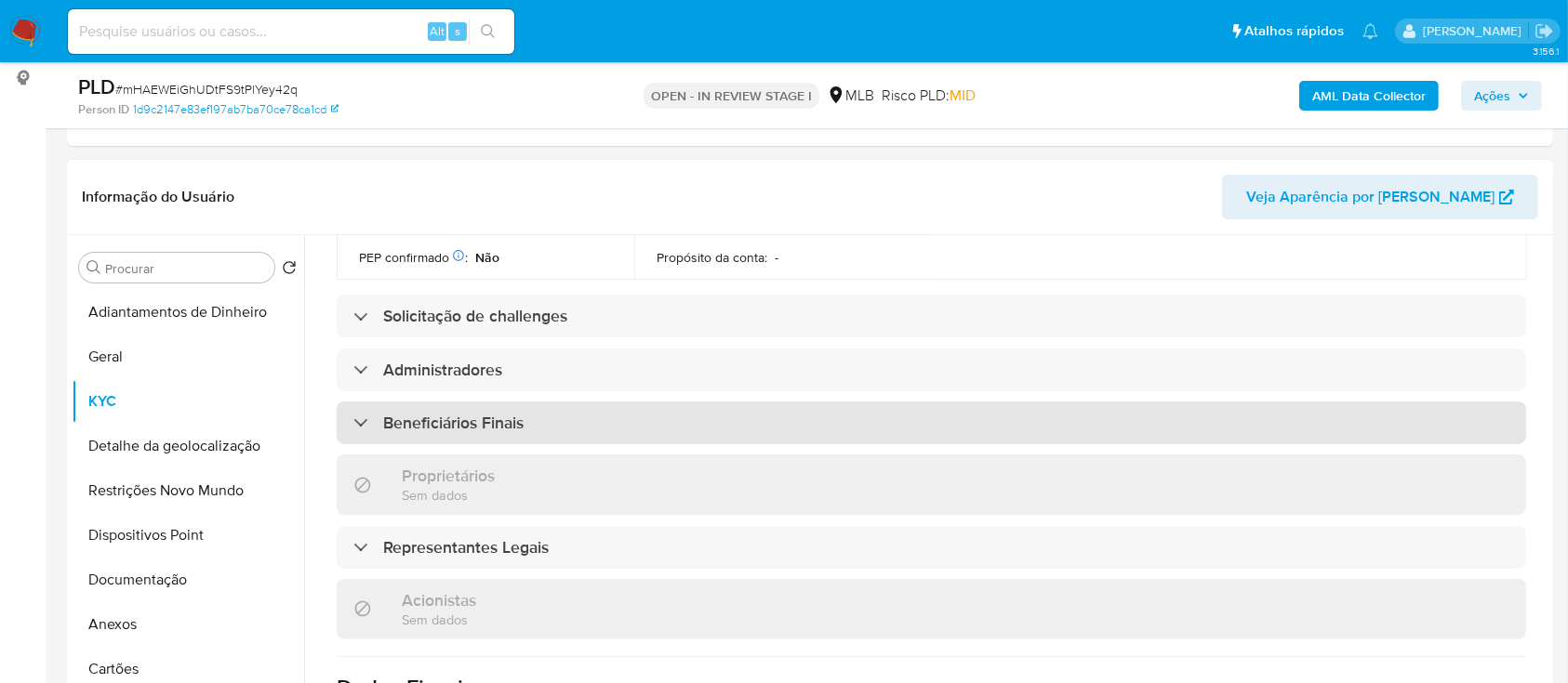
click at [437, 412] on h3 "Beneficiários Finais" at bounding box center [453, 422] width 141 height 20
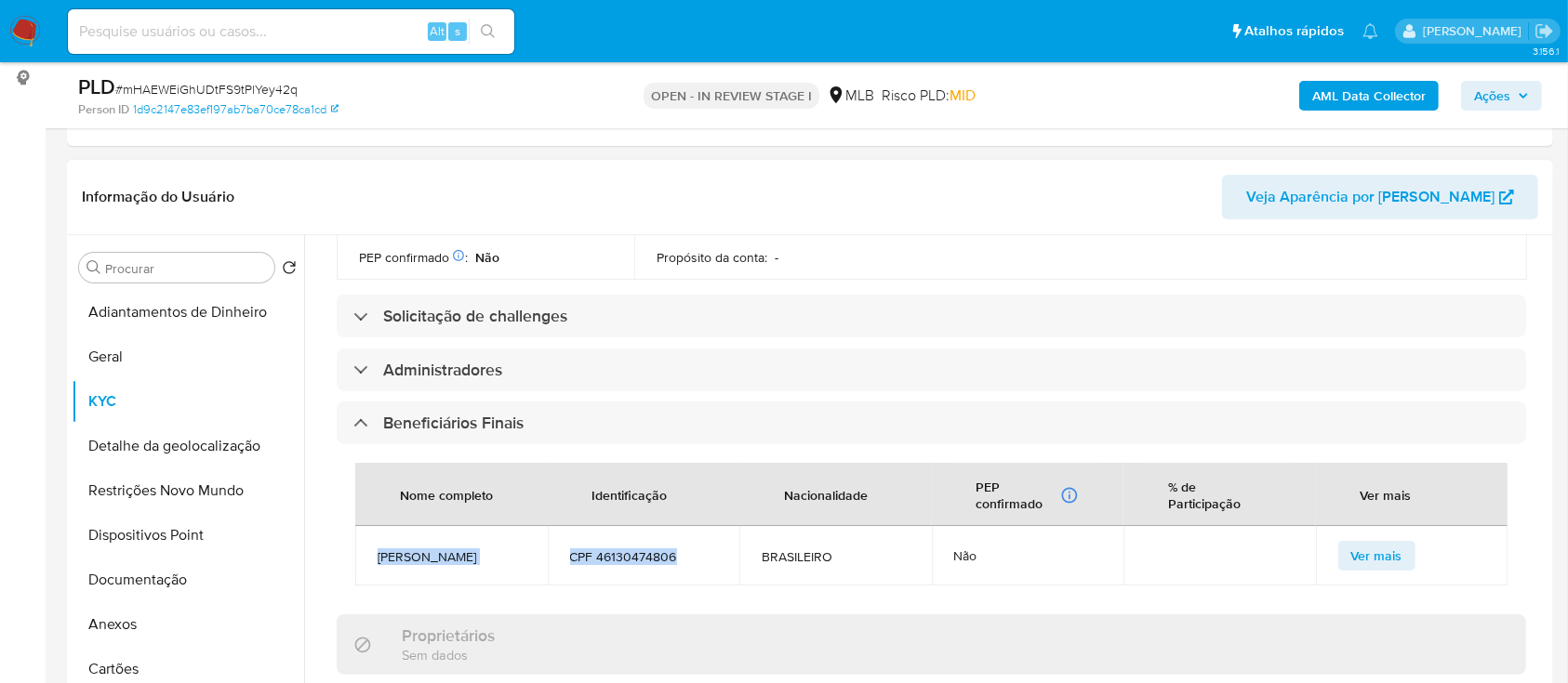
drag, startPoint x: 379, startPoint y: 519, endPoint x: 692, endPoint y: 532, distance: 313.3
click at [692, 532] on tr "ANA ALICE DA SILVA BRAGA CPF 46130474806 BRASILEIRO Não Ver mais" at bounding box center [931, 556] width 1153 height 59
copy tr "ANA ALICE DA SILVA BRAGA CPF 46130474806"
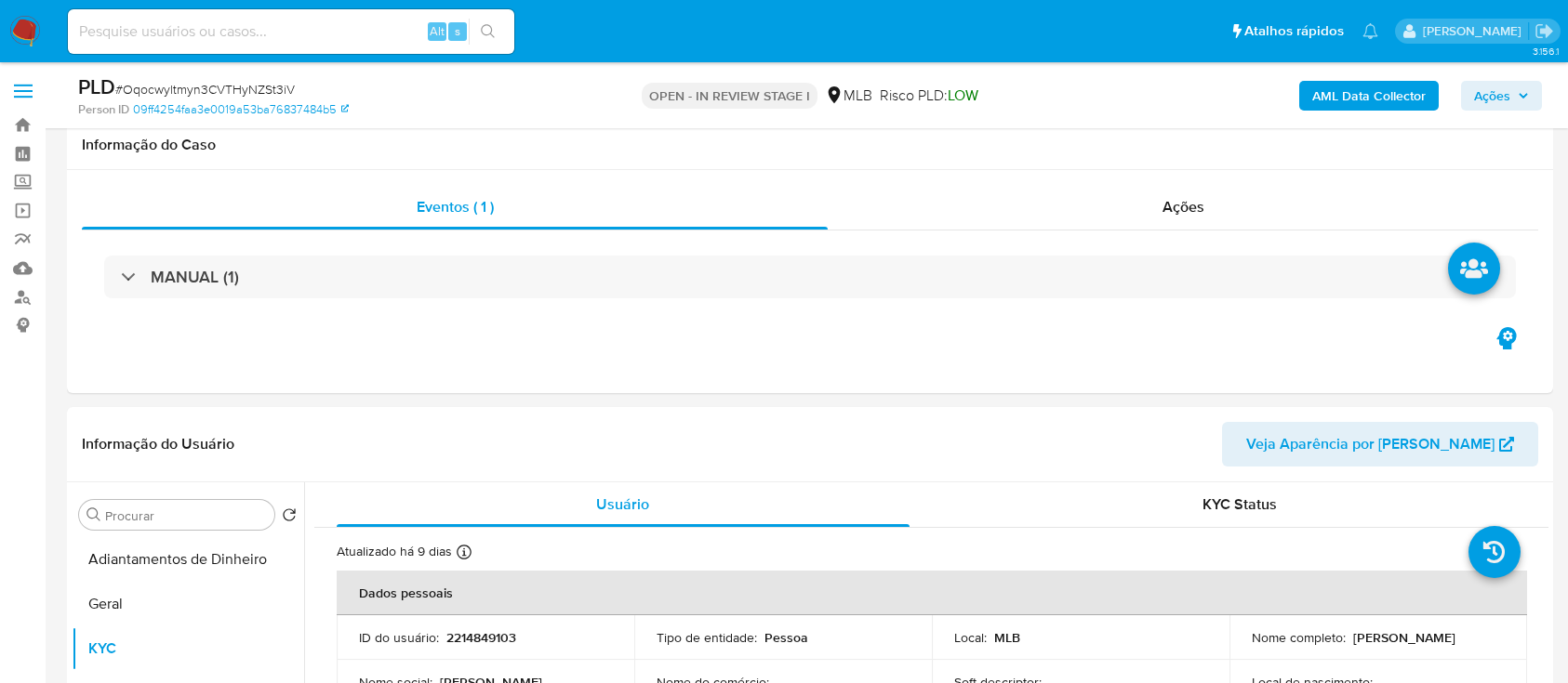
select select "10"
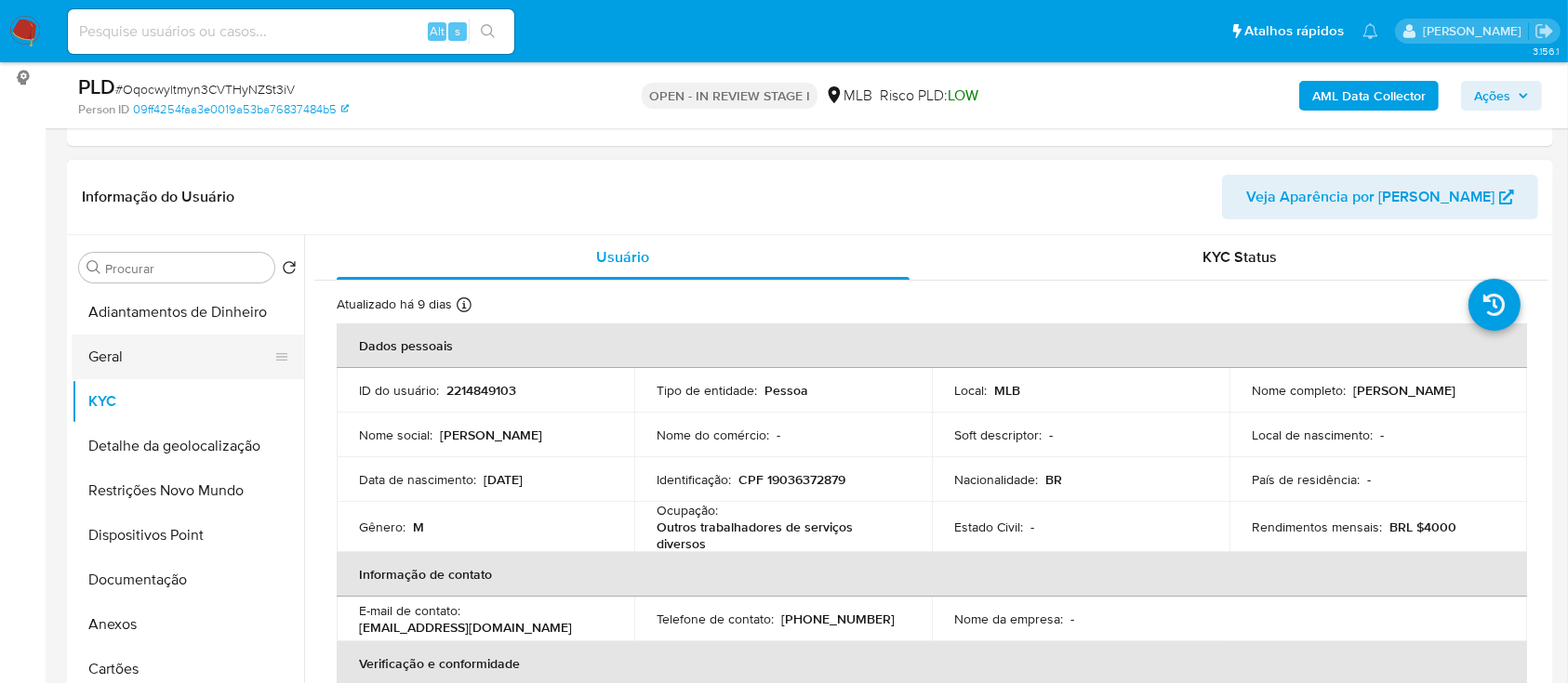
click at [104, 347] on button "Geral" at bounding box center [180, 357] width 217 height 45
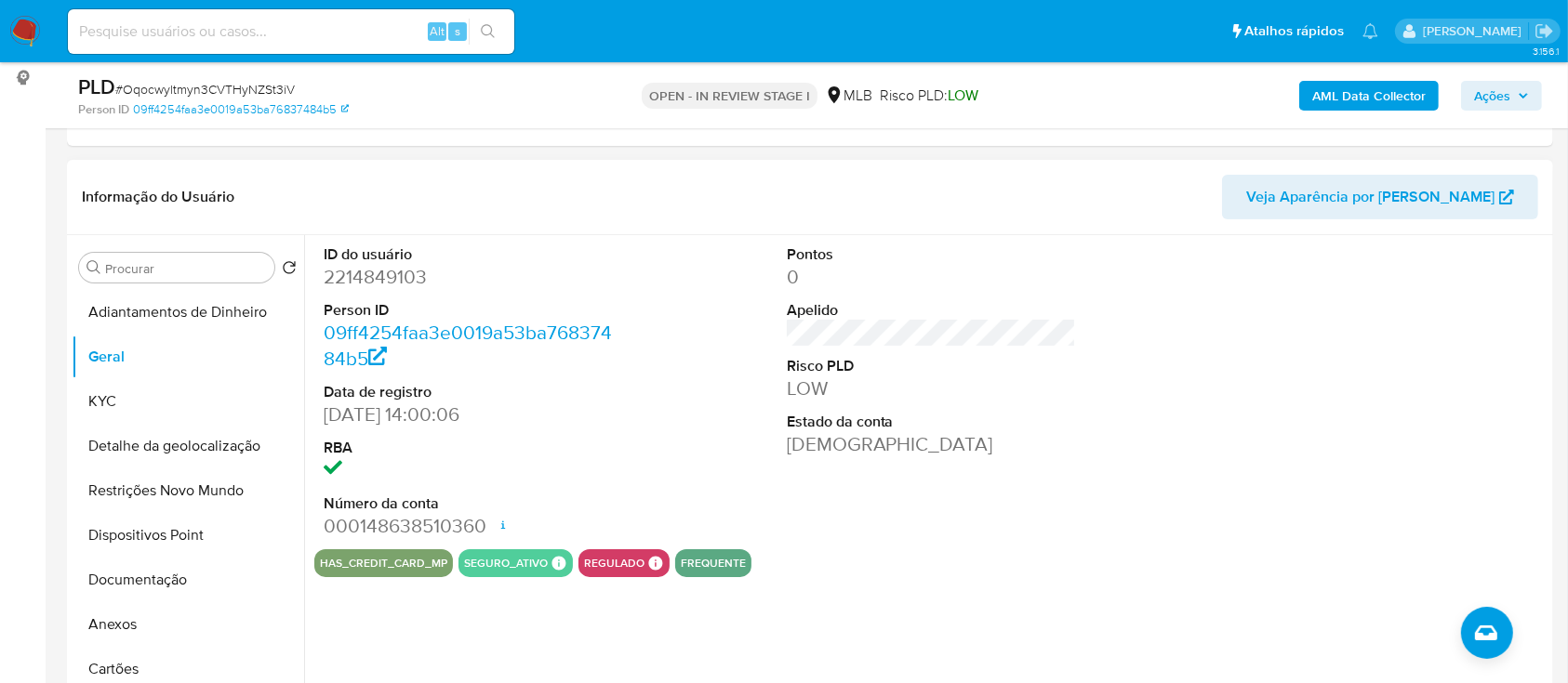
click at [1452, 281] on div at bounding box center [1394, 392] width 309 height 314
click at [150, 420] on button "KYC" at bounding box center [180, 401] width 217 height 45
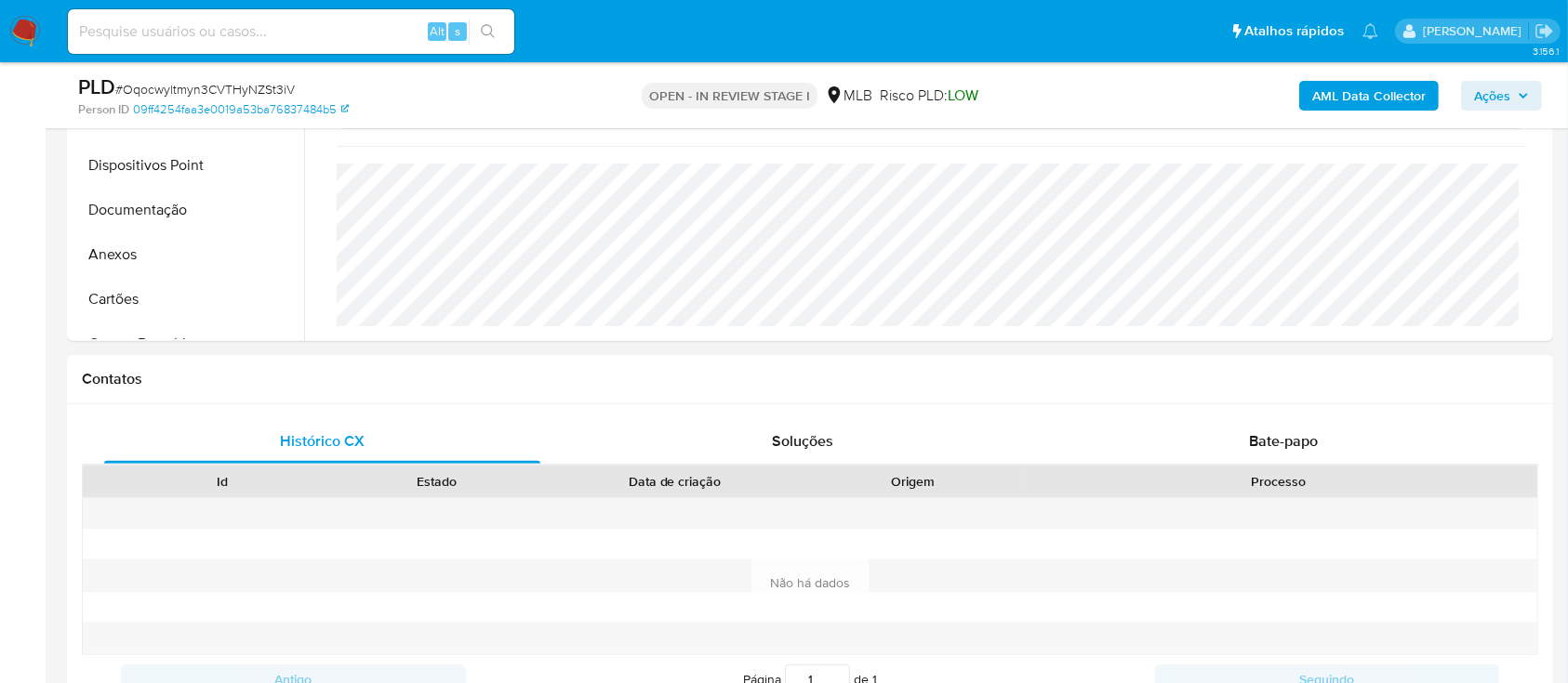
scroll to position [619, 0]
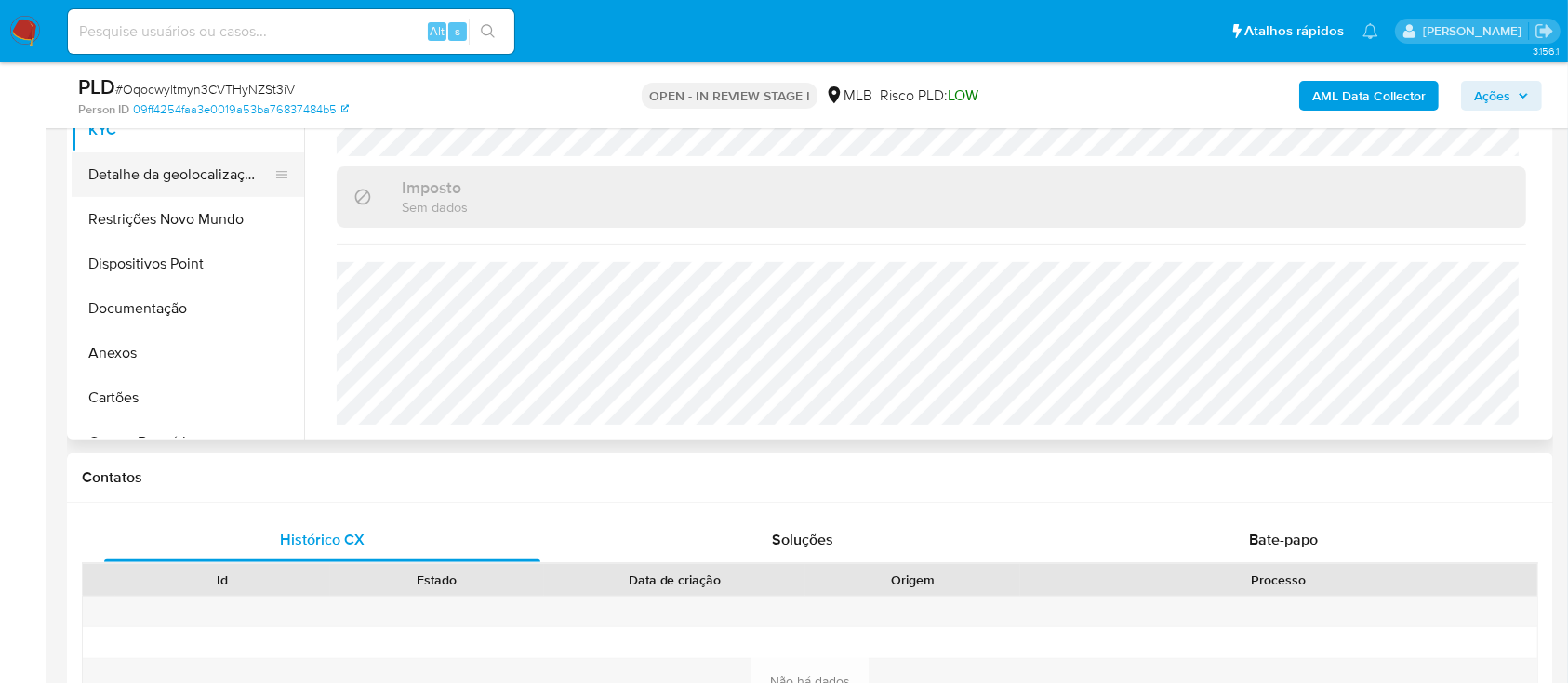
scroll to position [496, 0]
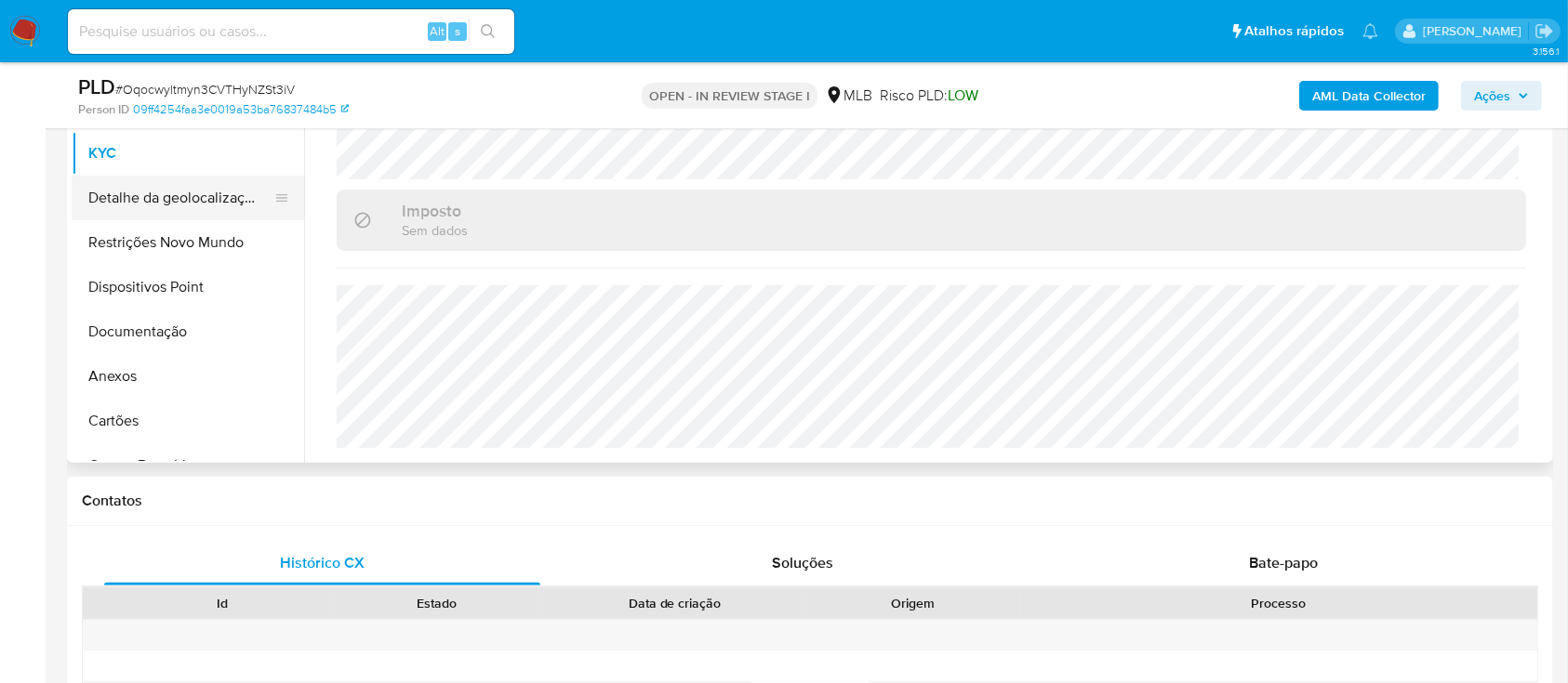
click at [154, 199] on button "Detalhe da geolocalização" at bounding box center [180, 198] width 217 height 45
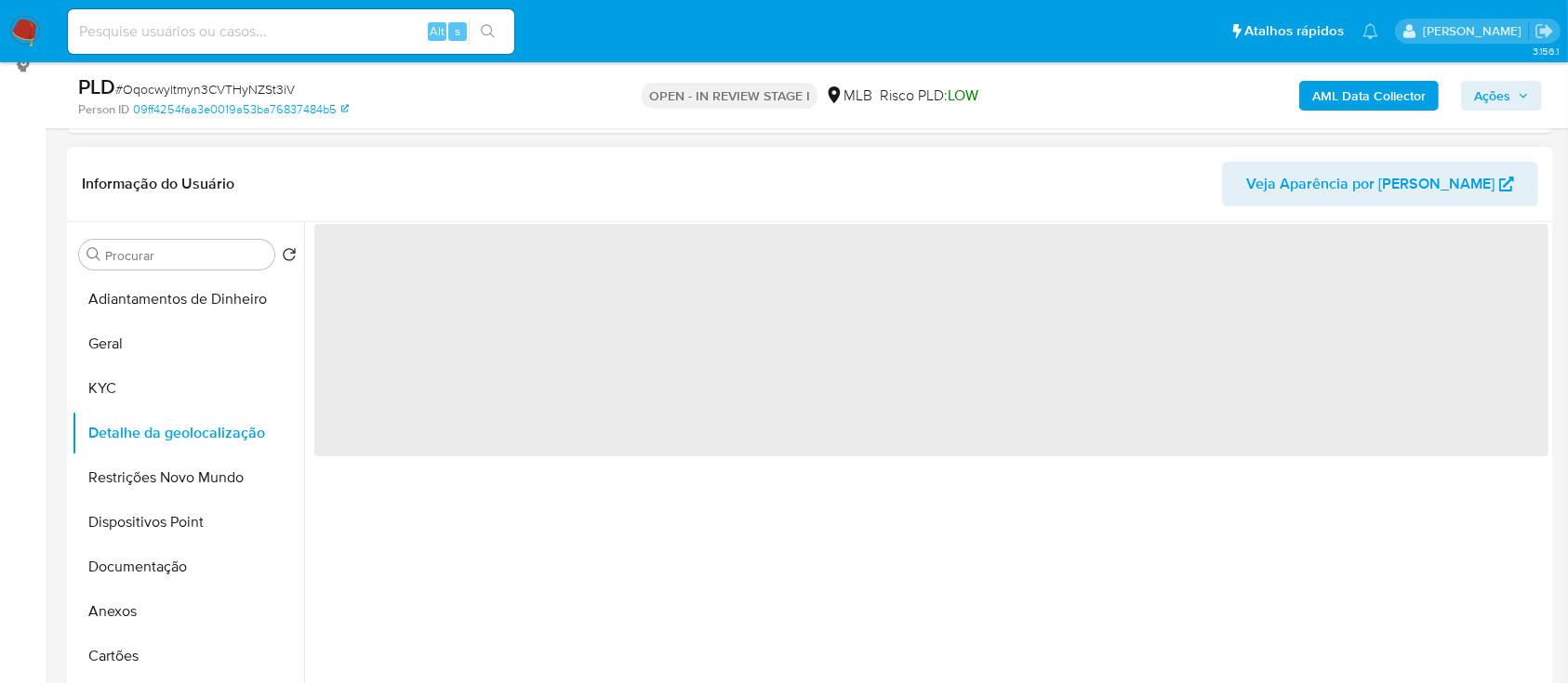
scroll to position [247, 0]
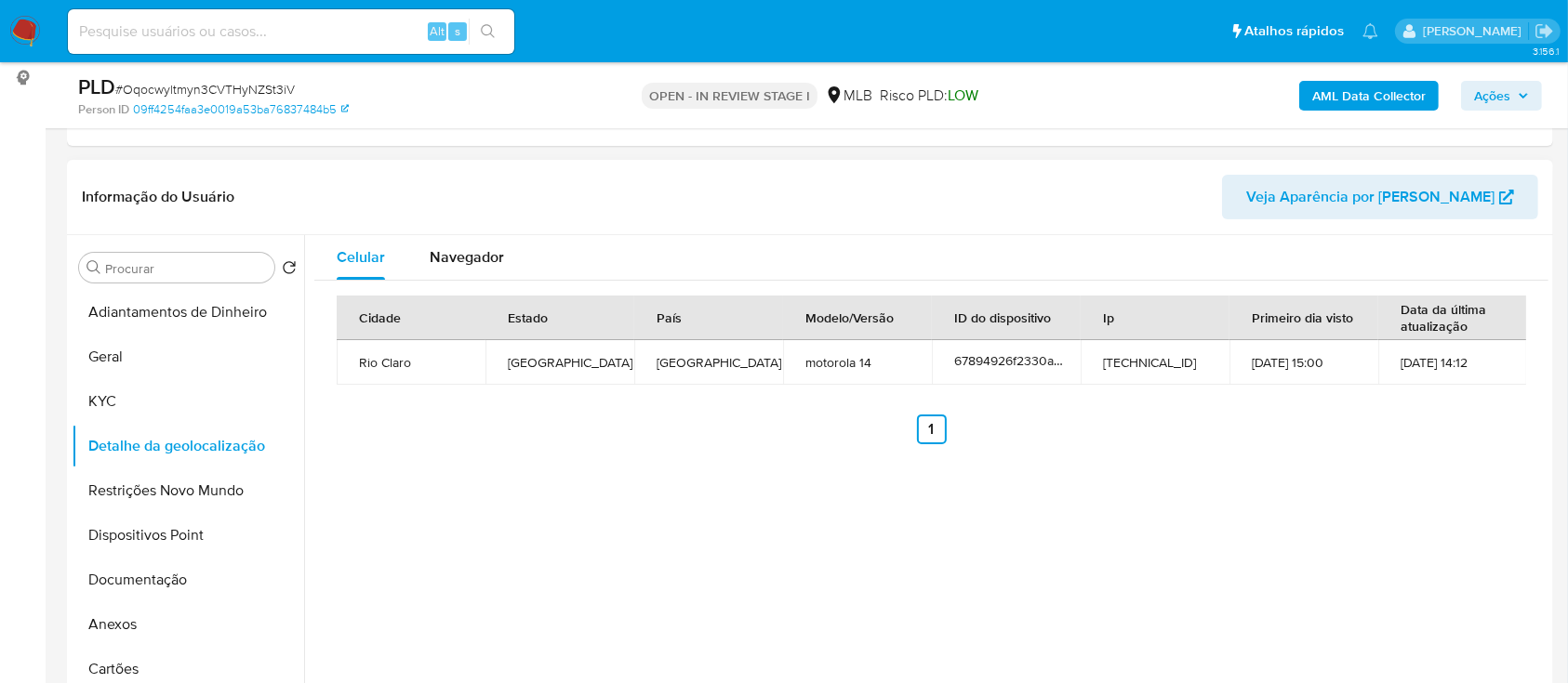
click at [1455, 446] on div "Cidade Estado País Modelo/Versão ID do dispositivo Ip Primeiro dia visto Data d…" at bounding box center [930, 369] width 1234 height 179
click at [139, 502] on button "Restrições Novo Mundo" at bounding box center [180, 491] width 217 height 45
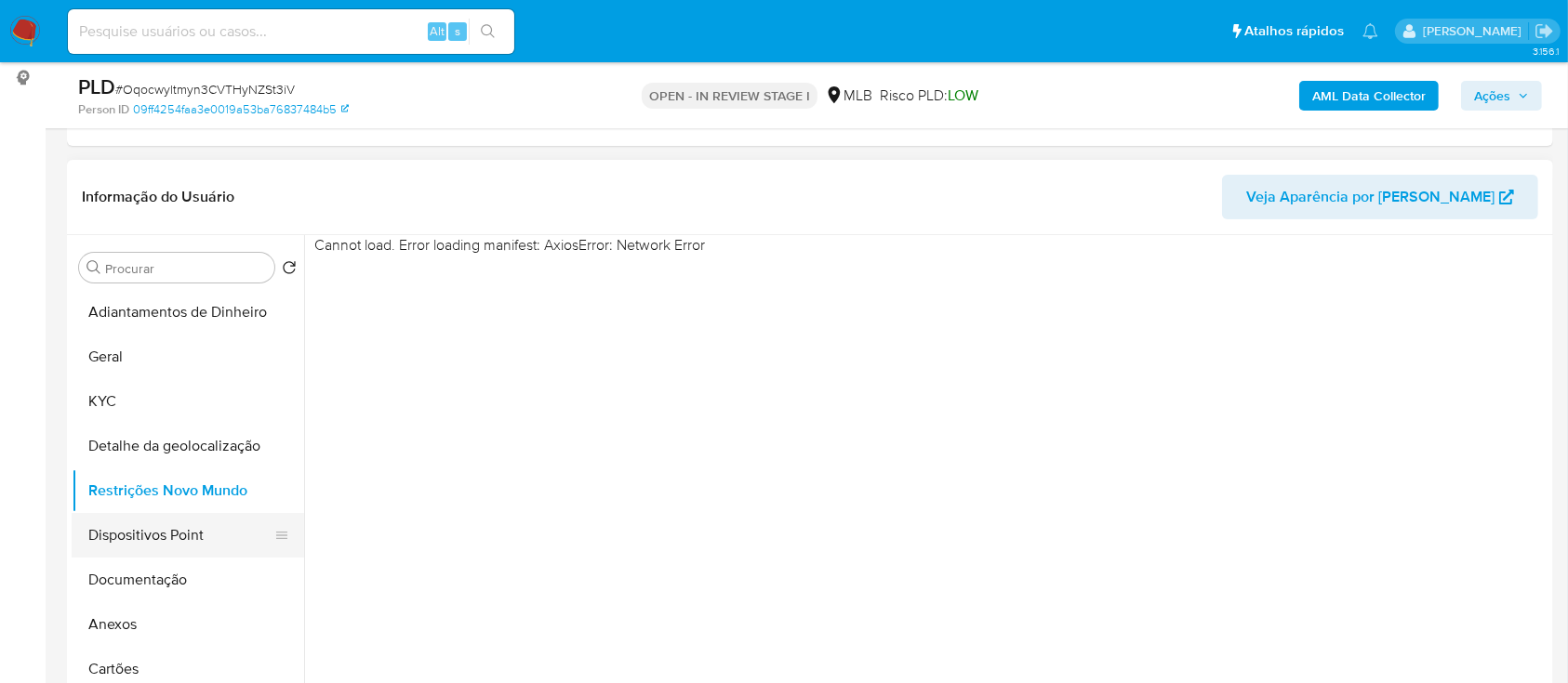
click at [147, 541] on button "Dispositivos Point" at bounding box center [180, 535] width 217 height 45
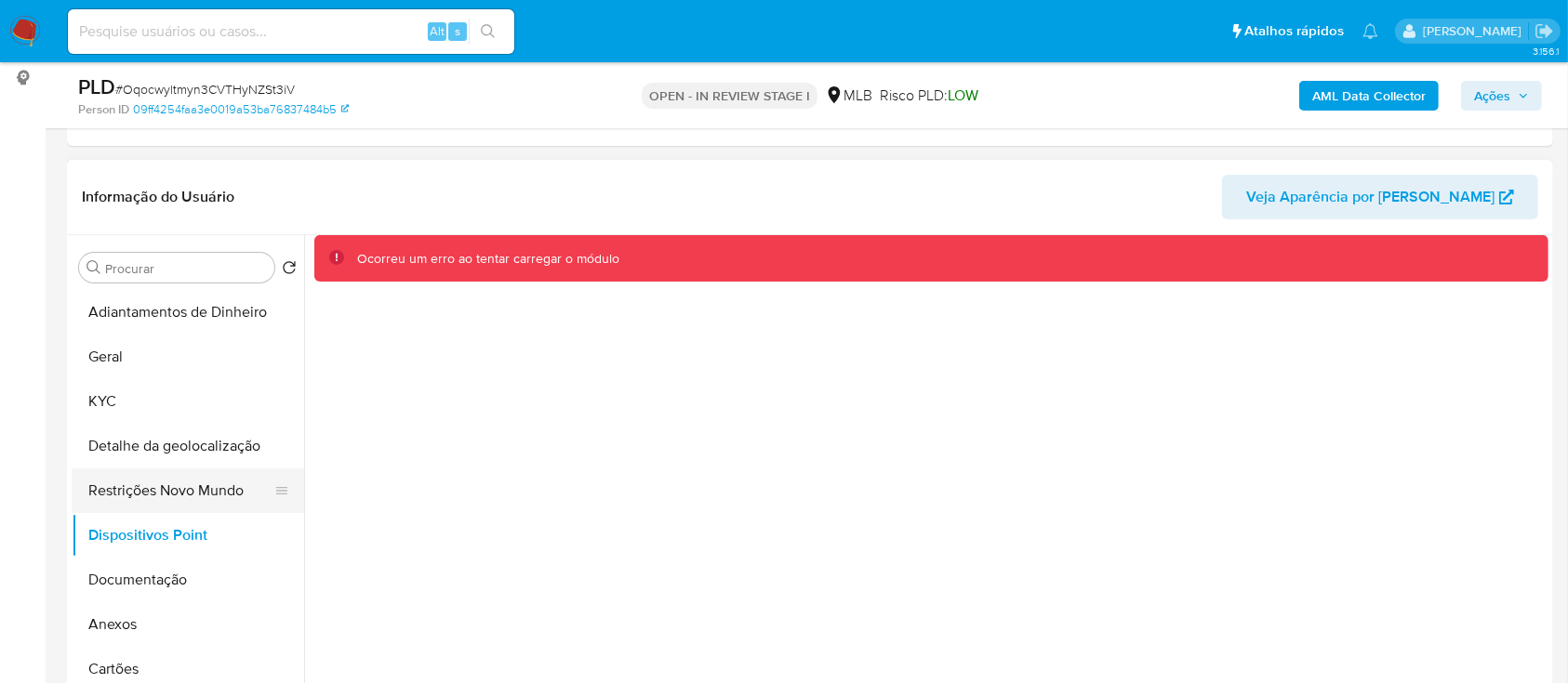
click at [146, 481] on button "Restrições Novo Mundo" at bounding box center [180, 491] width 217 height 45
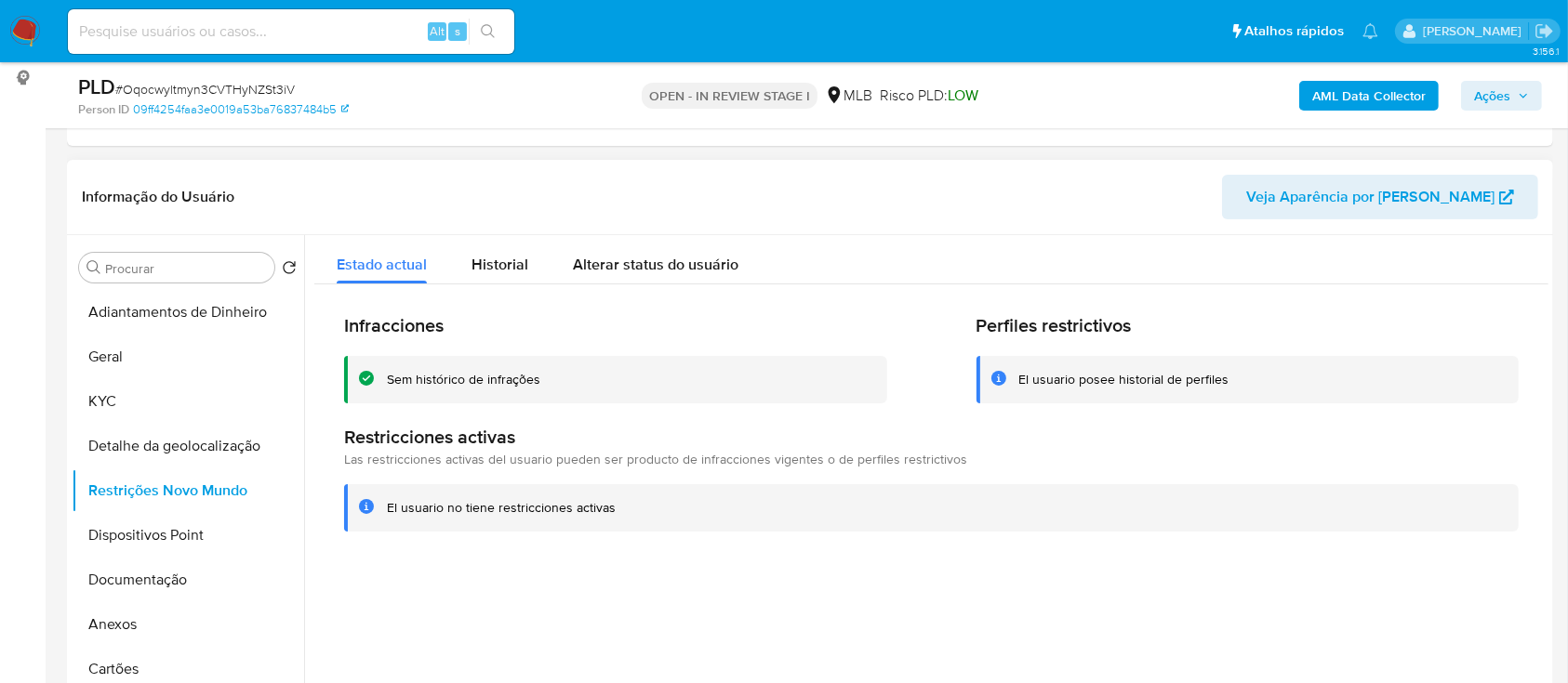
click at [1383, 584] on div at bounding box center [927, 473] width 1244 height 475
drag, startPoint x: 164, startPoint y: 525, endPoint x: 235, endPoint y: 517, distance: 71.4
click at [164, 526] on button "Dispositivos Point" at bounding box center [180, 535] width 217 height 45
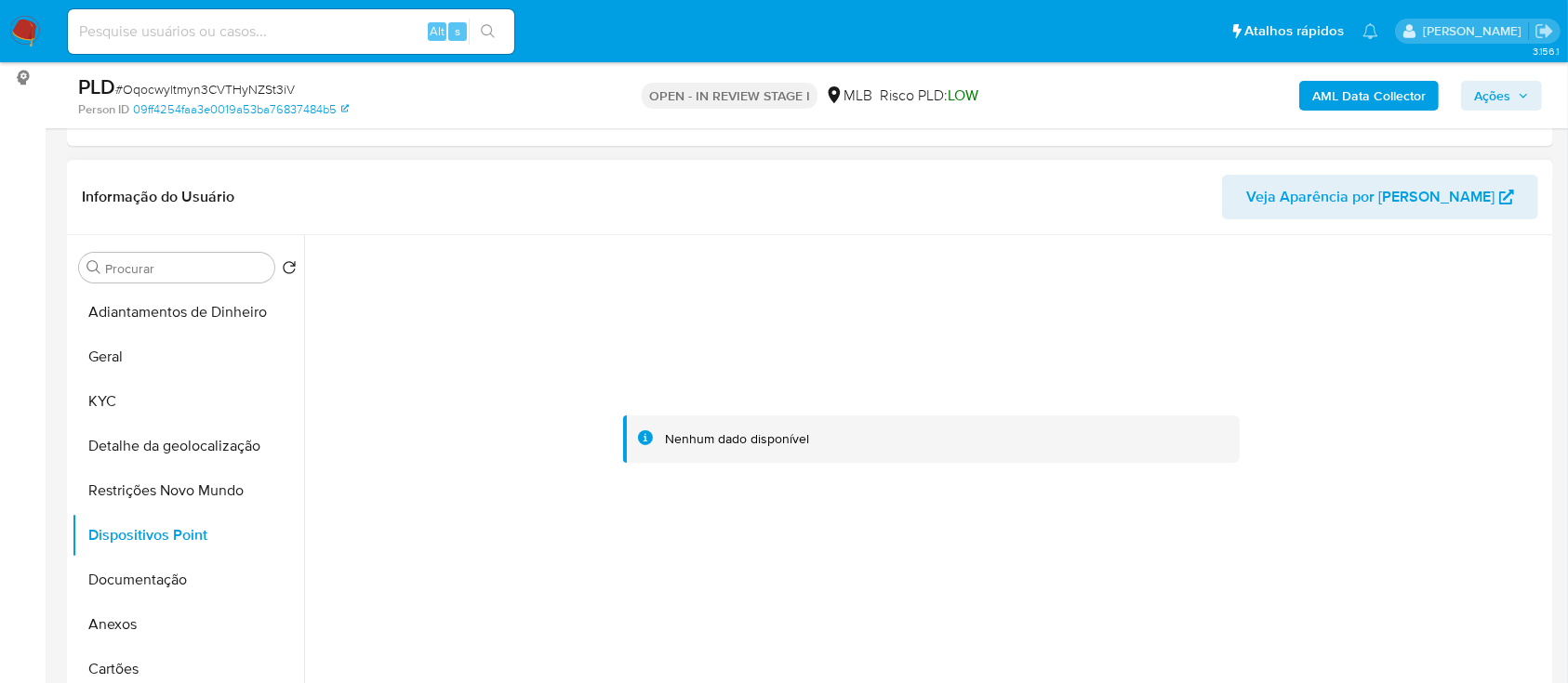
click at [1421, 340] on div at bounding box center [930, 439] width 1234 height 408
click at [157, 566] on button "Documentação" at bounding box center [180, 580] width 217 height 45
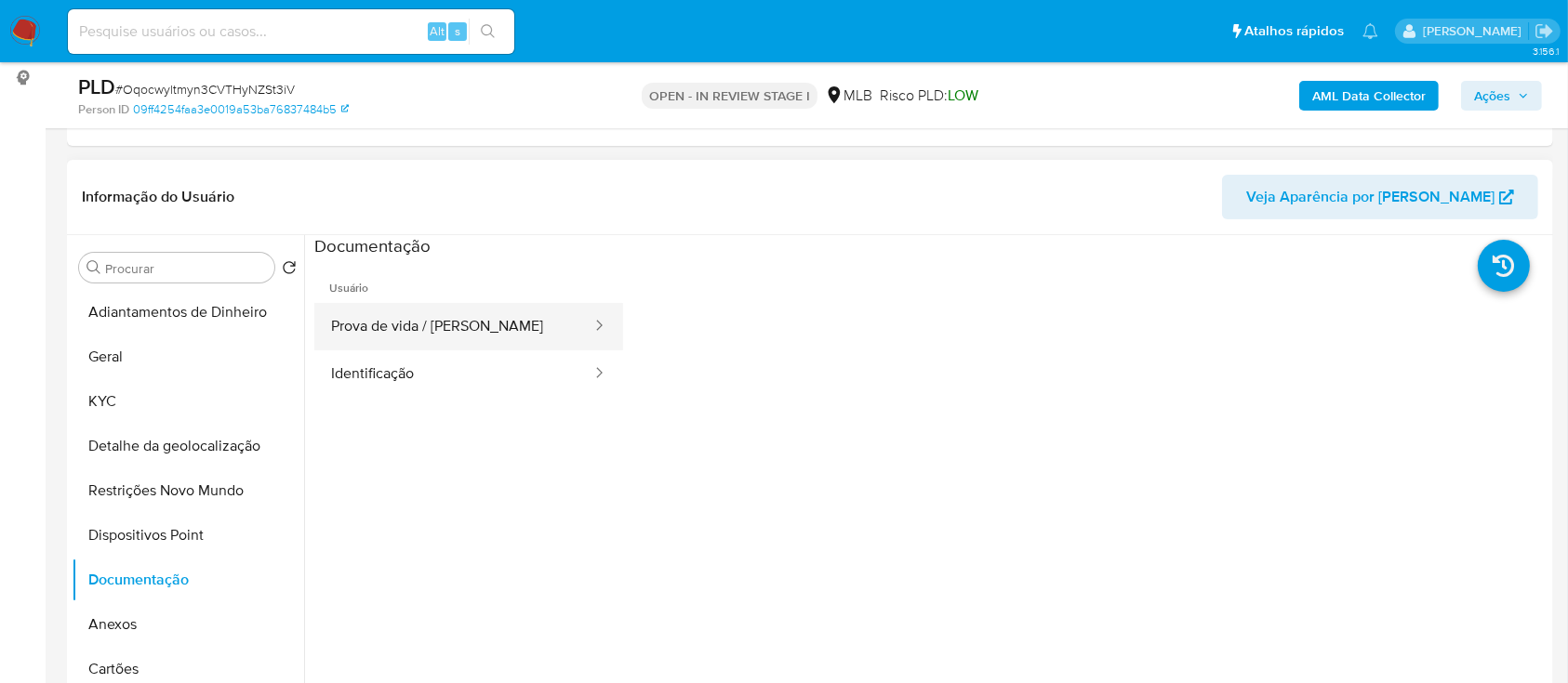
click at [393, 322] on button "Prova de vida / Selfie" at bounding box center [453, 327] width 279 height 48
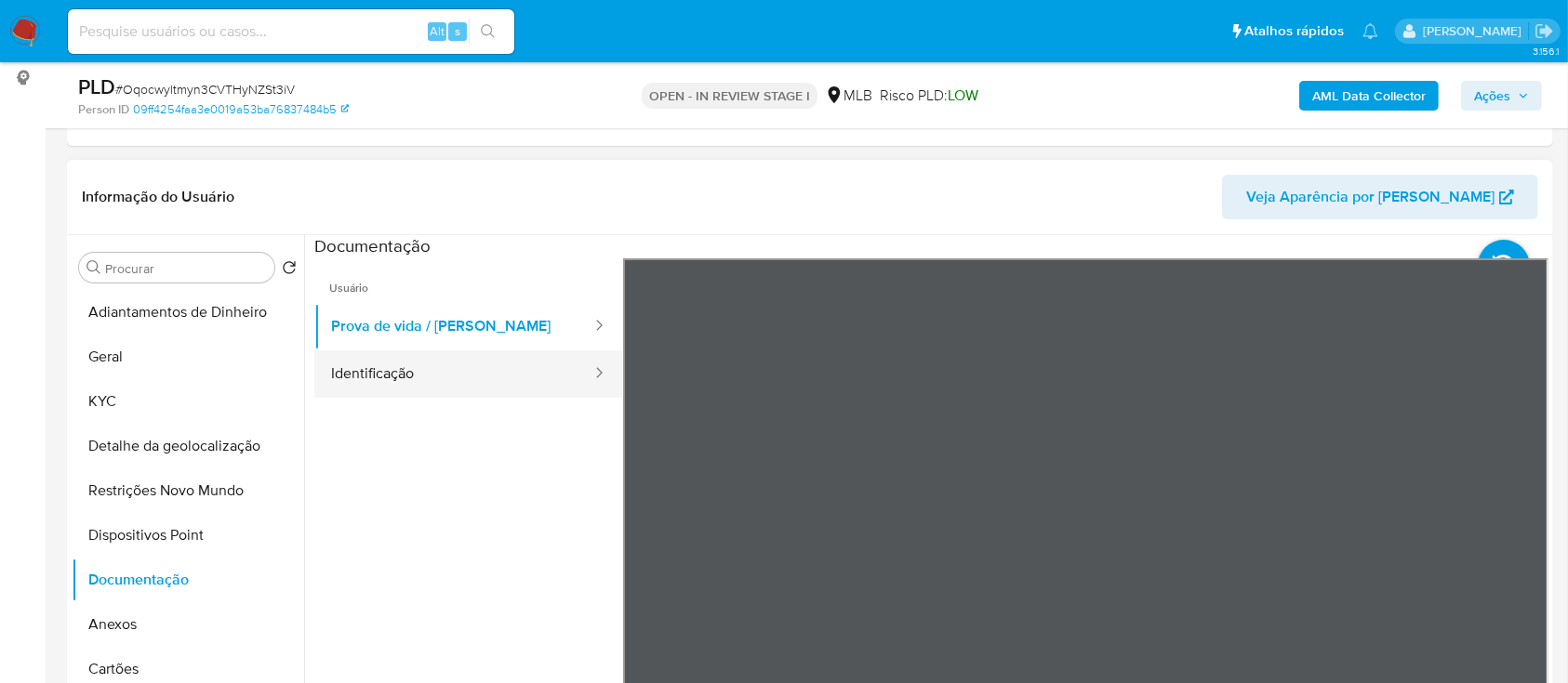
click at [457, 364] on button "Identificação" at bounding box center [453, 374] width 279 height 48
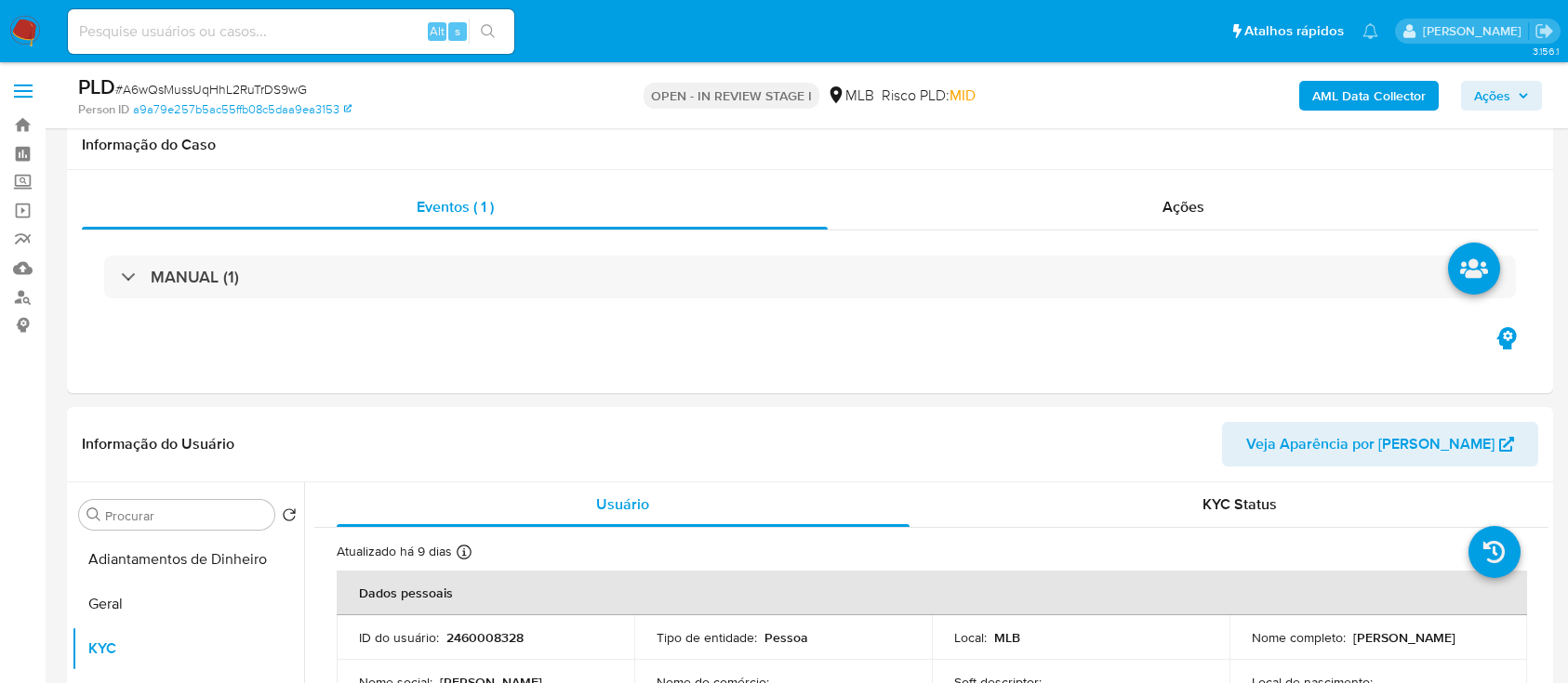
select select "10"
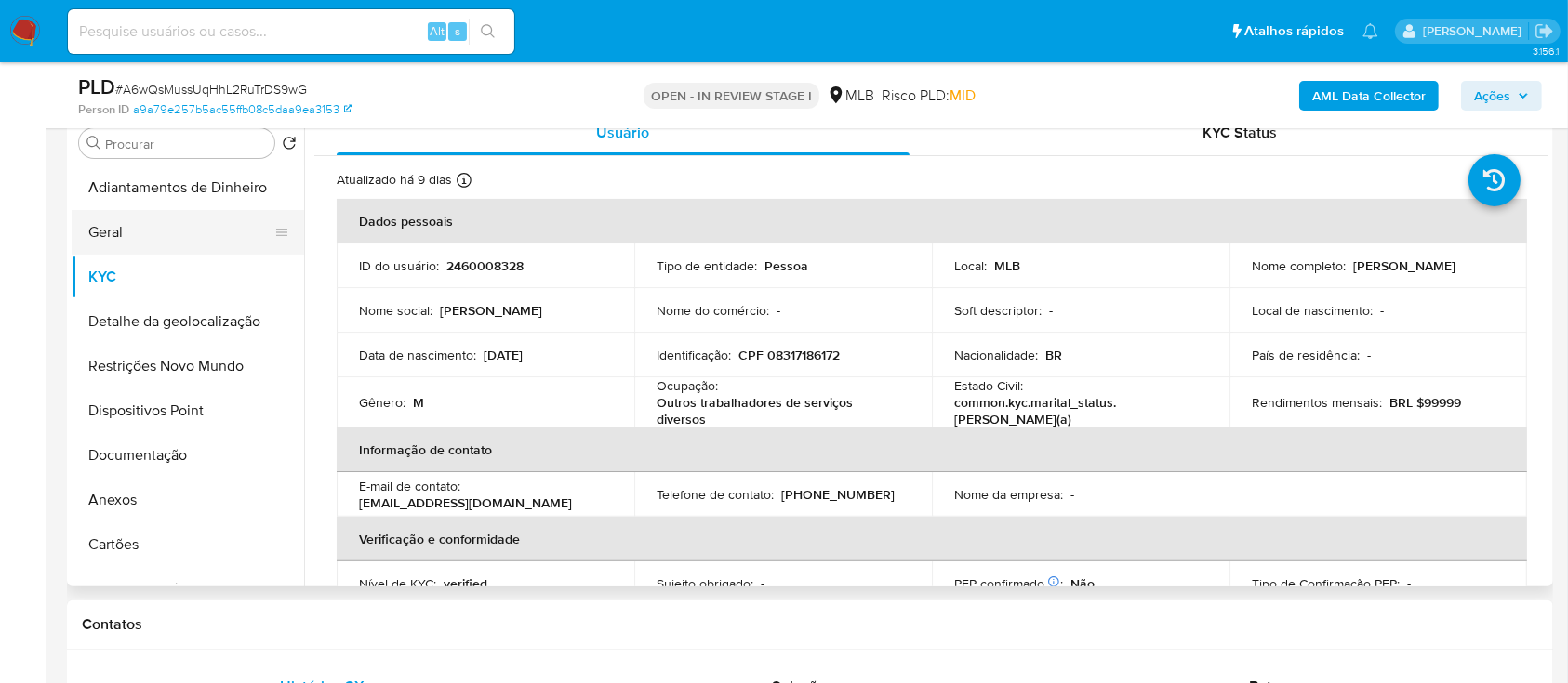
click at [149, 234] on button "Geral" at bounding box center [180, 232] width 217 height 45
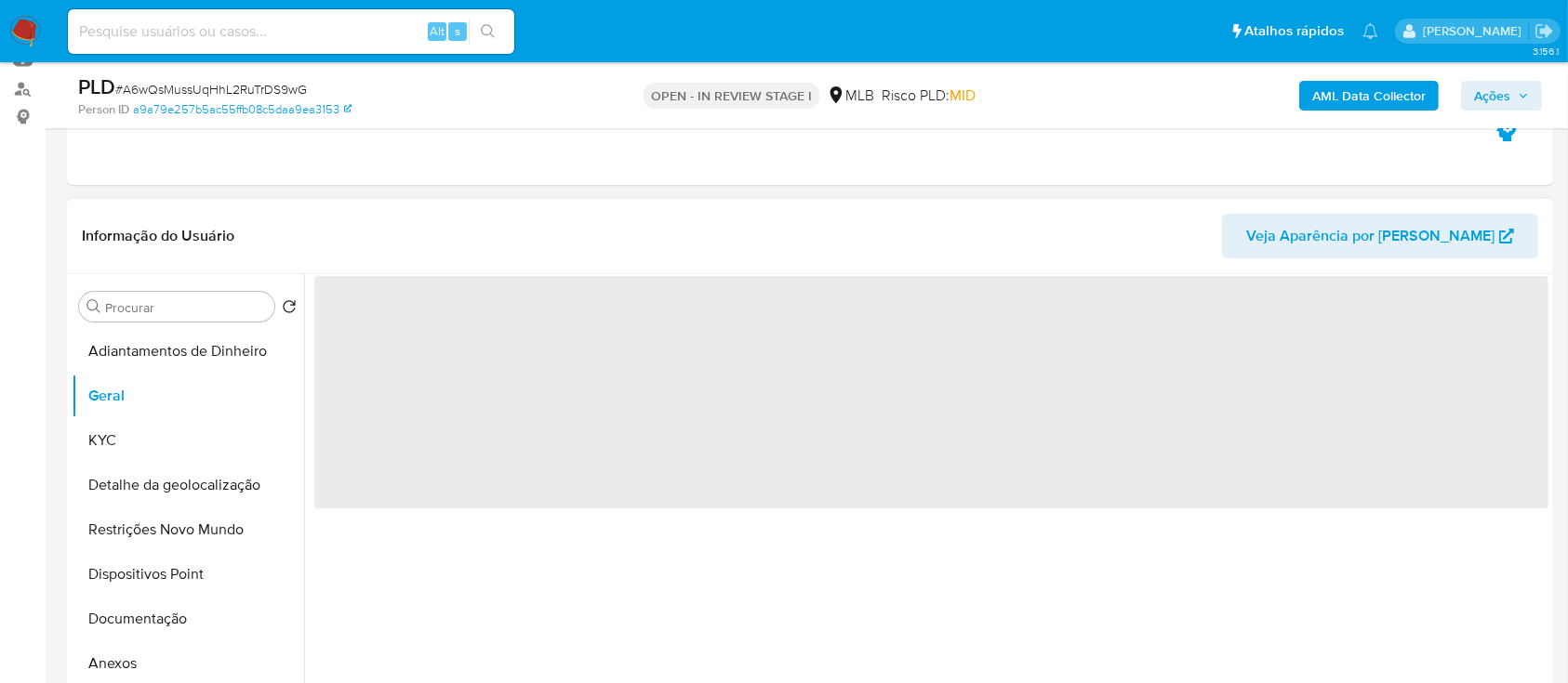
scroll to position [247, 0]
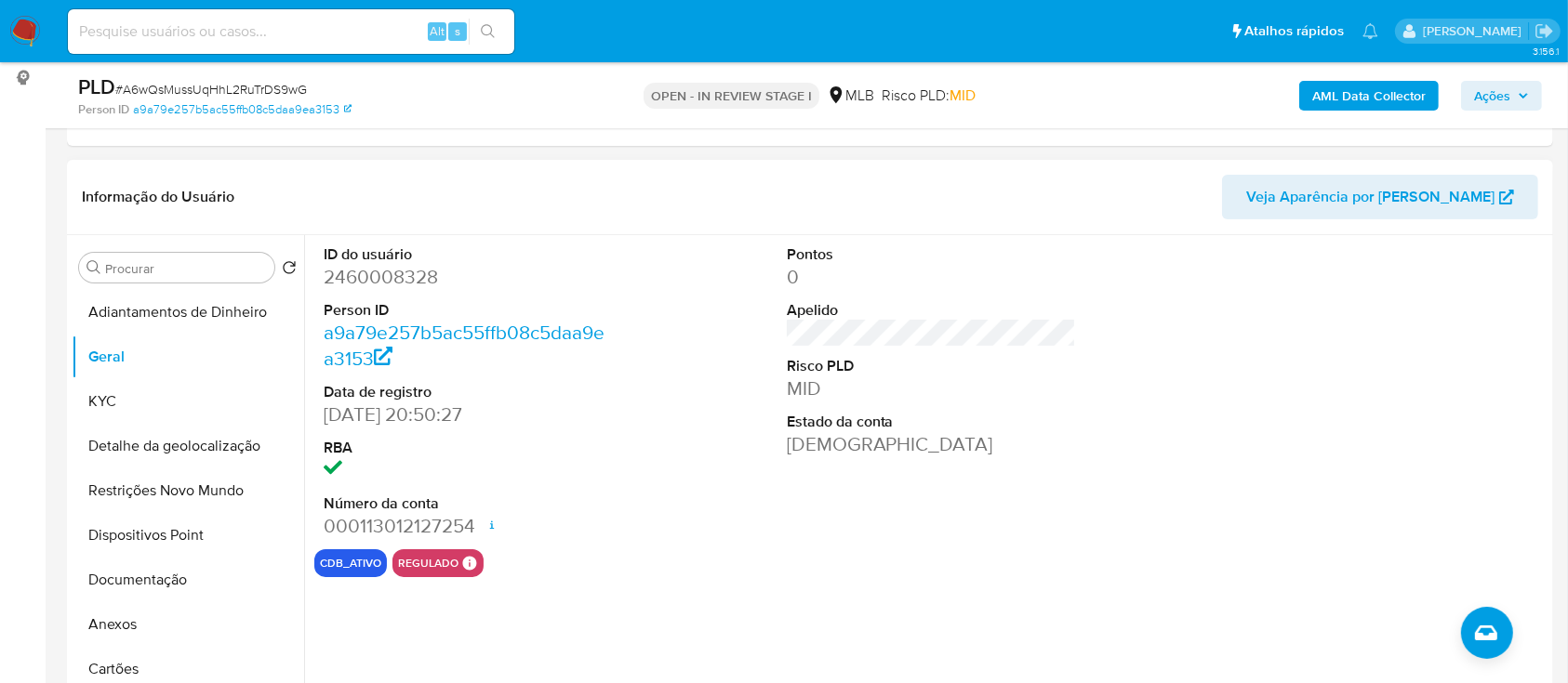
click at [1406, 332] on div at bounding box center [1394, 392] width 309 height 314
click at [92, 395] on button "KYC" at bounding box center [180, 401] width 217 height 45
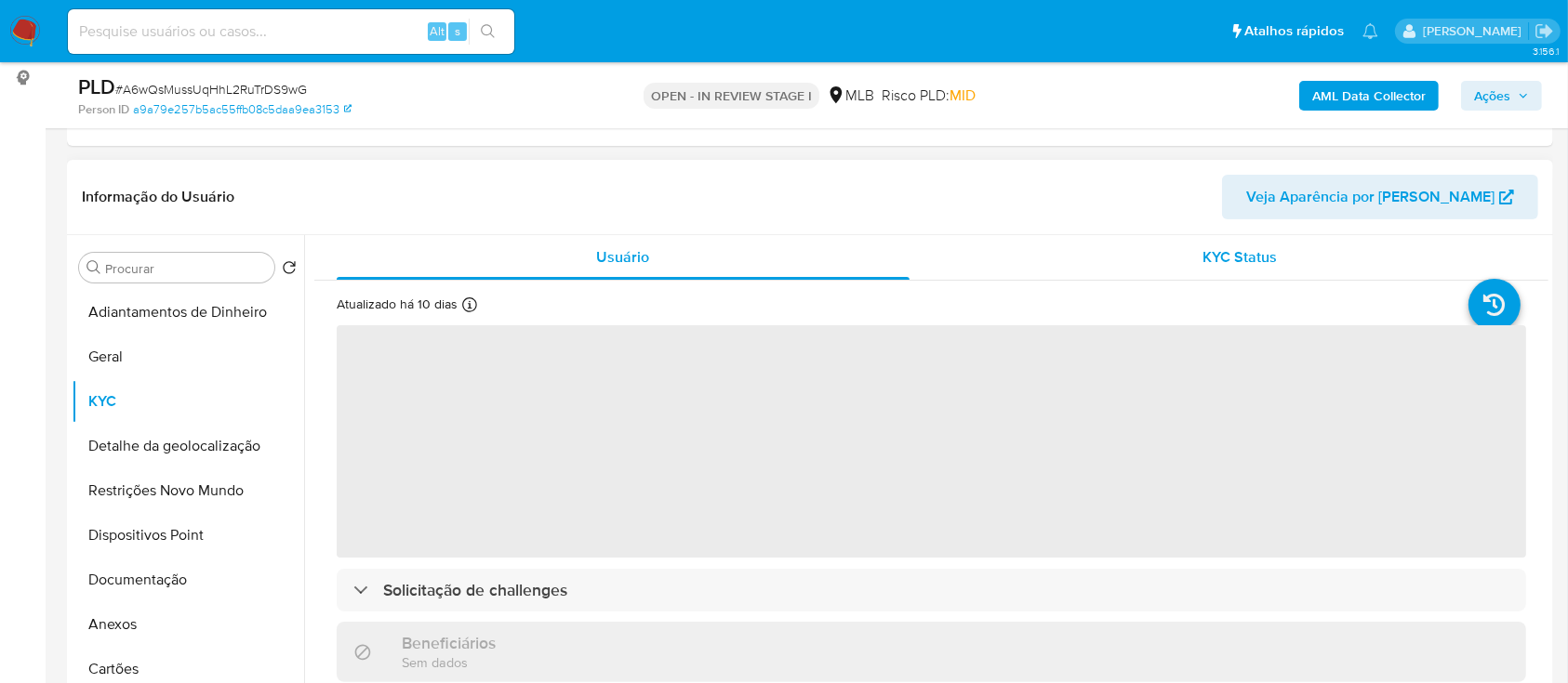
scroll to position [123, 0]
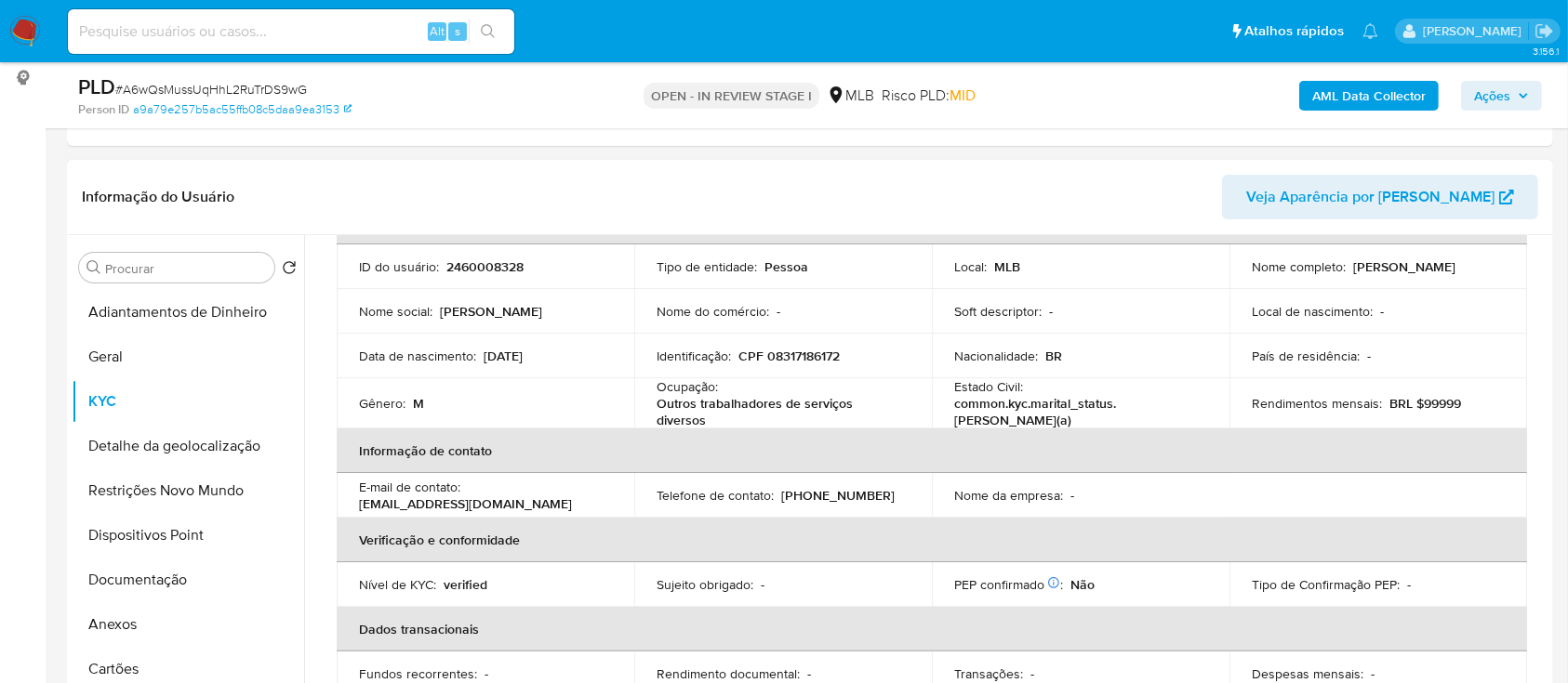
click at [312, 182] on header "Informação do Usuário Veja Aparência por Pessoa" at bounding box center [809, 197] width 1456 height 45
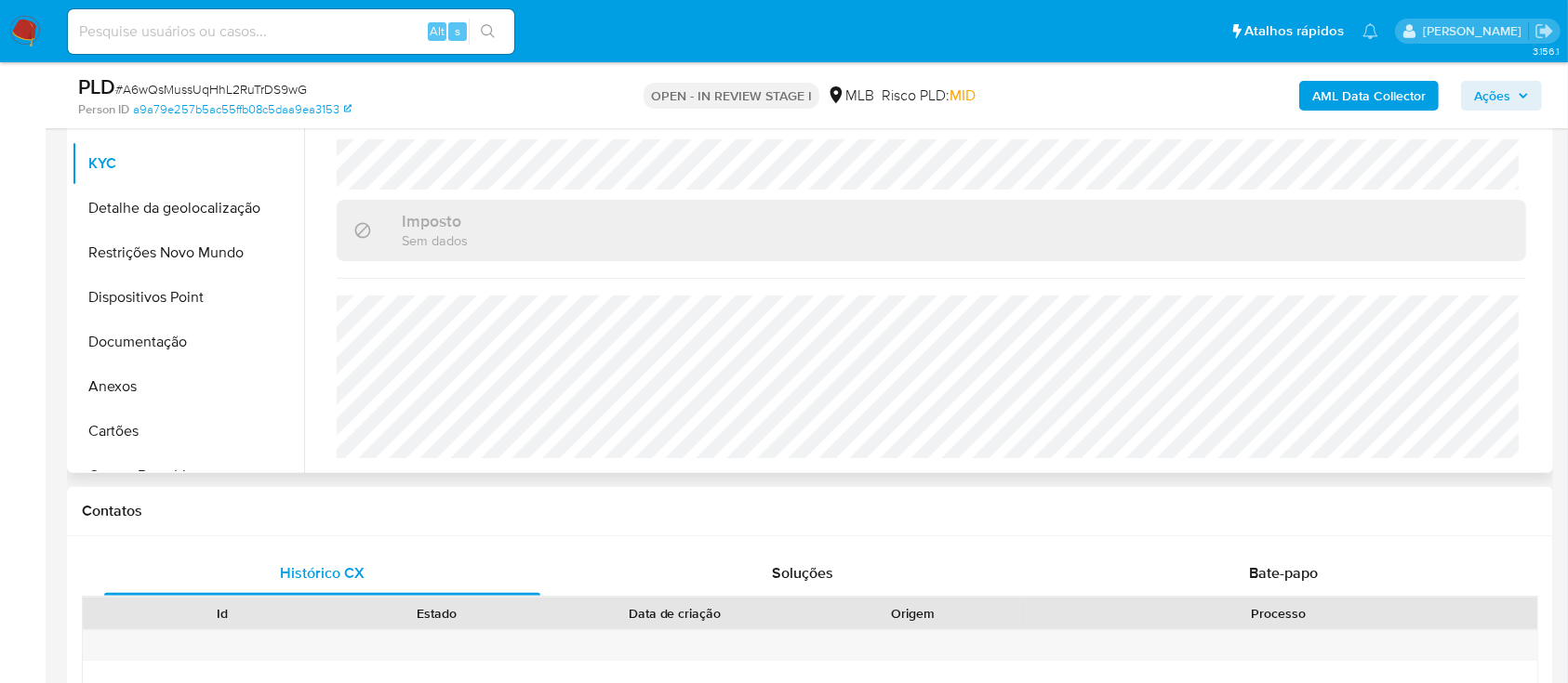
scroll to position [496, 0]
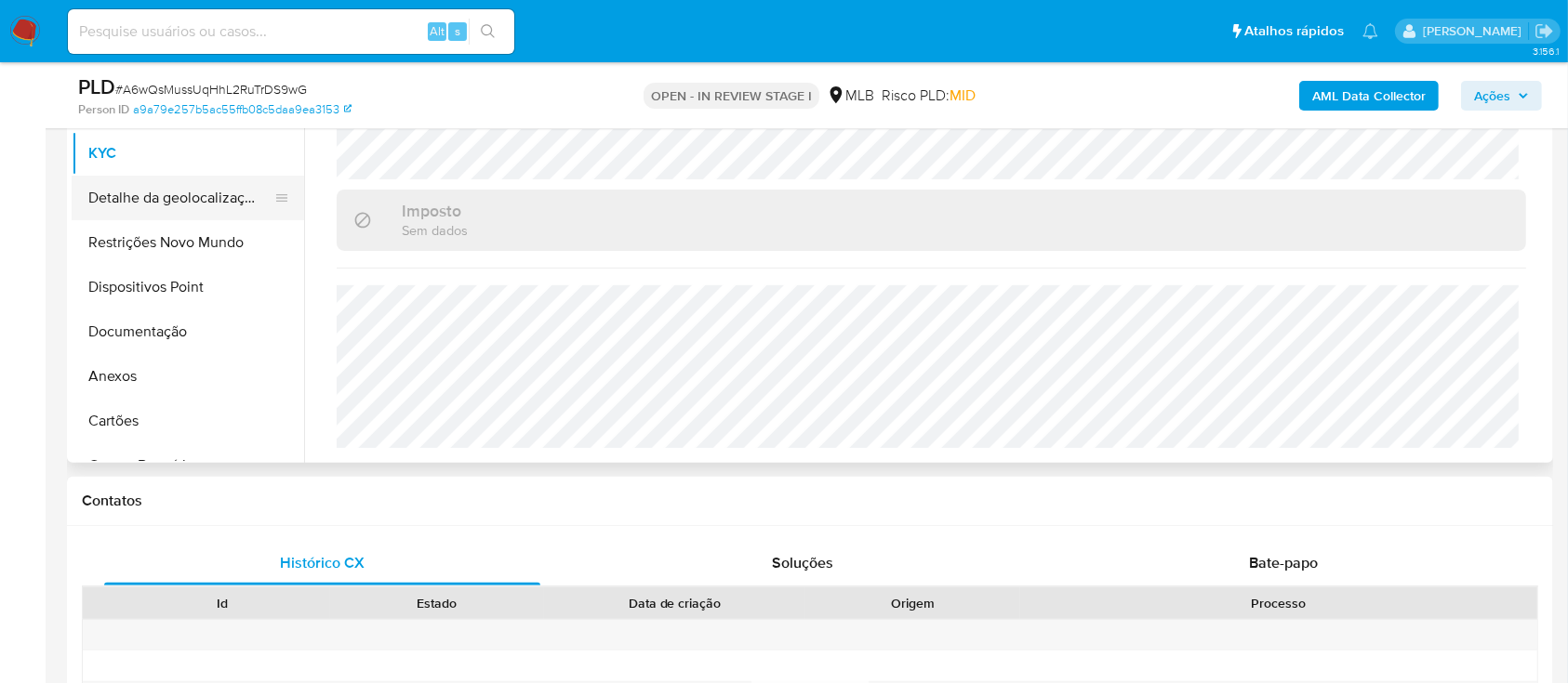
click at [168, 201] on button "Detalhe da geolocalização" at bounding box center [180, 198] width 217 height 45
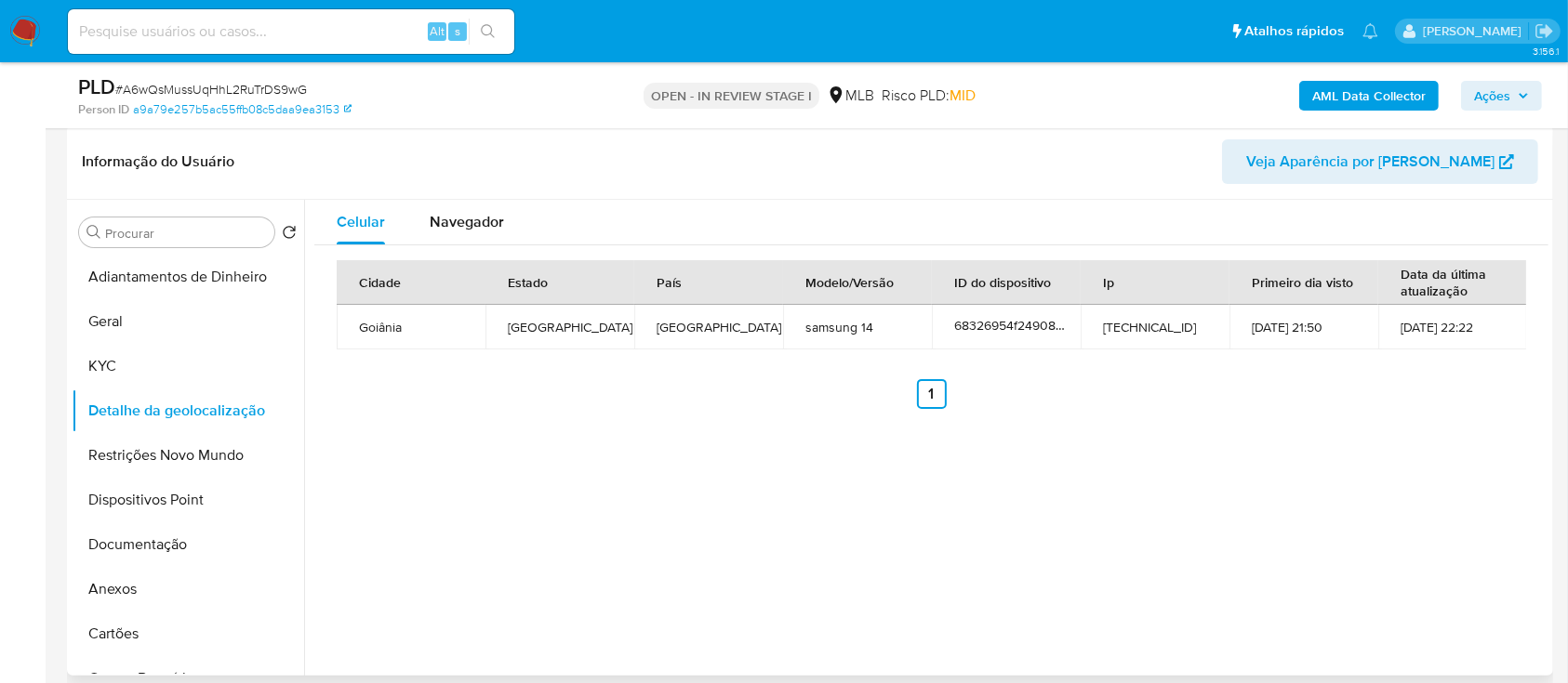
scroll to position [247, 0]
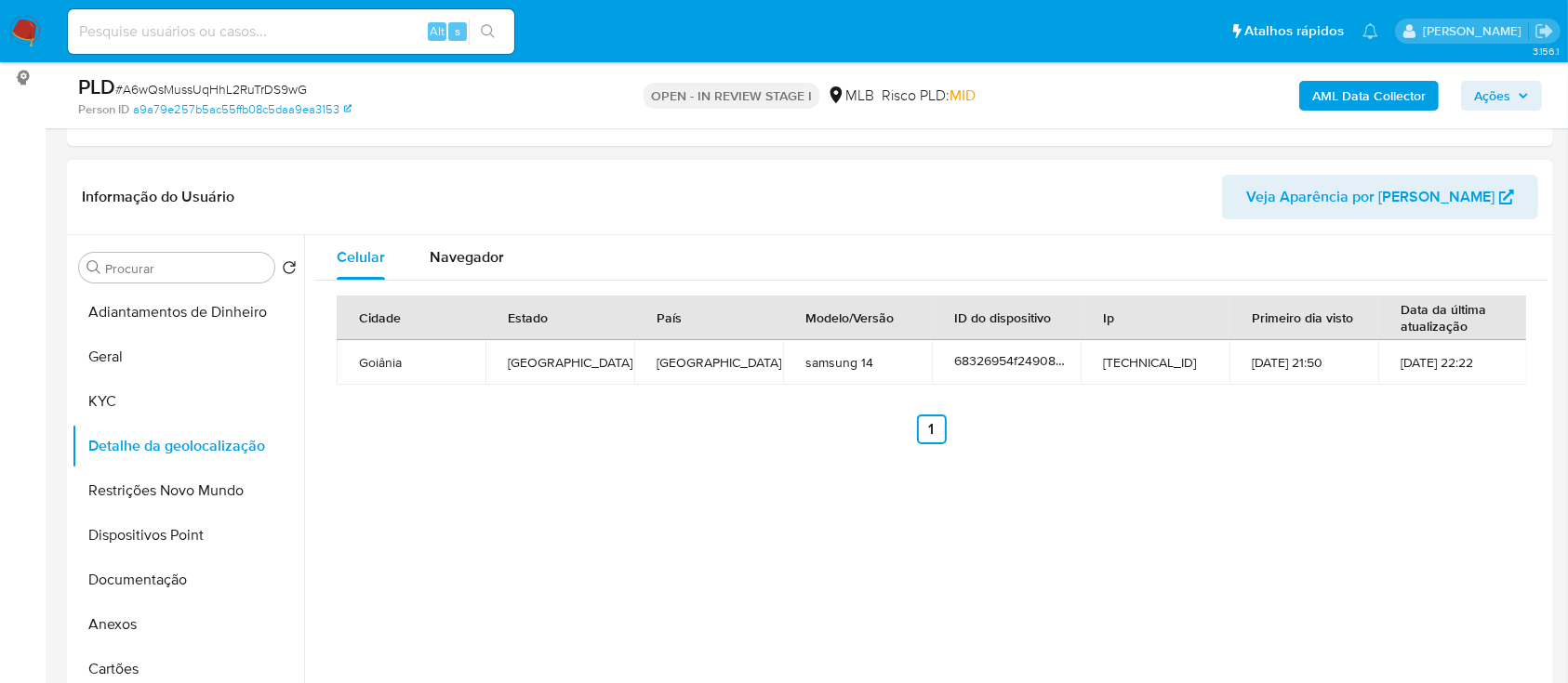
click at [1446, 473] on div "Celular Navegador Cidade Estado País Modelo/Versão ID do dispositivo Ip Primeir…" at bounding box center [927, 473] width 1244 height 475
click at [123, 483] on button "Restrições Novo Mundo" at bounding box center [180, 491] width 217 height 45
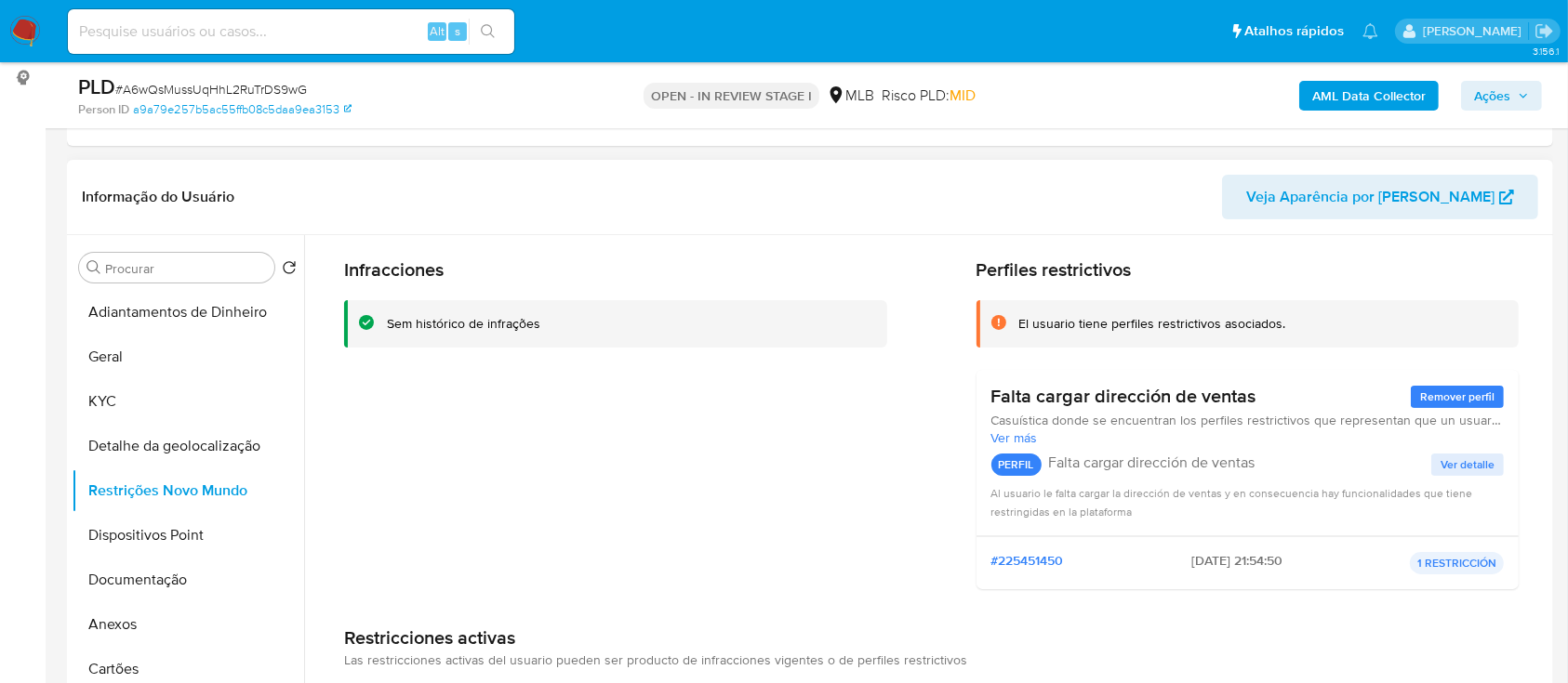
scroll to position [0, 0]
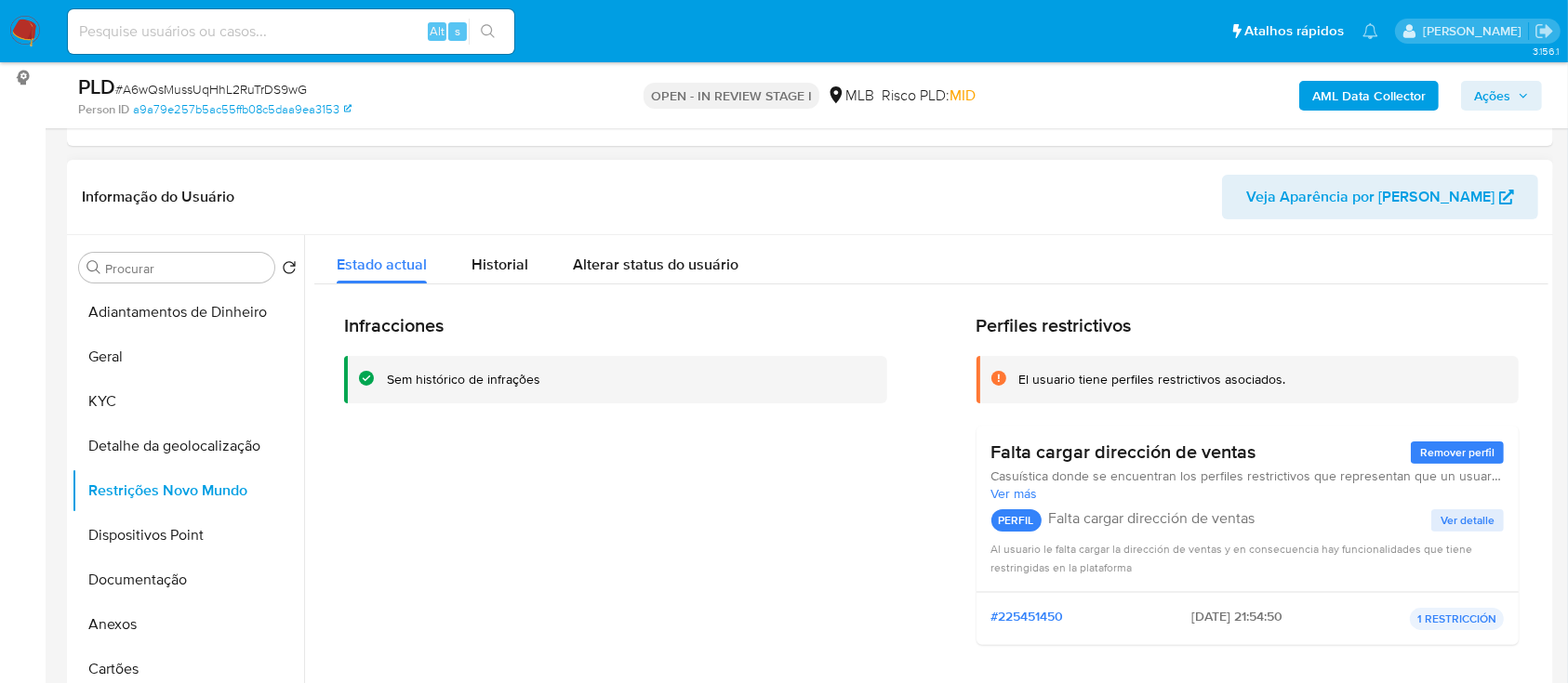
click at [274, 193] on header "Informação do Usuário Veja Aparência por Pessoa" at bounding box center [809, 197] width 1456 height 45
drag, startPoint x: 189, startPoint y: 536, endPoint x: 303, endPoint y: 523, distance: 114.7
click at [190, 536] on button "Dispositivos Point" at bounding box center [188, 535] width 233 height 45
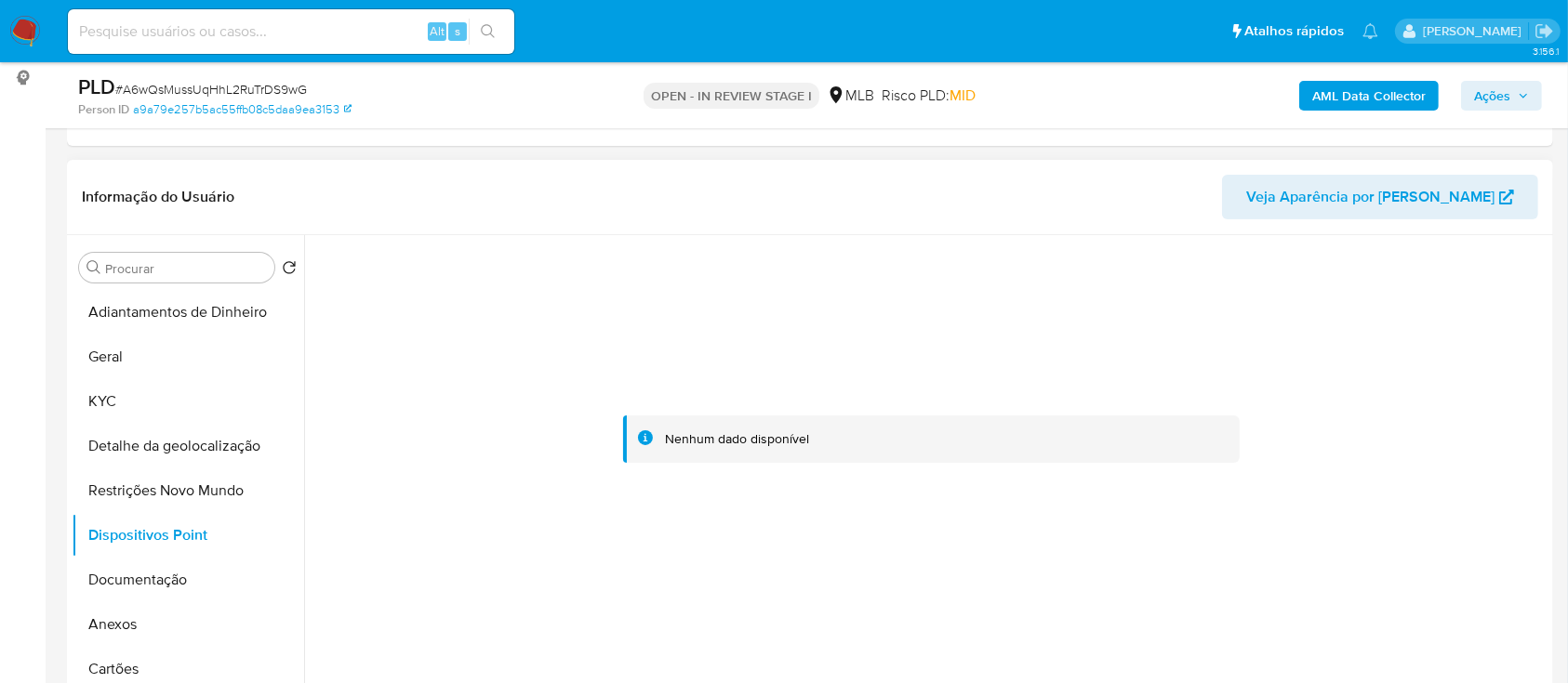
click at [1430, 299] on div at bounding box center [930, 439] width 1234 height 408
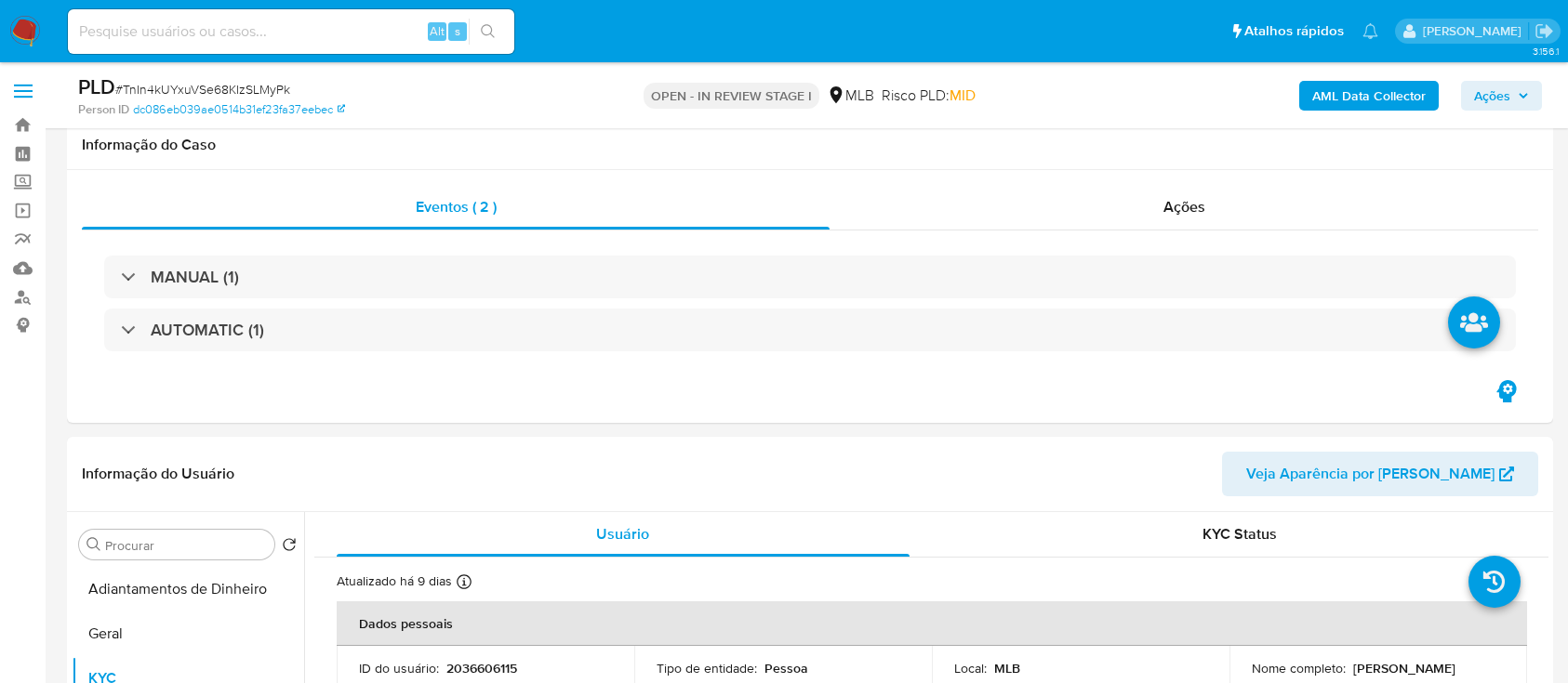
select select "10"
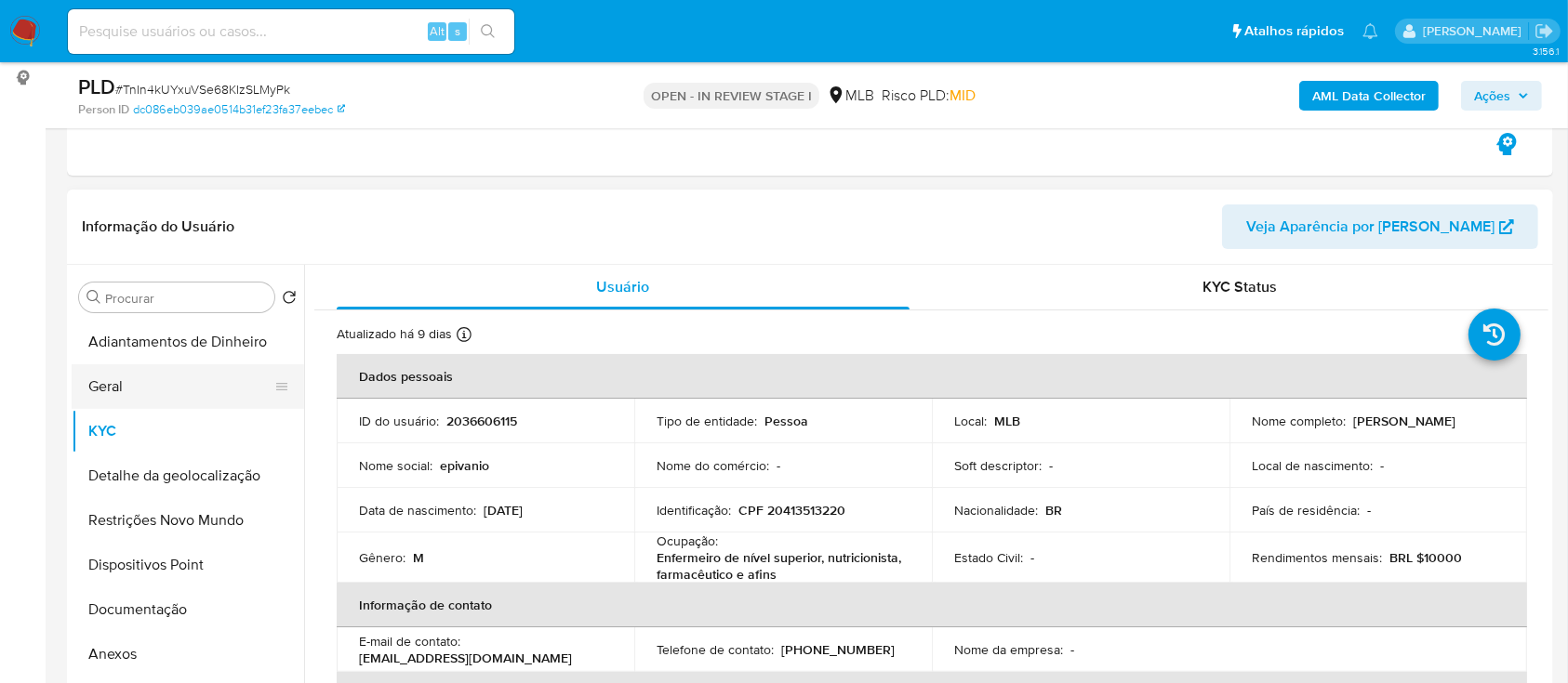
click at [114, 378] on button "Geral" at bounding box center [180, 386] width 217 height 45
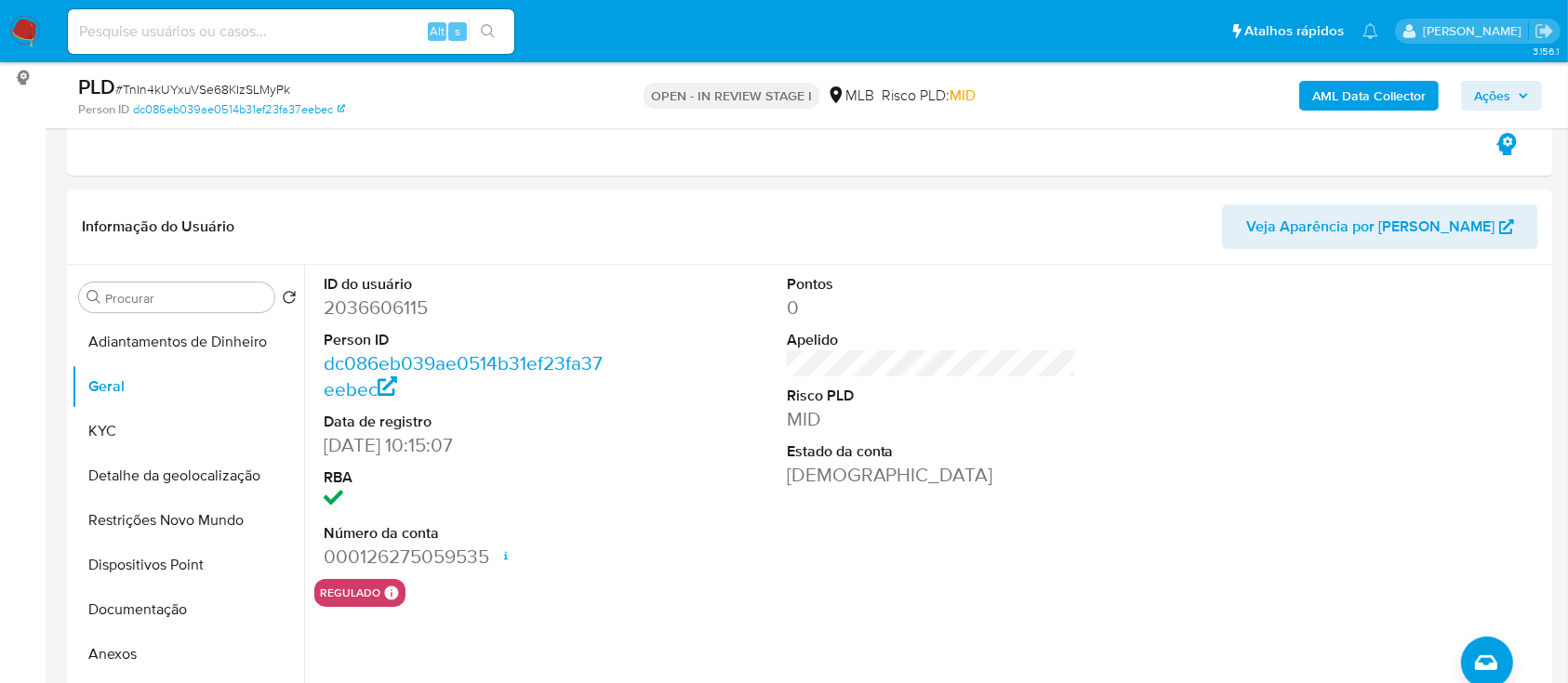
drag, startPoint x: 1467, startPoint y: 390, endPoint x: 1086, endPoint y: 19, distance: 531.8
click at [1451, 377] on div at bounding box center [1394, 422] width 309 height 314
click at [105, 422] on button "KYC" at bounding box center [180, 430] width 217 height 45
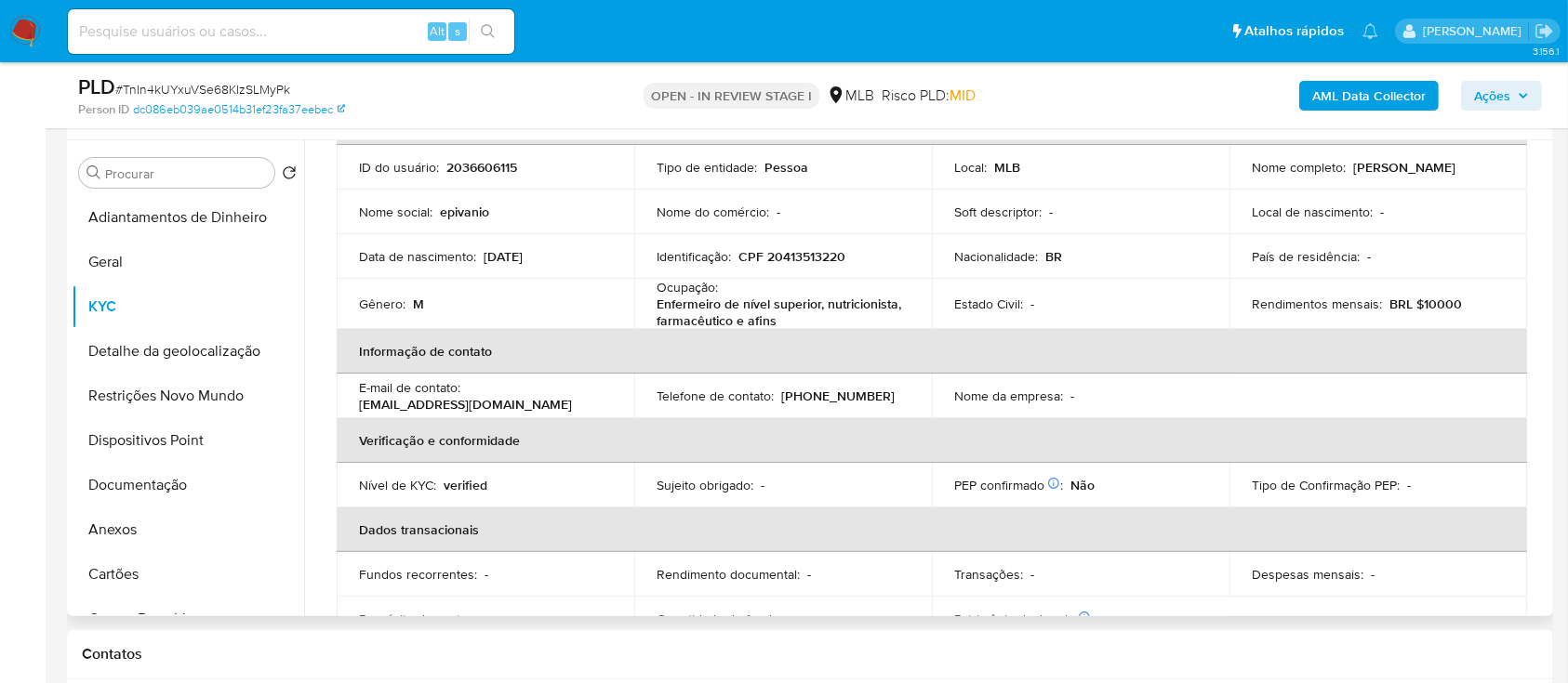
scroll to position [132, 0]
drag, startPoint x: 1, startPoint y: 115, endPoint x: 113, endPoint y: 76, distance: 118.6
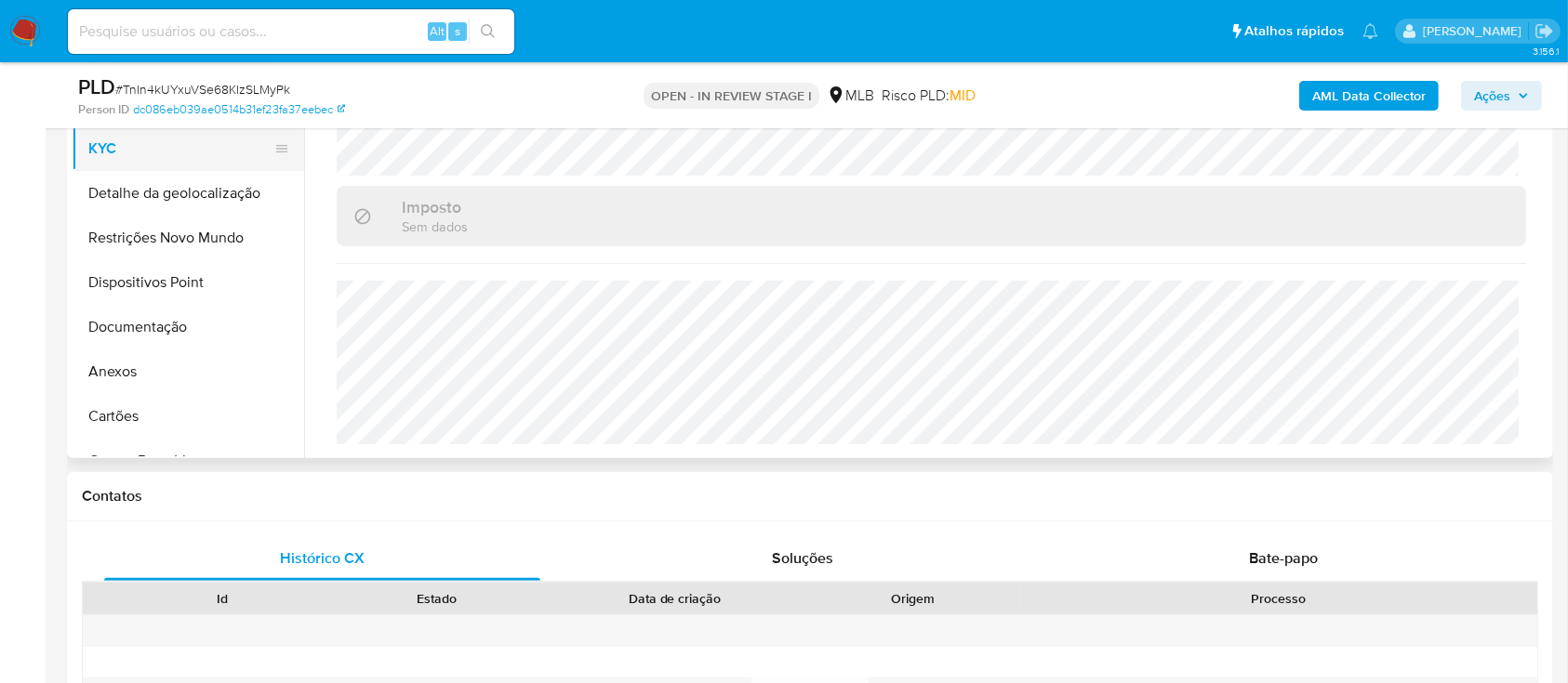
scroll to position [496, 0]
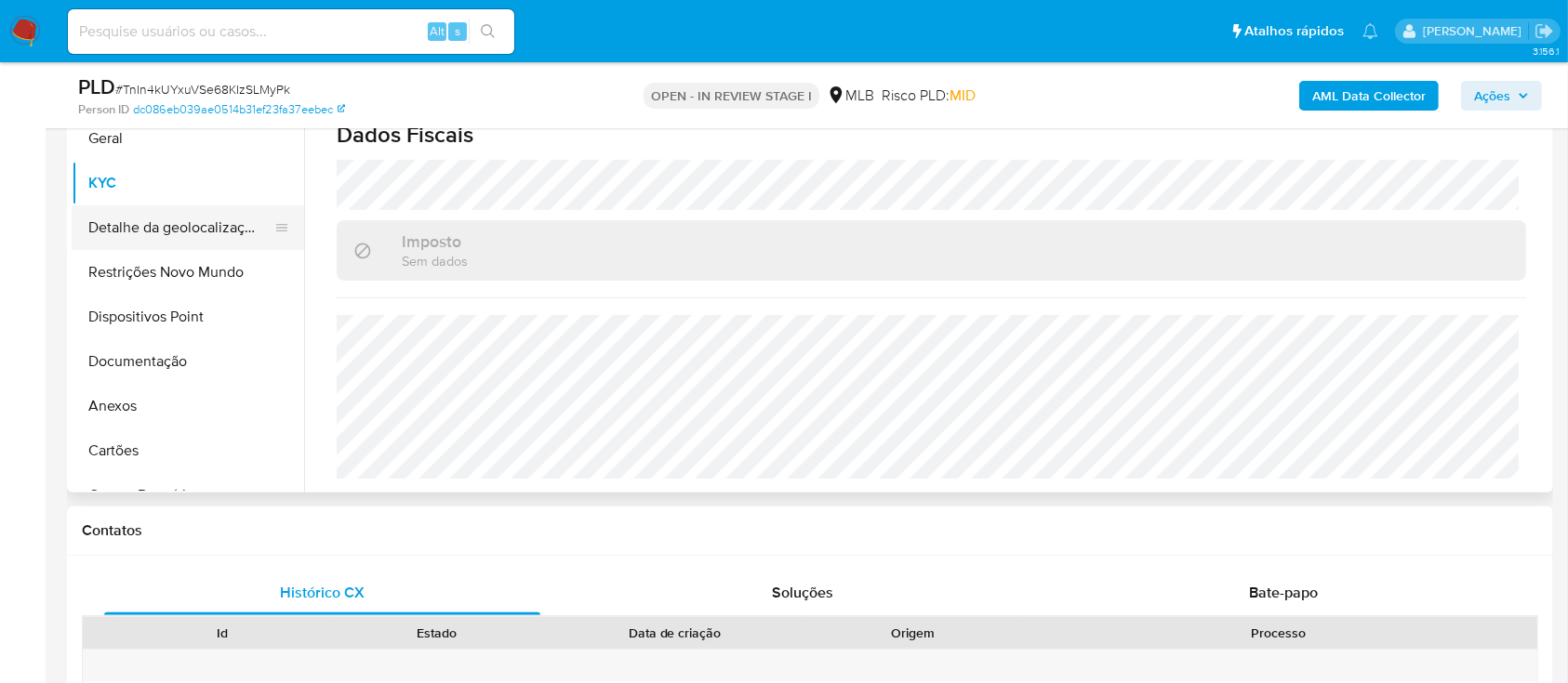
click at [180, 221] on button "Detalhe da geolocalização" at bounding box center [180, 228] width 217 height 45
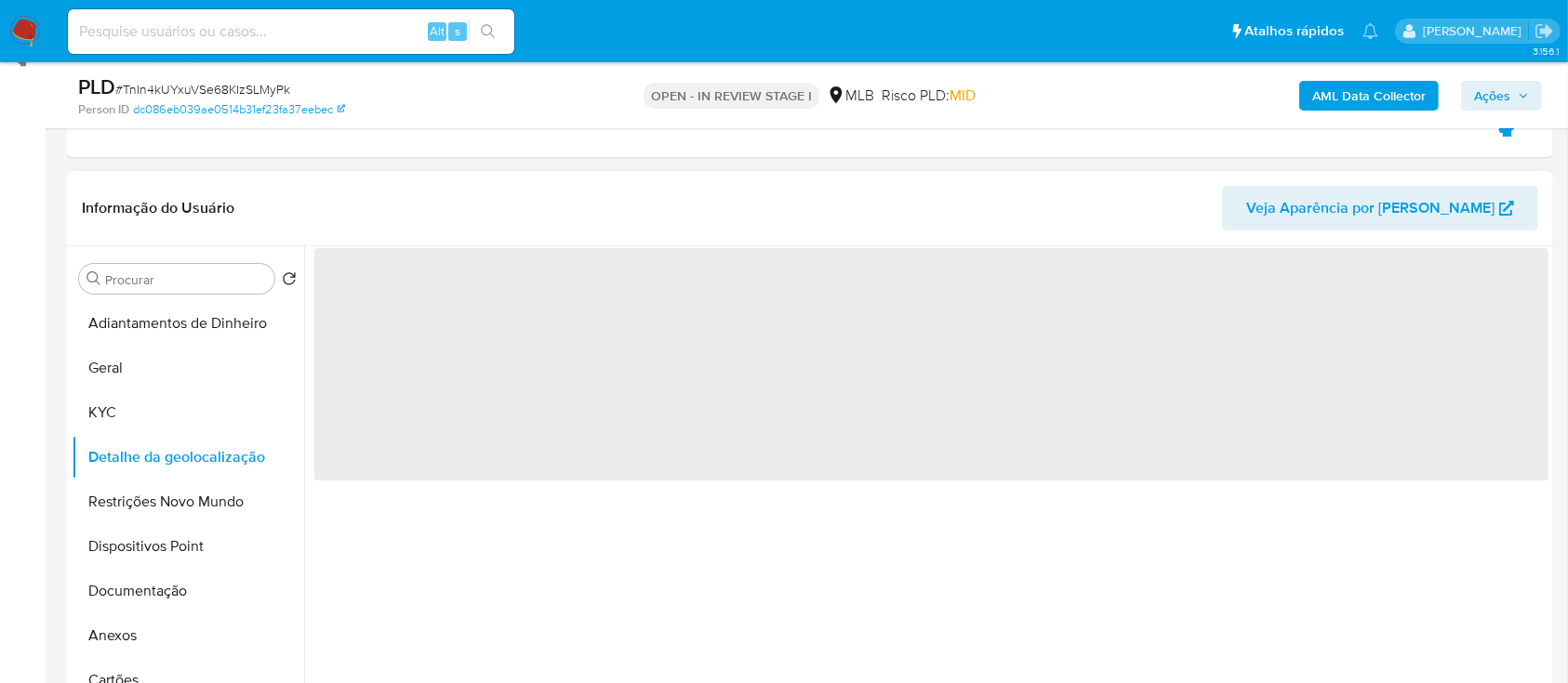
scroll to position [247, 0]
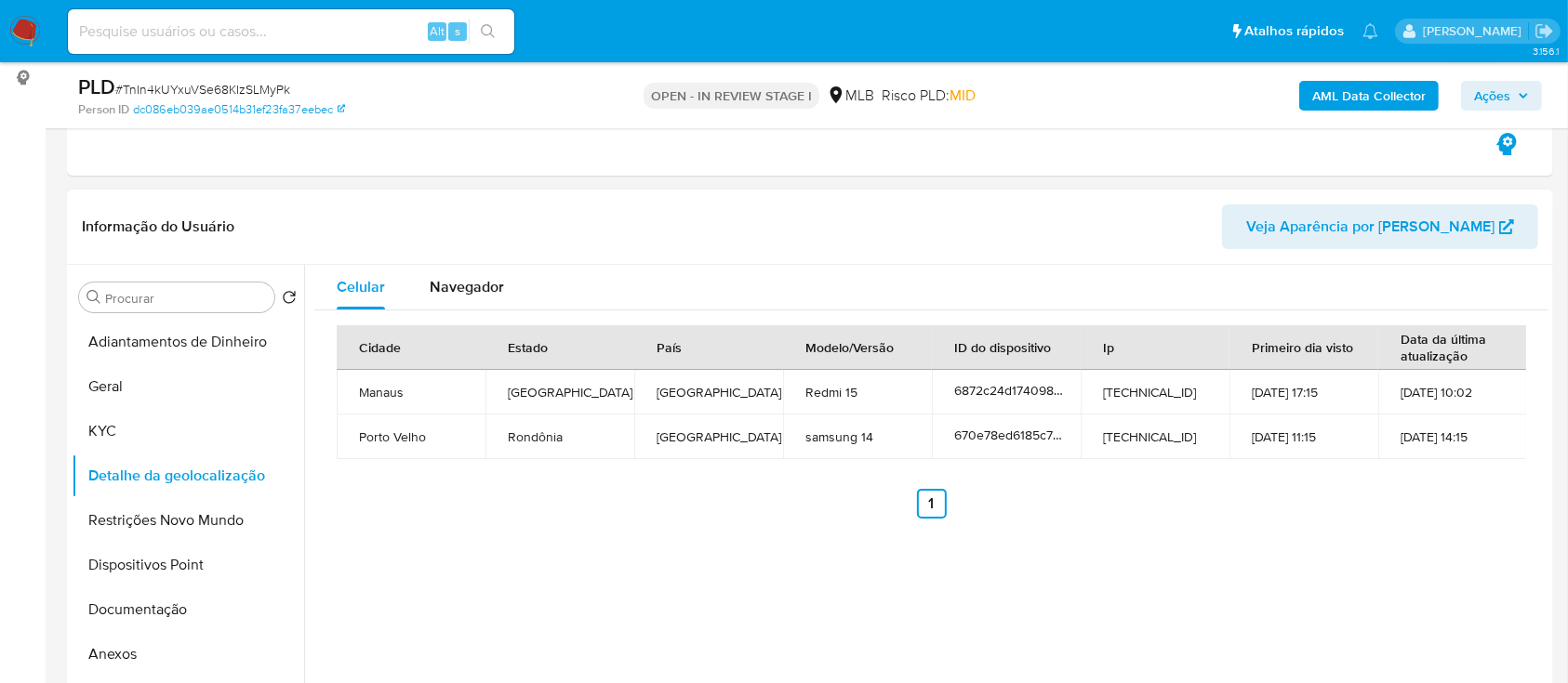
click at [1343, 537] on div "Celular Navegador Cidade Estado País Modelo/Versão ID do dispositivo Ip Primeir…" at bounding box center [927, 502] width 1244 height 475
click at [155, 517] on button "Restrições Novo Mundo" at bounding box center [180, 520] width 217 height 45
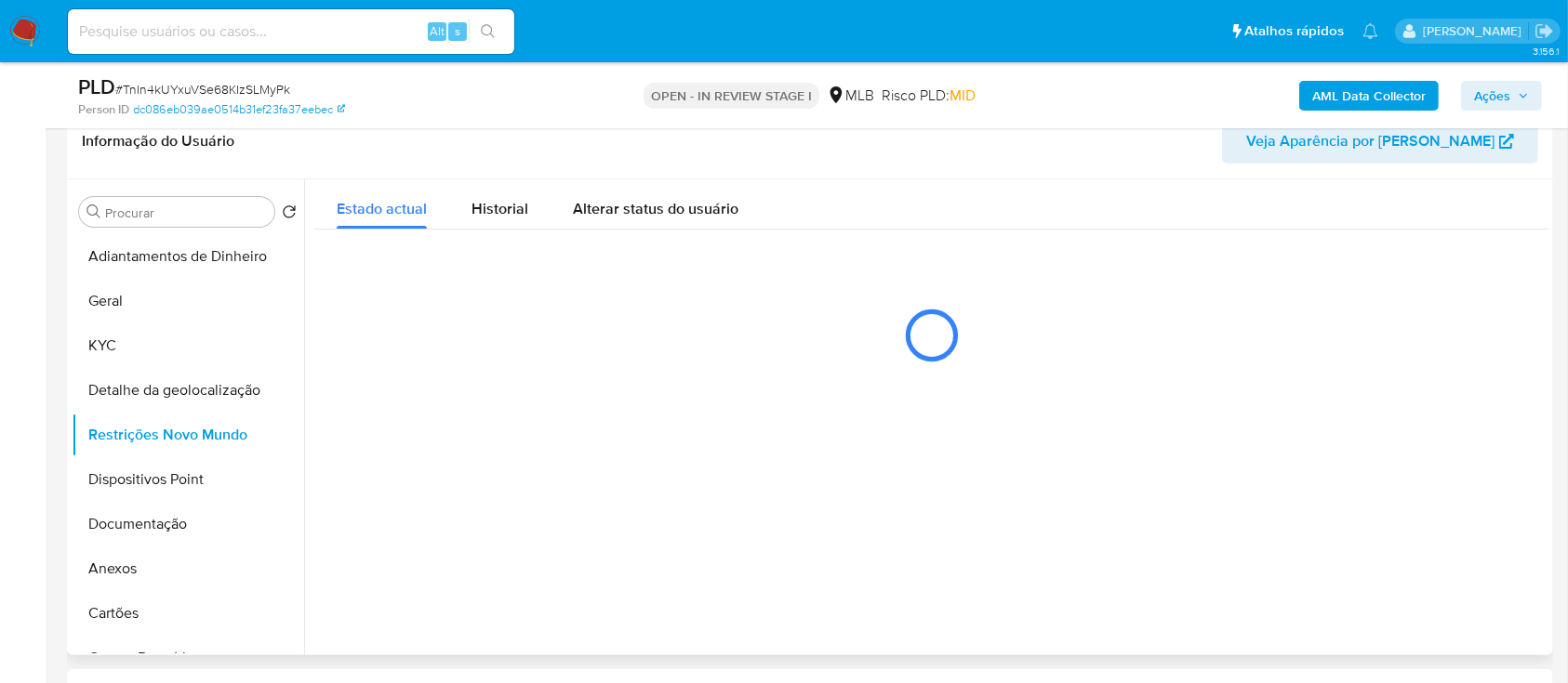
scroll to position [372, 0]
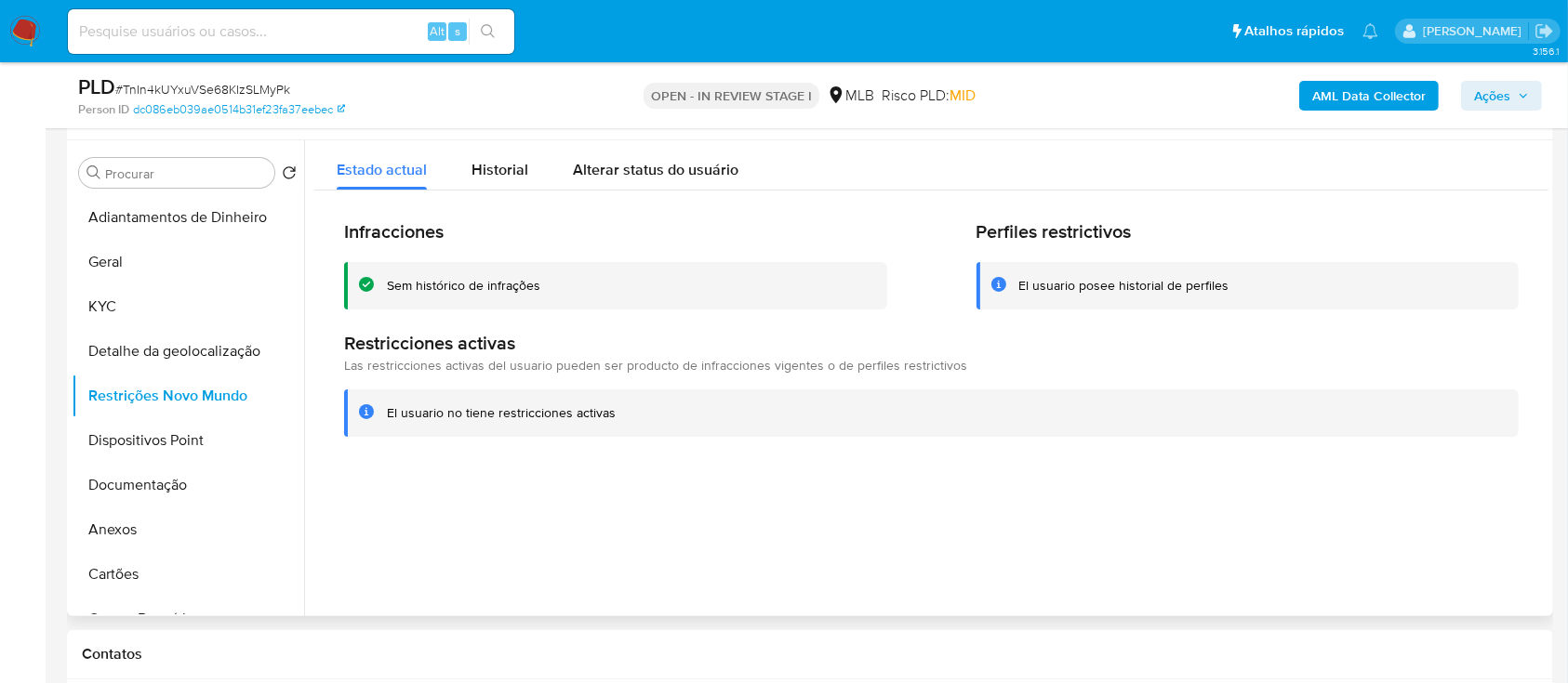
click at [1405, 482] on div at bounding box center [927, 378] width 1244 height 475
click at [134, 448] on button "Dispositivos Point" at bounding box center [180, 440] width 217 height 45
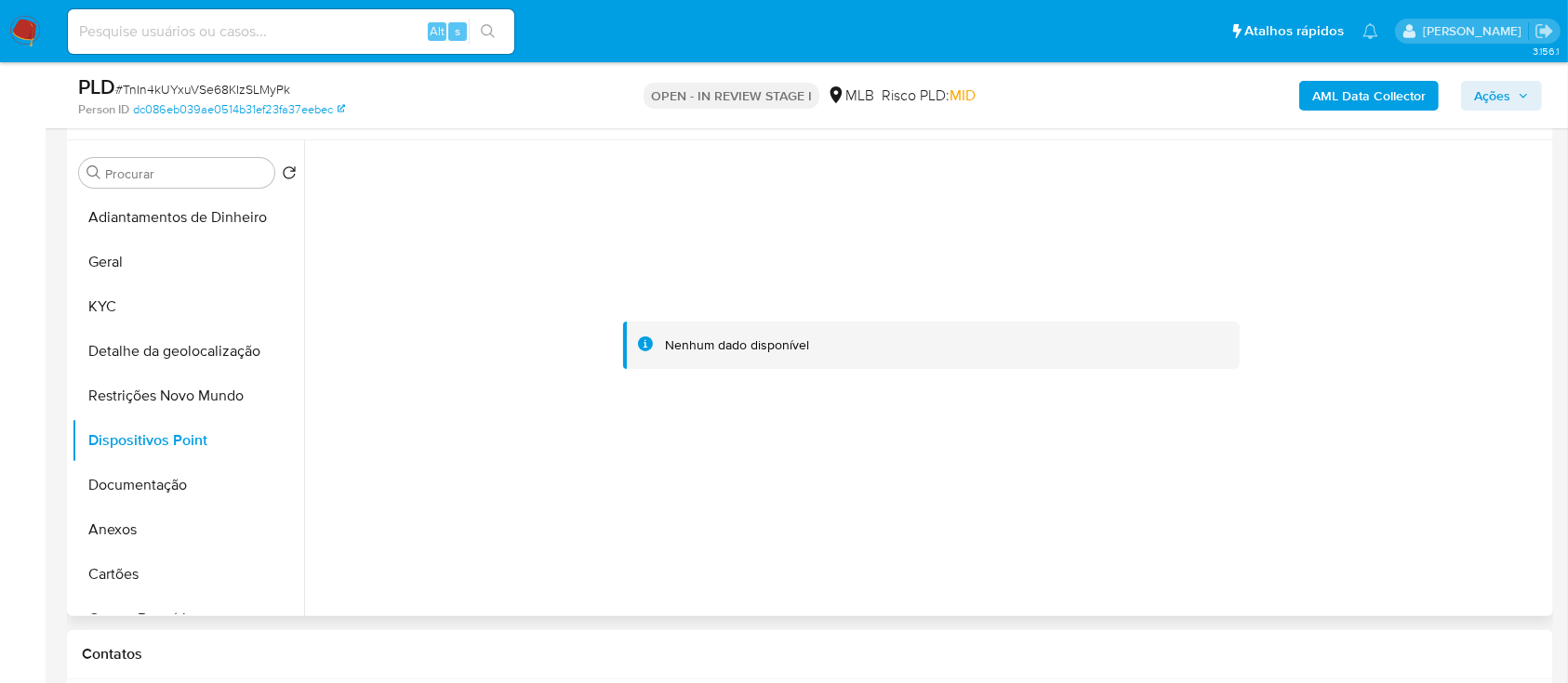
click at [1390, 321] on div at bounding box center [930, 344] width 1234 height 408
click at [148, 473] on button "Documentação" at bounding box center [180, 485] width 217 height 45
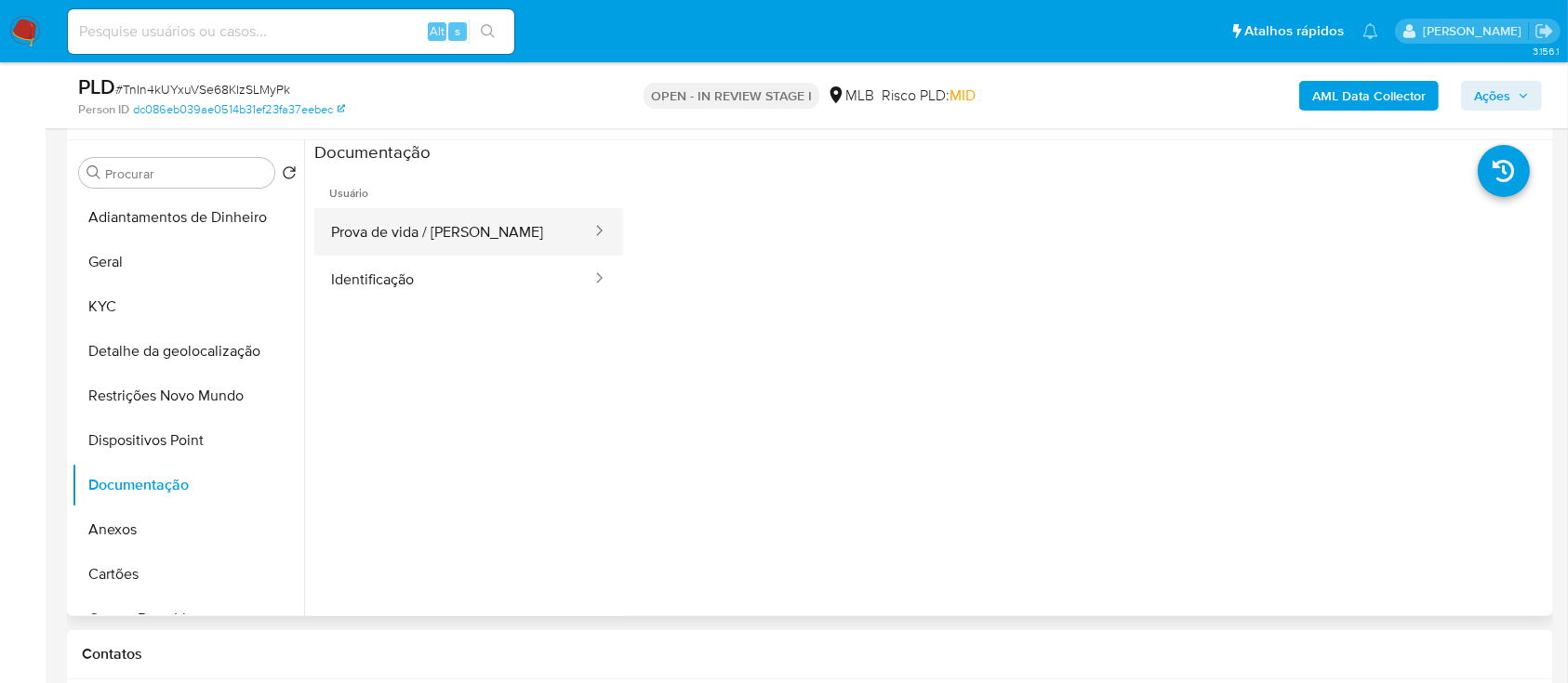
click at [578, 223] on div at bounding box center [593, 231] width 30 height 21
click at [500, 235] on button "Prova de vida / Selfie" at bounding box center [453, 232] width 279 height 48
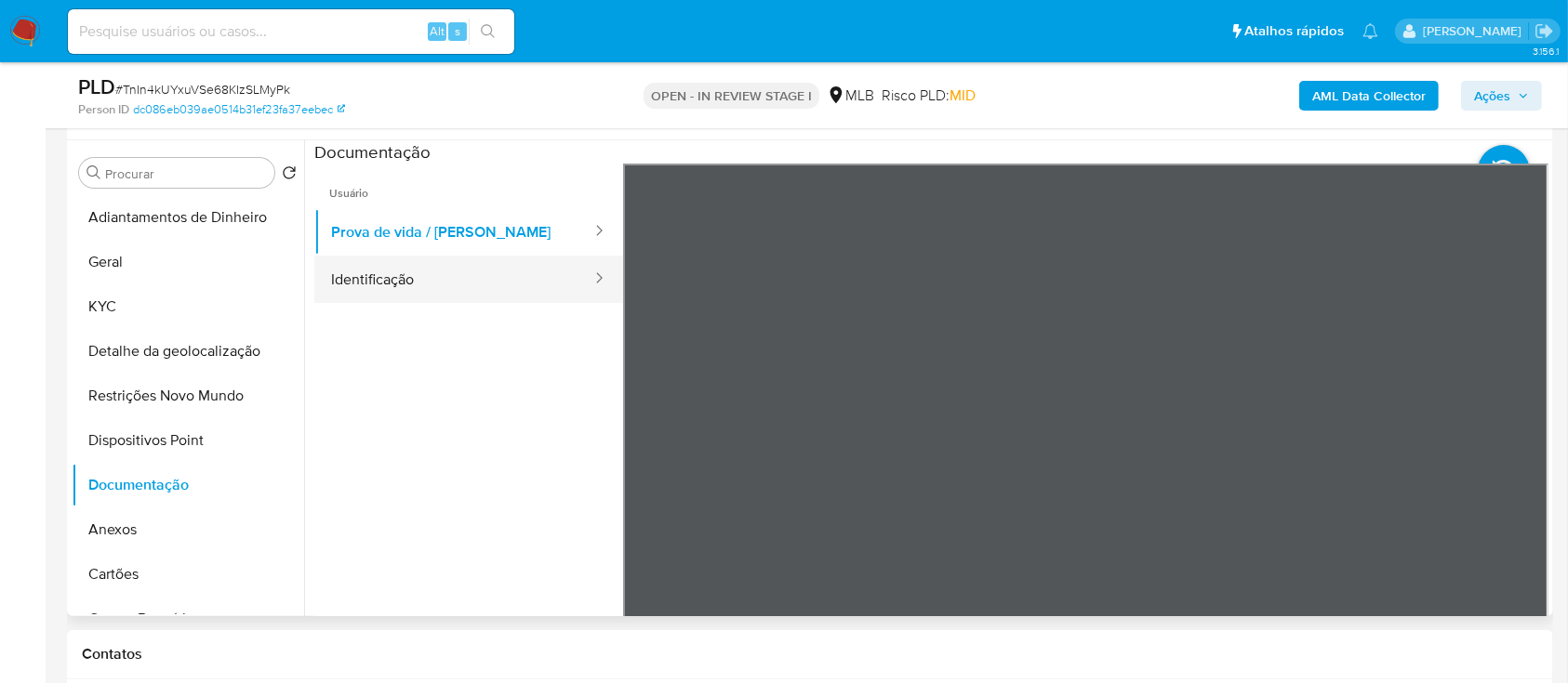
click at [424, 267] on button "Identificação" at bounding box center [453, 279] width 279 height 48
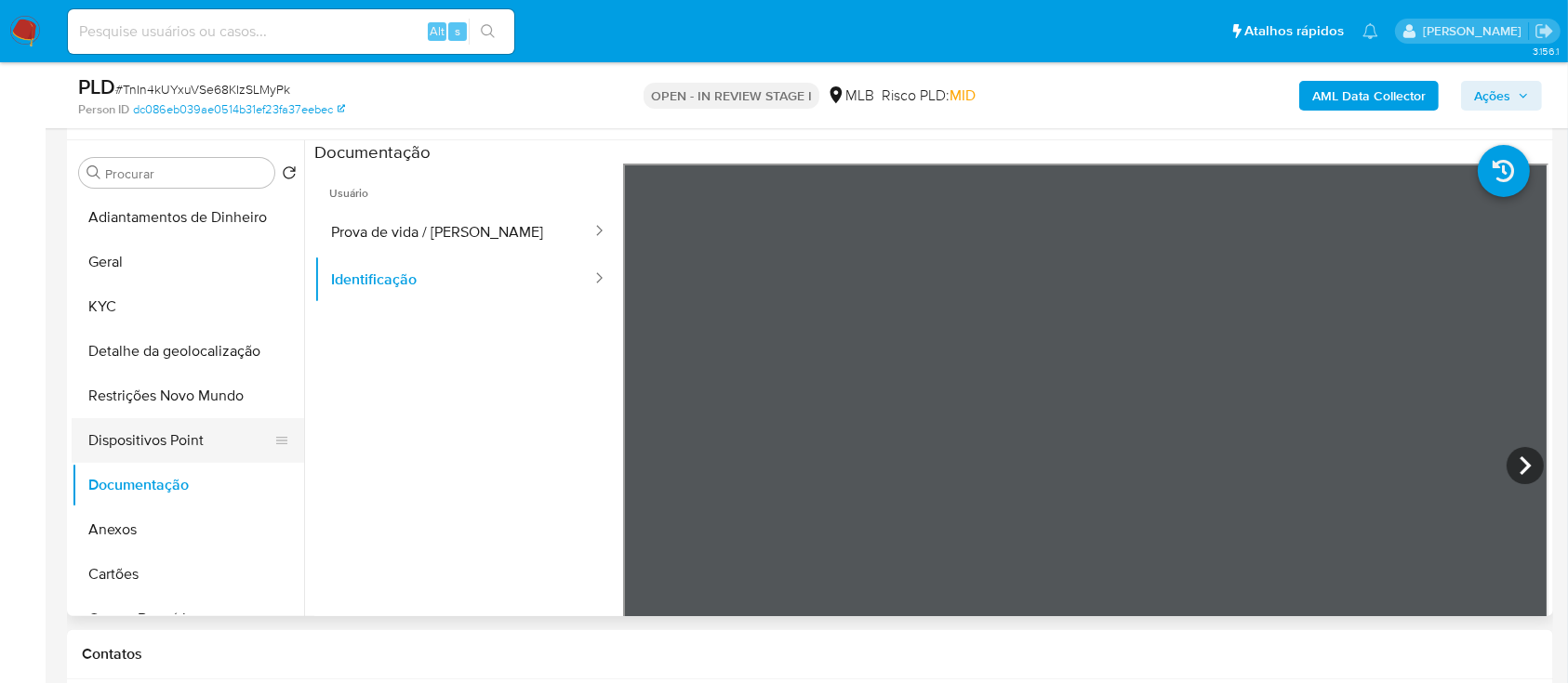
click at [193, 446] on button "Dispositivos Point" at bounding box center [180, 440] width 217 height 45
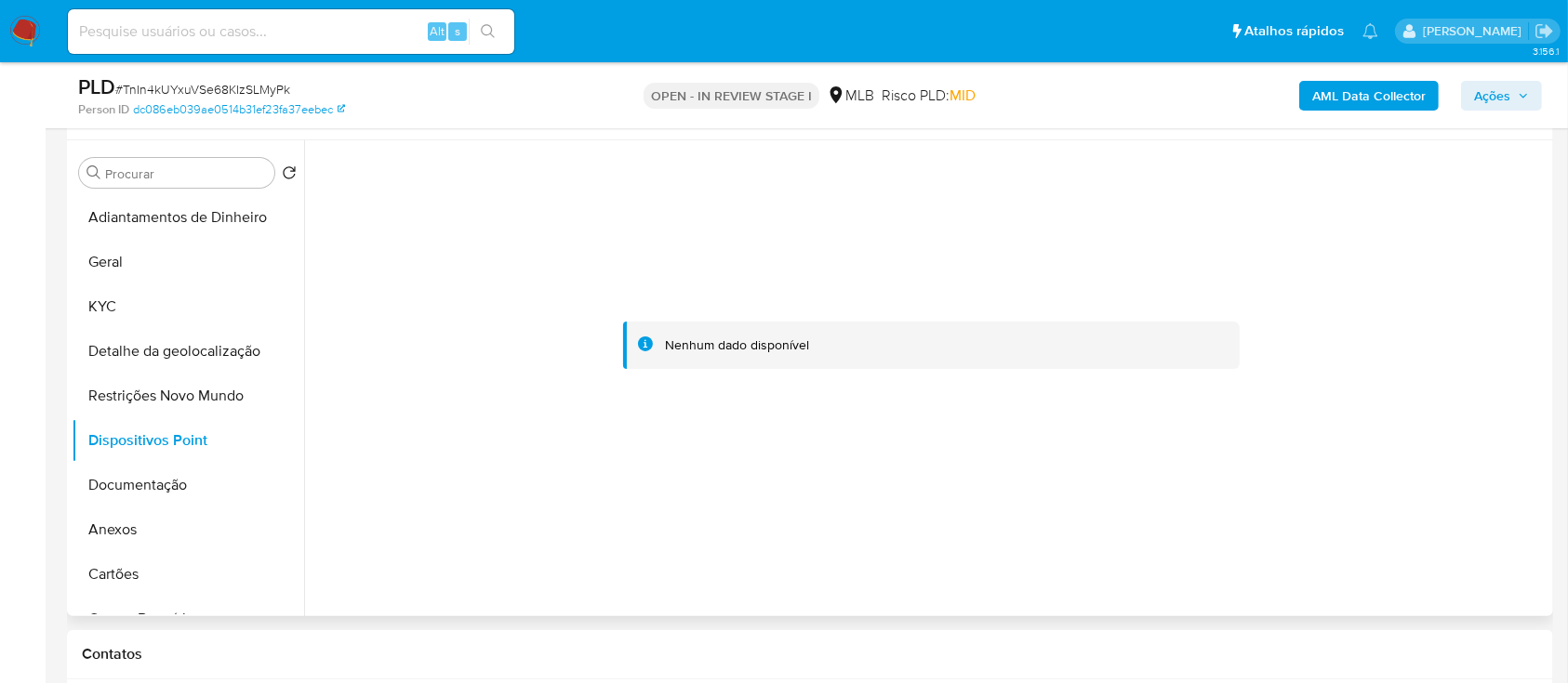
click at [1371, 278] on div at bounding box center [930, 344] width 1234 height 408
click at [918, 294] on div at bounding box center [930, 344] width 1234 height 408
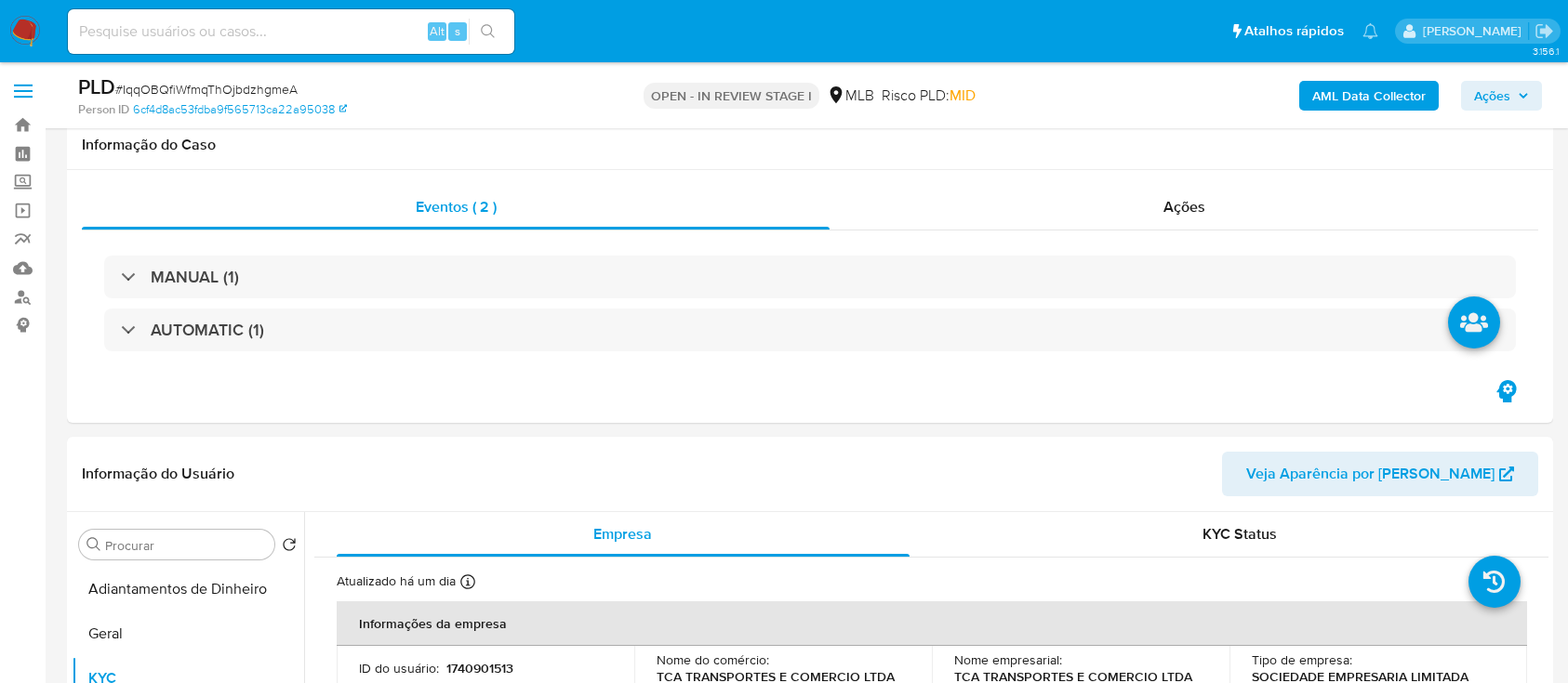
select select "10"
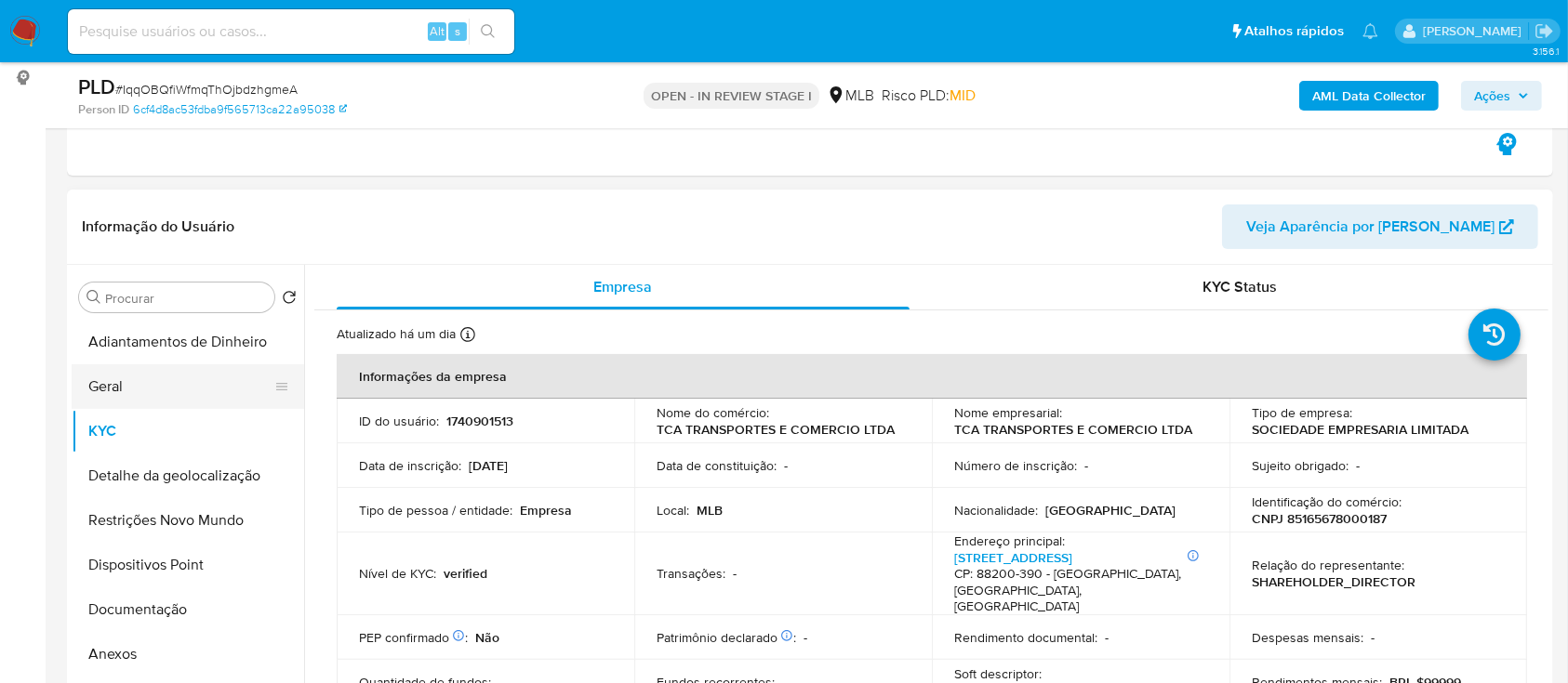
click at [167, 406] on button "Geral" at bounding box center [180, 386] width 217 height 45
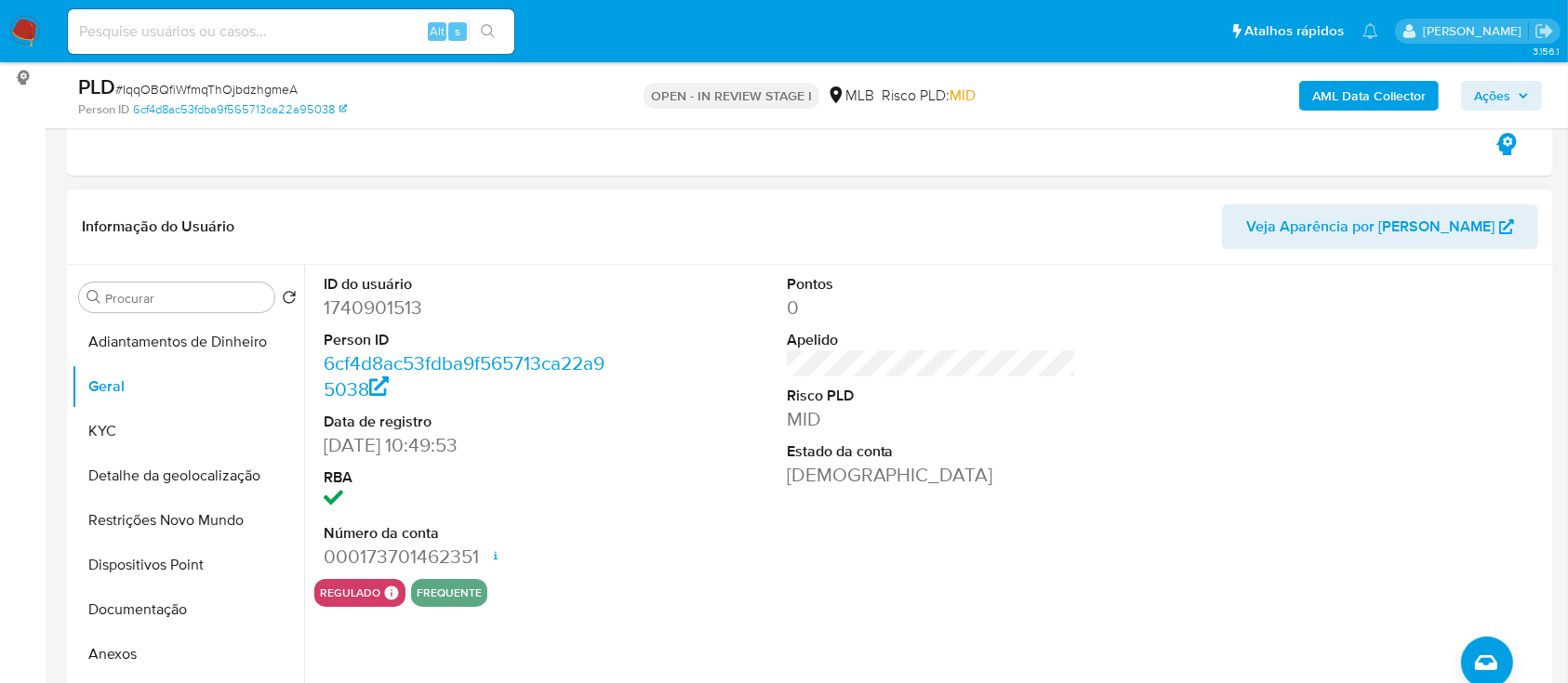
click at [1452, 339] on div at bounding box center [1394, 422] width 309 height 314
click at [128, 439] on button "KYC" at bounding box center [180, 430] width 217 height 45
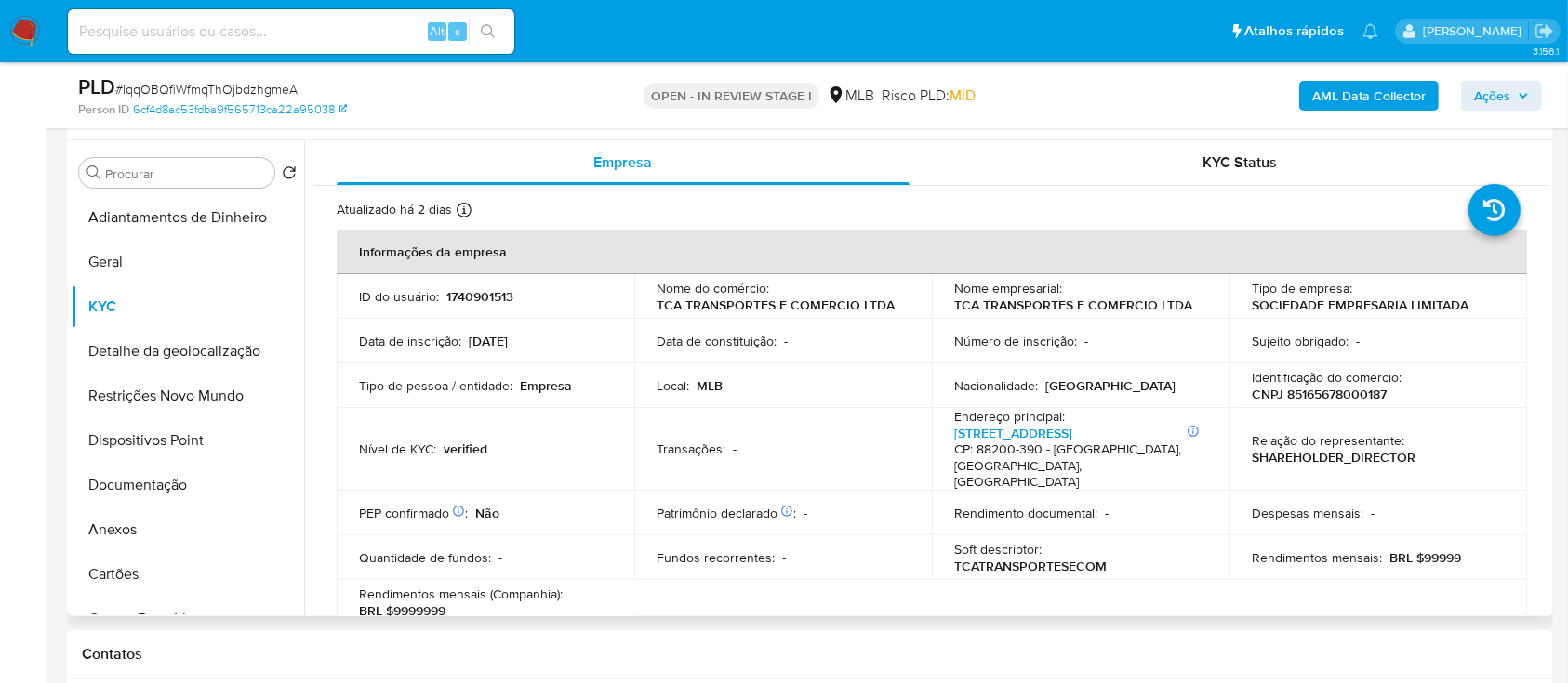
scroll to position [123, 0]
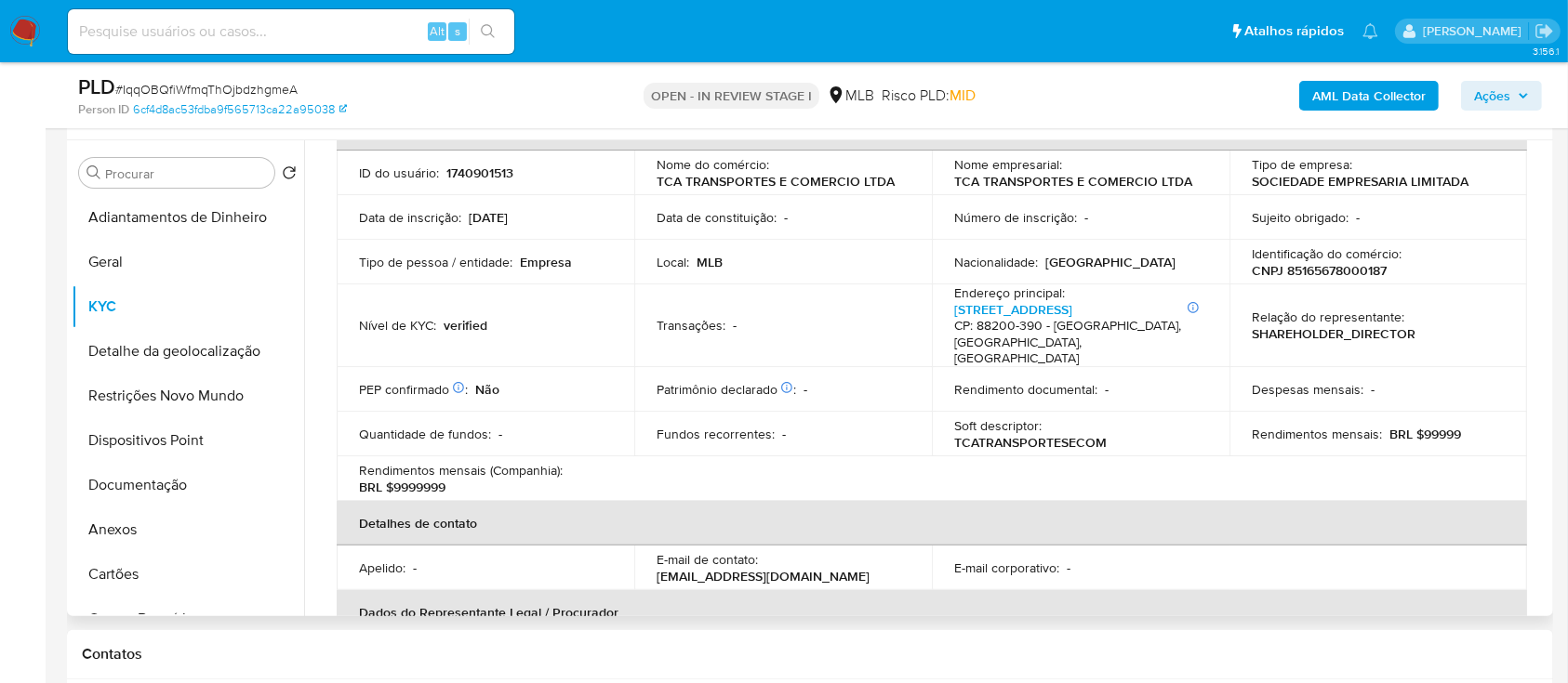
click at [1444, 453] on table "Informações da empresa ID do usuário : 1740901513 Nome do comércio : TCA TRANSP…" at bounding box center [932, 458] width 1191 height 705
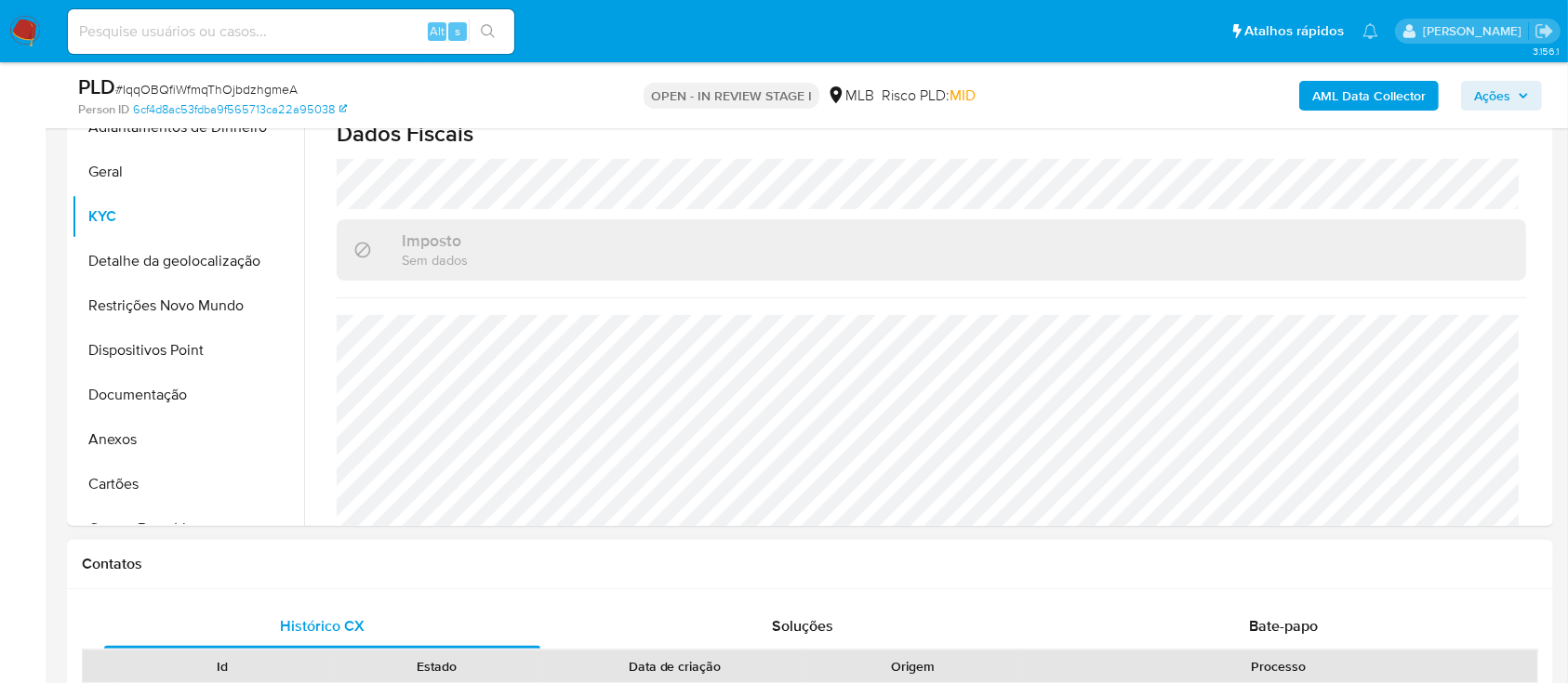
scroll to position [496, 0]
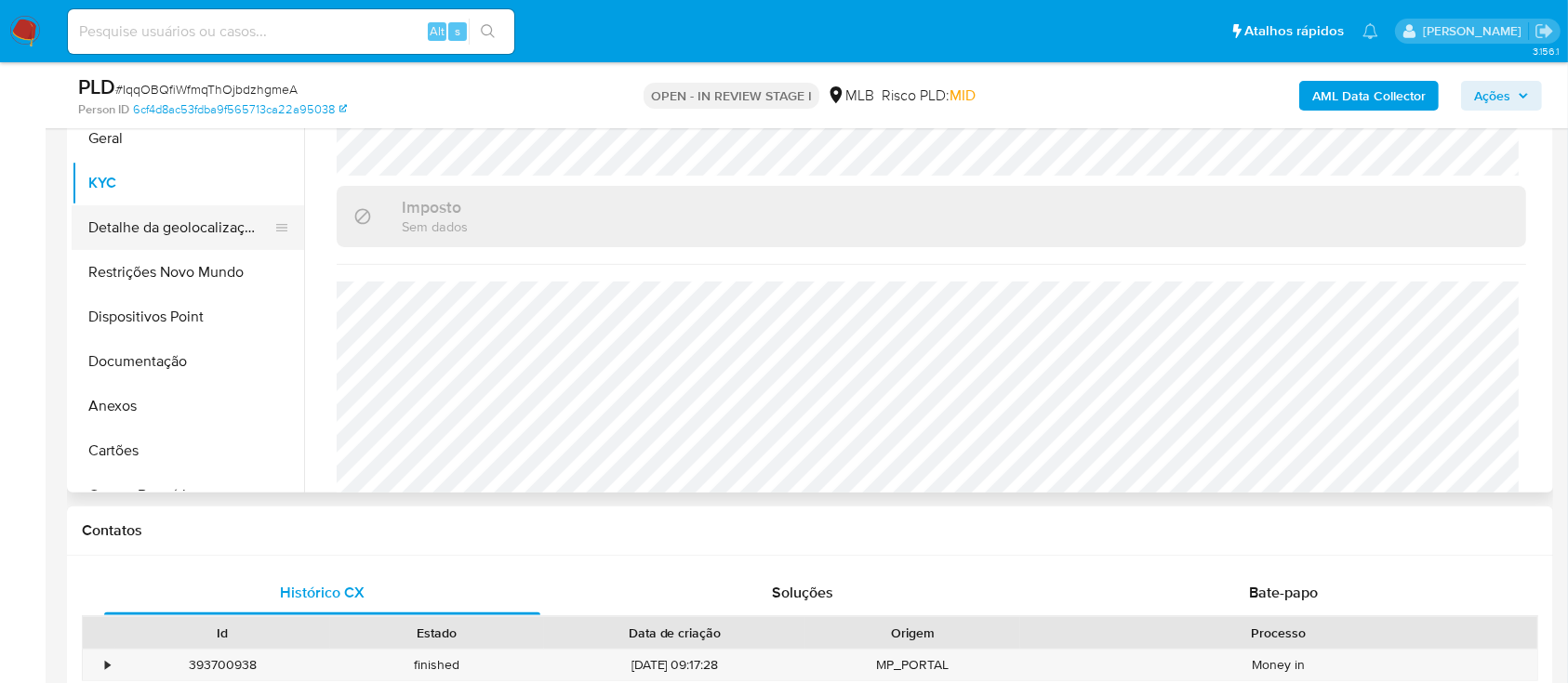
click at [146, 235] on button "Detalhe da geolocalização" at bounding box center [180, 228] width 217 height 45
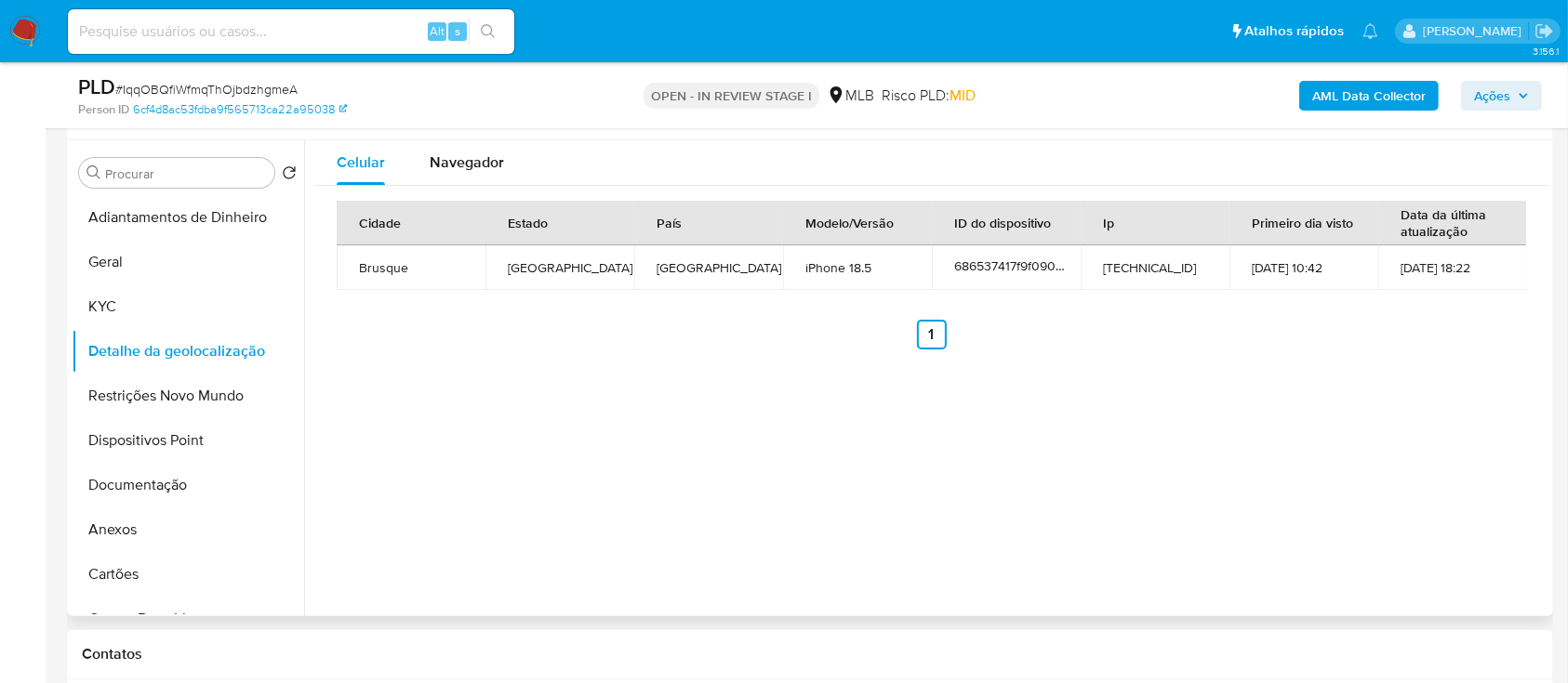
scroll to position [247, 0]
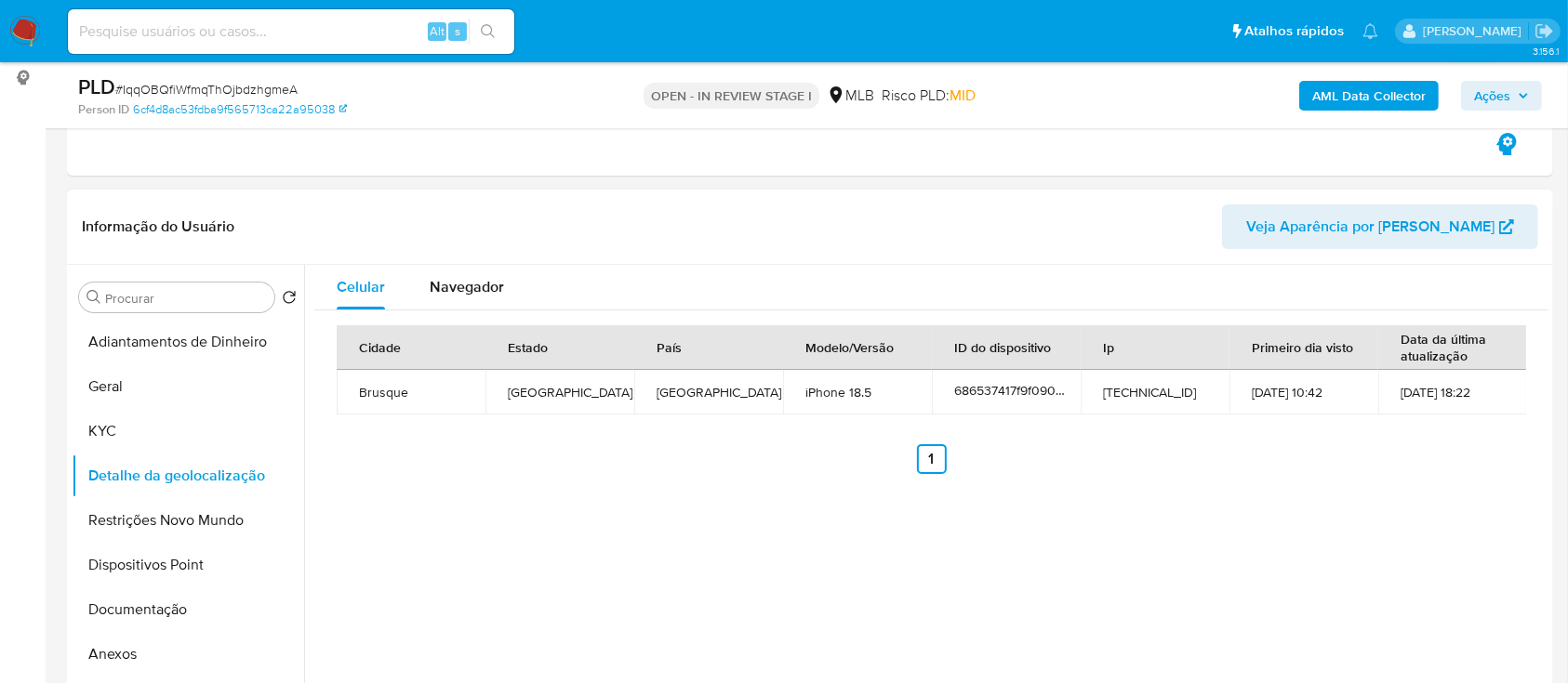
click at [1398, 576] on div "Celular Navegador Cidade Estado País Modelo/Versão ID do dispositivo Ip Primeir…" at bounding box center [927, 502] width 1244 height 475
click at [140, 509] on button "Restrições Novo Mundo" at bounding box center [180, 520] width 217 height 45
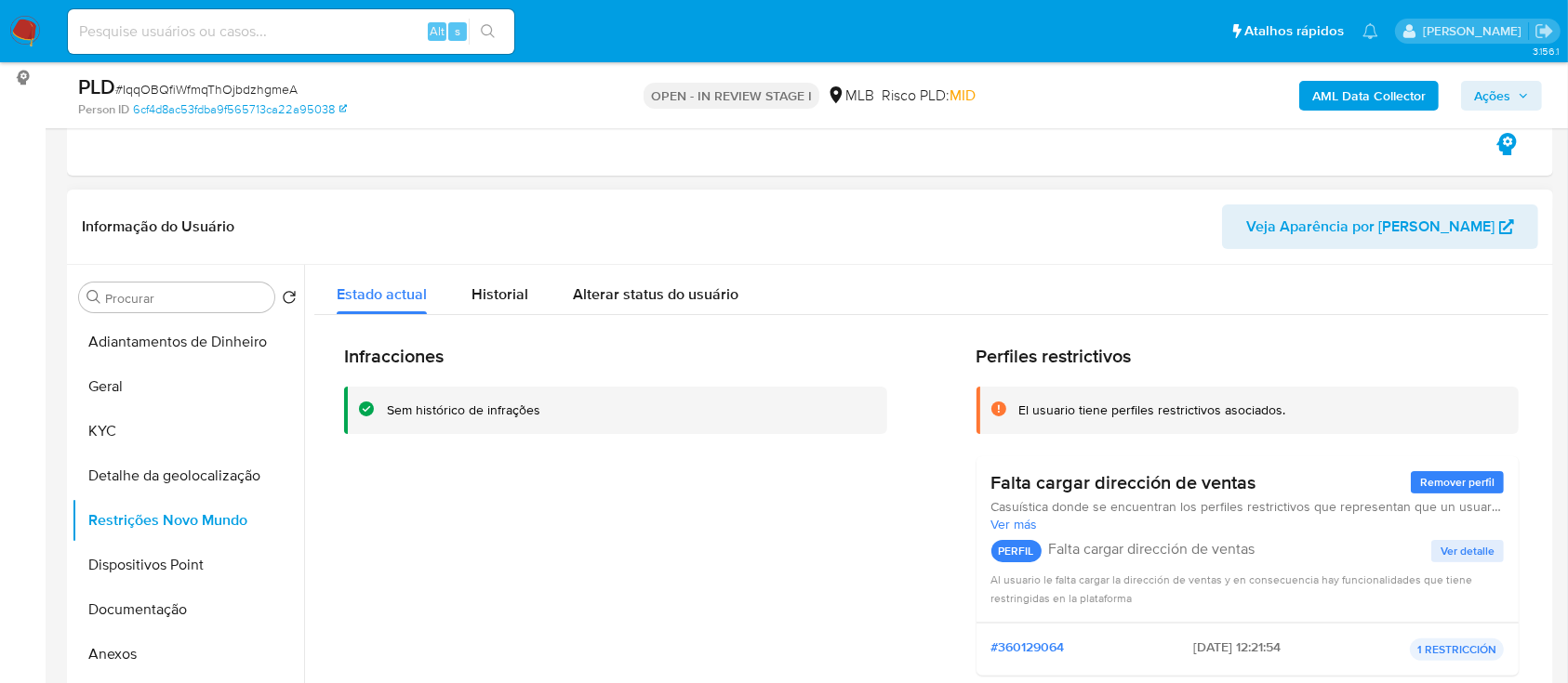
click at [1276, 292] on div "Estado actual Historial Alterar status do usuário" at bounding box center [930, 289] width 1234 height 49
click at [107, 579] on button "Dispositivos Point" at bounding box center [180, 564] width 217 height 45
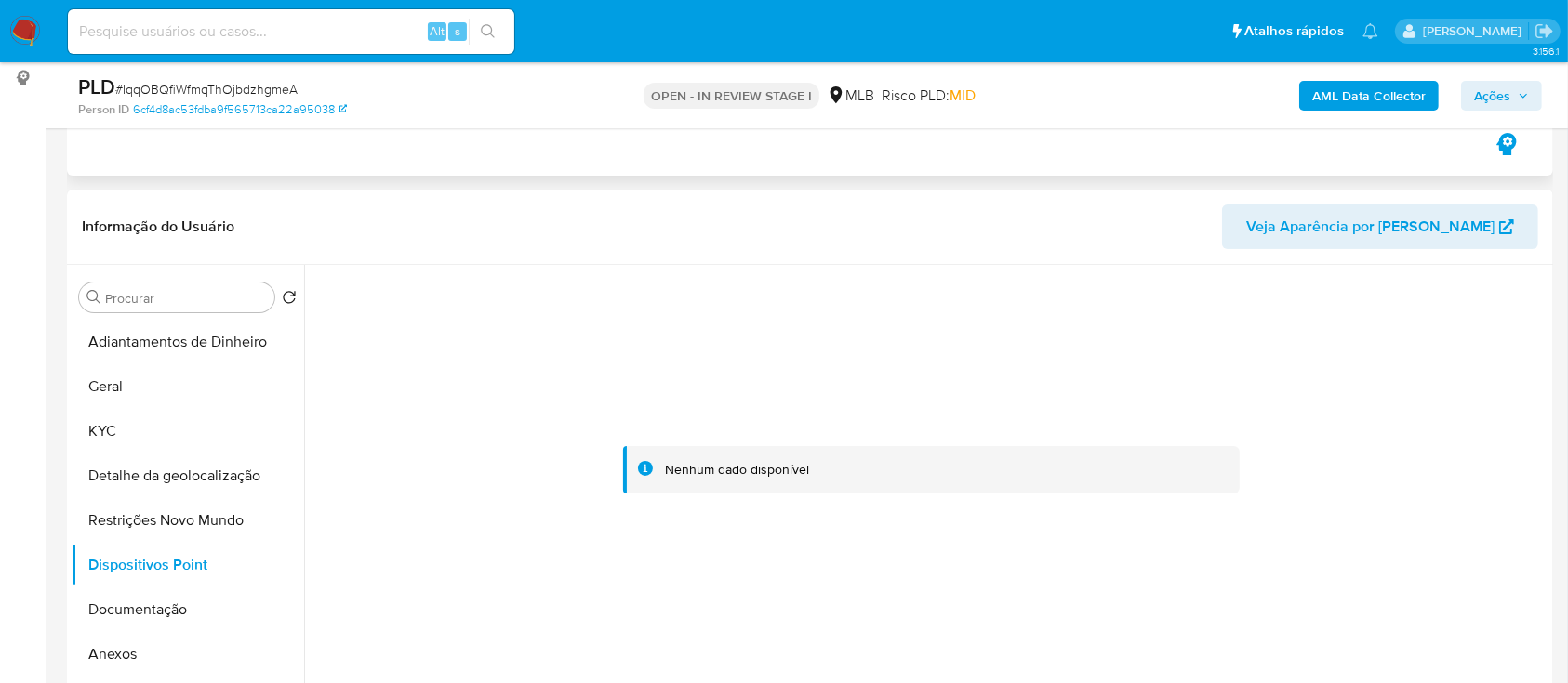
drag, startPoint x: 1456, startPoint y: 368, endPoint x: 1329, endPoint y: 155, distance: 248.0
click at [1456, 369] on div at bounding box center [930, 469] width 1234 height 408
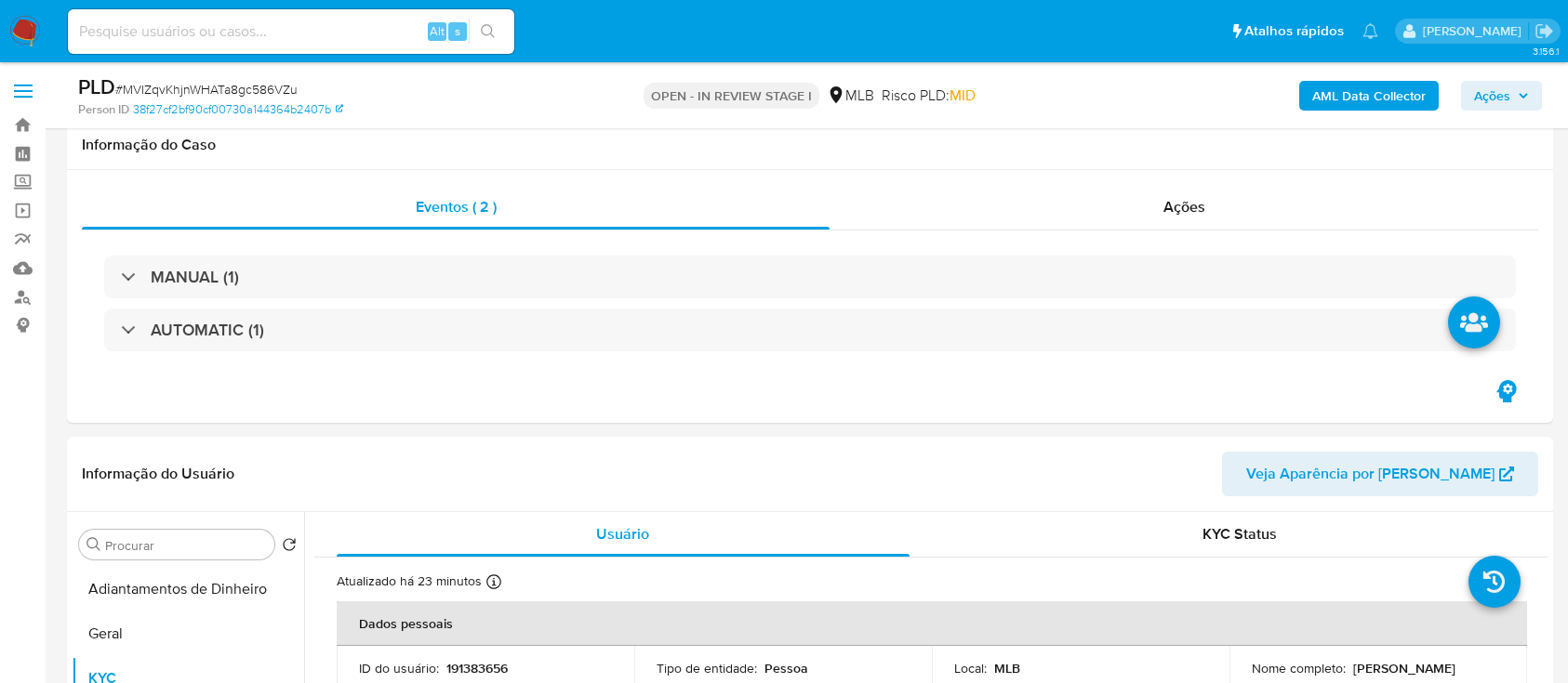
select select "10"
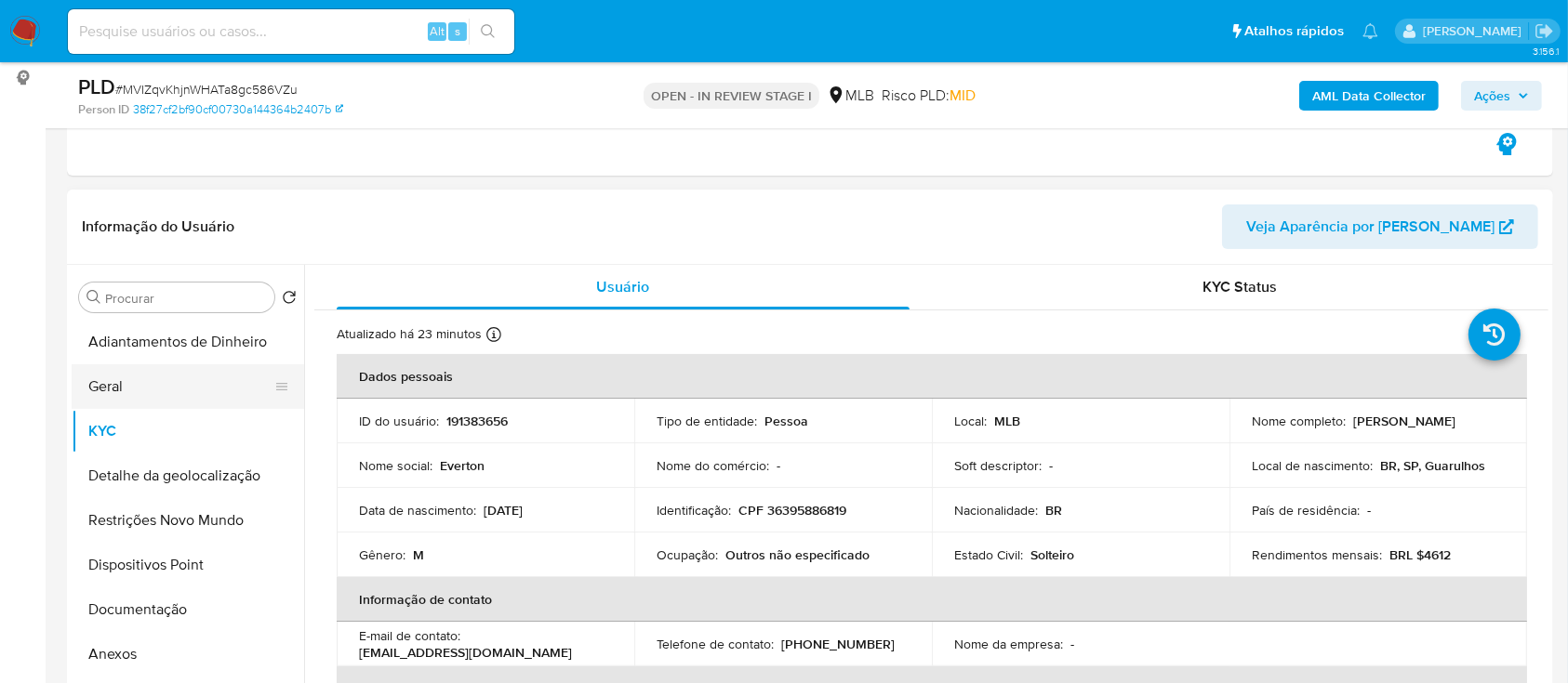
drag, startPoint x: 135, startPoint y: 383, endPoint x: 225, endPoint y: 405, distance: 92.6
click at [135, 382] on button "Geral" at bounding box center [180, 386] width 217 height 45
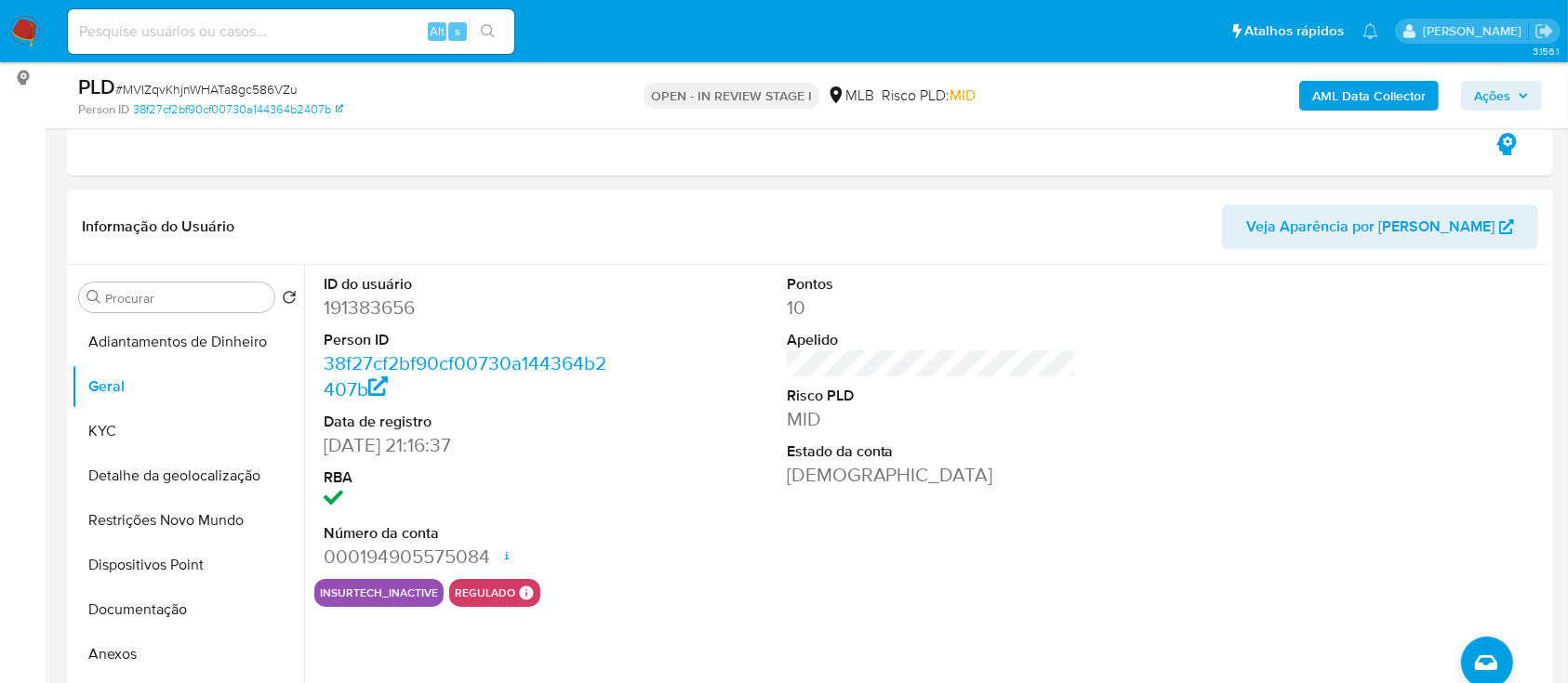
click at [1330, 315] on div at bounding box center [1394, 422] width 309 height 314
click at [126, 431] on button "KYC" at bounding box center [180, 430] width 217 height 45
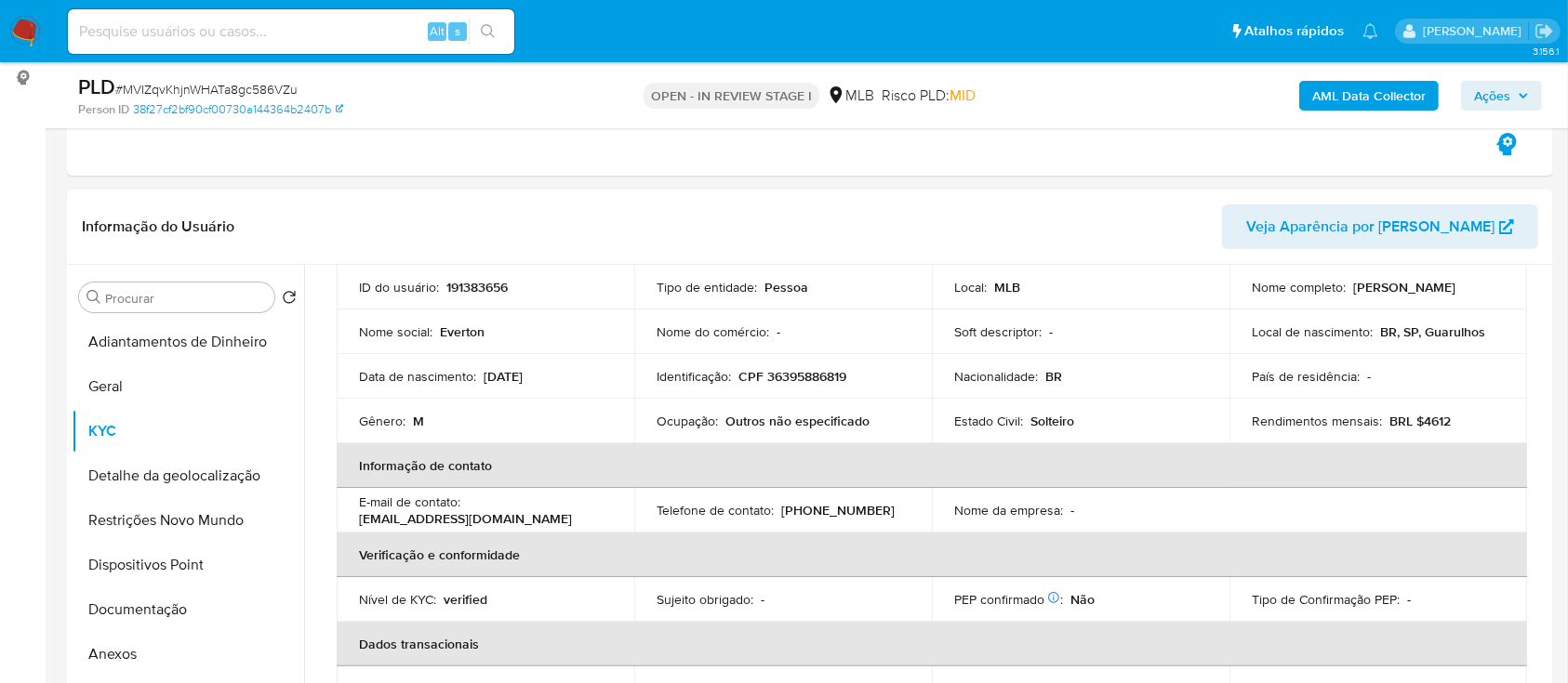
scroll to position [136, 0]
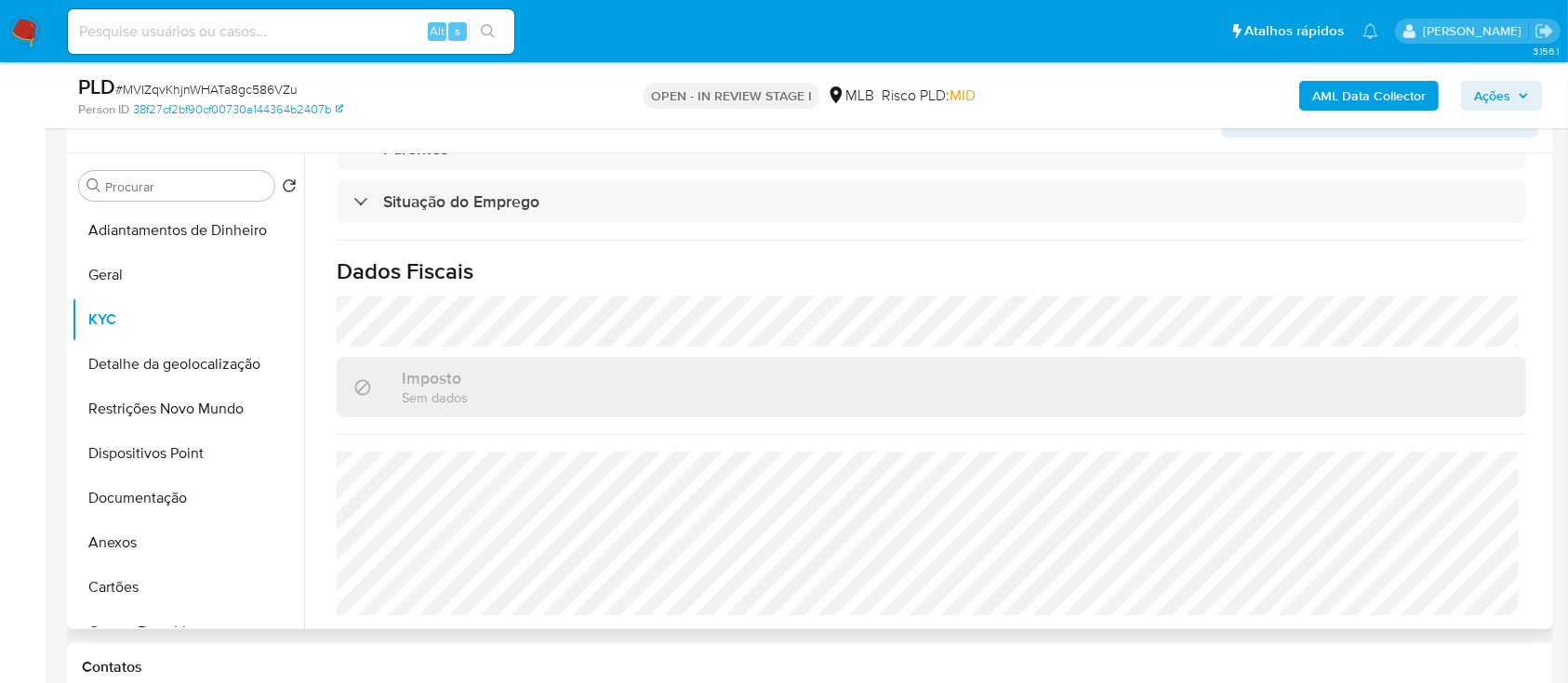
scroll to position [496, 0]
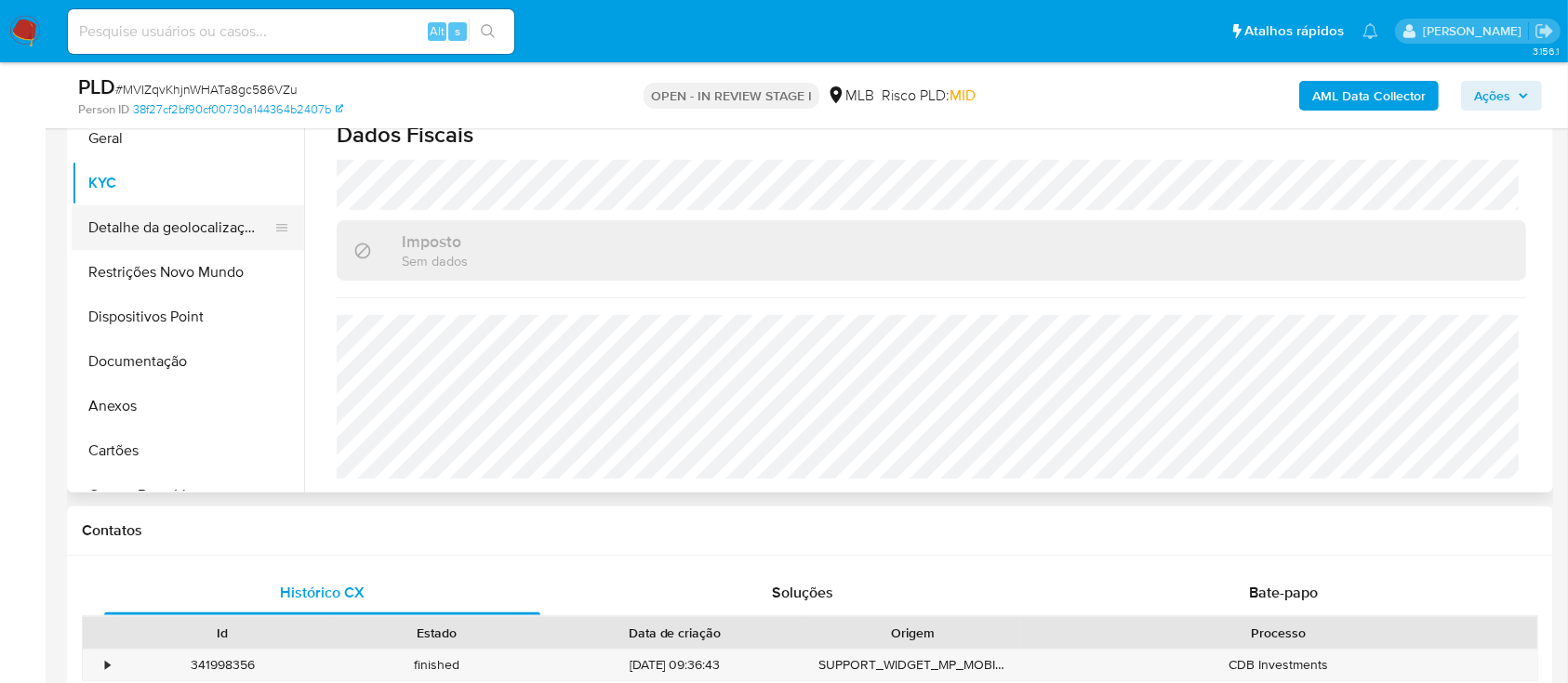
click at [156, 227] on button "Detalhe da geolocalização" at bounding box center [180, 228] width 217 height 45
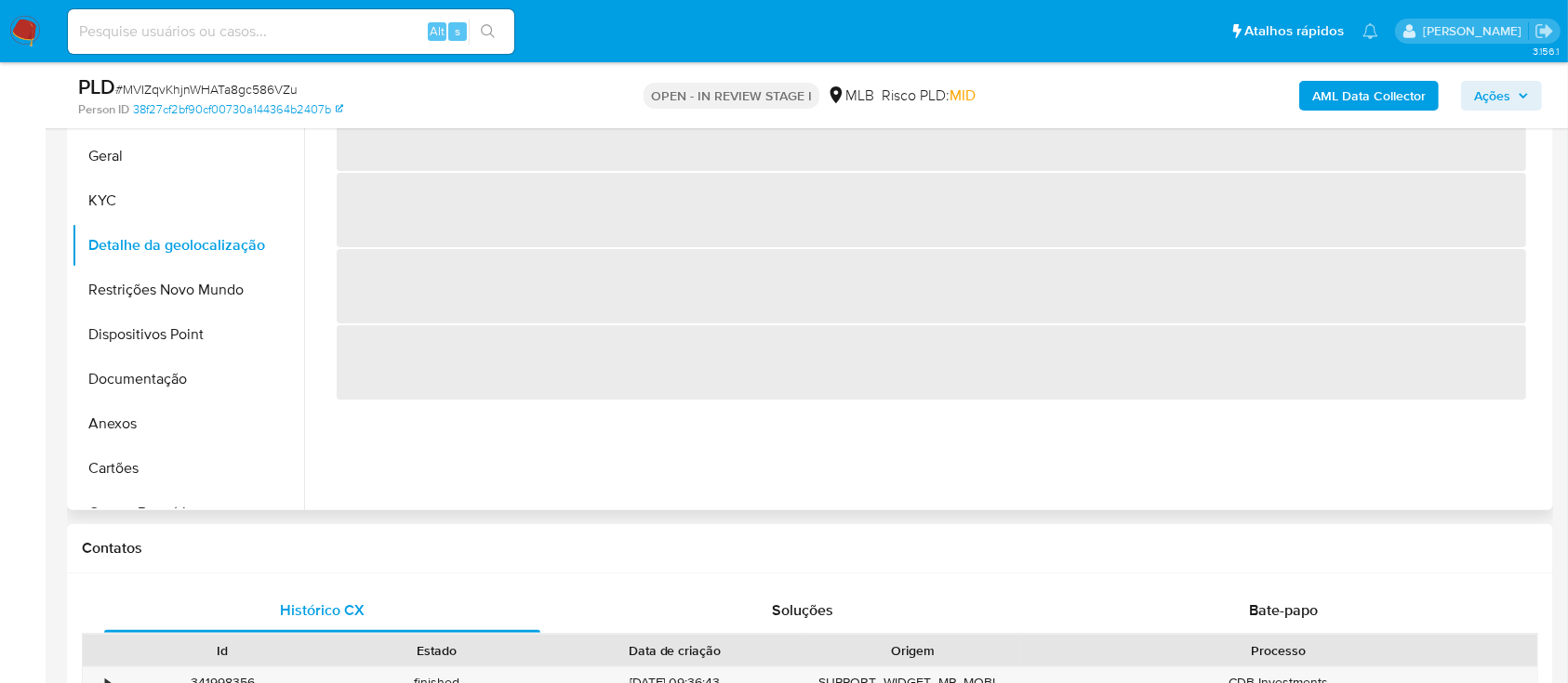
scroll to position [372, 0]
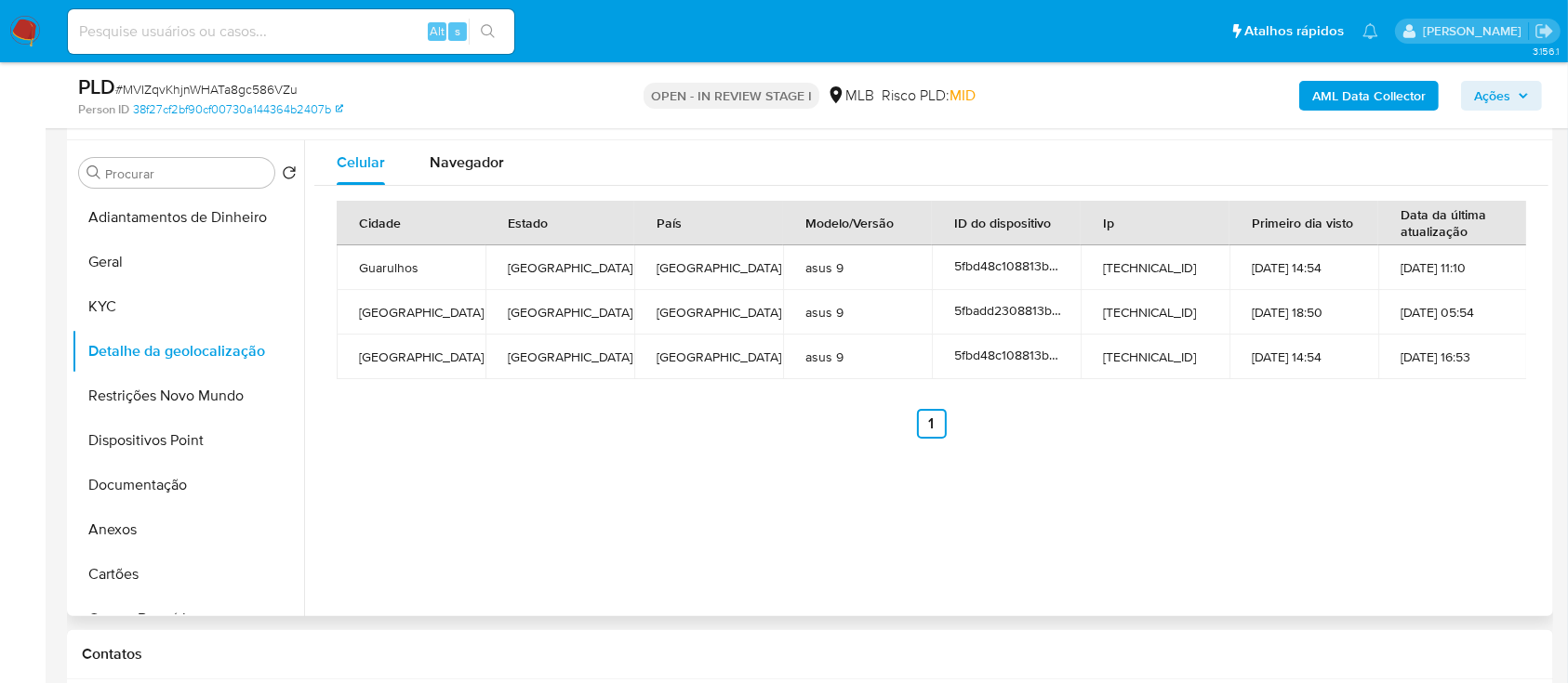
click at [1437, 437] on ul "Anterior 1 Siguiente" at bounding box center [931, 423] width 1190 height 30
click at [147, 395] on button "Restrições Novo Mundo" at bounding box center [180, 396] width 217 height 45
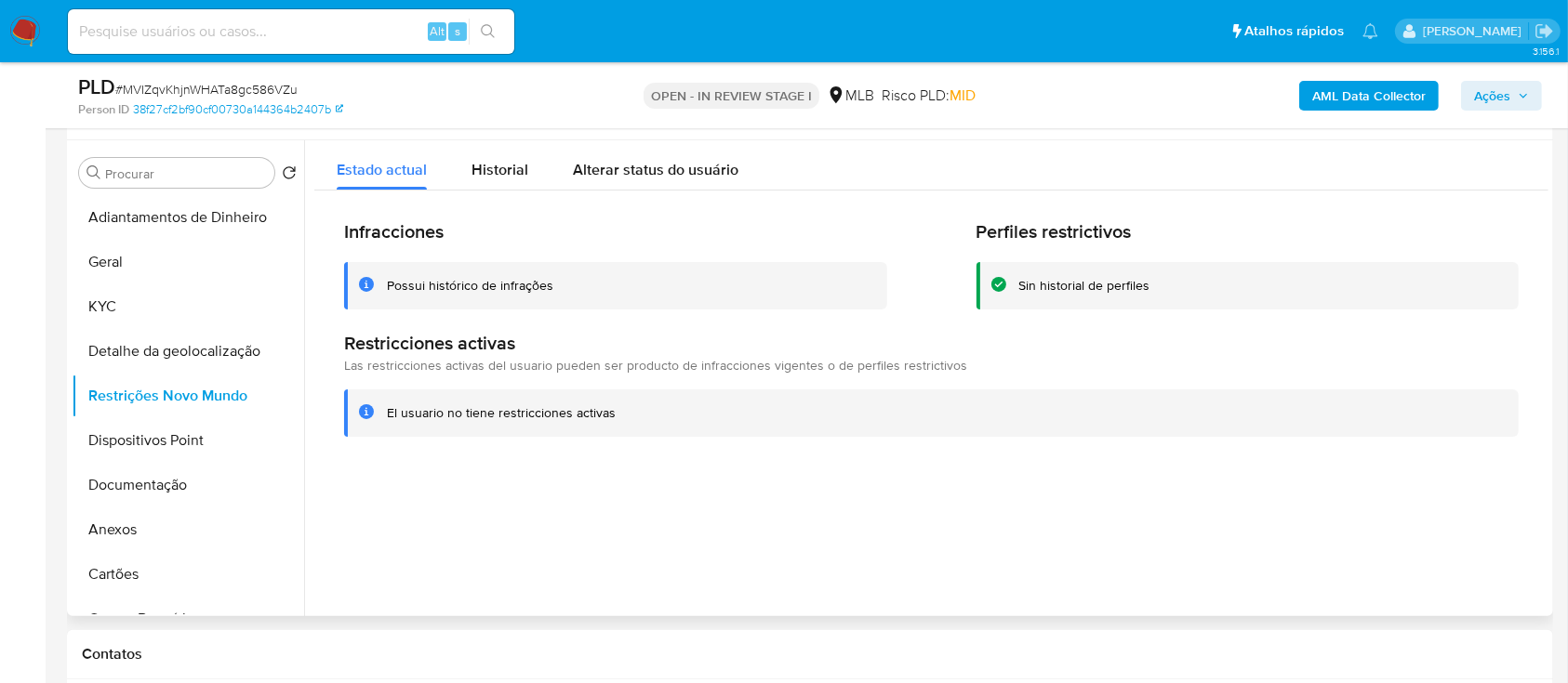
click at [1391, 479] on div at bounding box center [927, 378] width 1244 height 475
click at [179, 435] on button "Dispositivos Point" at bounding box center [180, 440] width 217 height 45
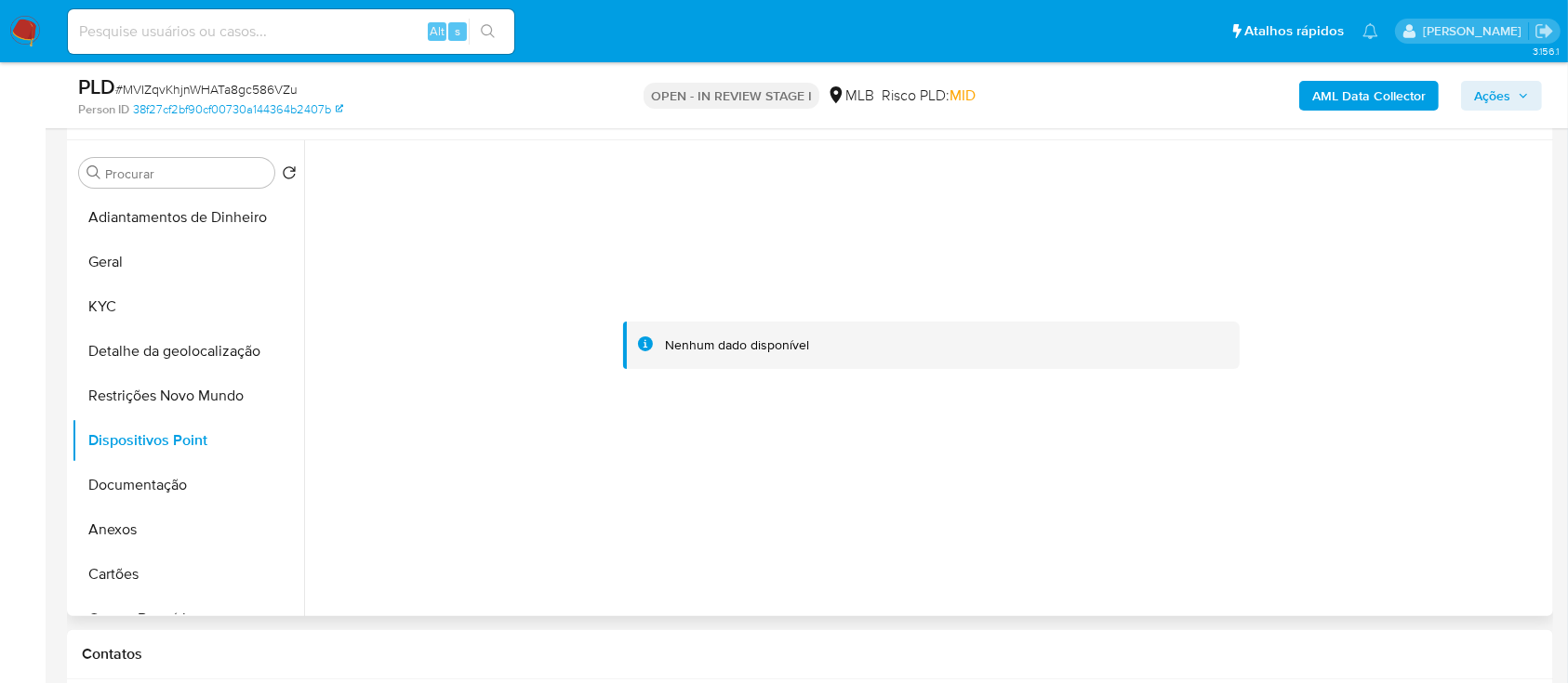
click at [1444, 298] on div at bounding box center [930, 344] width 1234 height 408
drag, startPoint x: 126, startPoint y: 488, endPoint x: 306, endPoint y: 484, distance: 180.0
click at [126, 489] on button "Documentação" at bounding box center [188, 485] width 233 height 45
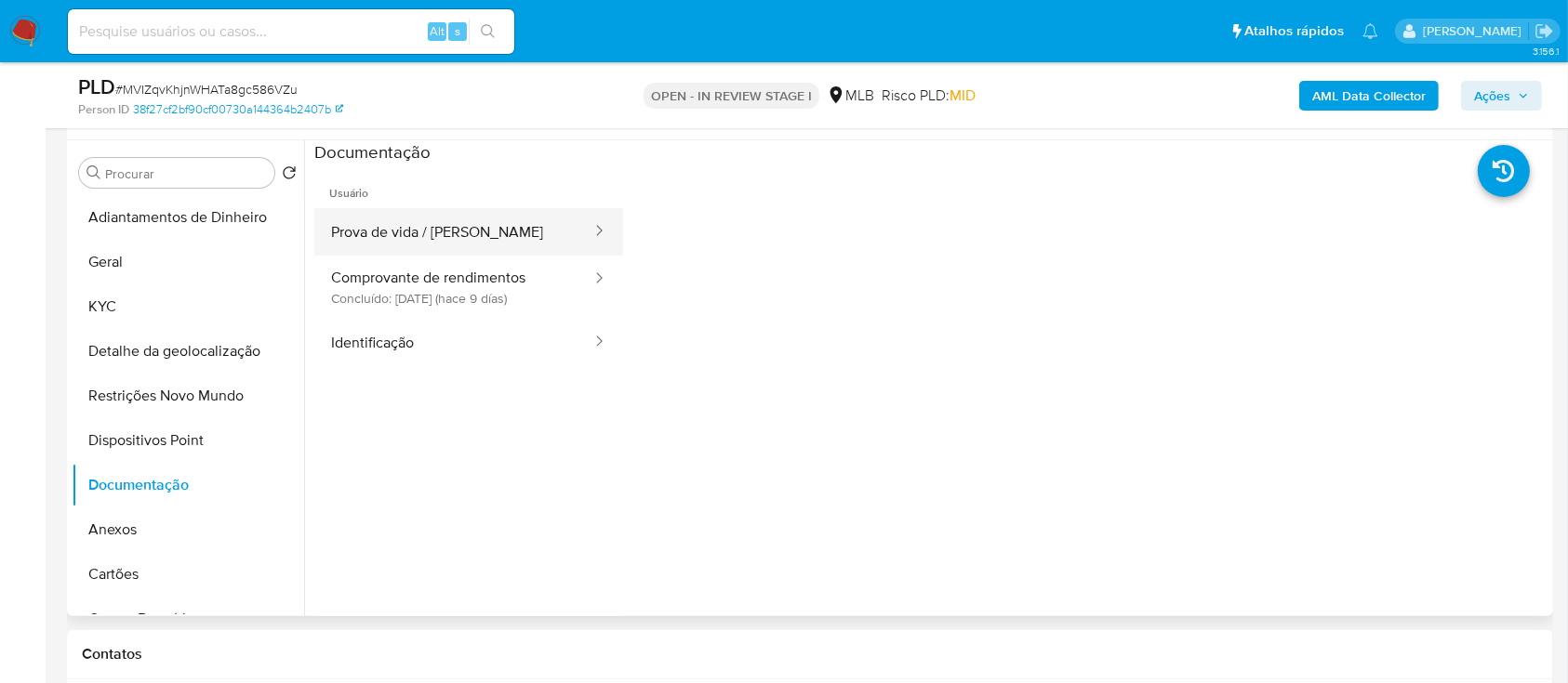
click at [500, 246] on button "Prova de vida / [PERSON_NAME]" at bounding box center [453, 232] width 279 height 48
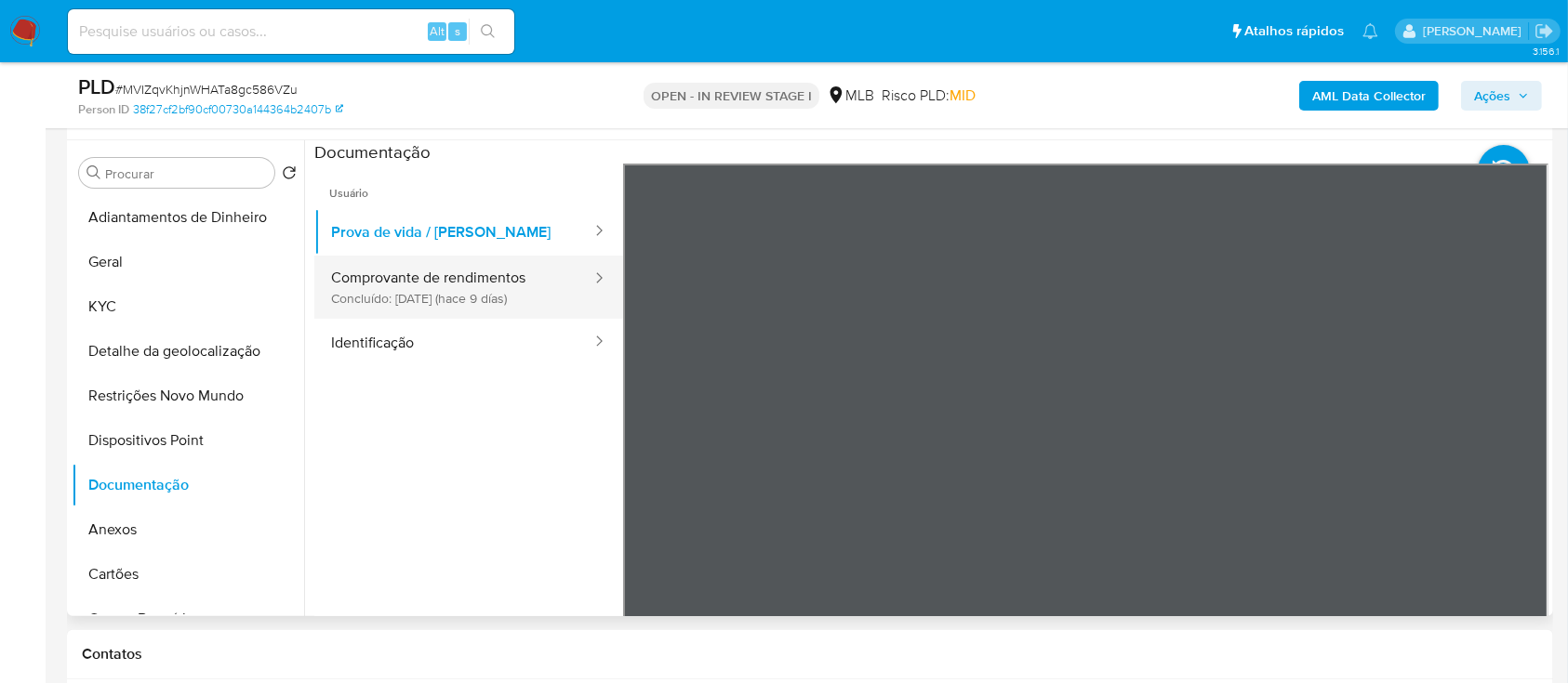
drag, startPoint x: 429, startPoint y: 279, endPoint x: 589, endPoint y: 286, distance: 160.2
click at [429, 280] on button "Comprovante de rendimentos Concluído: 19/08/2025 (hace 9 días)" at bounding box center [453, 287] width 279 height 63
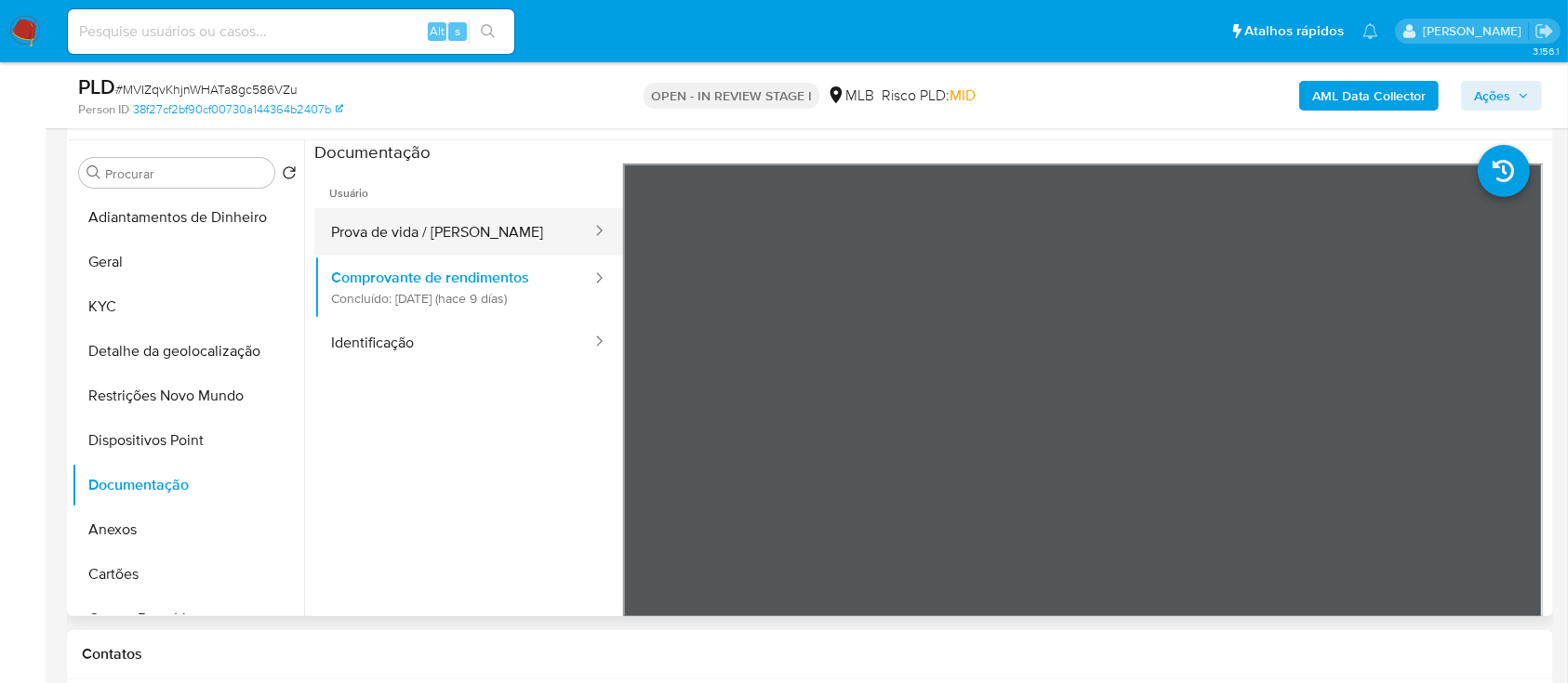
click at [492, 234] on button "Prova de vida / Selfie" at bounding box center [453, 232] width 279 height 48
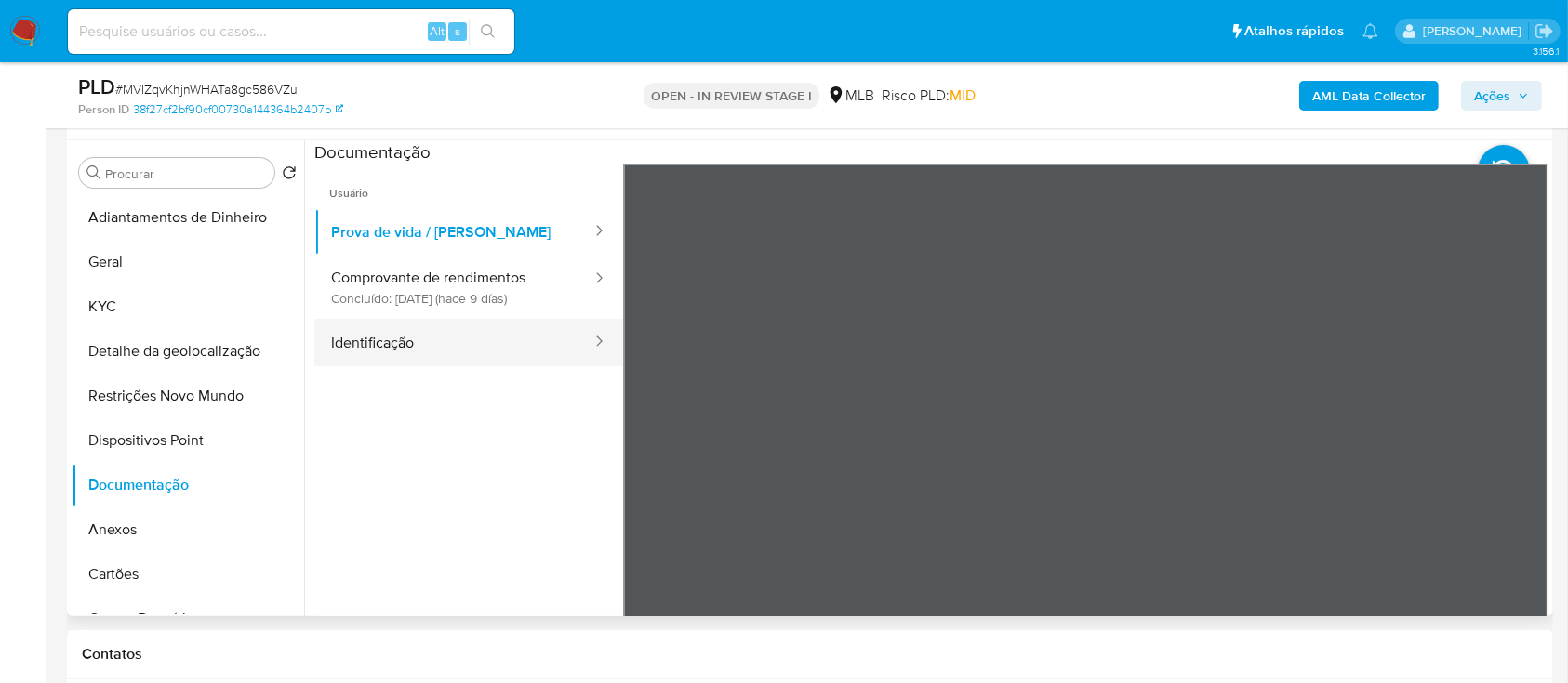
click at [374, 329] on button "Identificação" at bounding box center [453, 342] width 279 height 48
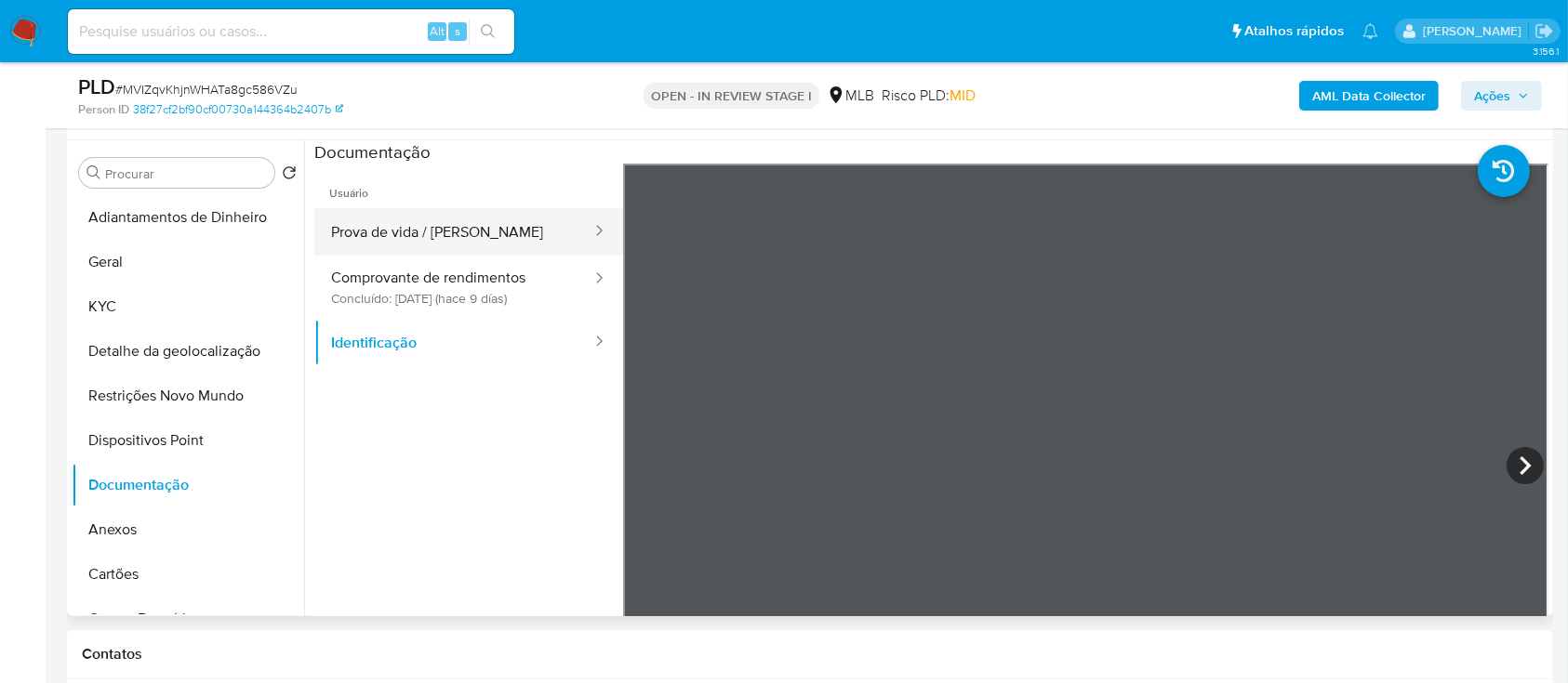
click at [379, 238] on button "Prova de vida / Selfie" at bounding box center [453, 232] width 279 height 48
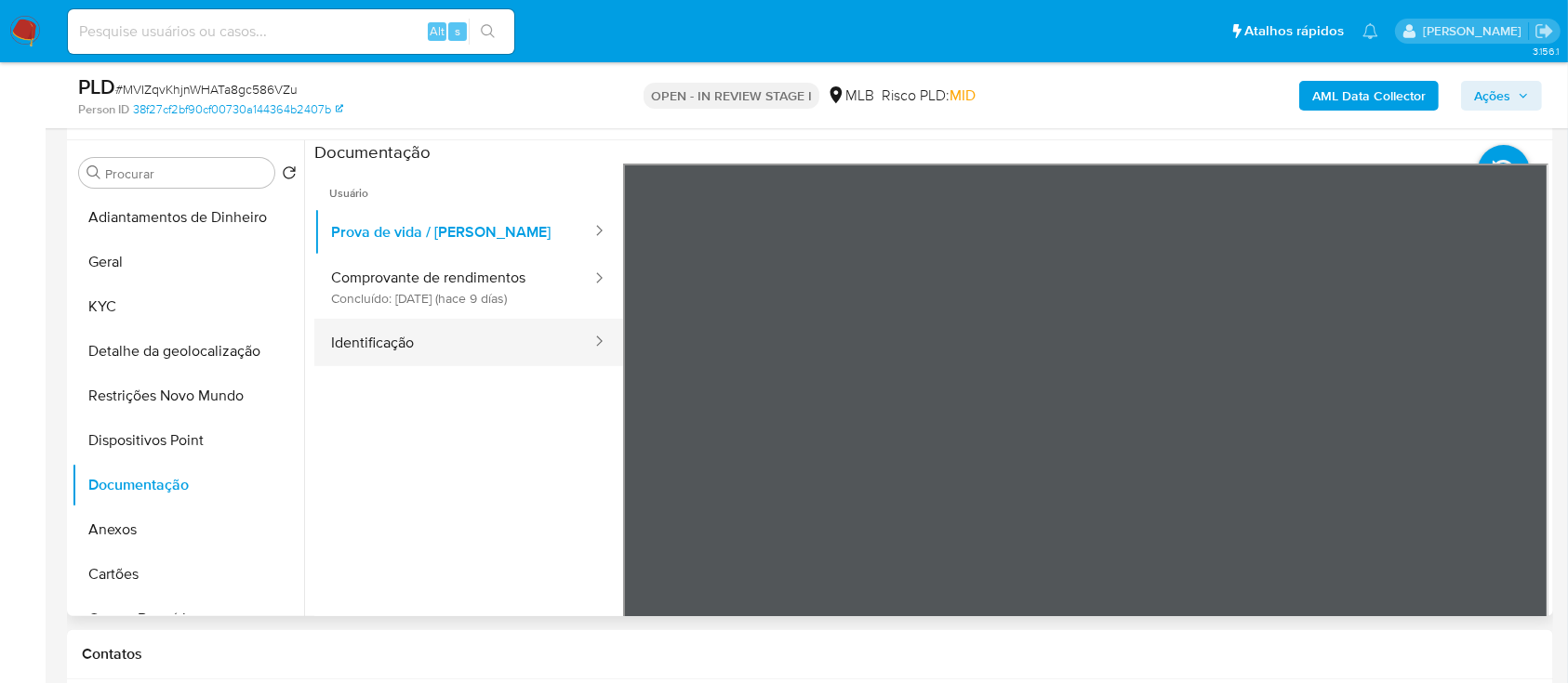
click at [403, 352] on button "Identificação" at bounding box center [453, 342] width 279 height 48
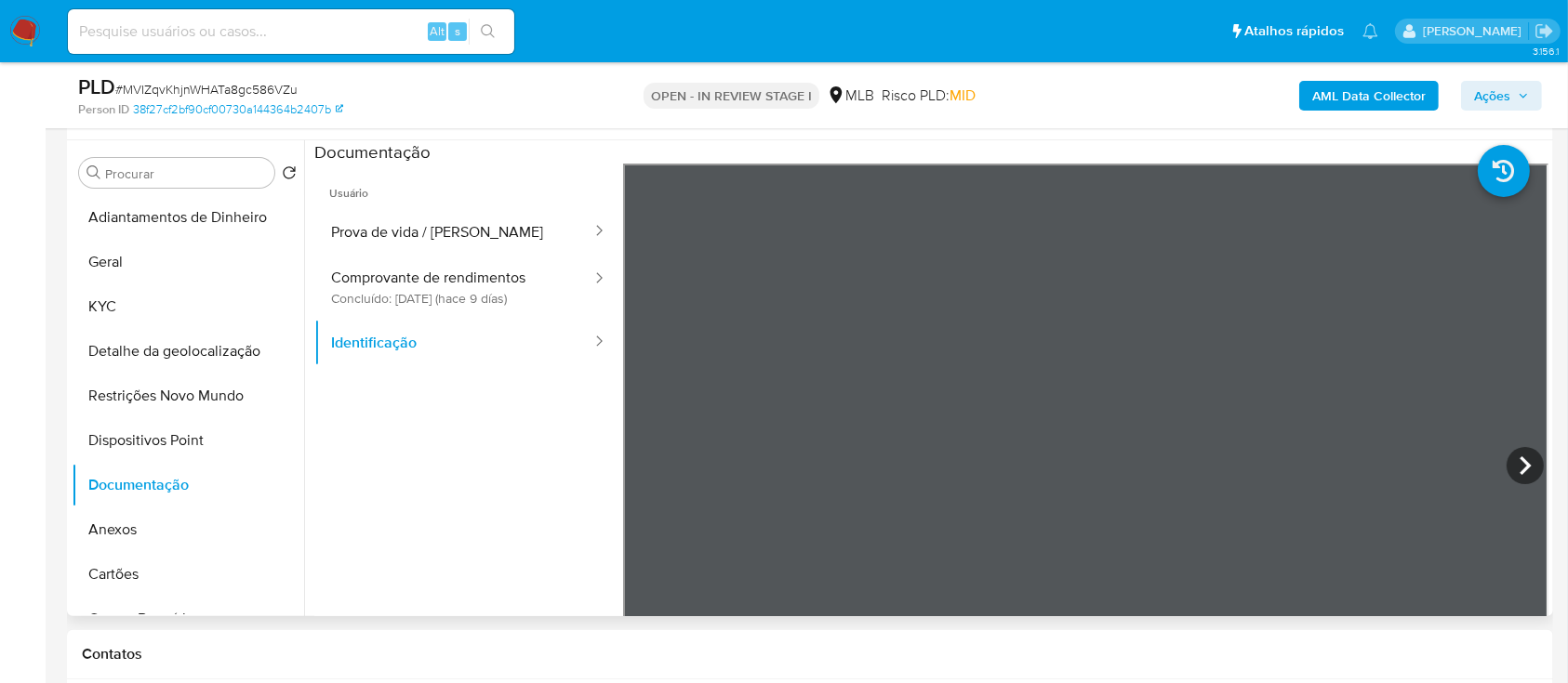
click at [306, 538] on div at bounding box center [927, 378] width 1244 height 475
click at [109, 309] on button "KYC" at bounding box center [180, 306] width 217 height 45
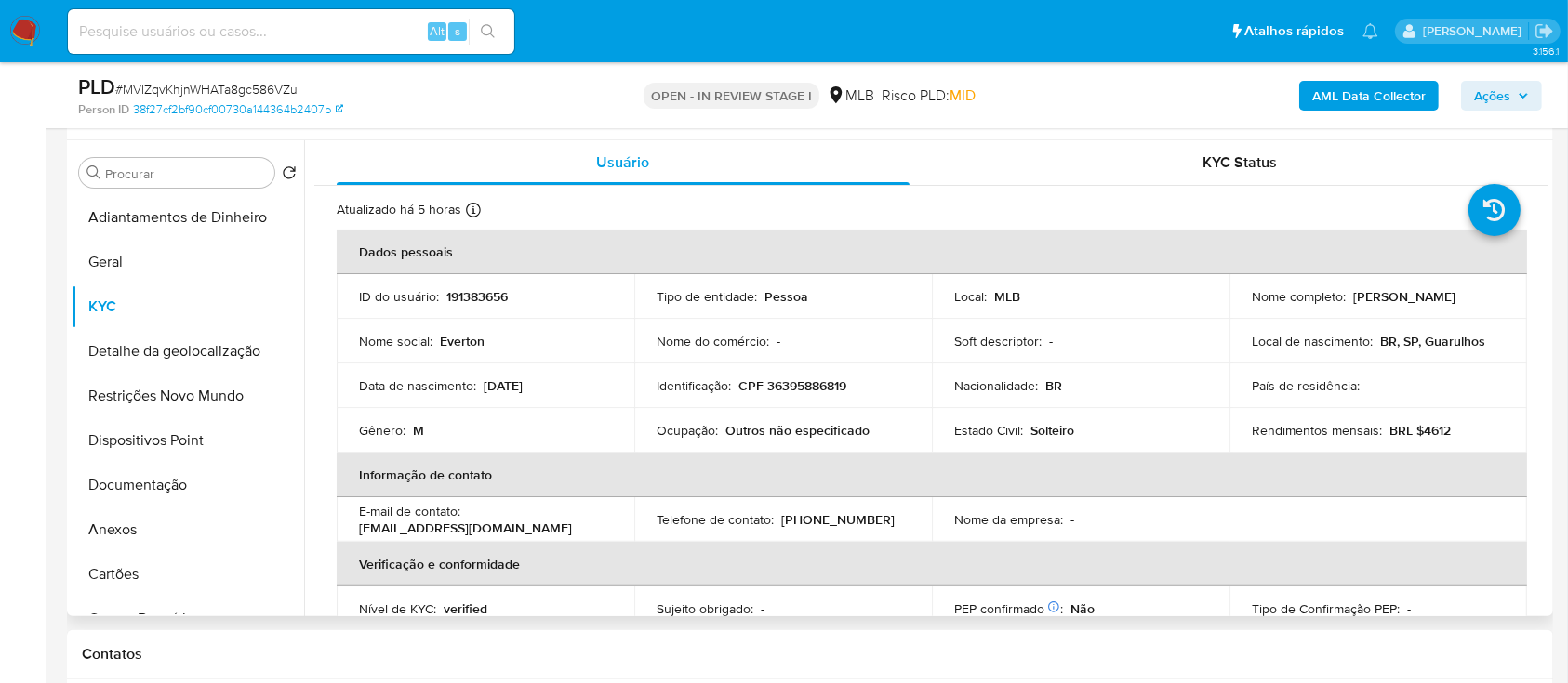
drag, startPoint x: 1477, startPoint y: 302, endPoint x: 1358, endPoint y: 297, distance: 119.1
click at [1349, 296] on div "Nome completo : Everton Martins Silva" at bounding box center [1378, 296] width 253 height 16
copy p "Everton Martins Silva"
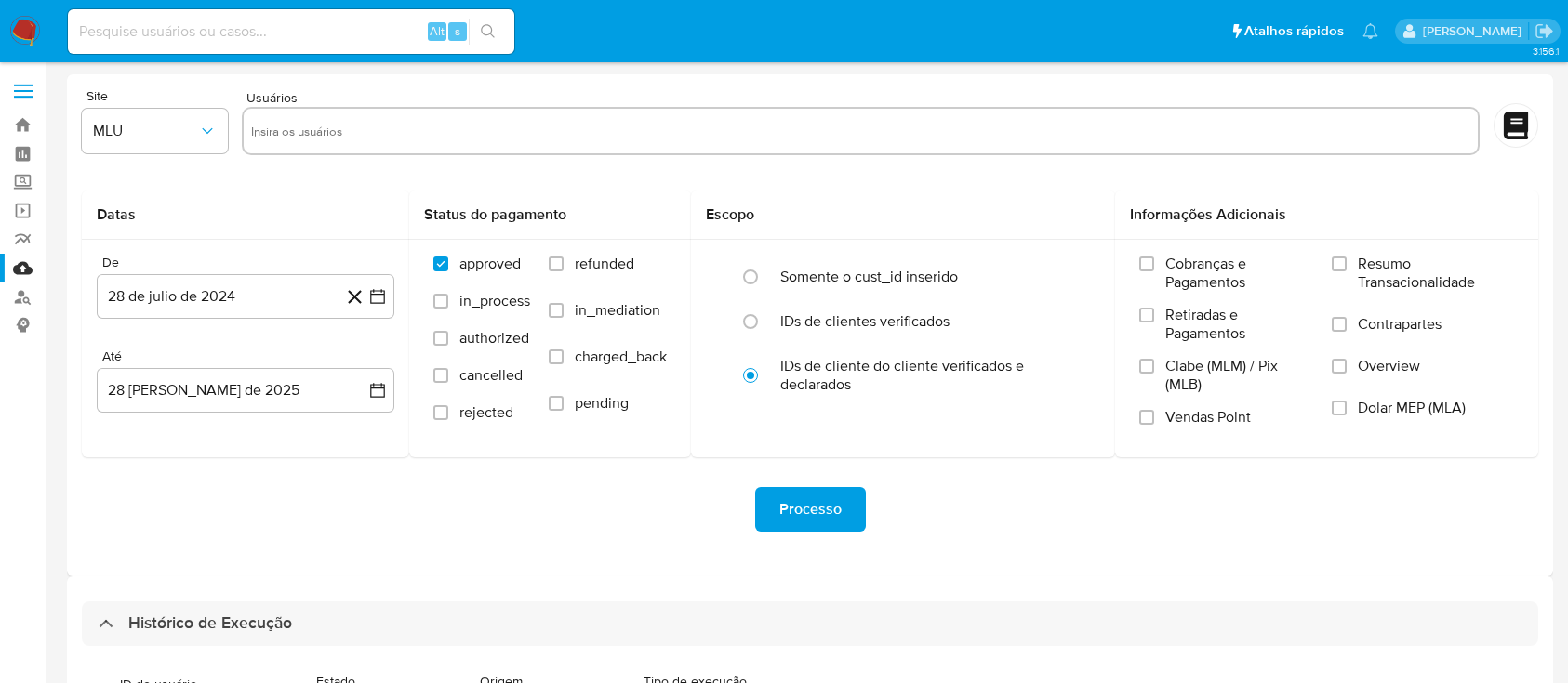
select select "20"
click at [21, 126] on link "Bandeja" at bounding box center [110, 125] width 221 height 29
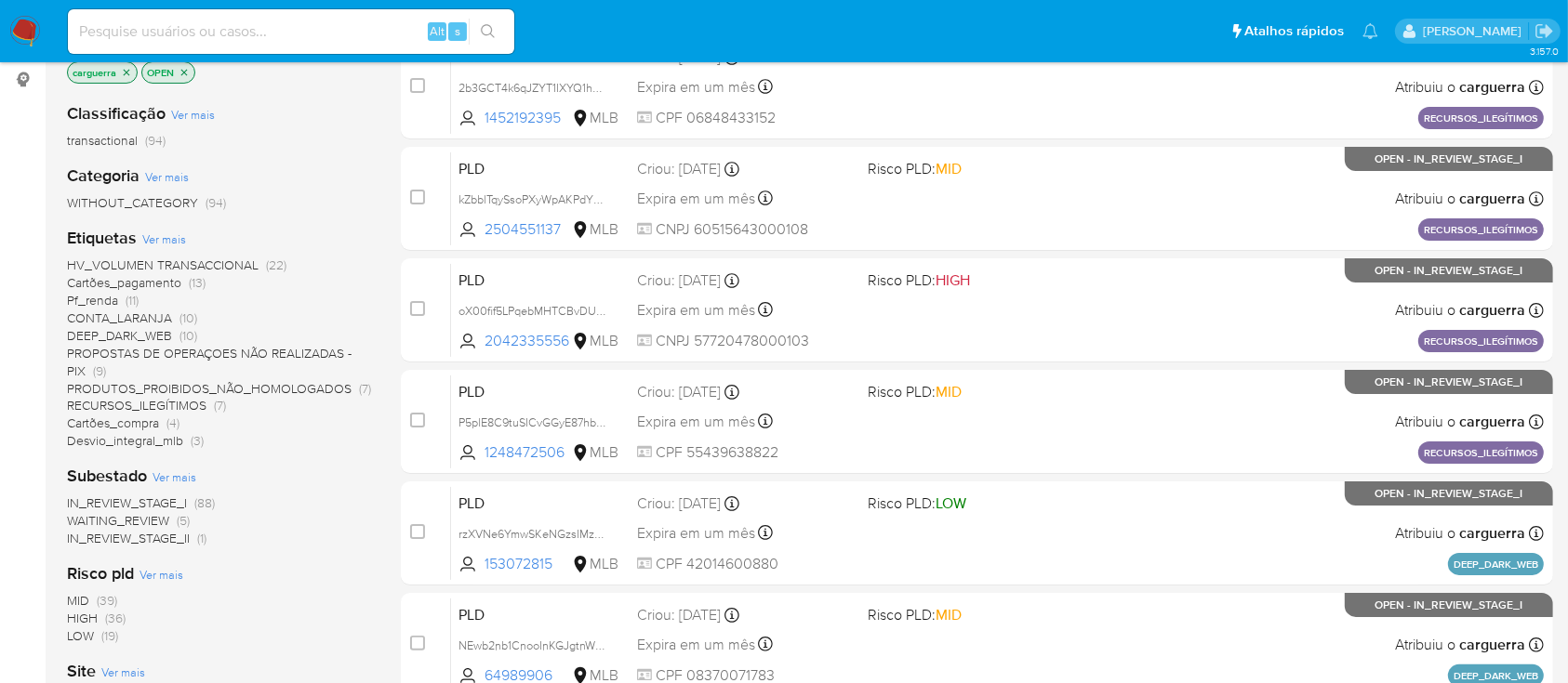
scroll to position [247, 0]
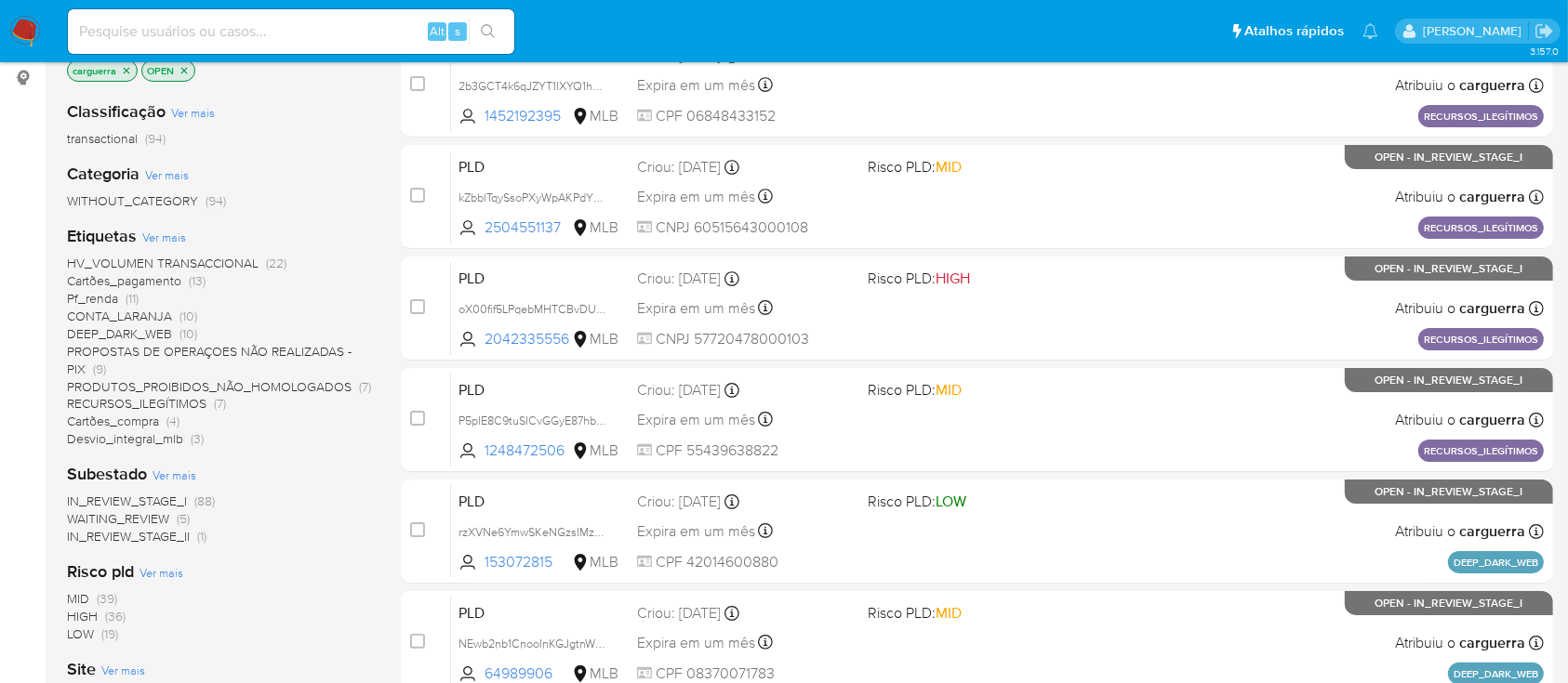
click at [98, 367] on span "(9)" at bounding box center [100, 368] width 13 height 18
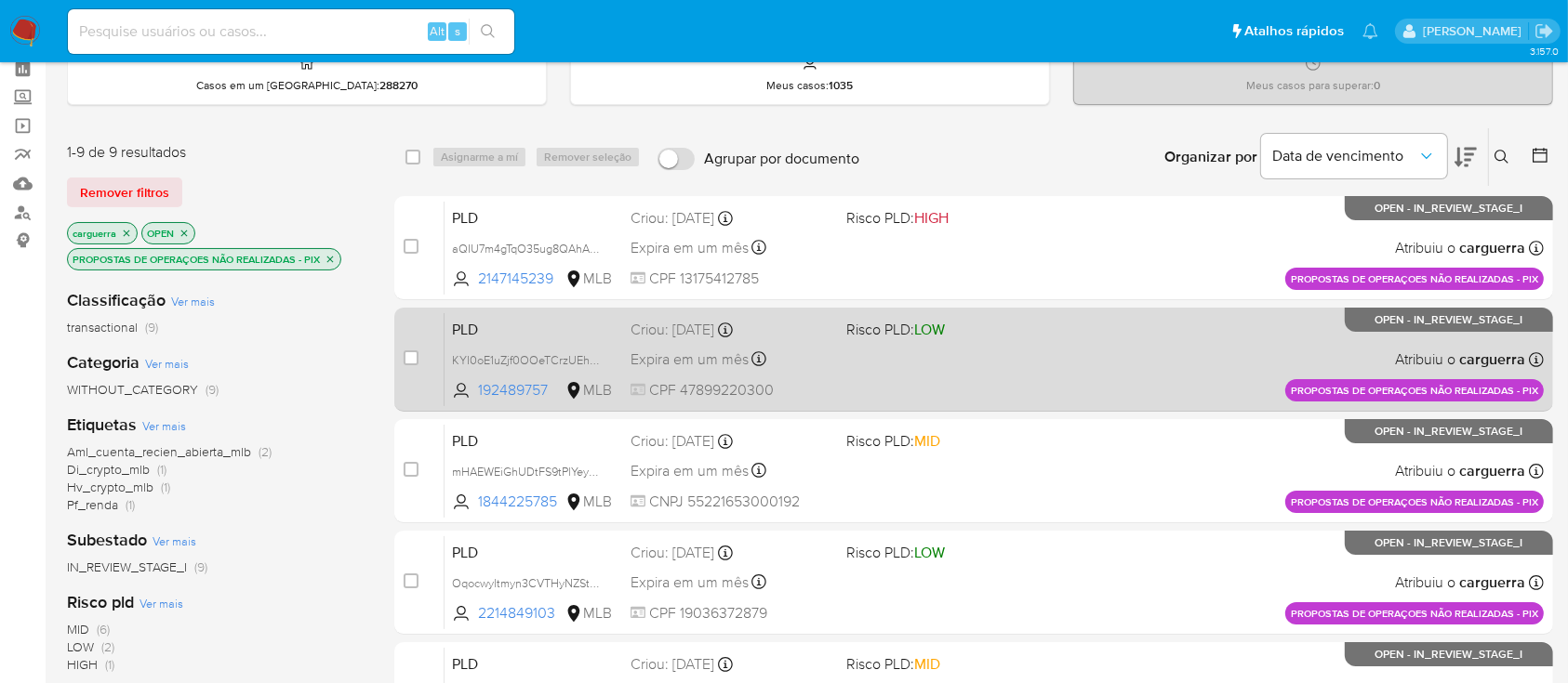
scroll to position [123, 0]
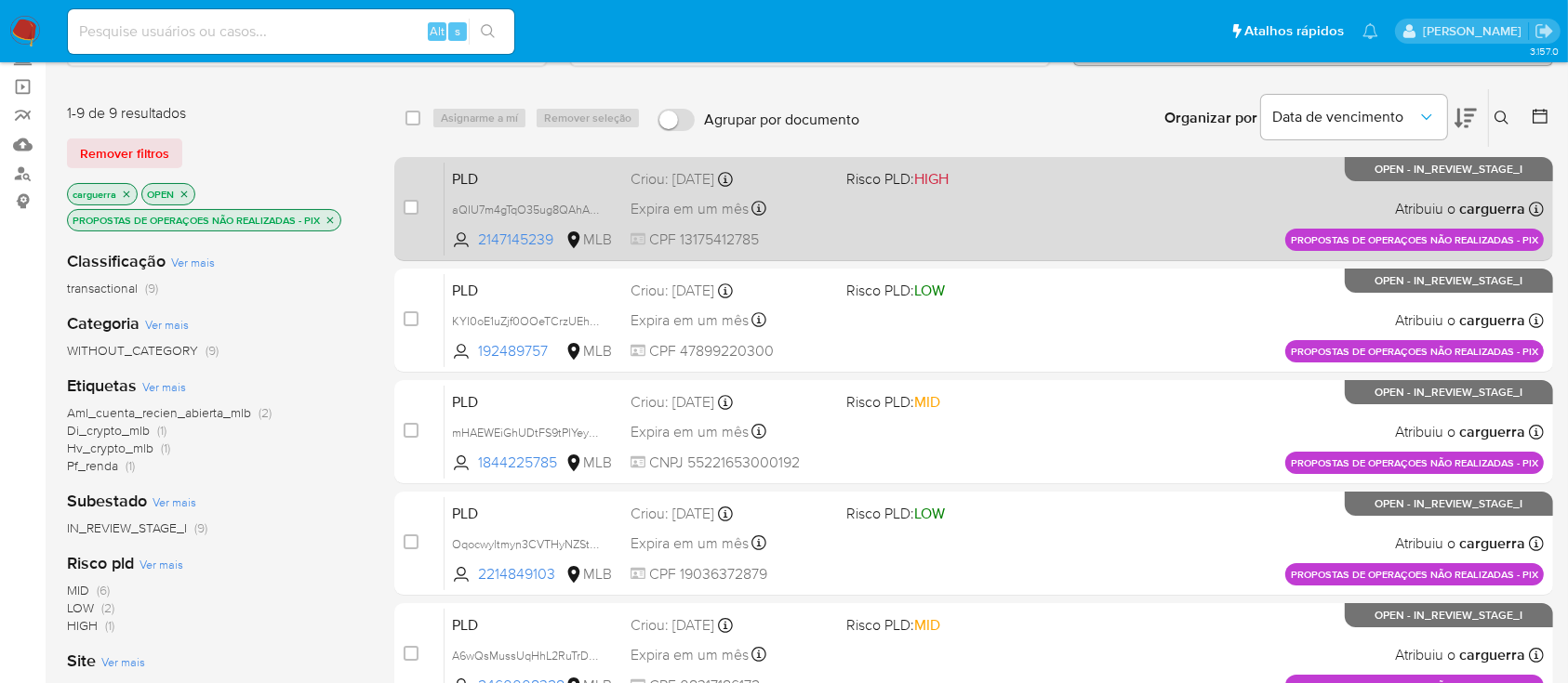
click at [875, 223] on div "PLD aQIU7m4gTqO35ug8QAhASr0G 2147145239 MLB Risco PLD: HIGH Criou: 14/08/2025 C…" at bounding box center [994, 209] width 1099 height 94
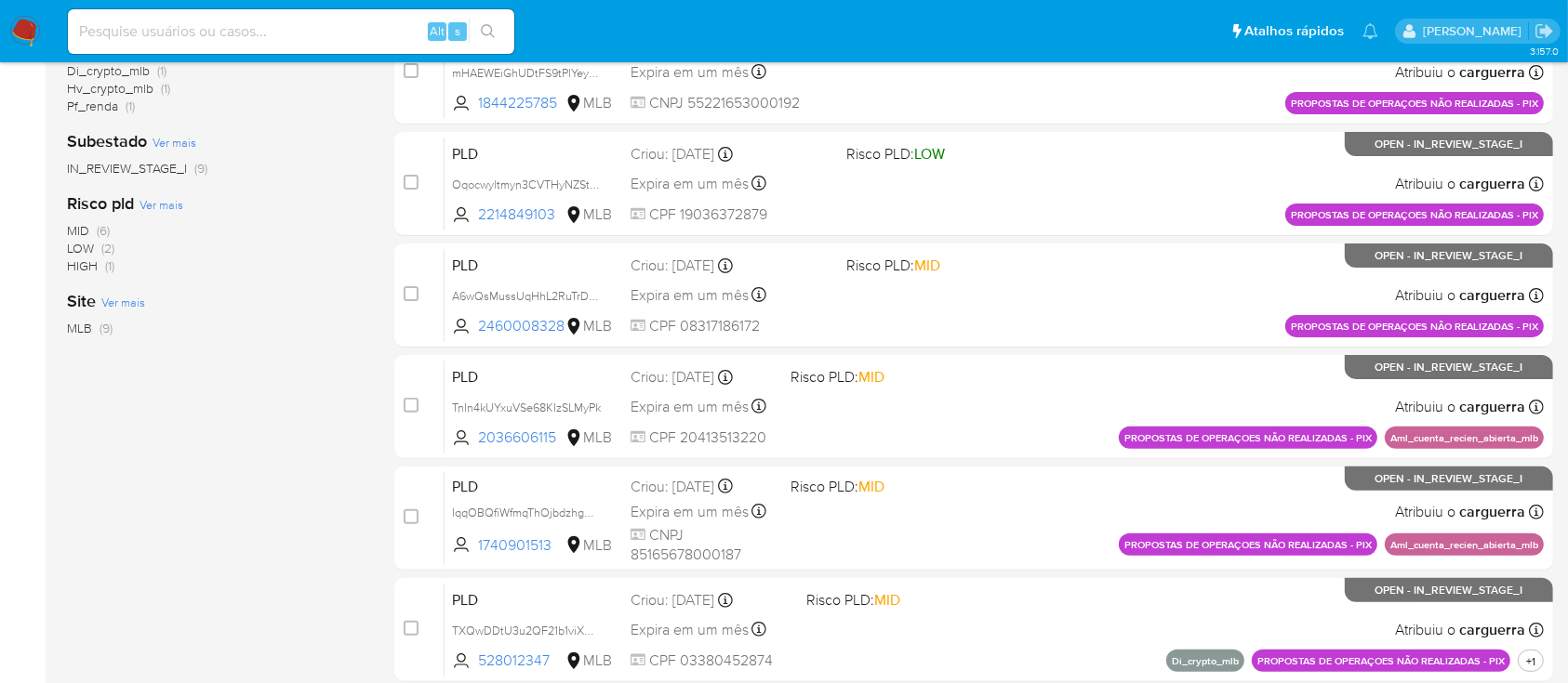
scroll to position [619, 0]
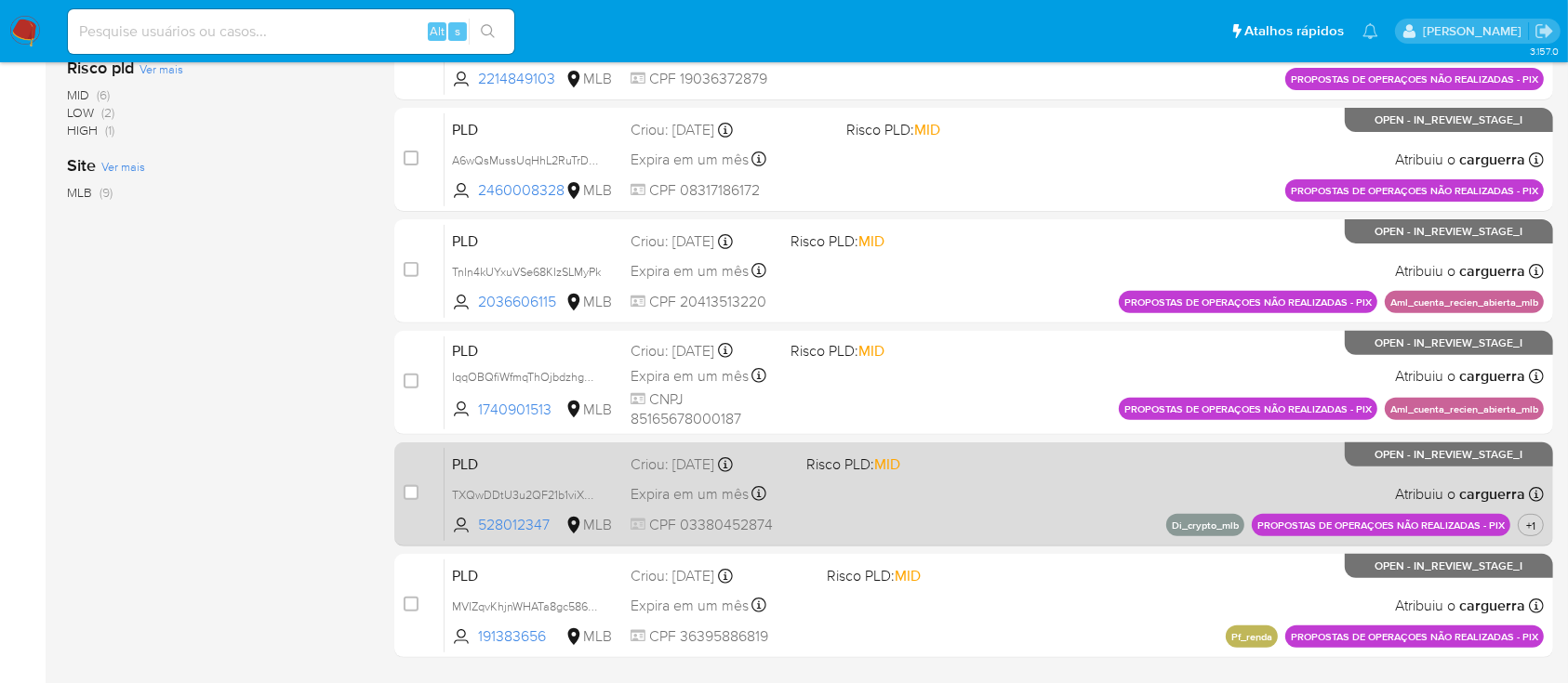
click at [846, 516] on div "PLD TXQwDDtU3u2QF21b1viXQlSg 528012347 MLB Risco PLD: MID Criou: 12/08/2025 Cri…" at bounding box center [994, 494] width 1099 height 94
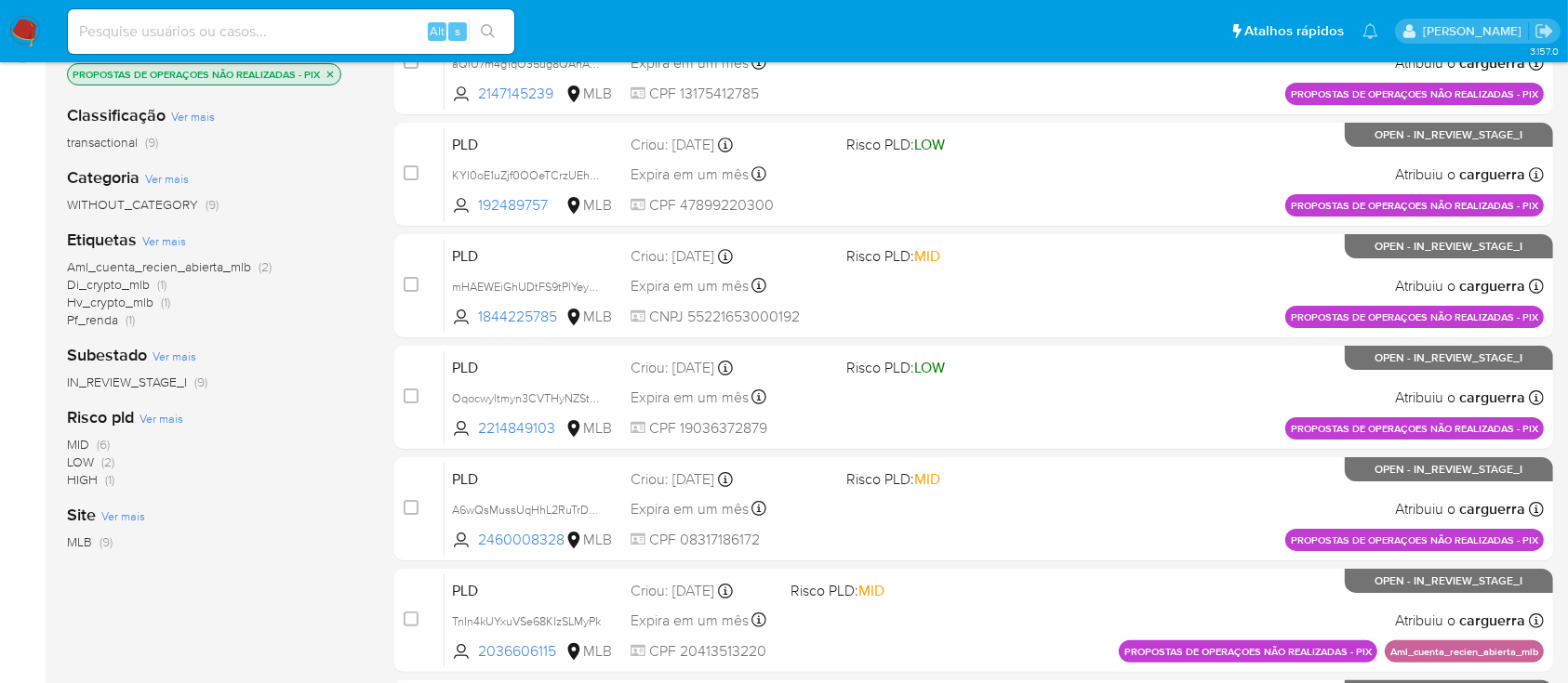
scroll to position [176, 0]
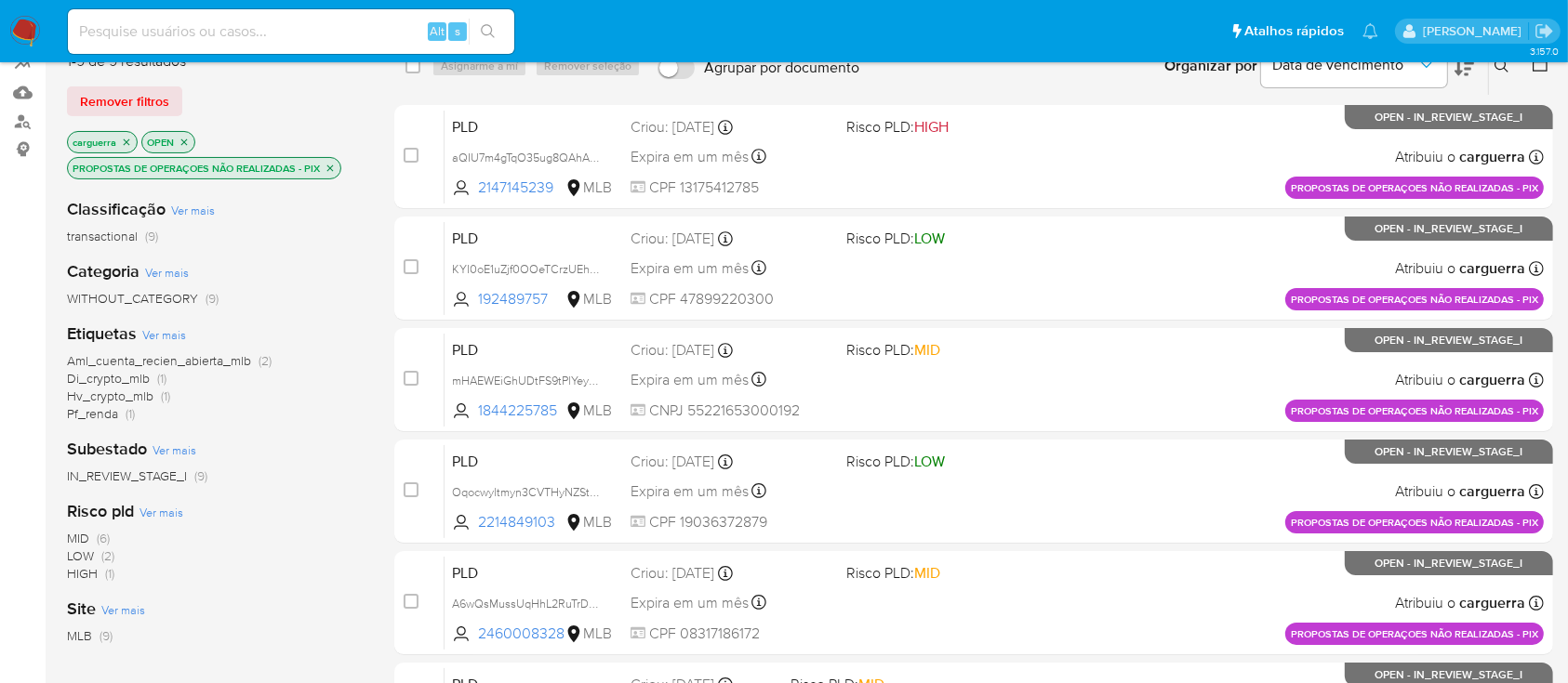
click at [327, 166] on icon "close-filter" at bounding box center [330, 168] width 11 height 11
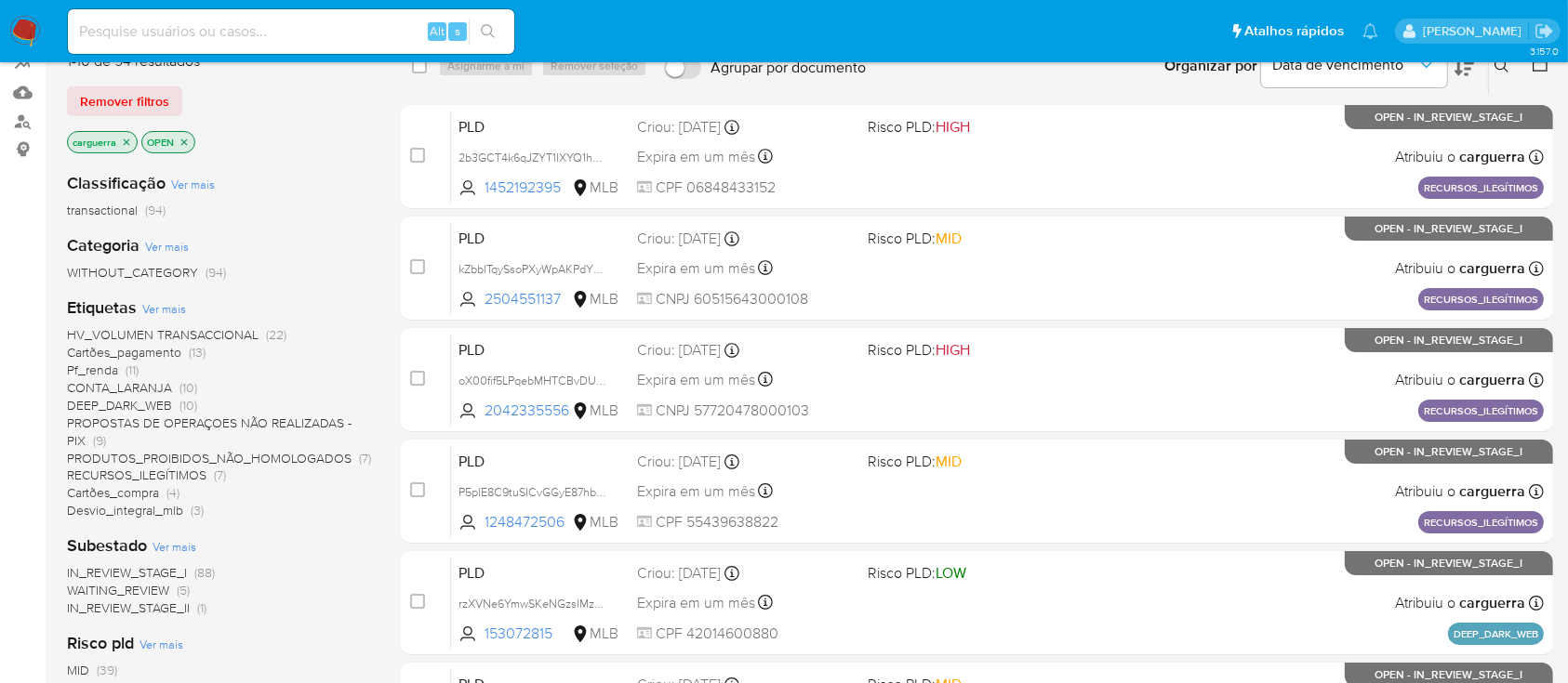
click at [223, 328] on span "HV_VOLUMEN TRANSACCIONAL" at bounding box center [163, 334] width 191 height 18
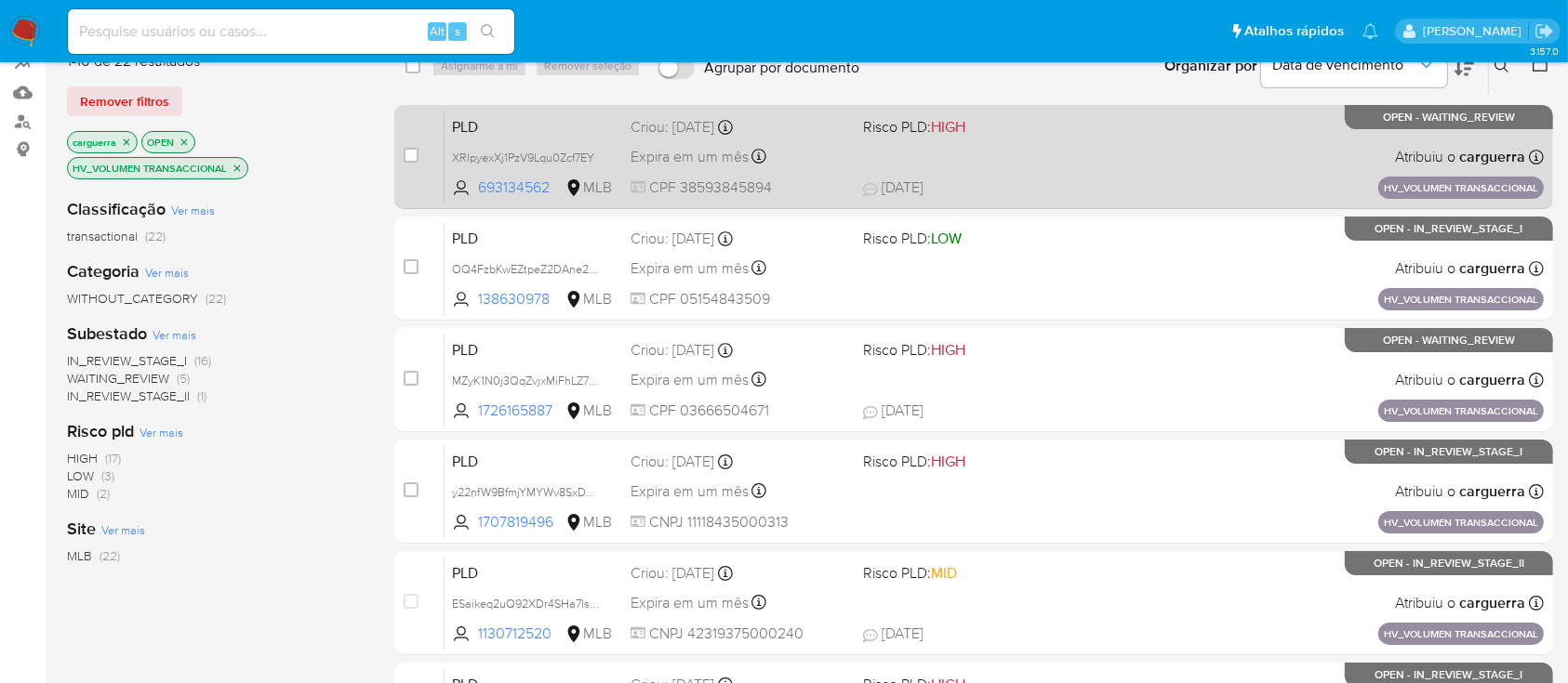
click at [1087, 156] on div "PLD XRlpyexXj1PzV9Lqu0Zcf7EY 693134562 MLB Risco PLD: HIGH Criou: 14/08/2025 Cr…" at bounding box center [994, 157] width 1099 height 94
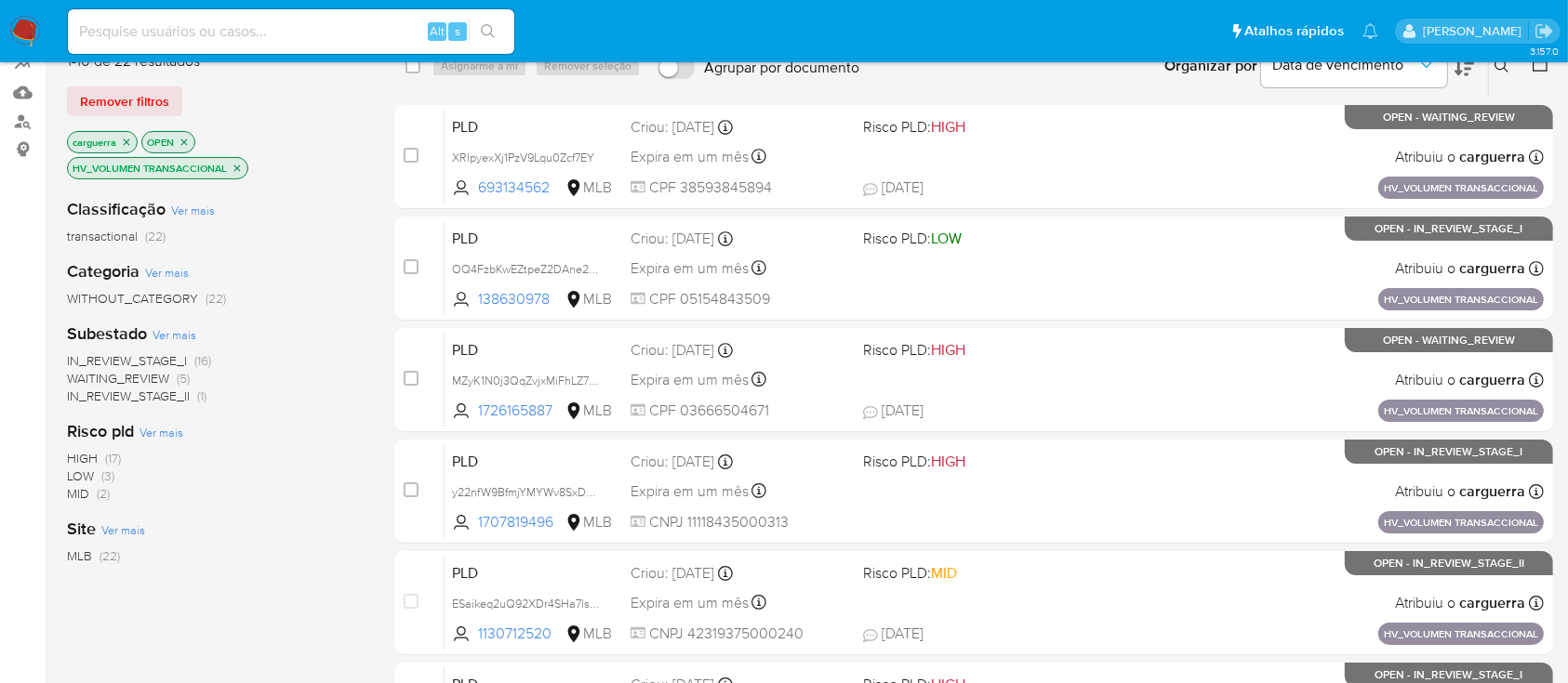
click at [236, 165] on icon "close-filter" at bounding box center [237, 168] width 11 height 11
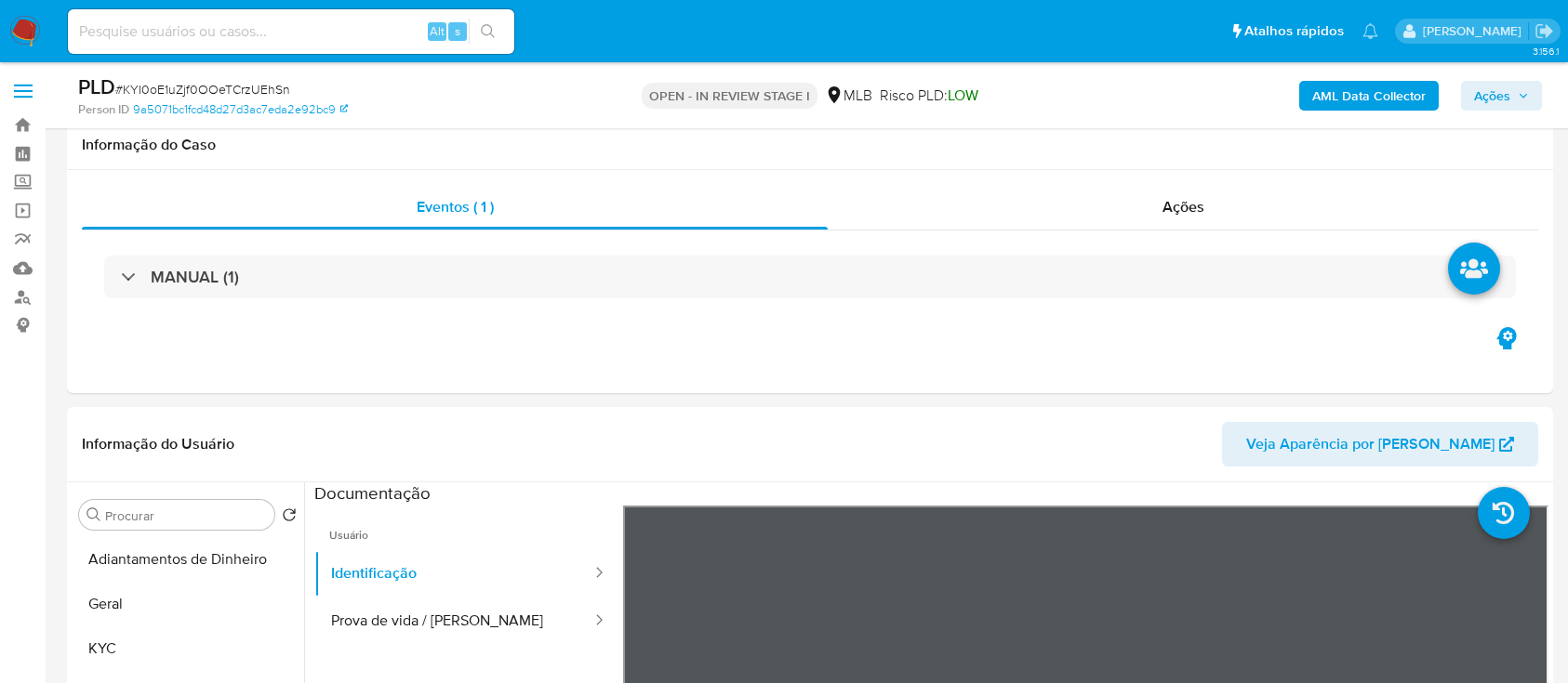
select select "10"
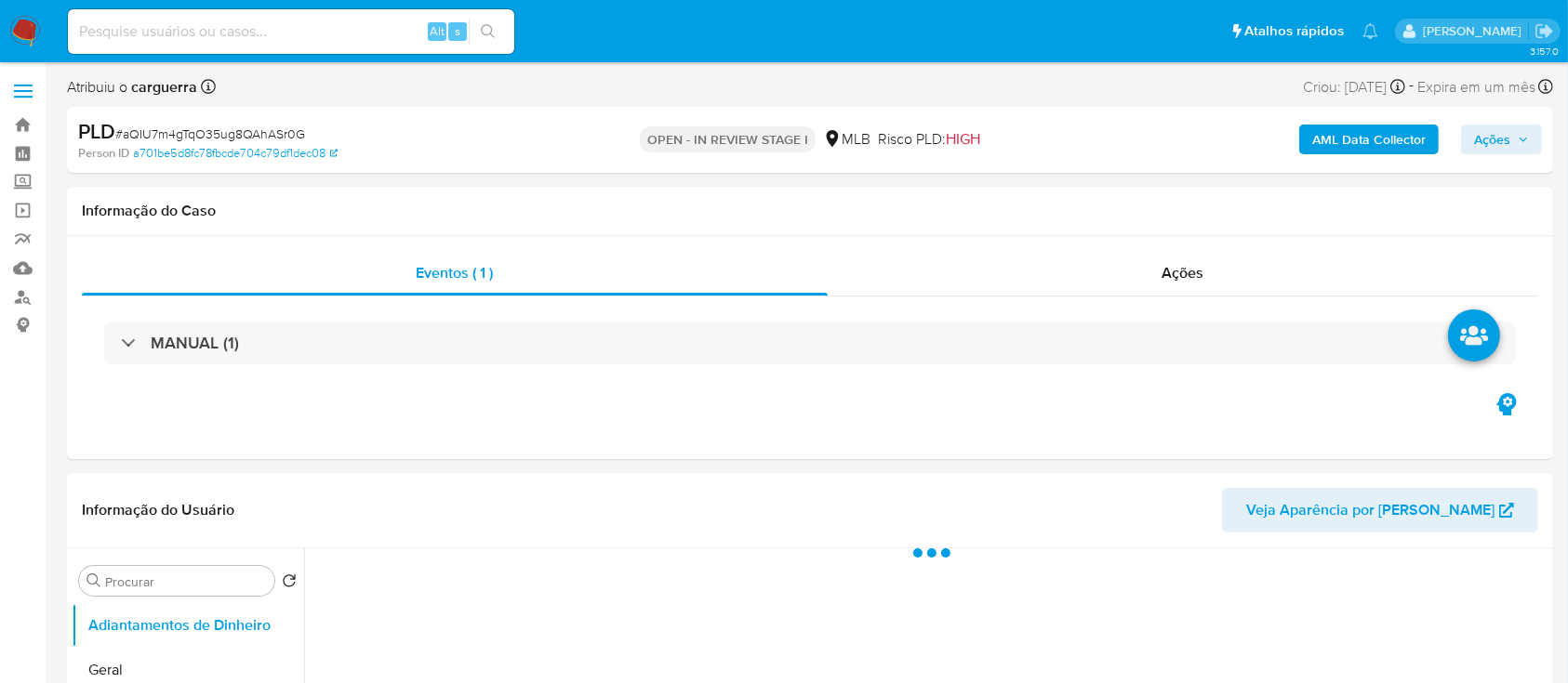
select select "10"
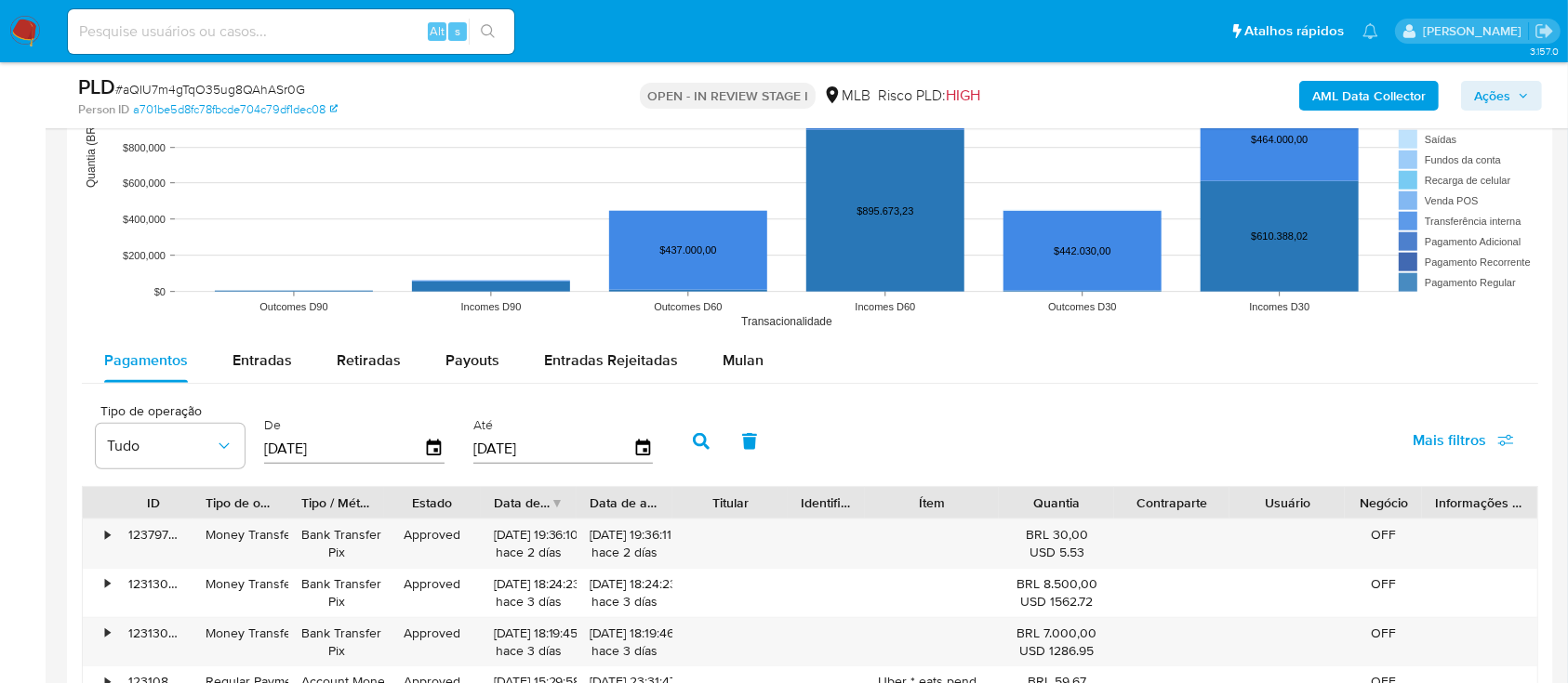
scroll to position [1734, 0]
click at [739, 361] on span "Mulan" at bounding box center [743, 359] width 41 height 21
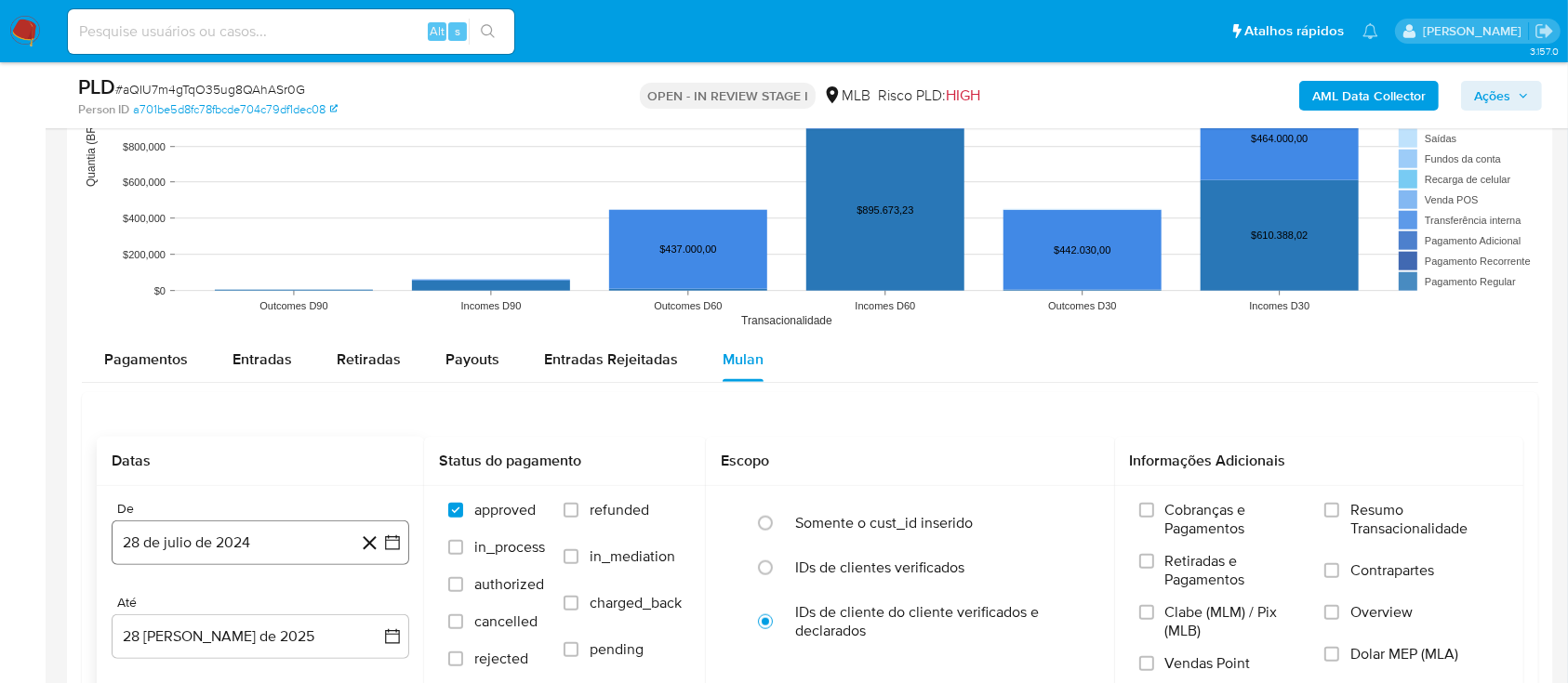
click at [391, 545] on icon "button" at bounding box center [392, 542] width 18 height 18
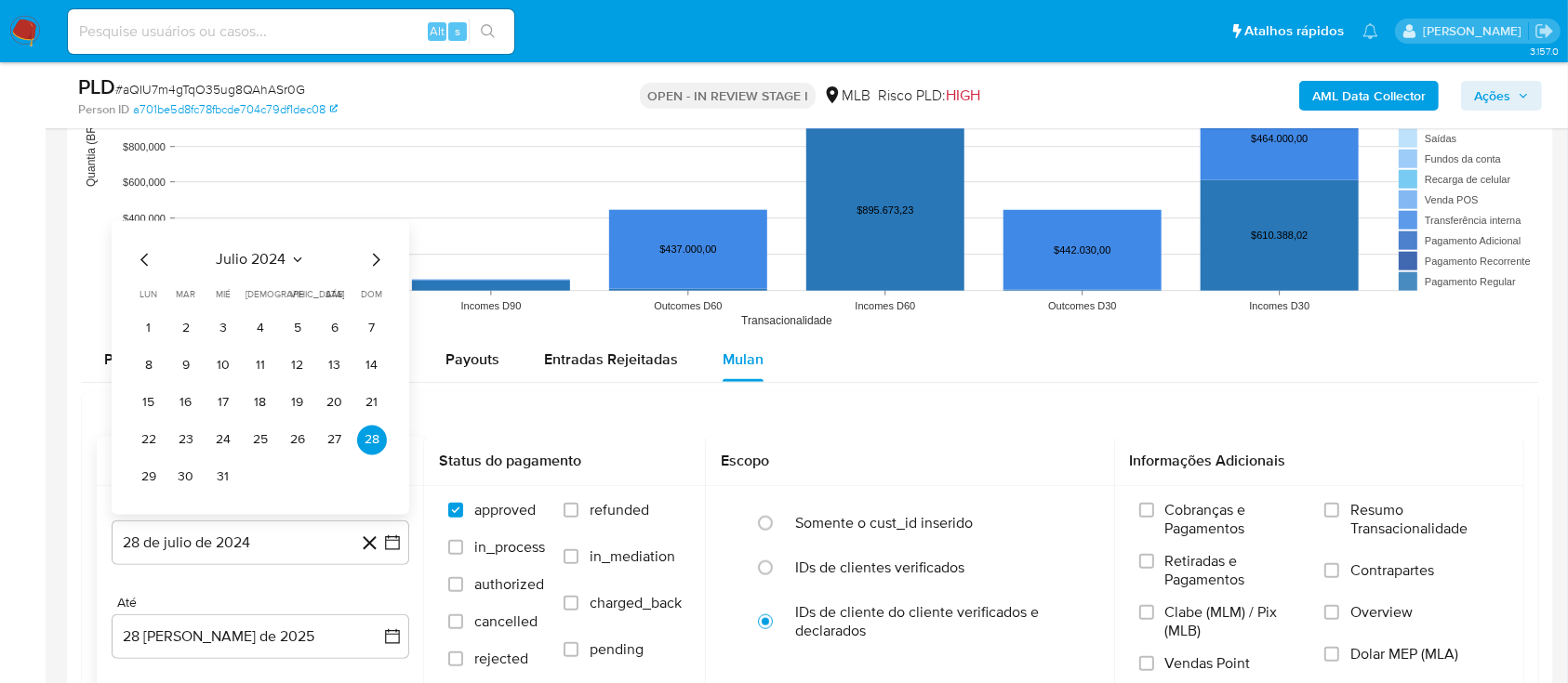
click at [300, 257] on icon "Seleccionar mes y año" at bounding box center [297, 259] width 9 height 5
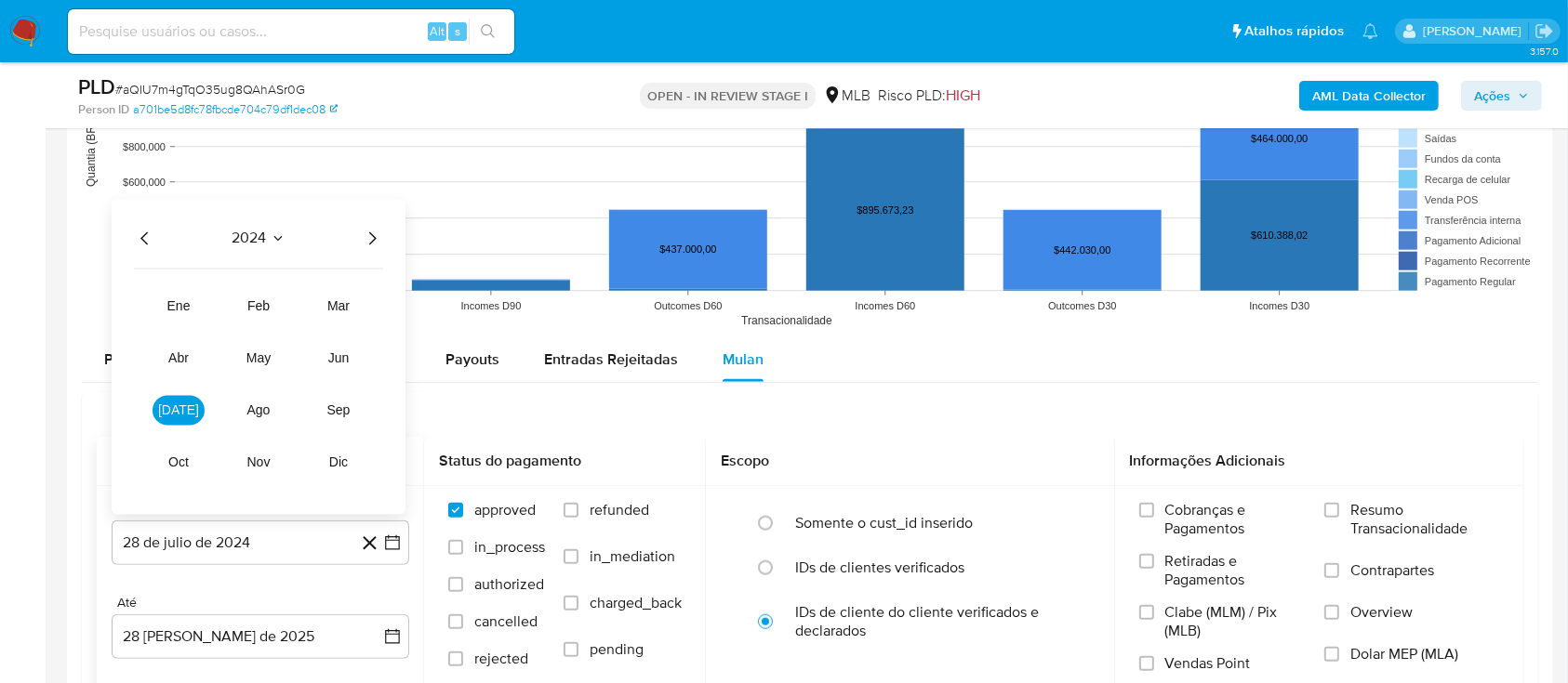
click at [375, 242] on icon "Año siguiente" at bounding box center [371, 238] width 22 height 22
click at [180, 408] on span "[DATE]" at bounding box center [178, 411] width 41 height 15
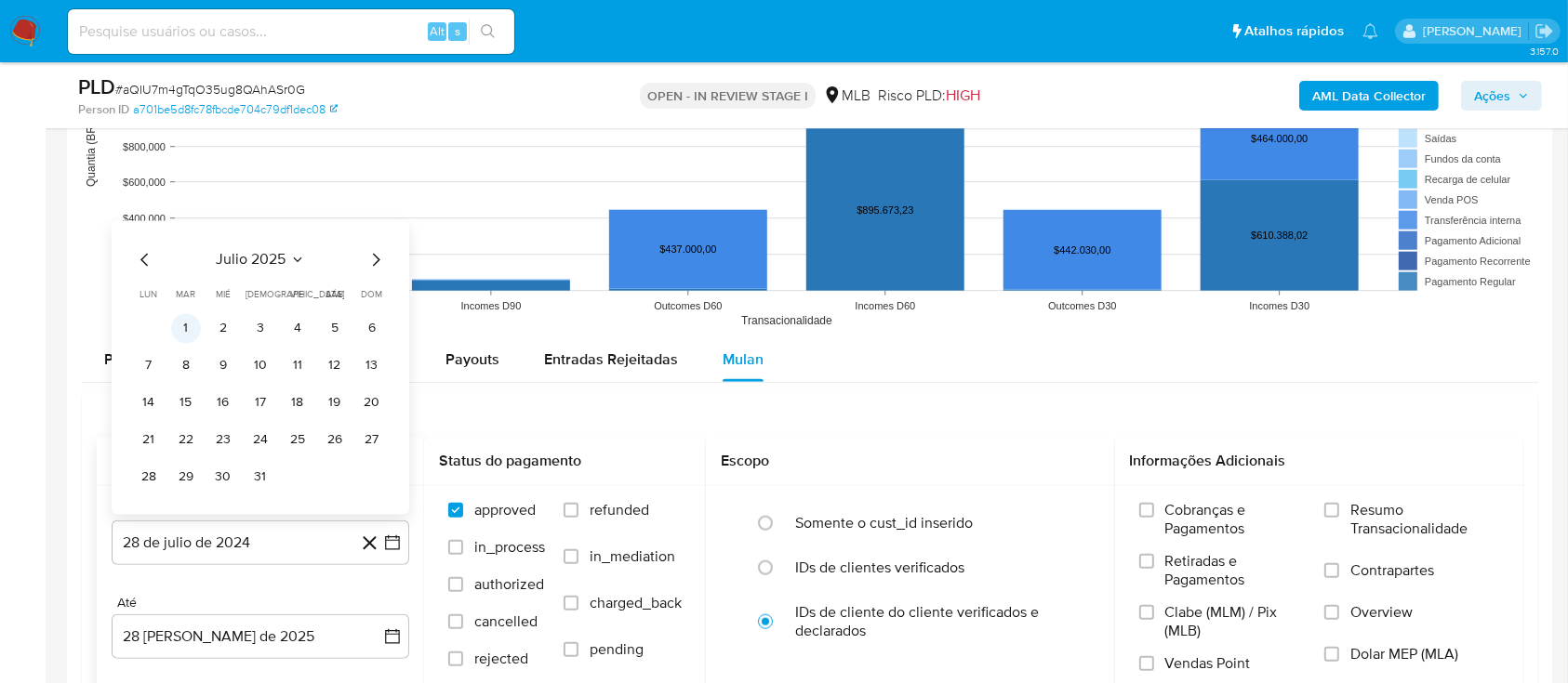
click at [187, 324] on button "1" at bounding box center [186, 328] width 30 height 30
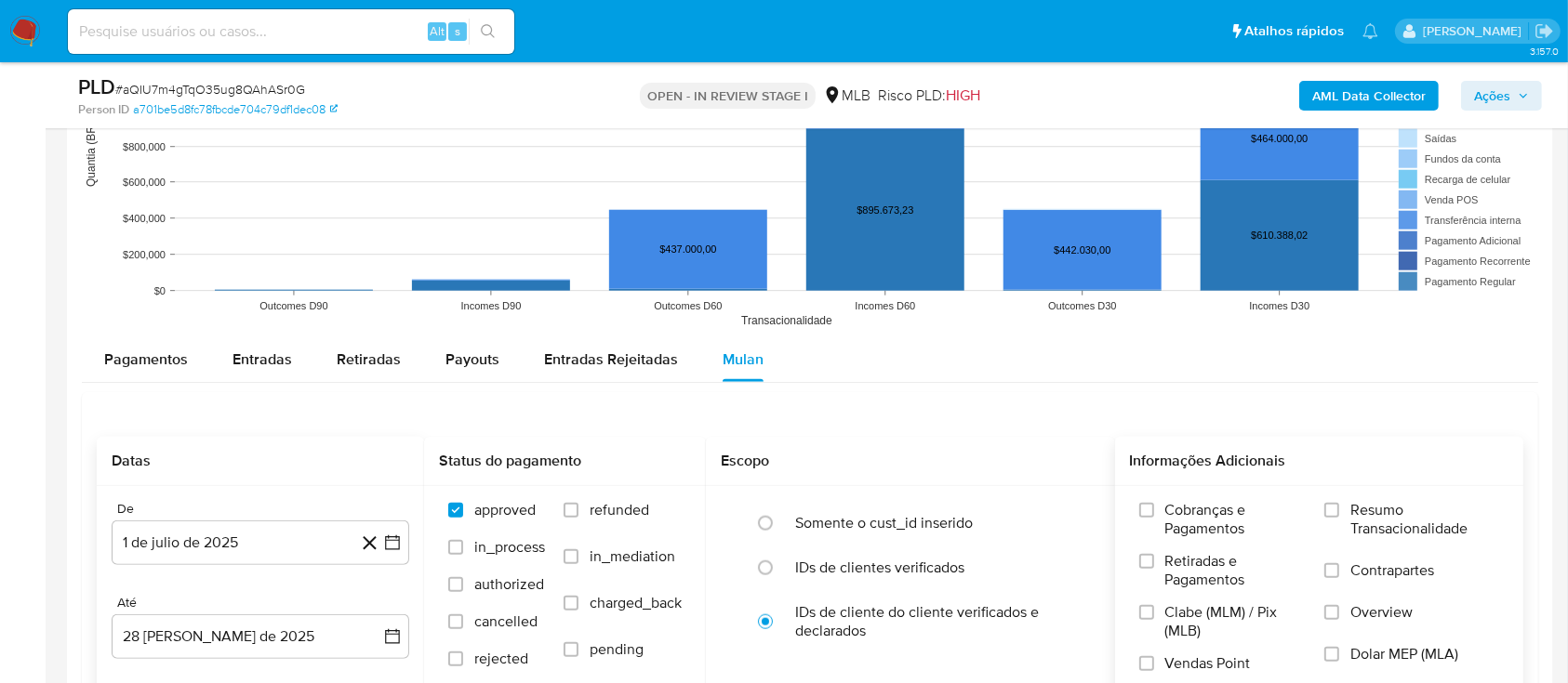
click at [1362, 515] on span "Resumo Transacionalidade" at bounding box center [1424, 519] width 148 height 37
click at [1334, 503] on input "Resumo Transacionalidade" at bounding box center [1332, 511] width 15 height 15
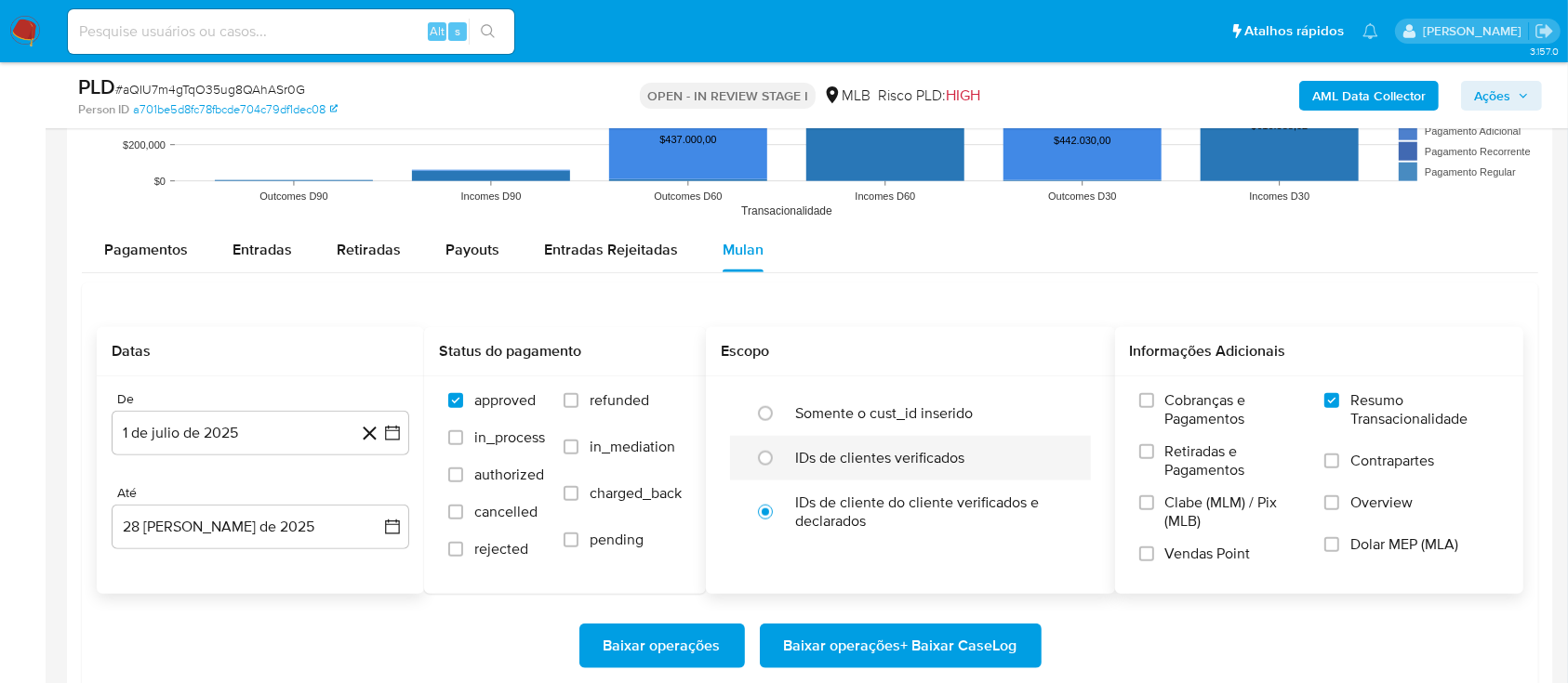
scroll to position [1982, 0]
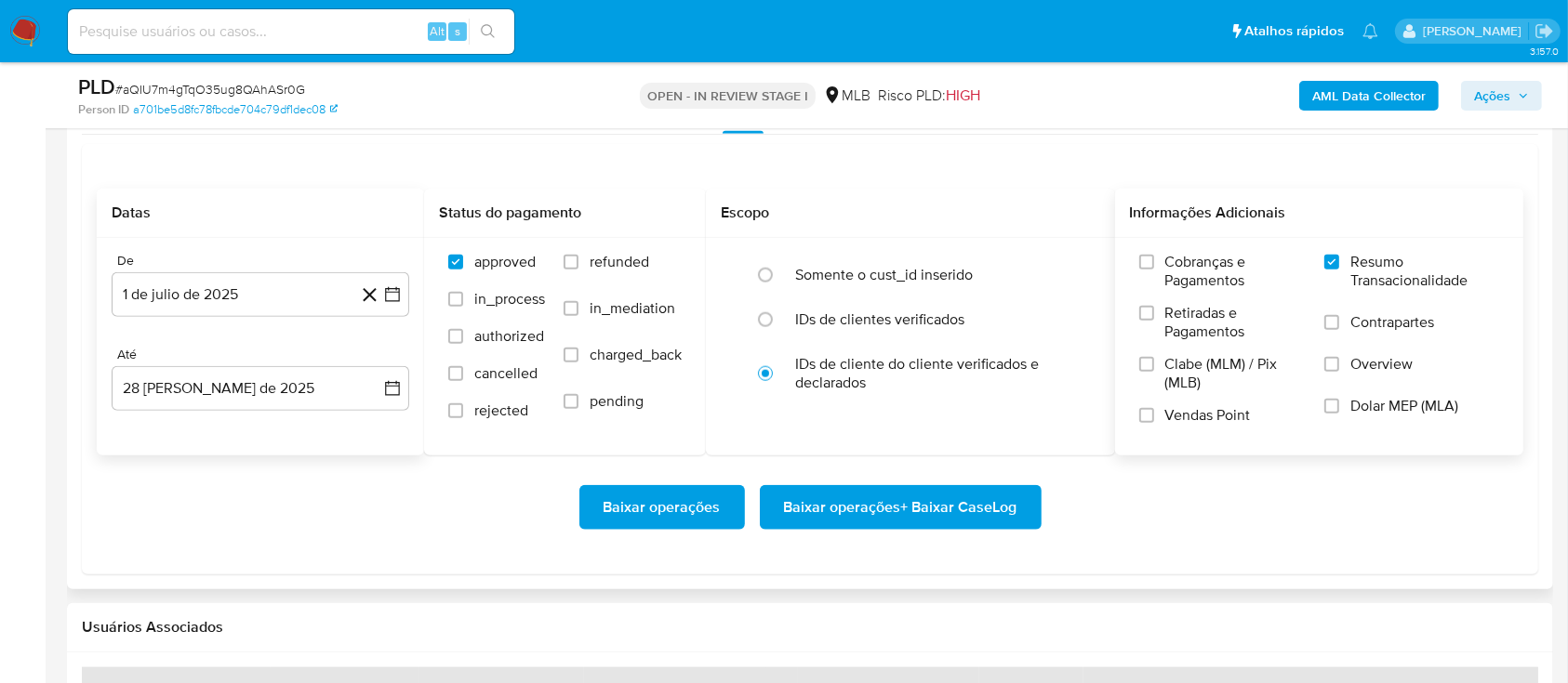
click at [878, 503] on span "Baixar operações + Baixar CaseLog" at bounding box center [901, 507] width 234 height 41
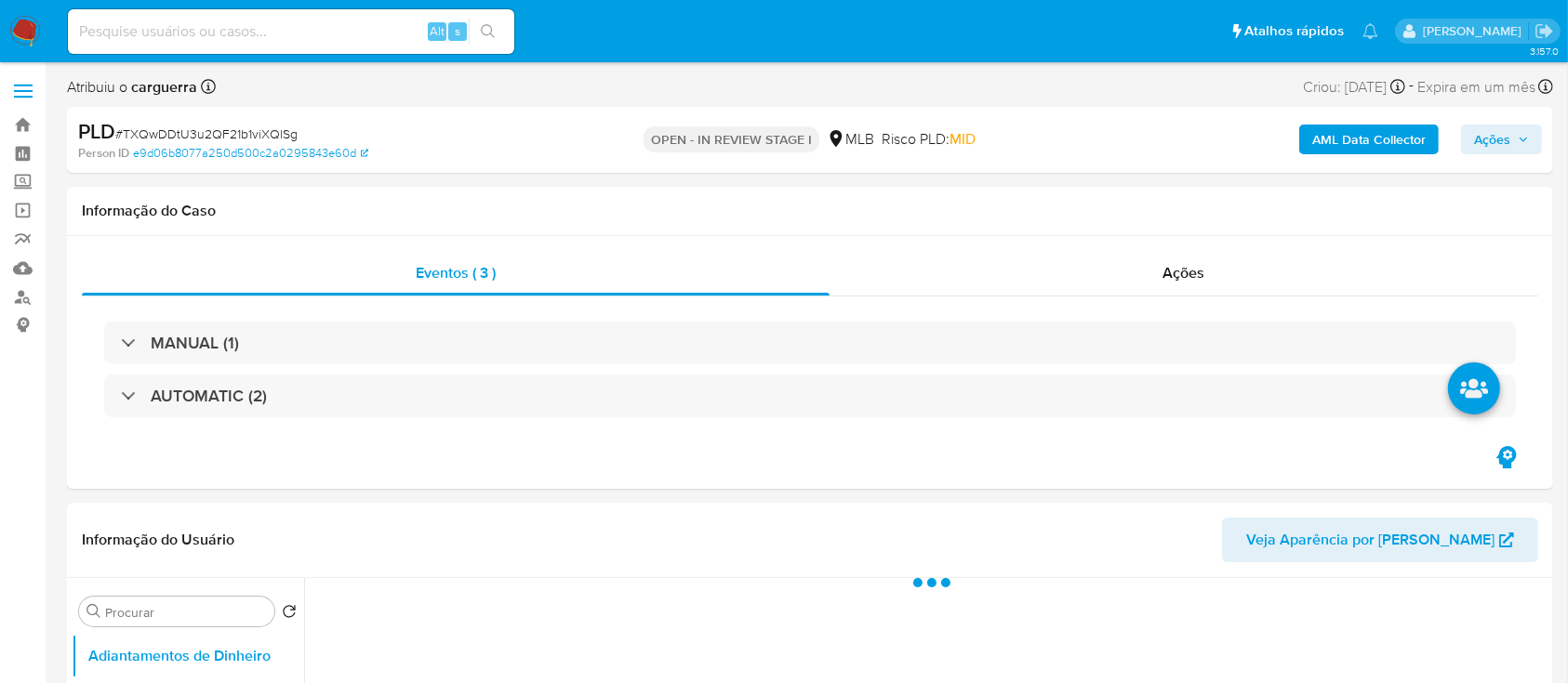
select select "10"
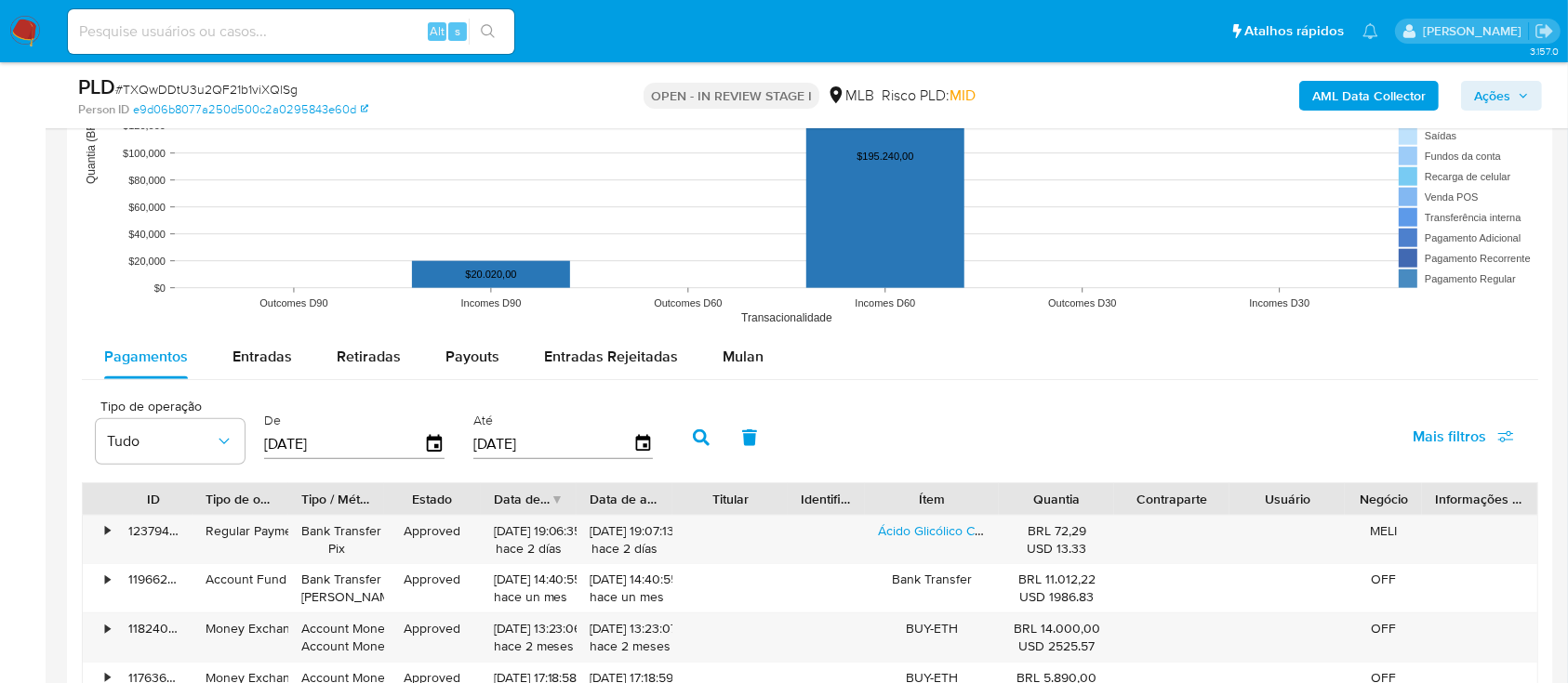
scroll to position [1859, 0]
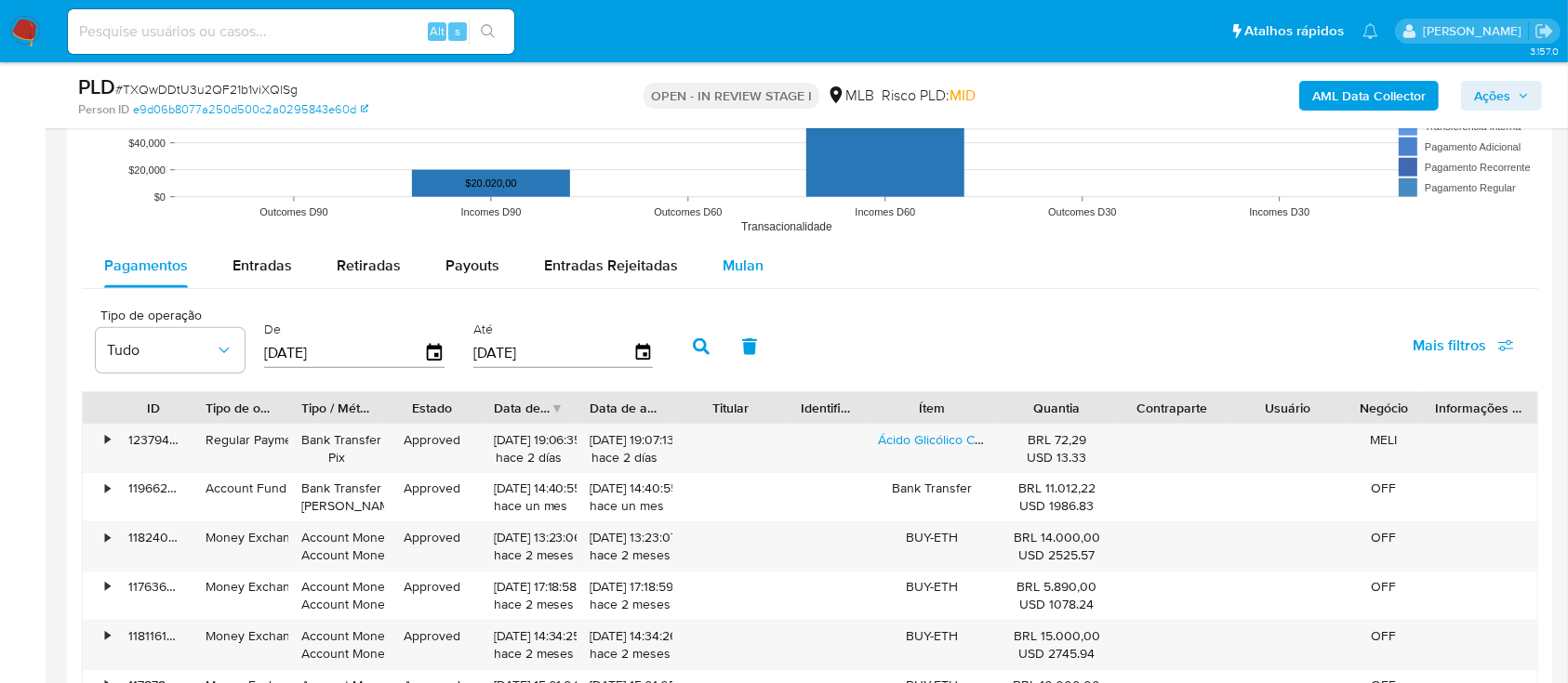
click at [762, 264] on button "Mulan" at bounding box center [743, 266] width 85 height 45
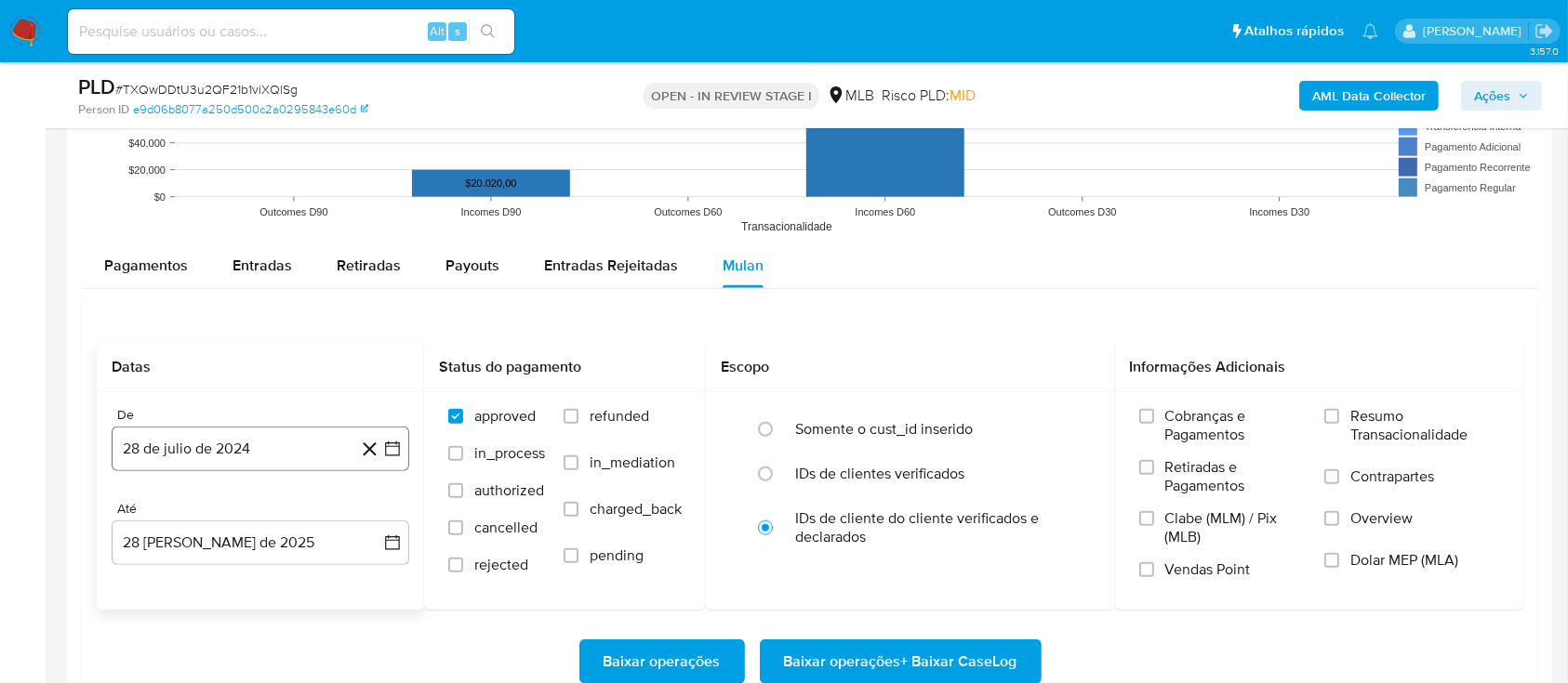
click at [392, 450] on icon "button" at bounding box center [392, 449] width 18 height 18
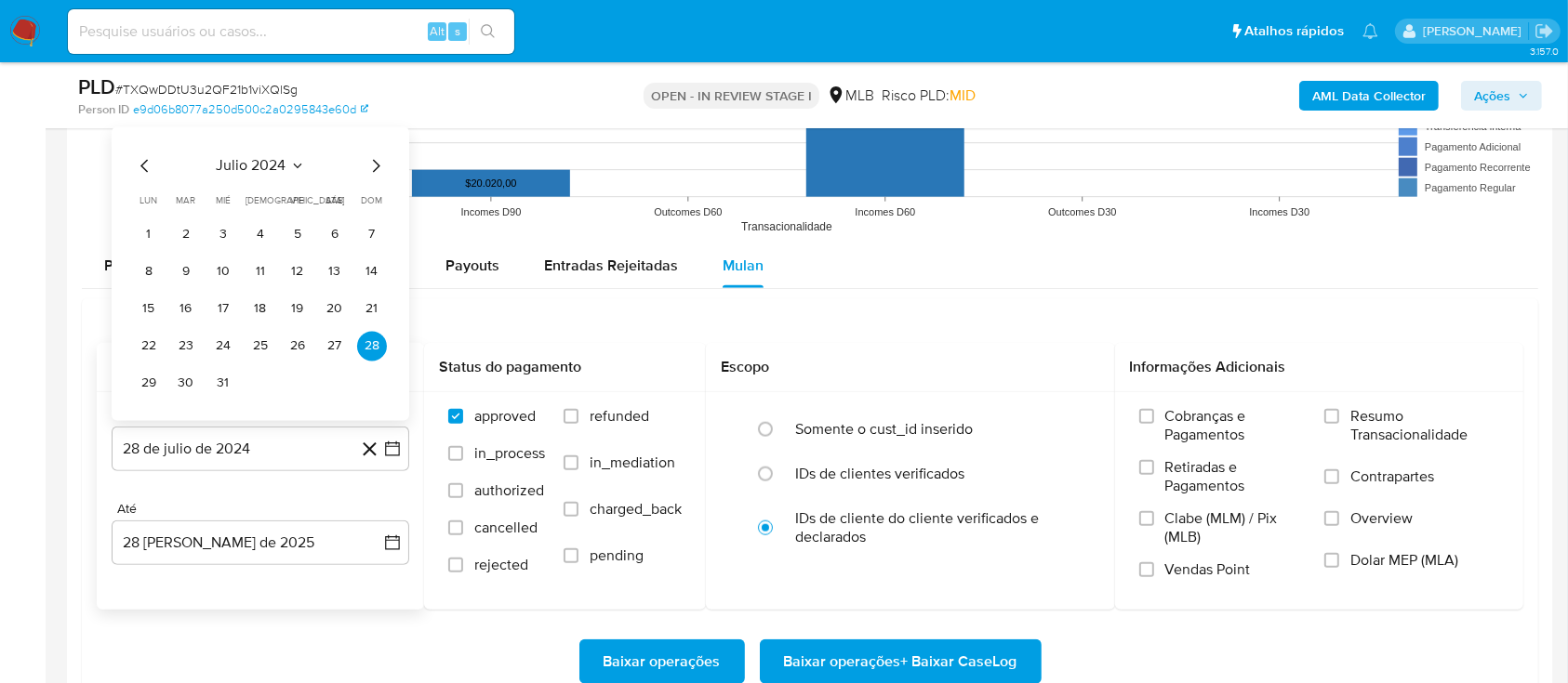
click at [300, 167] on icon "Seleccionar mes y año" at bounding box center [298, 165] width 15 height 15
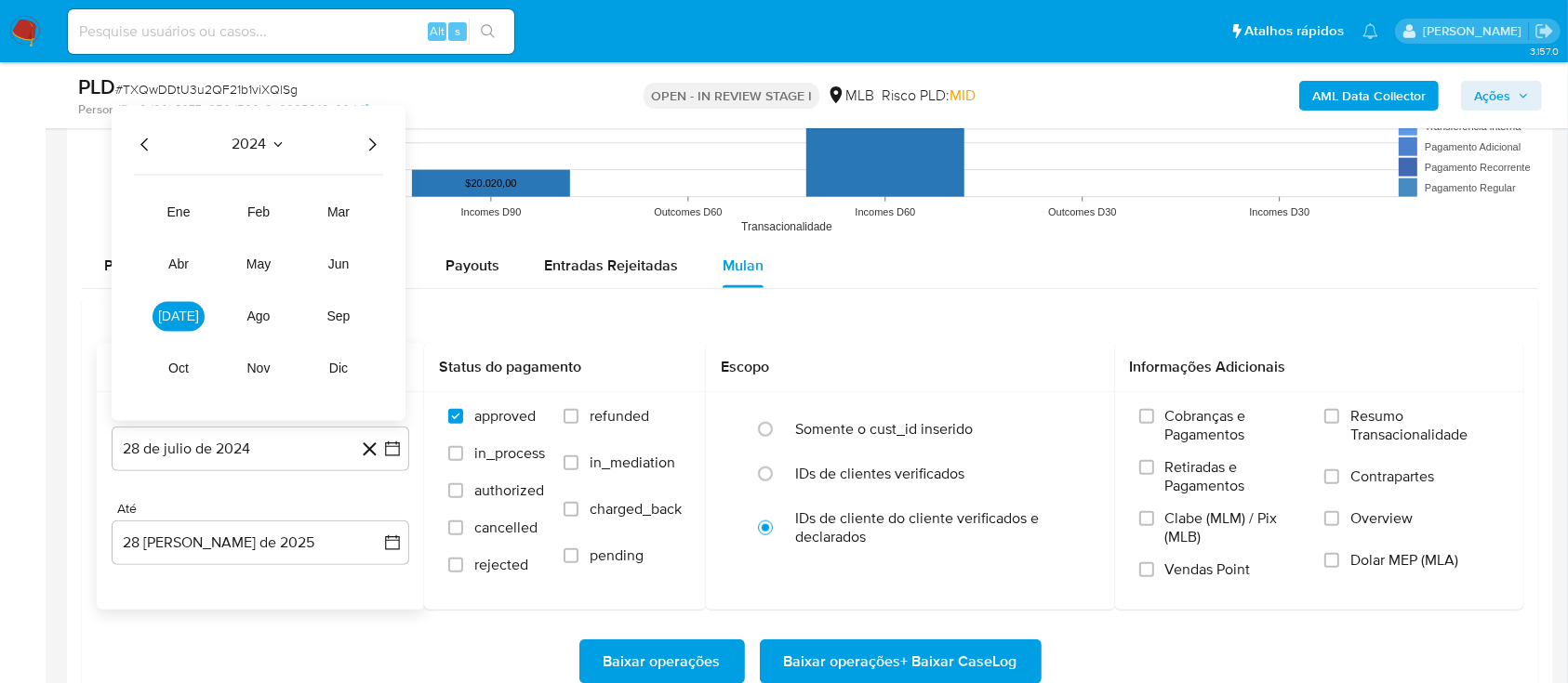
click at [364, 143] on icon "Año siguiente" at bounding box center [371, 143] width 22 height 22
click at [181, 315] on span "[DATE]" at bounding box center [178, 317] width 41 height 15
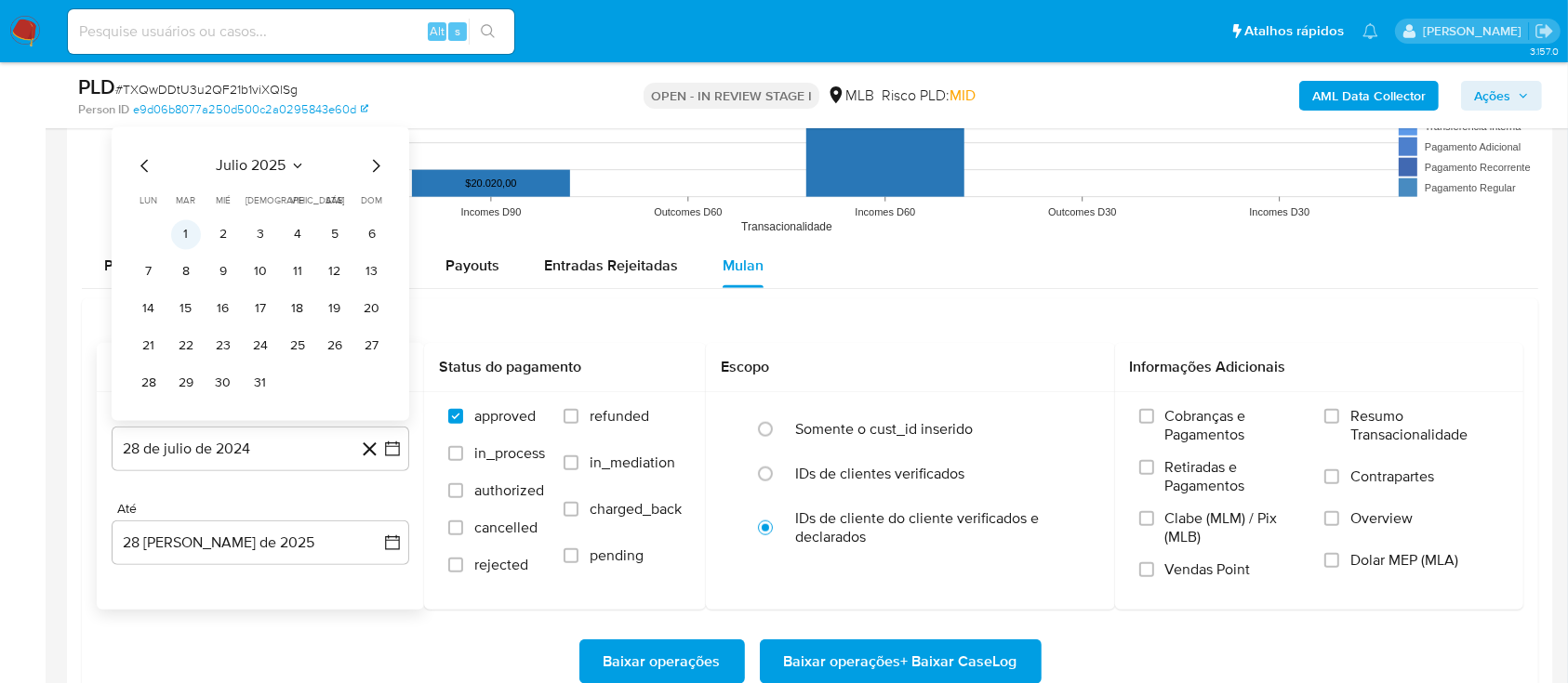
click at [182, 238] on button "1" at bounding box center [186, 233] width 30 height 30
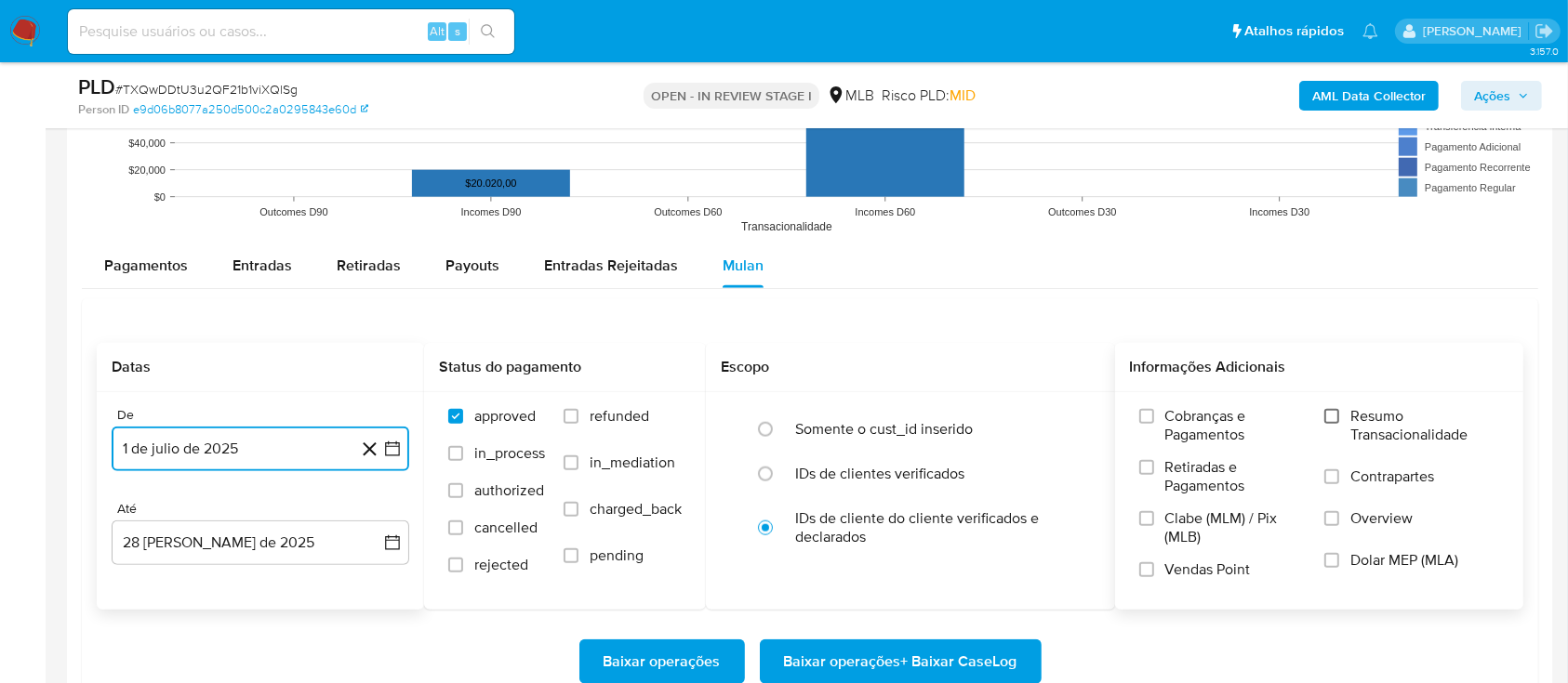
click at [1330, 411] on input "Resumo Transacionalidade" at bounding box center [1332, 416] width 15 height 15
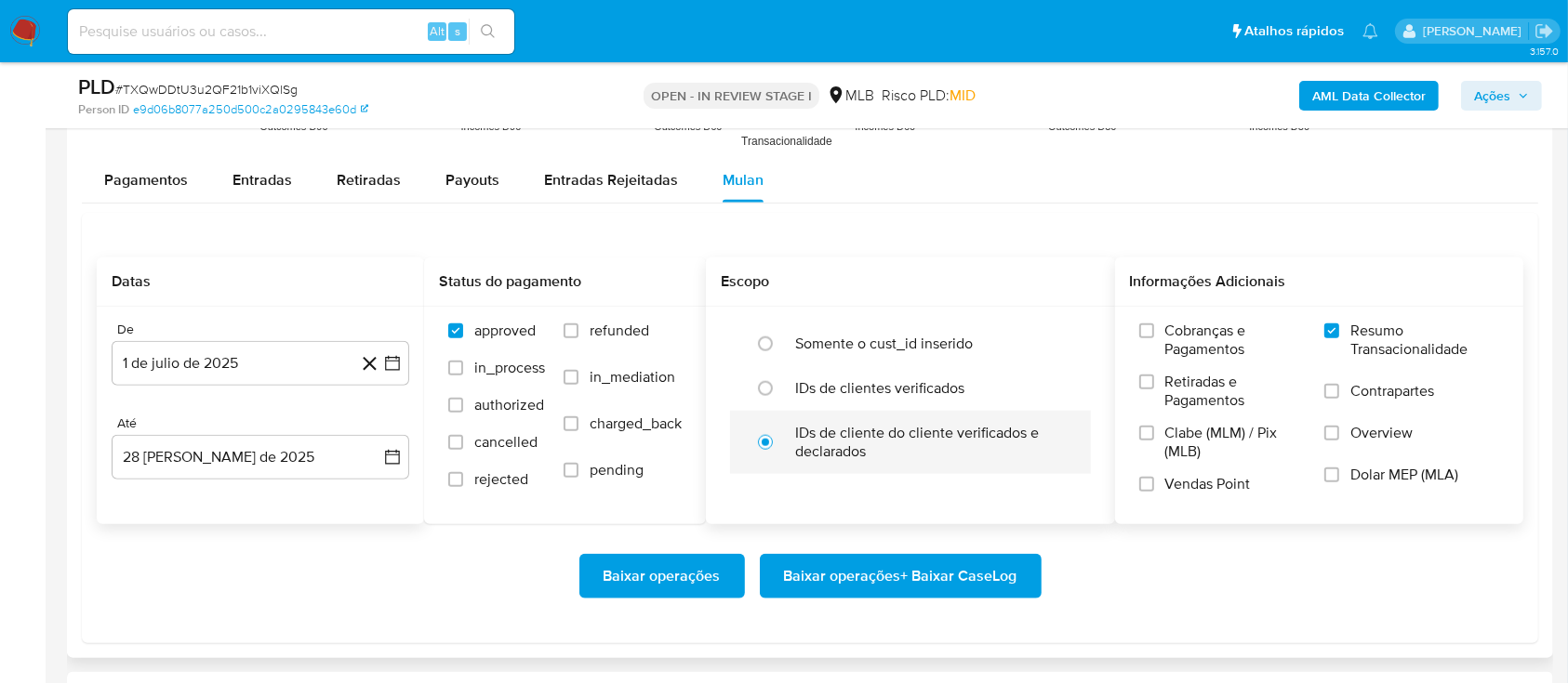
scroll to position [1982, 0]
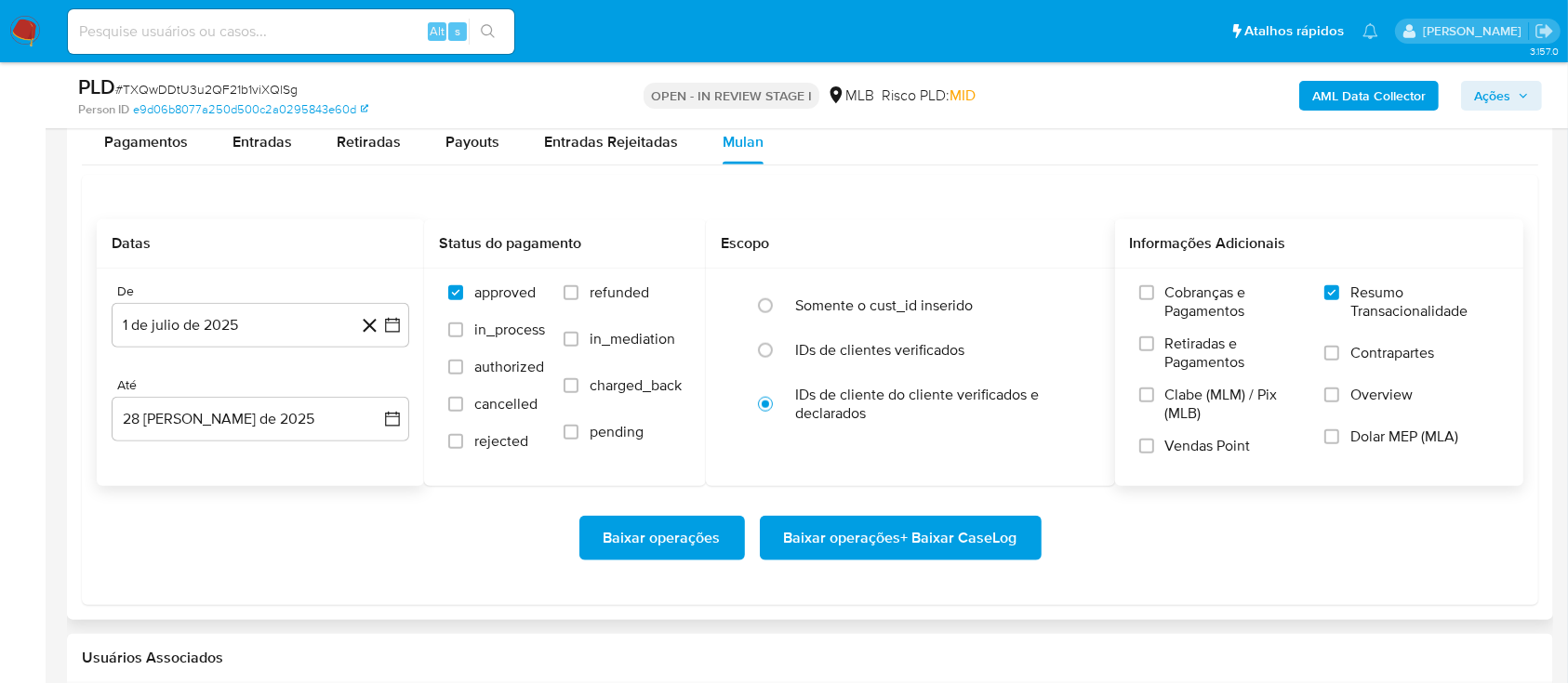
click at [910, 527] on span "Baixar operações + Baixar CaseLog" at bounding box center [901, 538] width 234 height 41
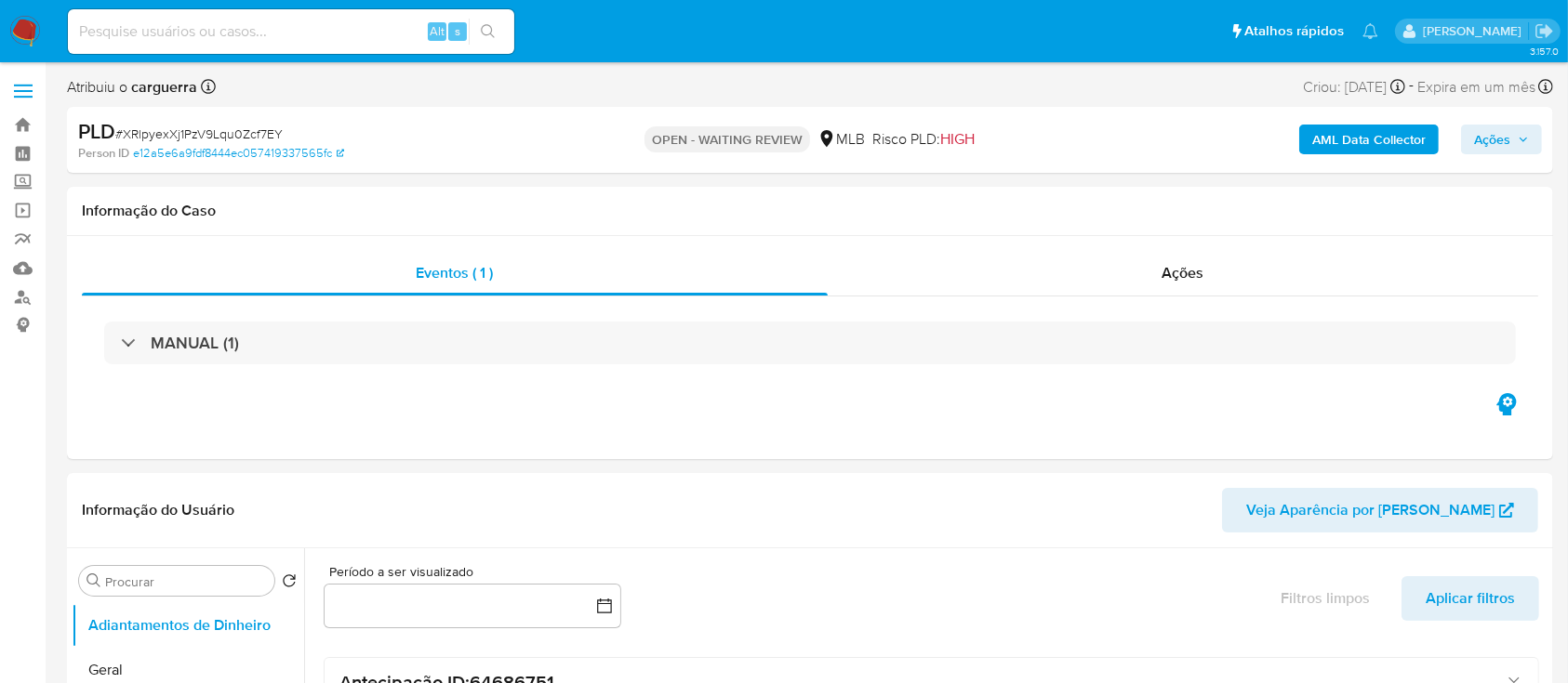
select select "10"
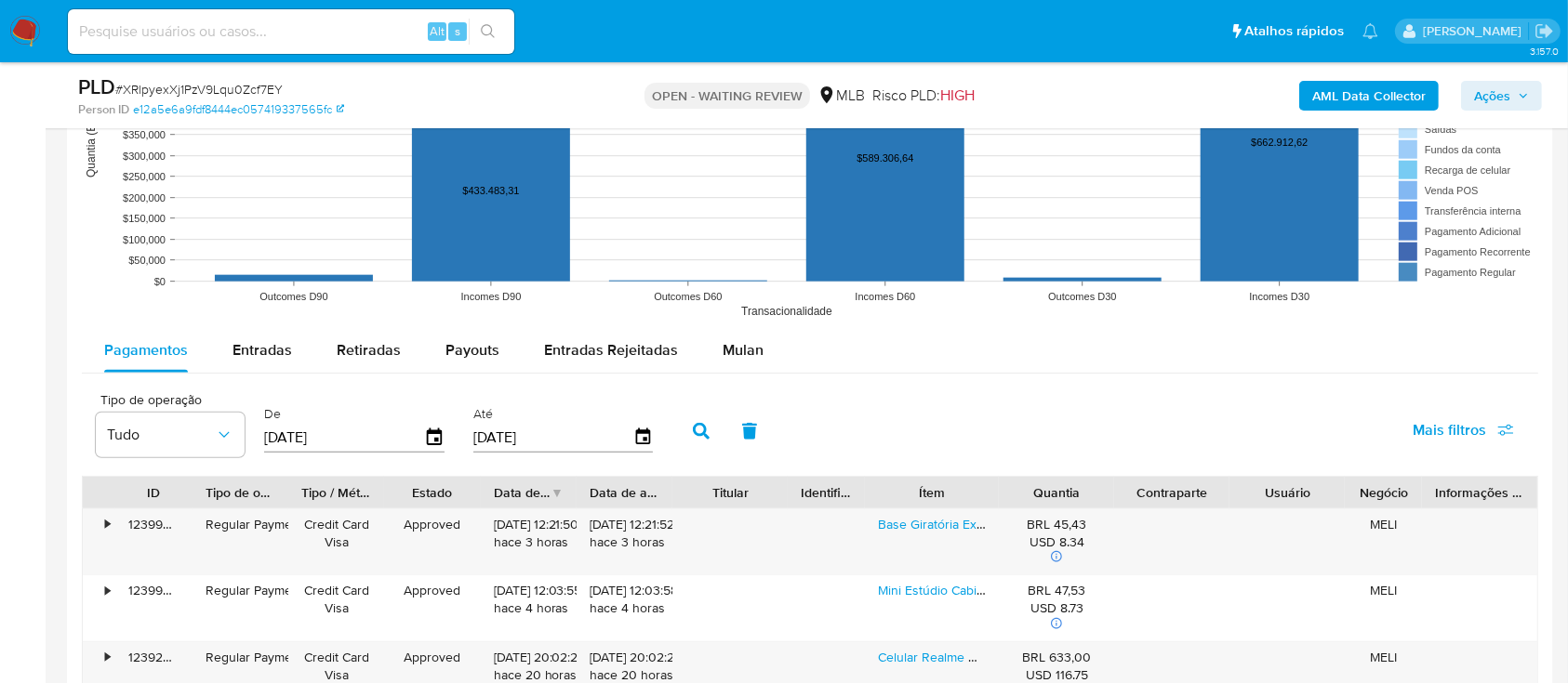
scroll to position [1859, 0]
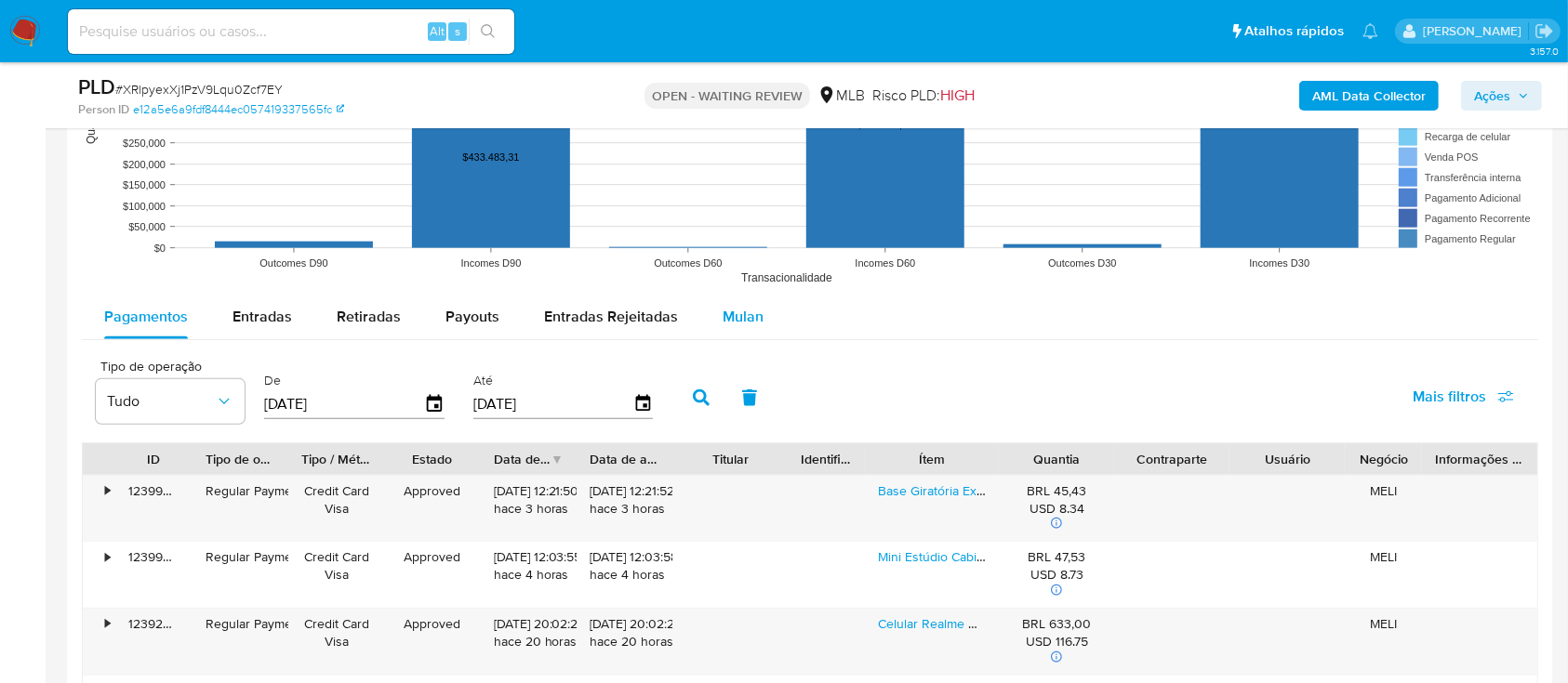
click at [734, 310] on span "Mulan" at bounding box center [743, 317] width 41 height 21
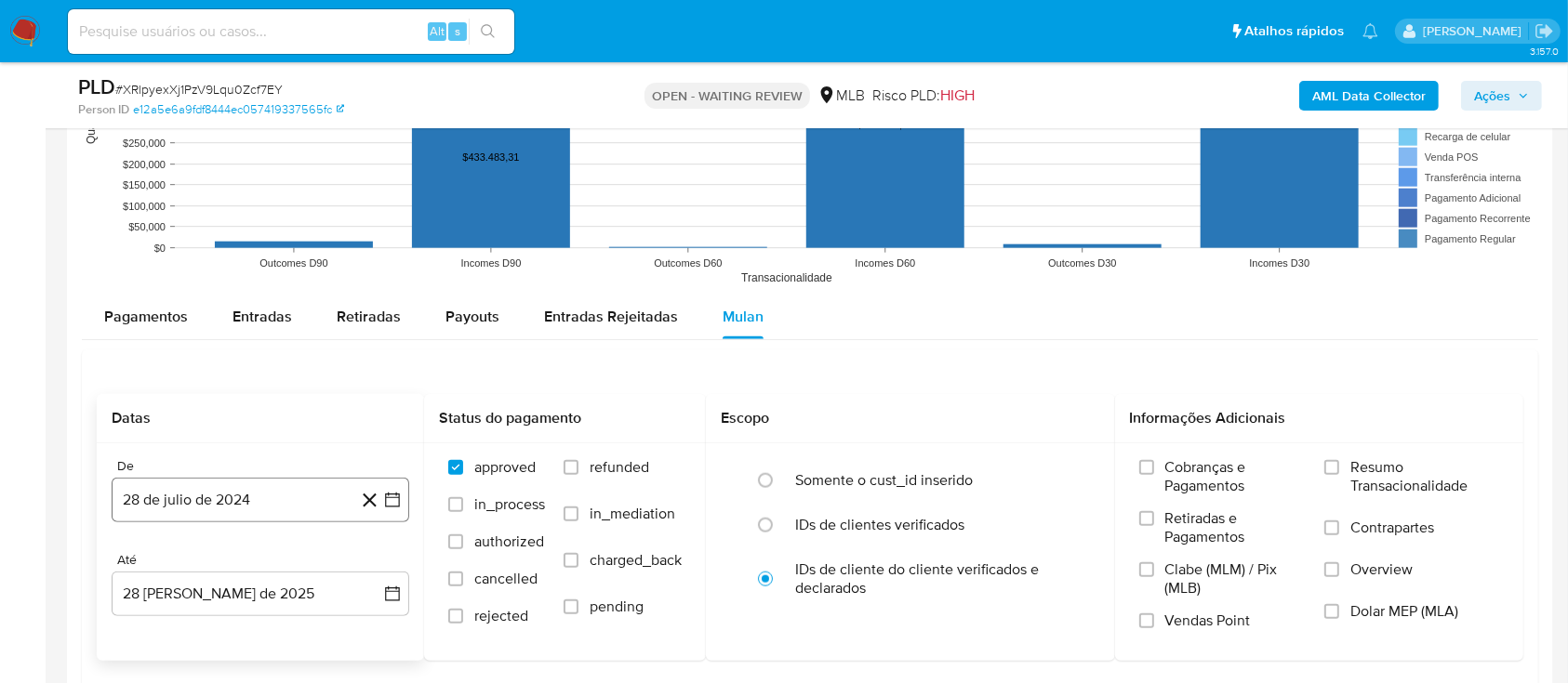
click at [389, 499] on icon "button" at bounding box center [392, 499] width 18 height 18
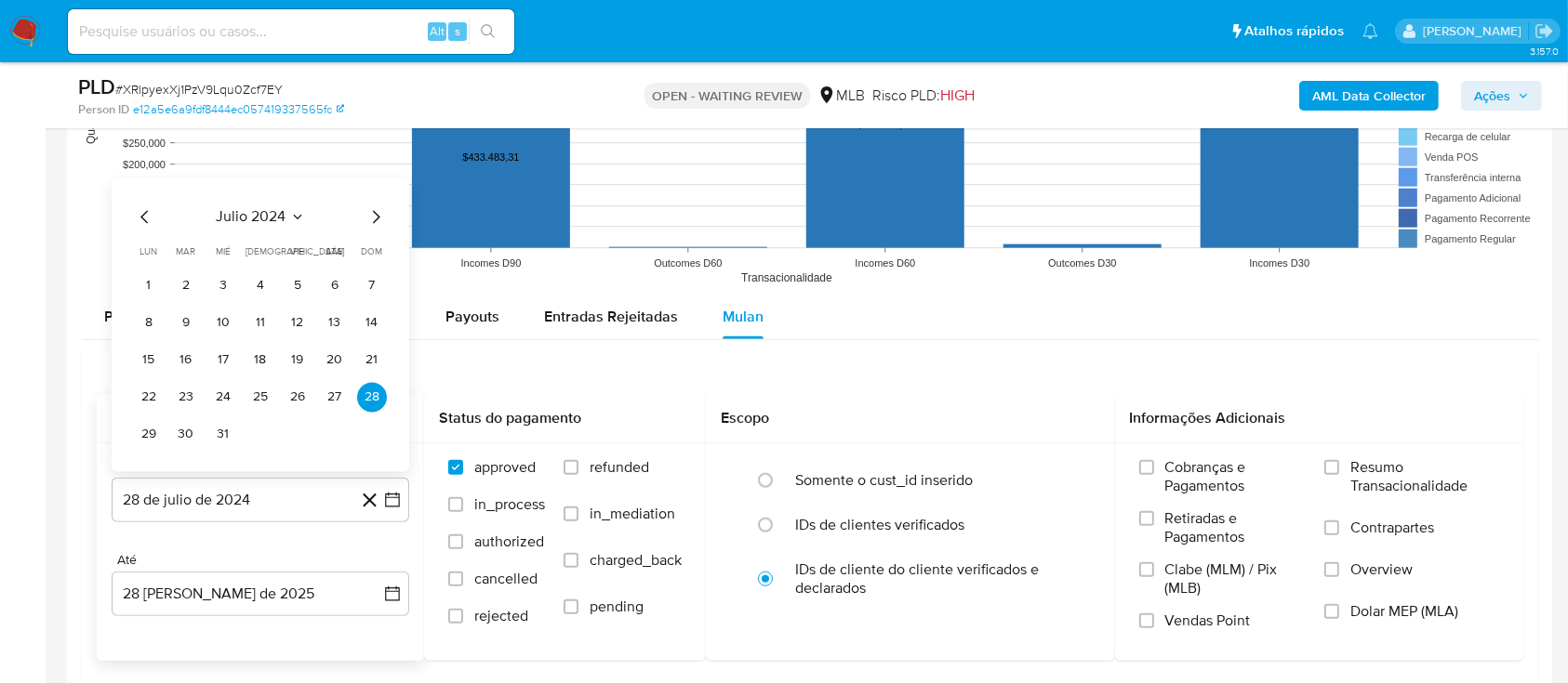
click at [302, 208] on button "julio 2024" at bounding box center [260, 216] width 88 height 18
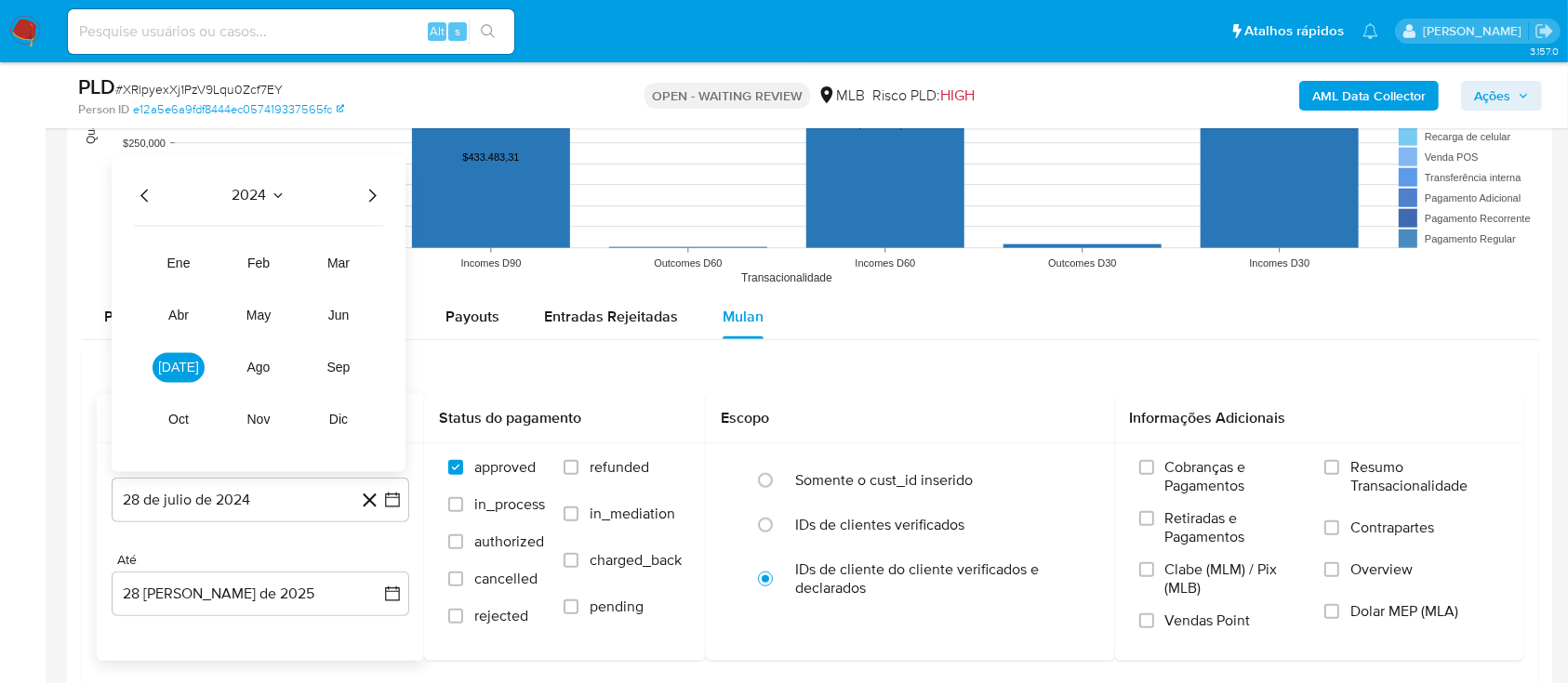
click at [370, 197] on icon "Año siguiente" at bounding box center [371, 194] width 22 height 22
click at [188, 361] on button "[DATE]" at bounding box center [178, 366] width 52 height 30
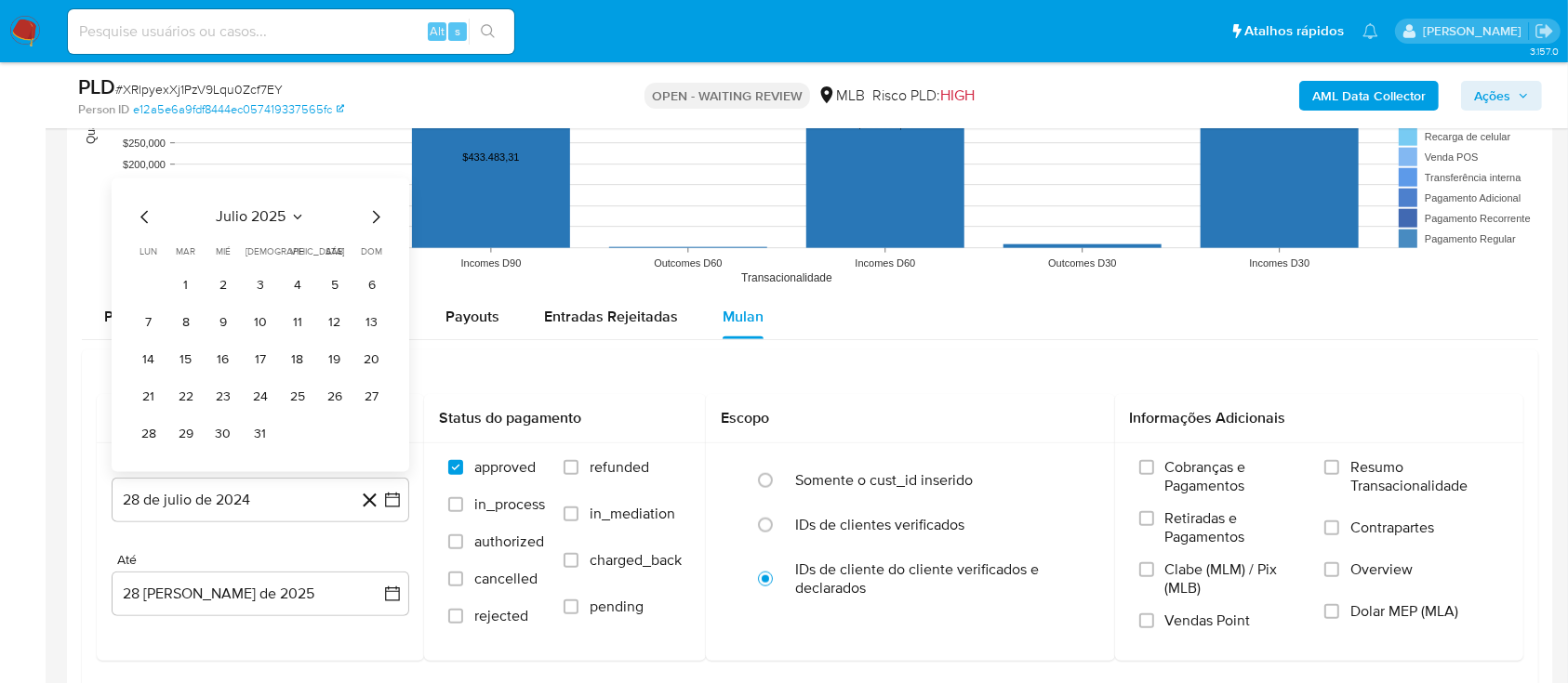
click at [189, 286] on button "1" at bounding box center [186, 285] width 30 height 30
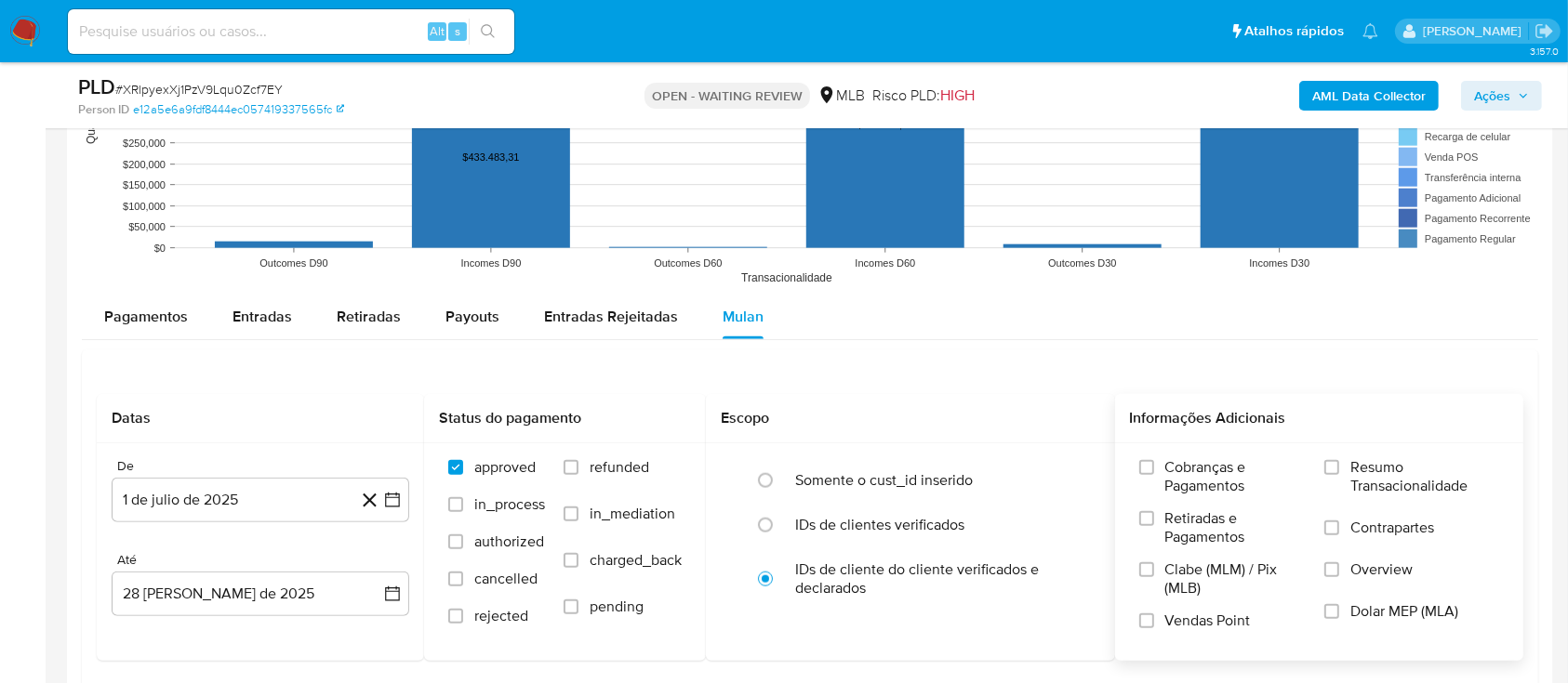
click at [1317, 464] on div "Cobranças e Pagamentos Retiradas e Pagamentos Clabe (MLM) / Pix (MLB) Vendas Po…" at bounding box center [1319, 551] width 379 height 186
click at [1328, 467] on input "Resumo Transacionalidade" at bounding box center [1332, 468] width 15 height 15
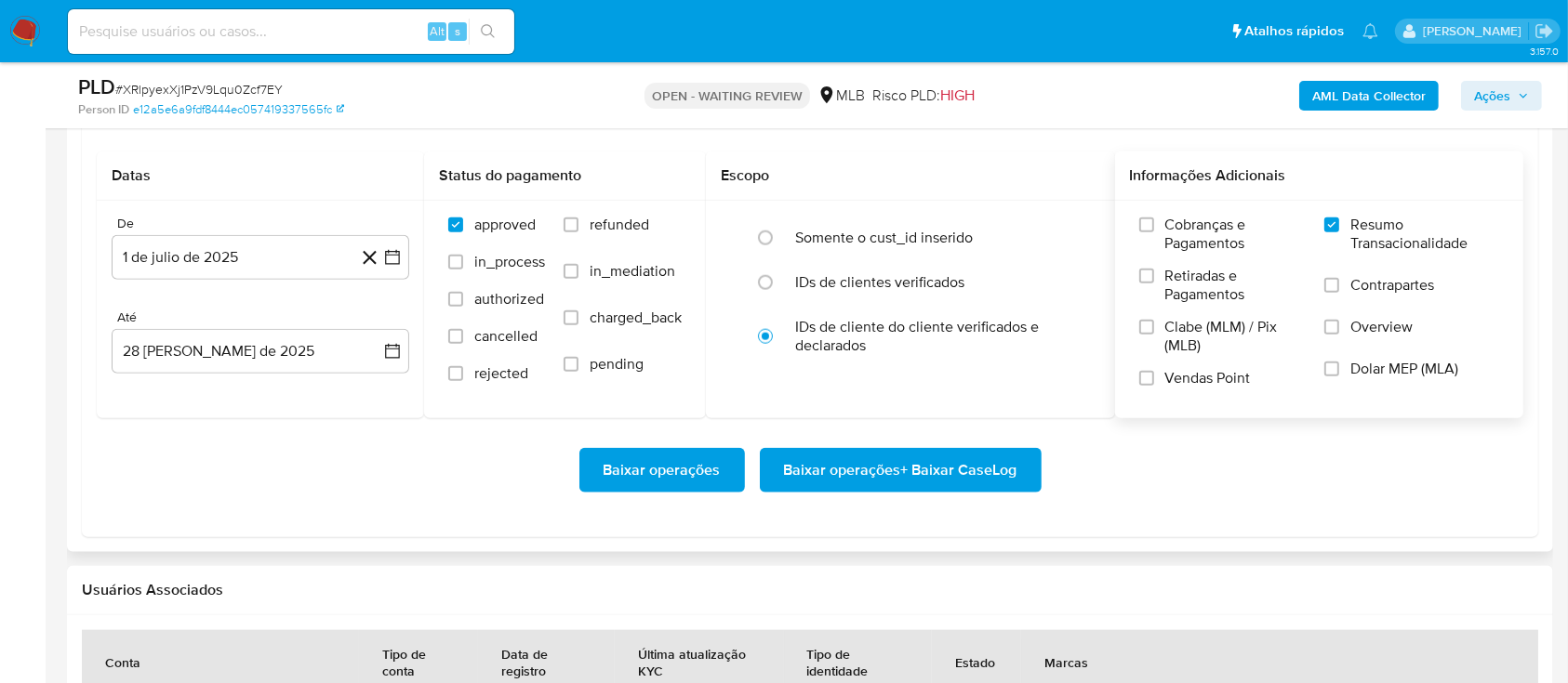
scroll to position [2105, 0]
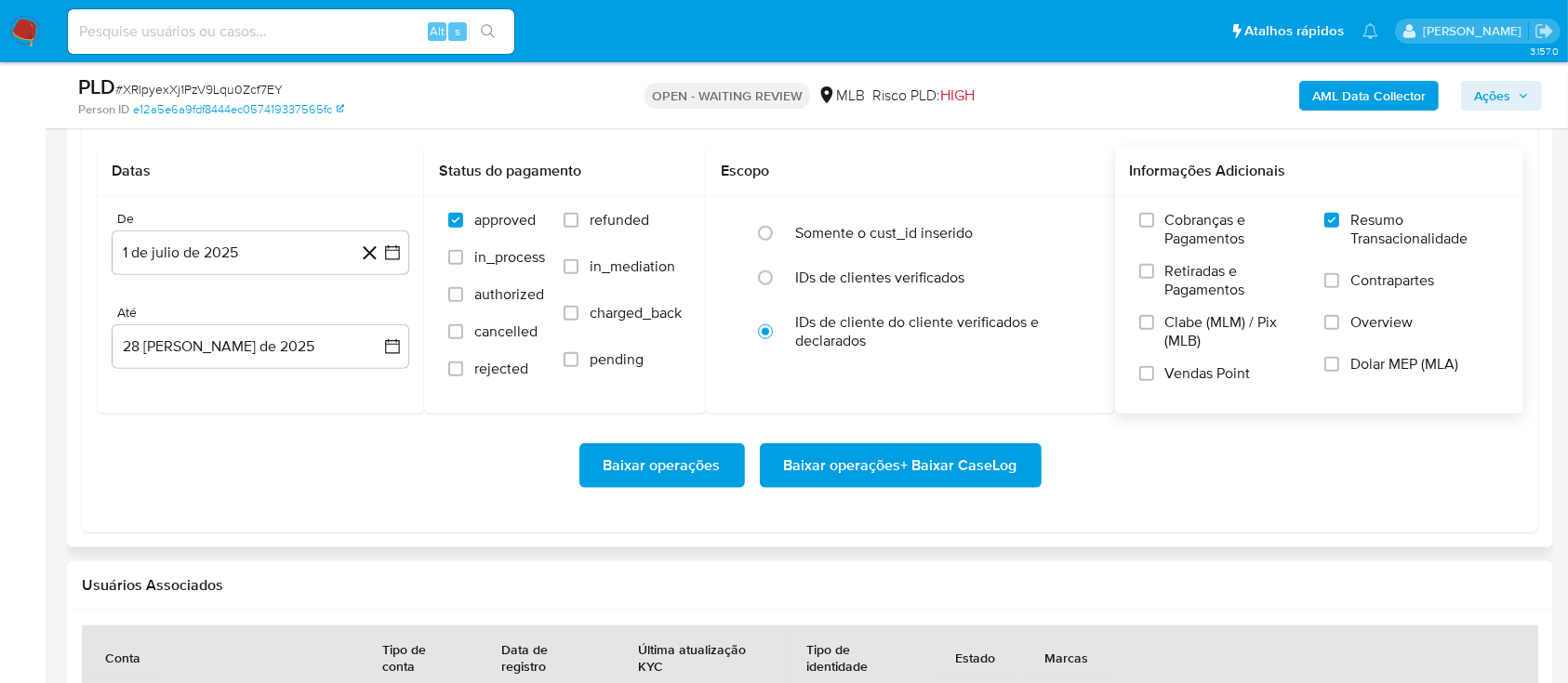
click at [856, 460] on span "Baixar operações + Baixar CaseLog" at bounding box center [901, 465] width 234 height 41
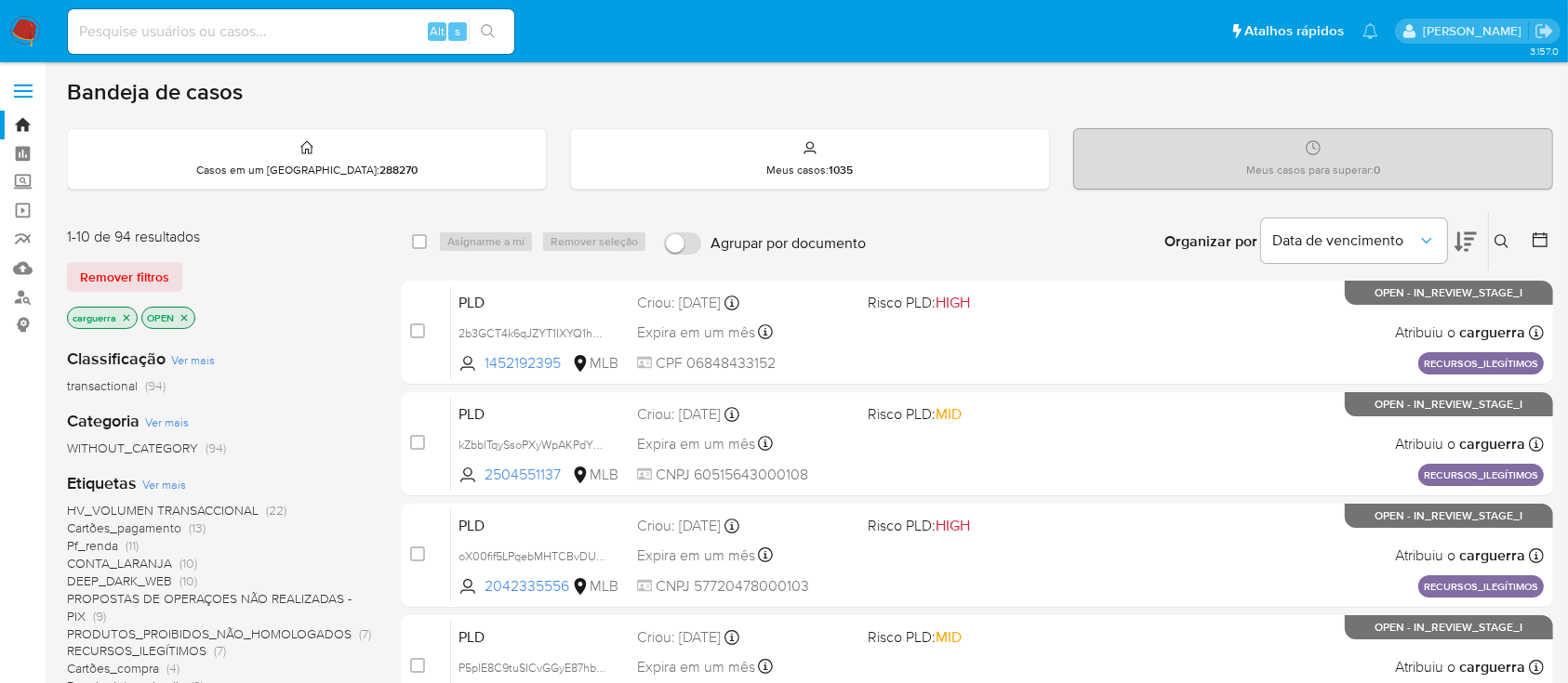
click at [278, 289] on div "1-10 de 94 resultados Remover filtros carguerra OPEN" at bounding box center [215, 279] width 298 height 106
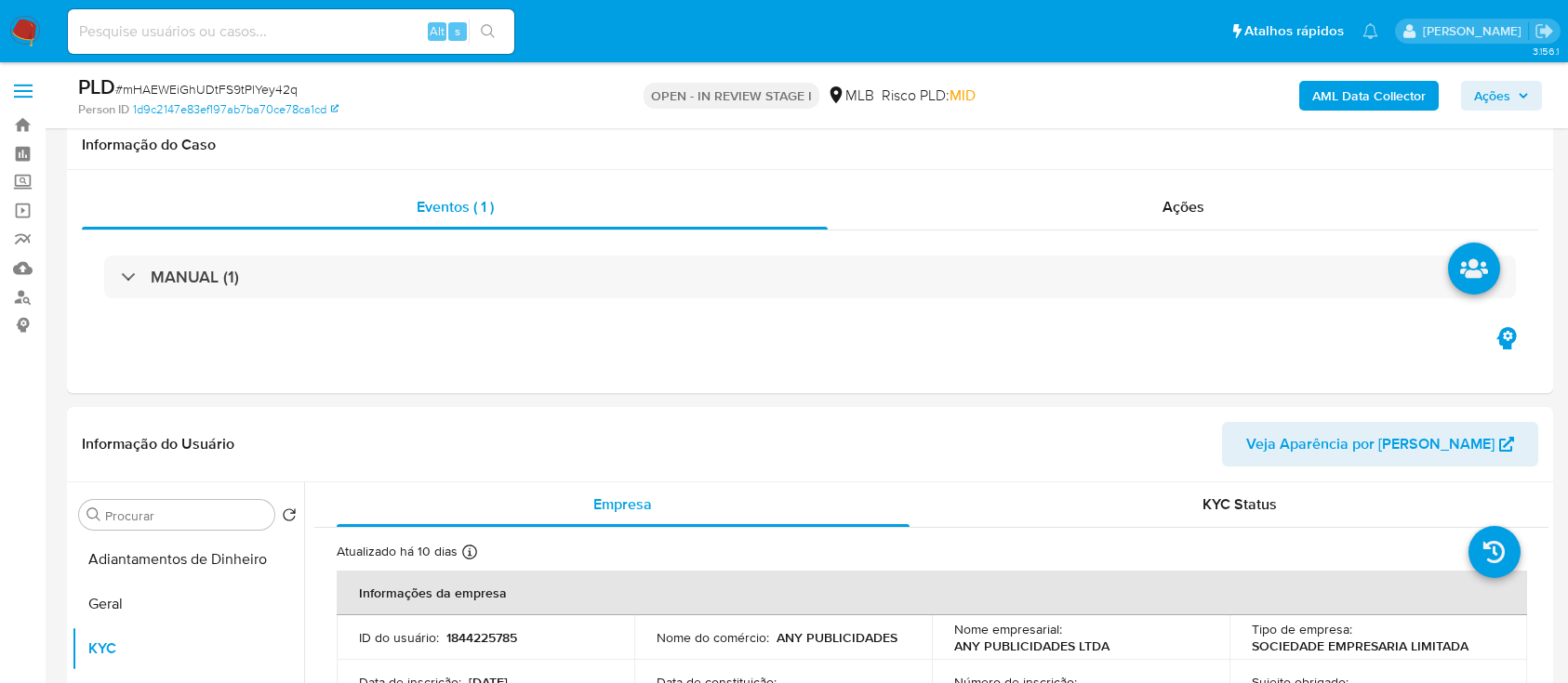
select select "10"
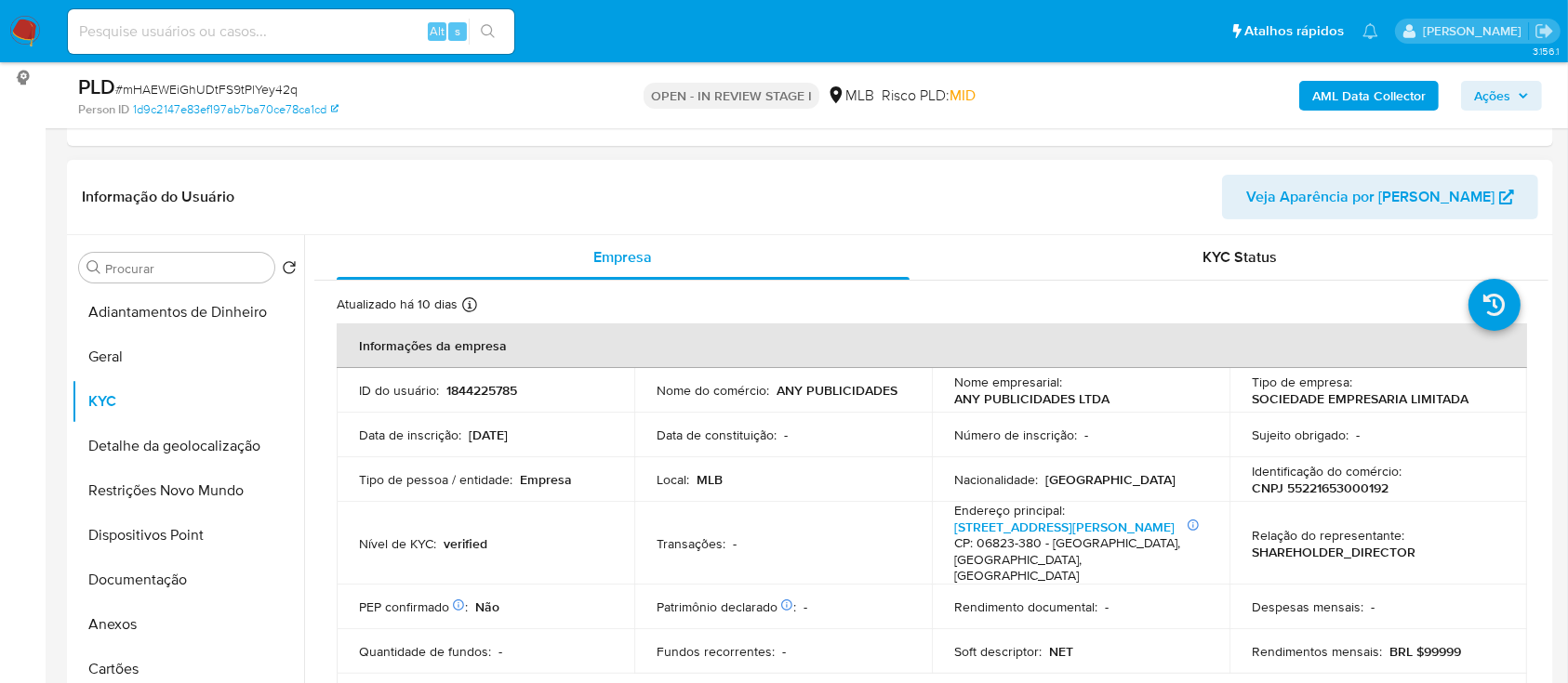
scroll to position [743, 0]
